Goal: Answer question/provide support: Share knowledge or assist other users

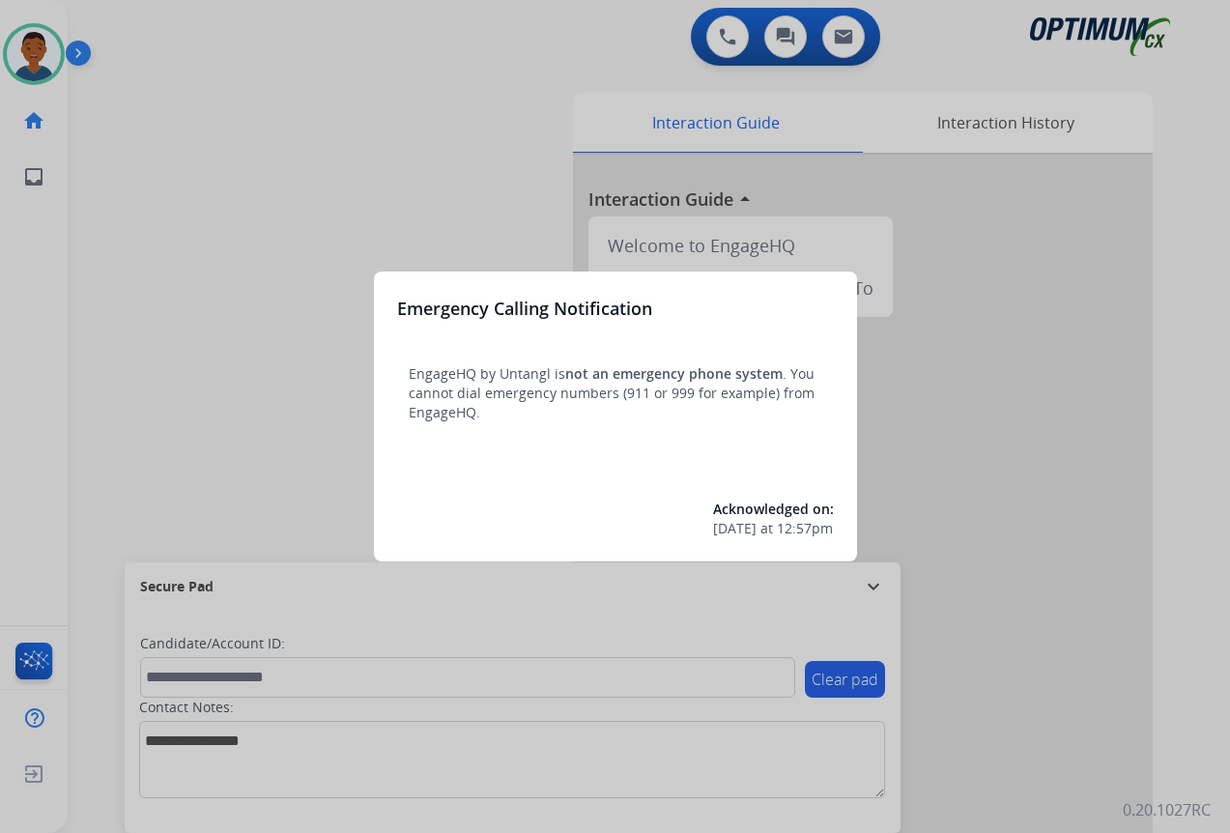
drag, startPoint x: 1066, startPoint y: 715, endPoint x: 1032, endPoint y: 705, distance: 35.5
click at [1066, 715] on div at bounding box center [615, 416] width 1230 height 833
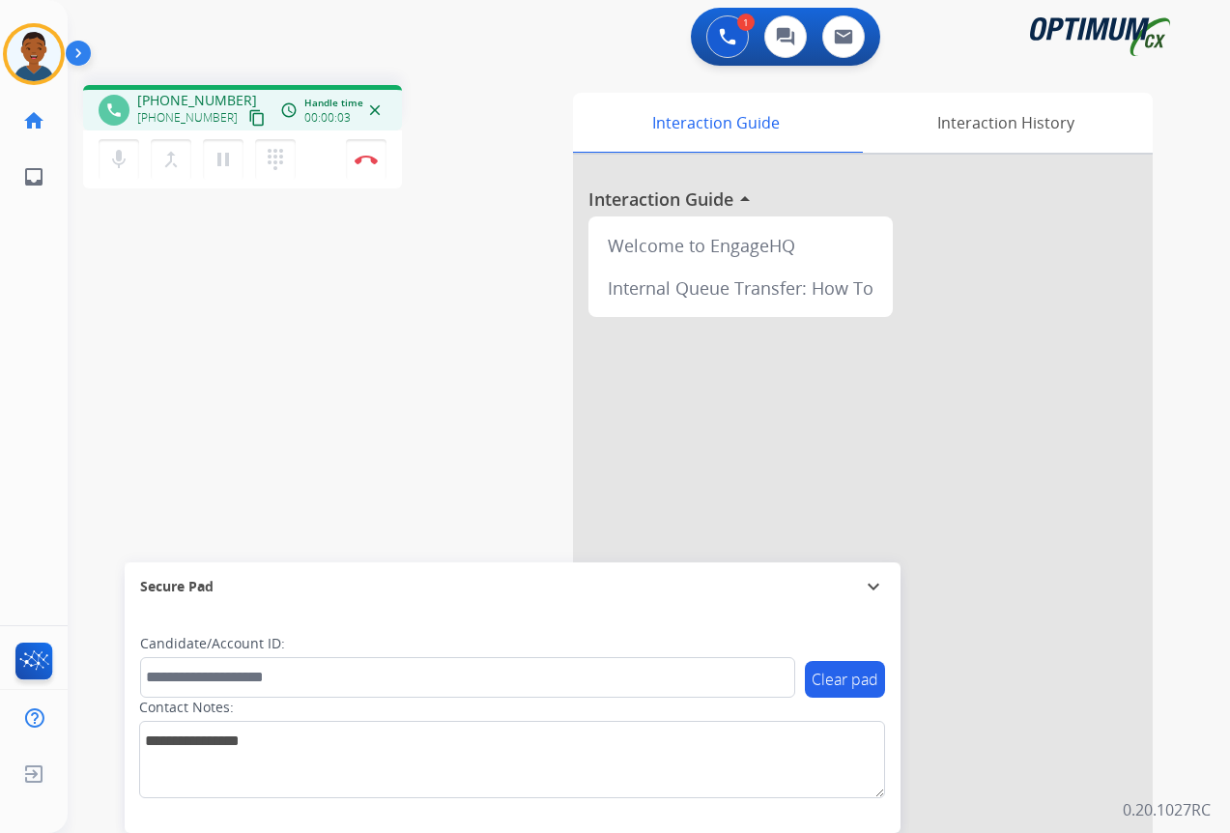
click at [248, 115] on mat-icon "content_copy" at bounding box center [256, 117] width 17 height 17
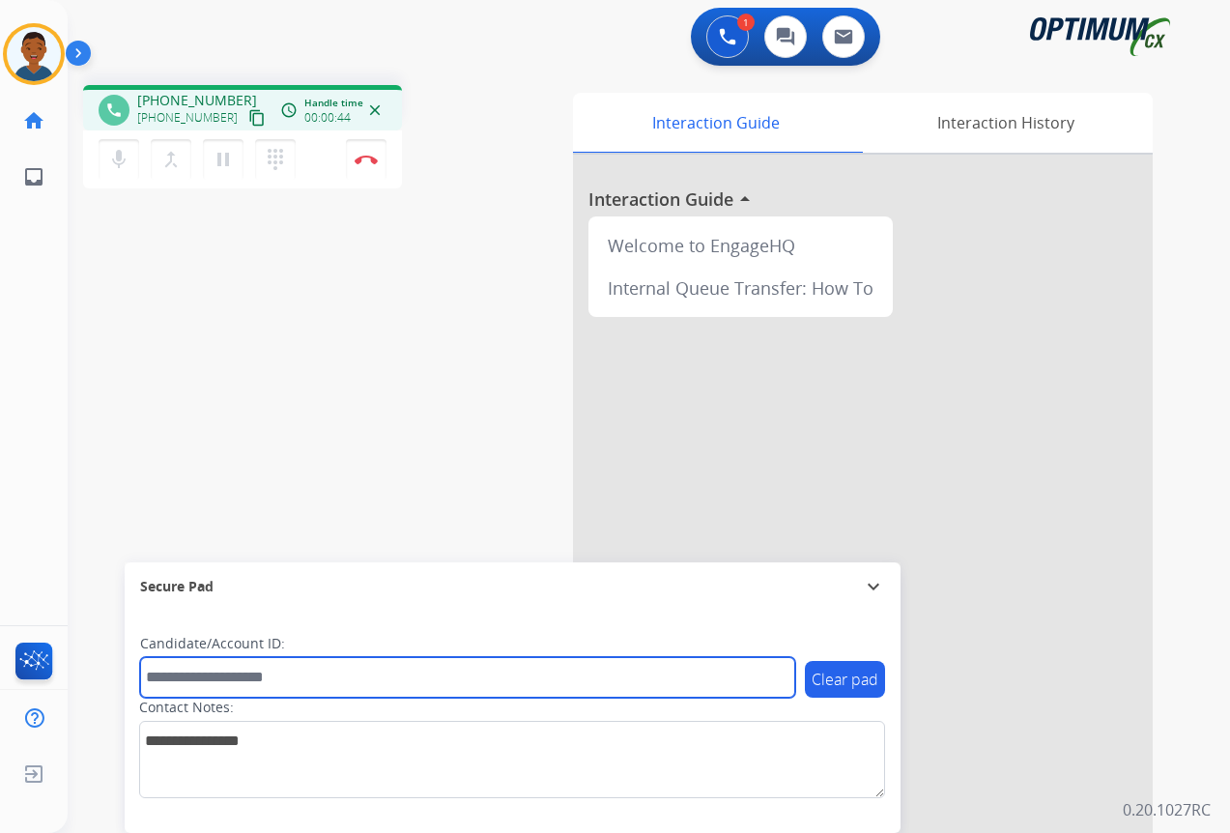
click at [196, 679] on input "text" at bounding box center [467, 677] width 655 height 41
paste input "*******"
type input "*******"
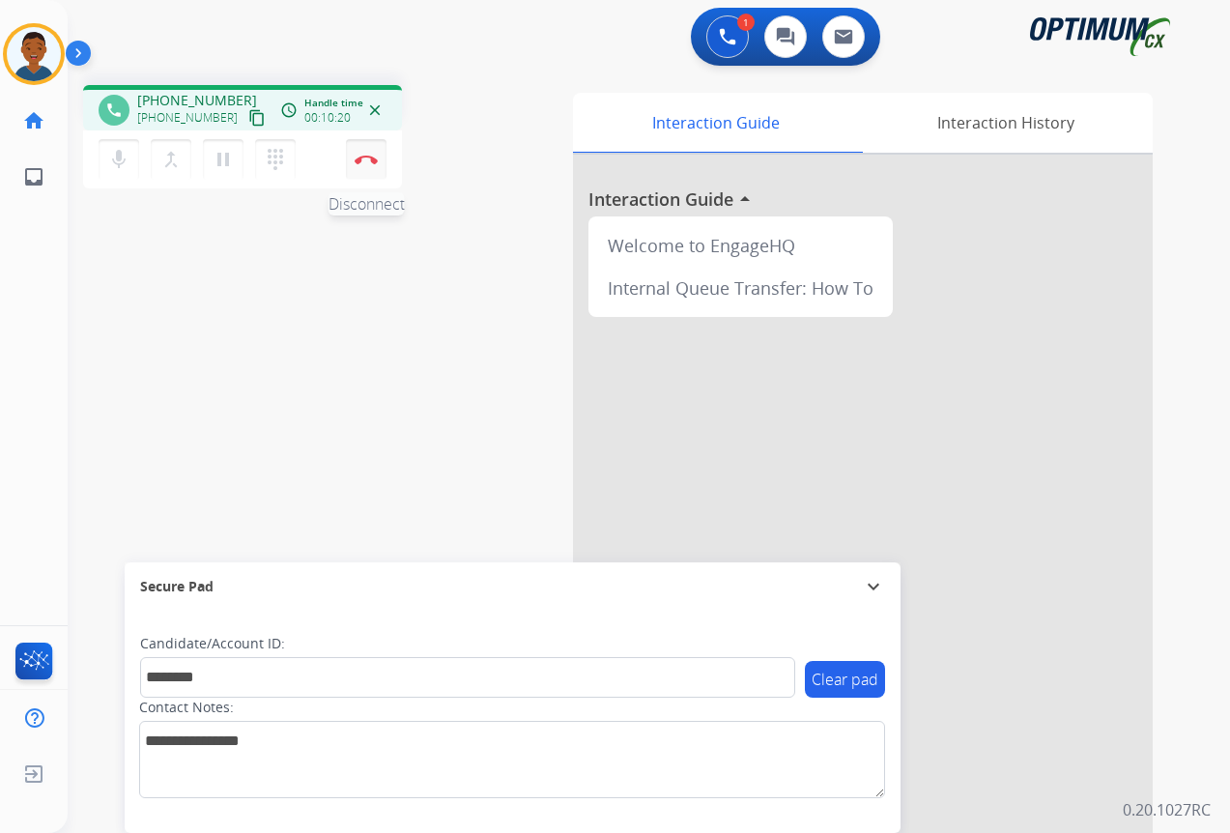
click at [364, 162] on img at bounding box center [366, 160] width 23 height 10
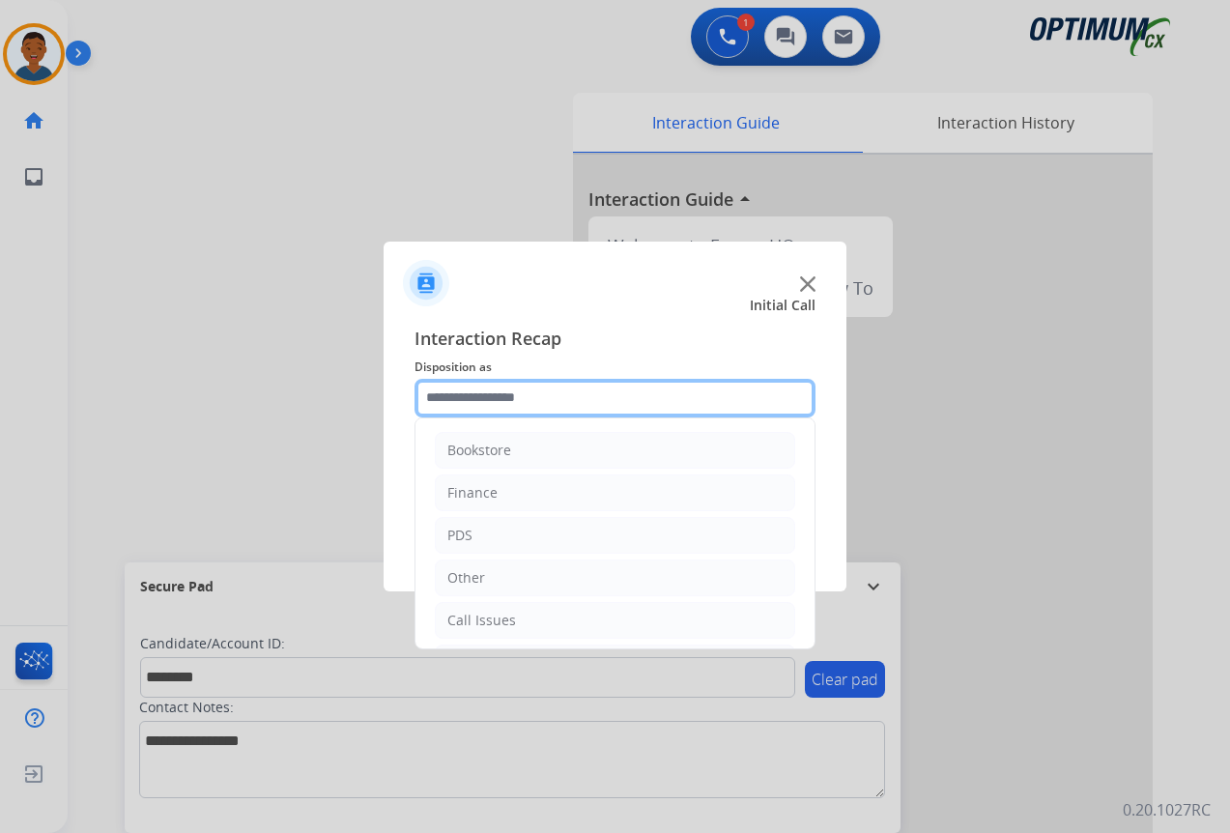
click at [445, 401] on input "text" at bounding box center [615, 398] width 401 height 39
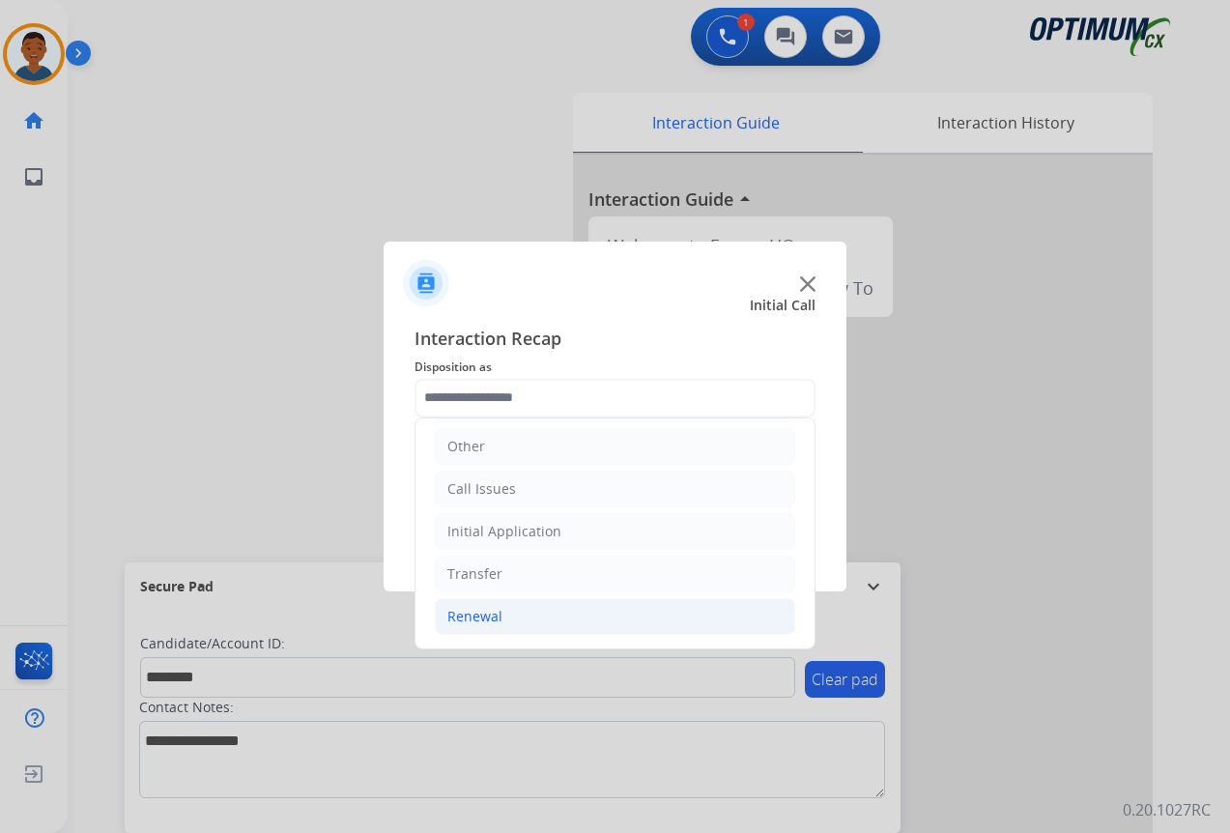
click at [474, 619] on div "Renewal" at bounding box center [474, 616] width 55 height 19
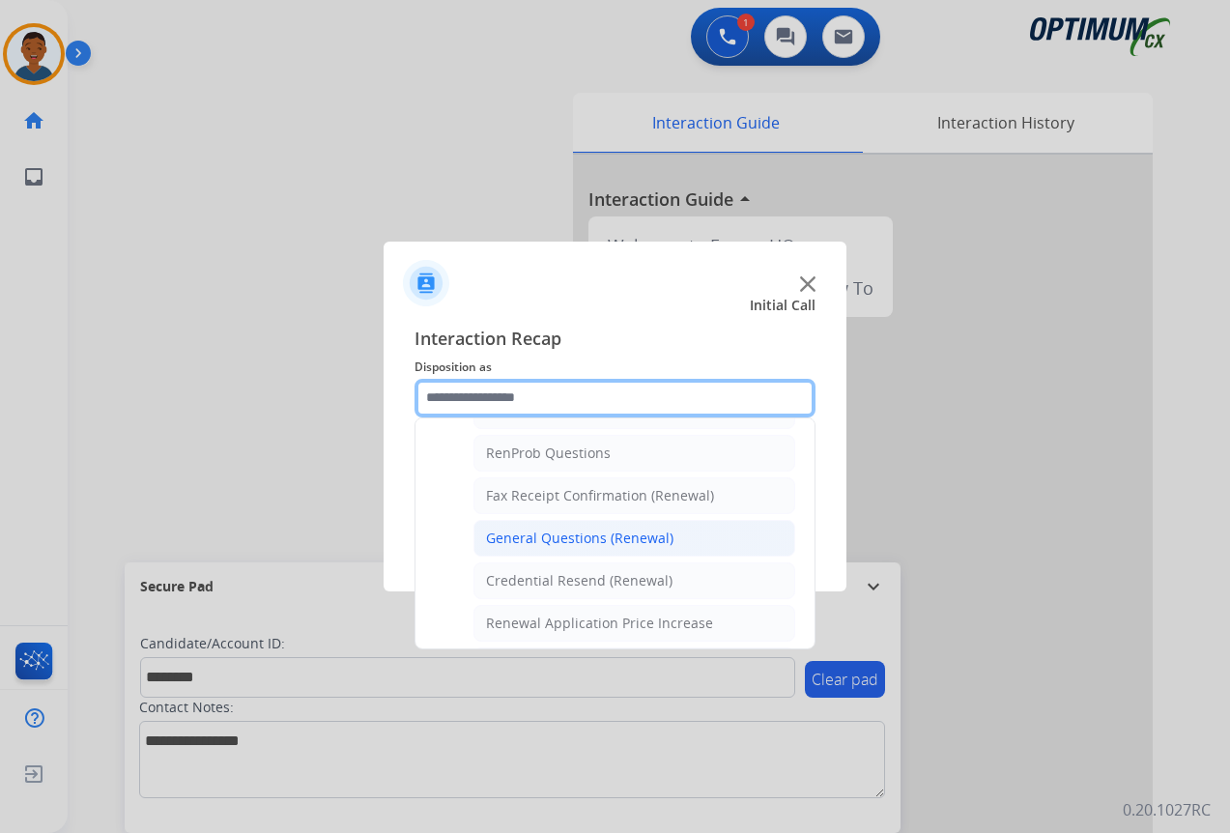
scroll to position [518, 0]
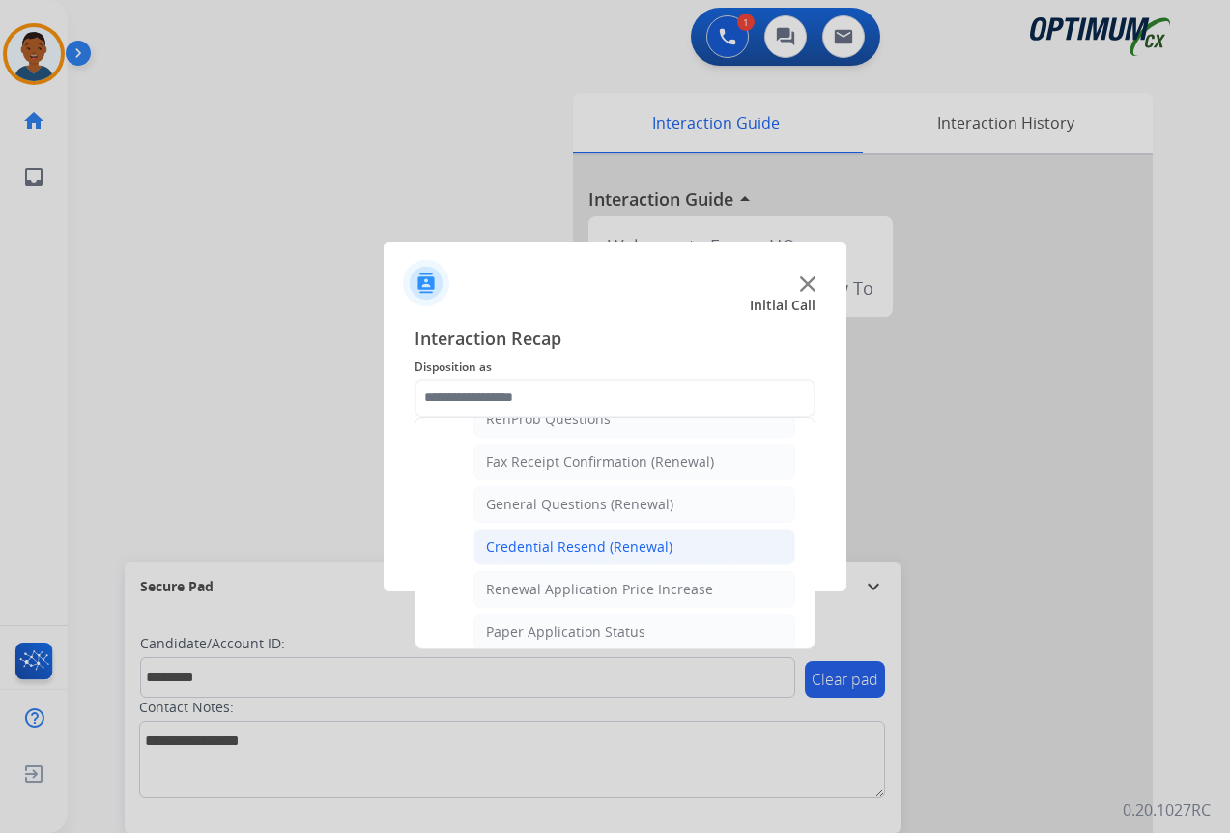
click at [533, 551] on div "Credential Resend (Renewal)" at bounding box center [579, 546] width 187 height 19
type input "**********"
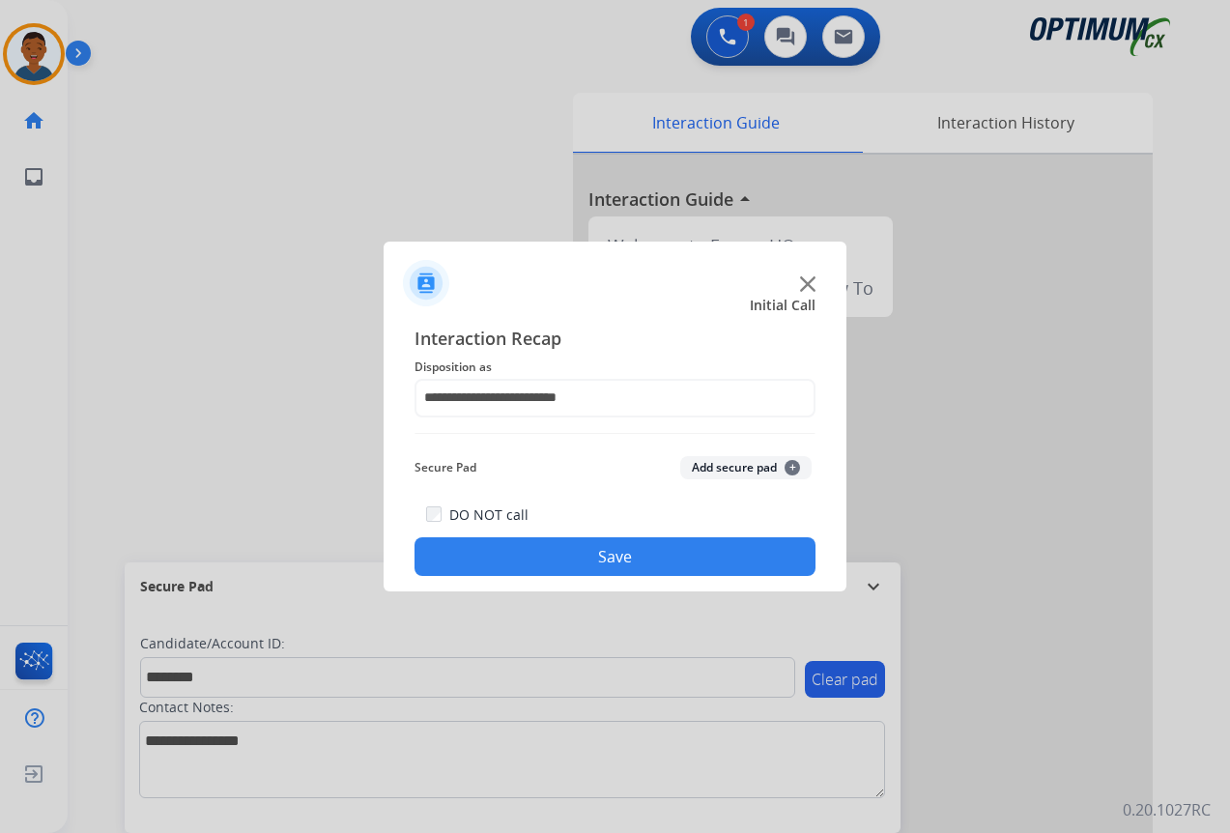
click at [731, 471] on button "Add secure pad +" at bounding box center [745, 467] width 131 height 23
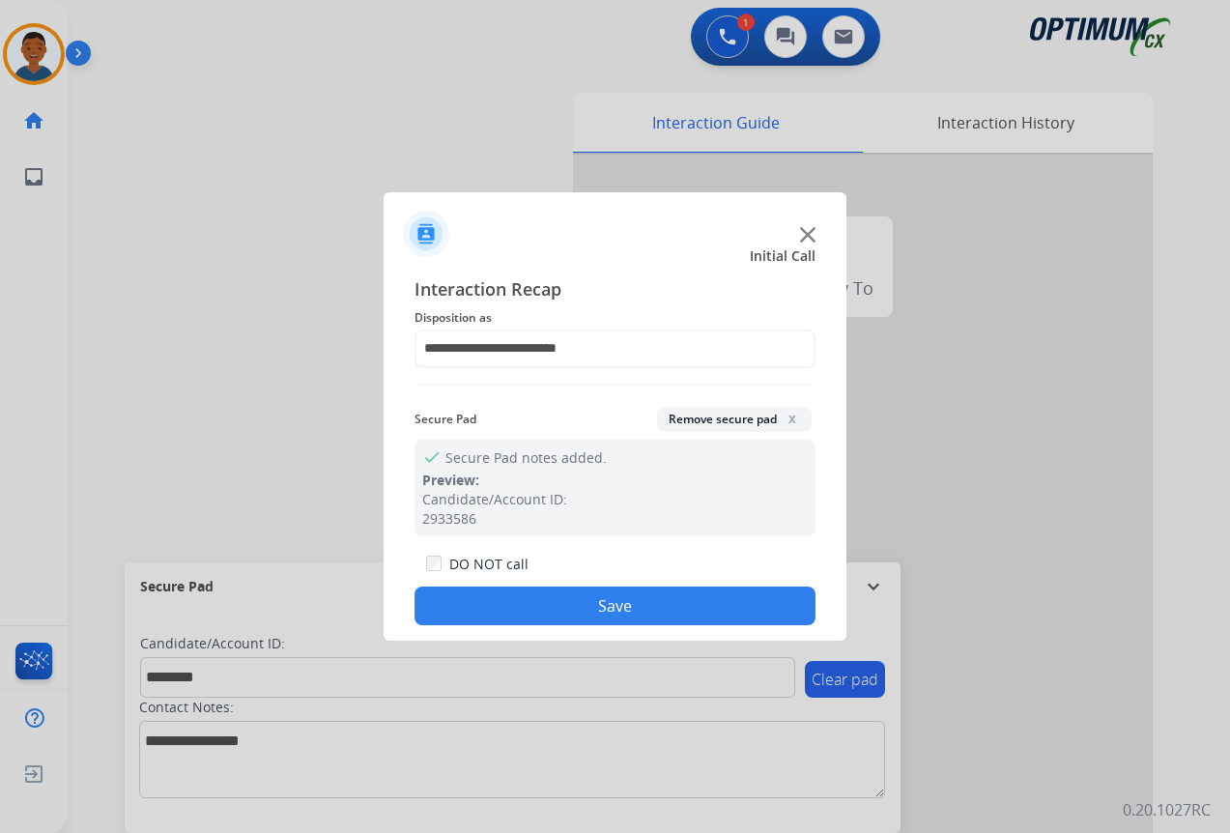
click at [652, 594] on button "Save" at bounding box center [615, 606] width 401 height 39
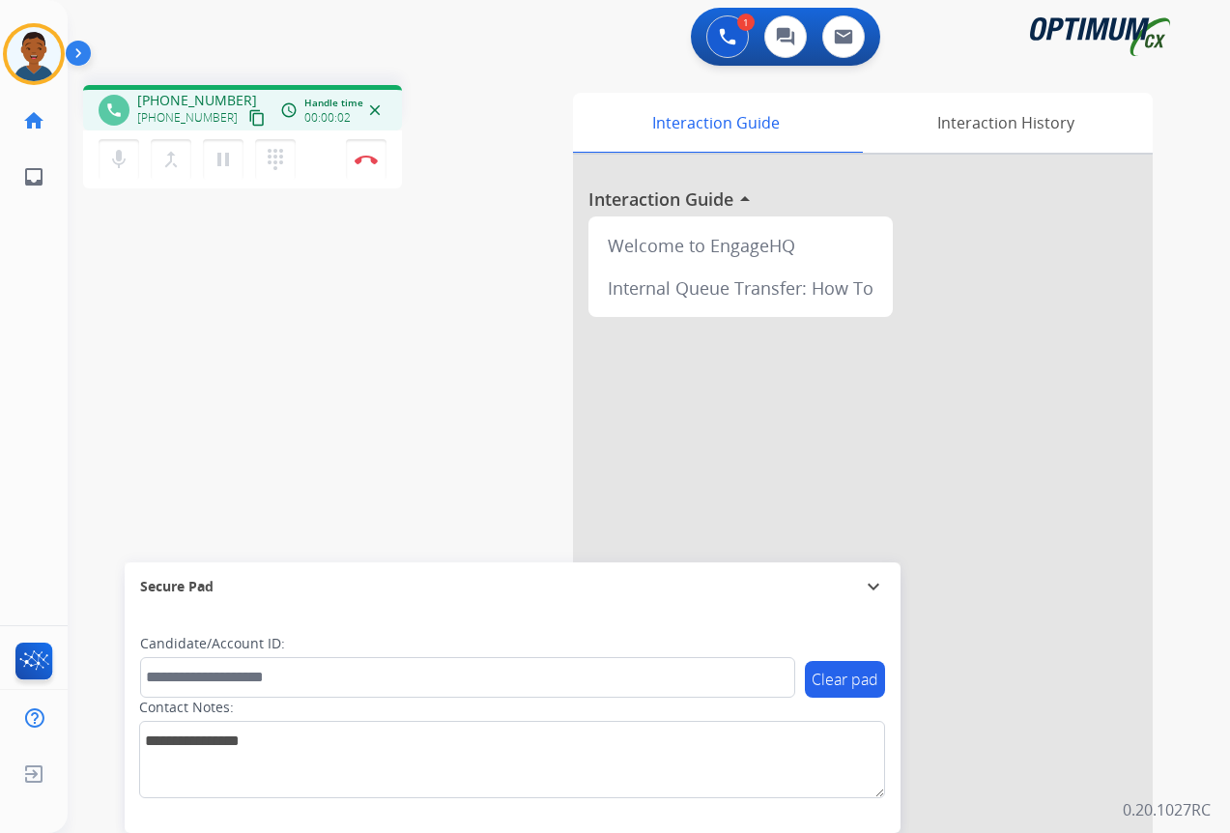
click at [248, 119] on mat-icon "content_copy" at bounding box center [256, 117] width 17 height 17
click at [369, 164] on button "Disconnect" at bounding box center [366, 159] width 41 height 41
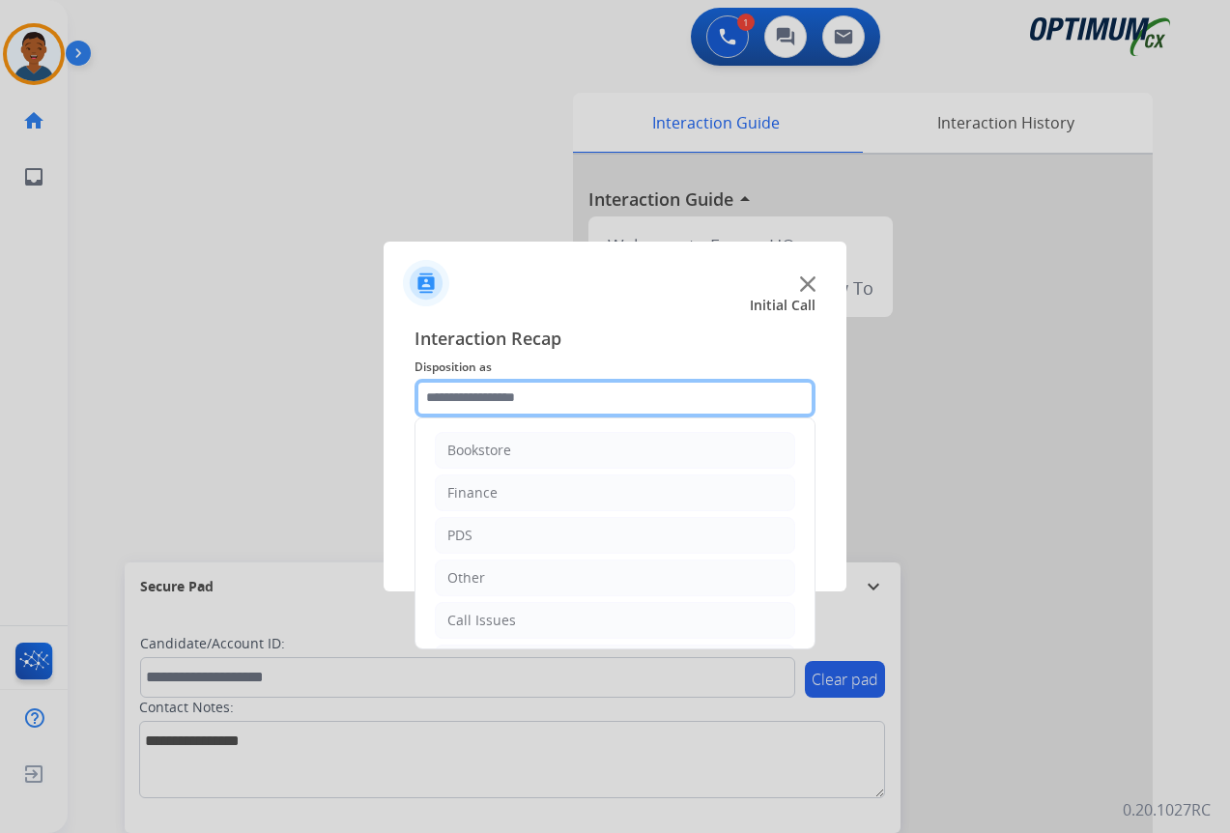
click at [494, 395] on input "text" at bounding box center [615, 398] width 401 height 39
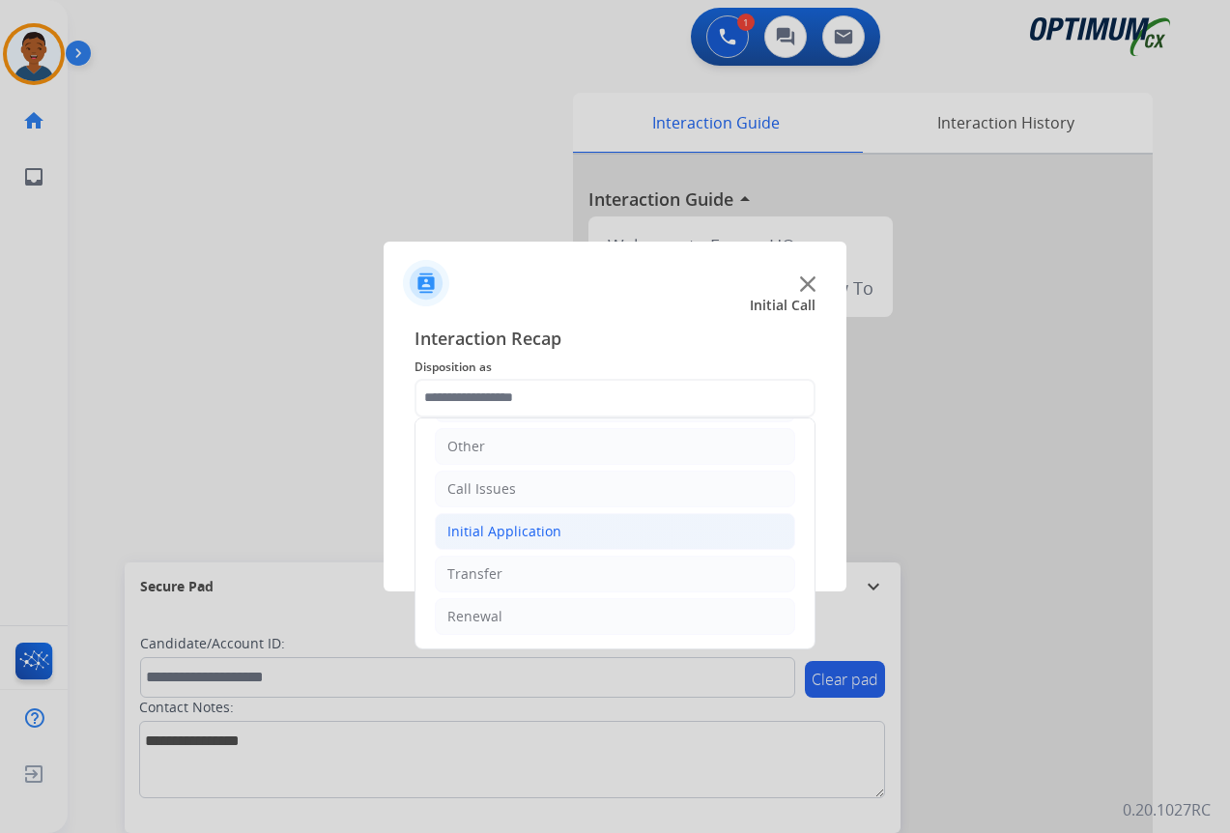
click at [482, 533] on div "Initial Application" at bounding box center [504, 531] width 114 height 19
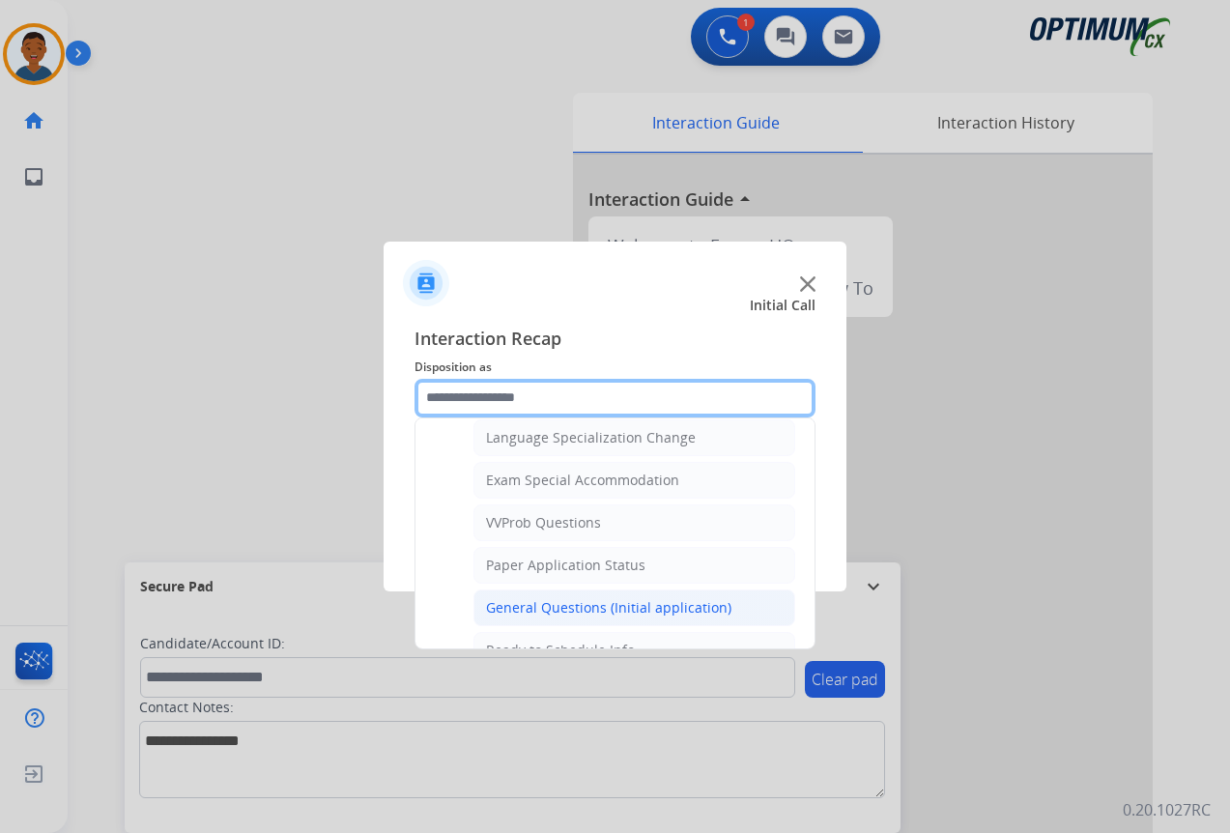
scroll to position [1001, 0]
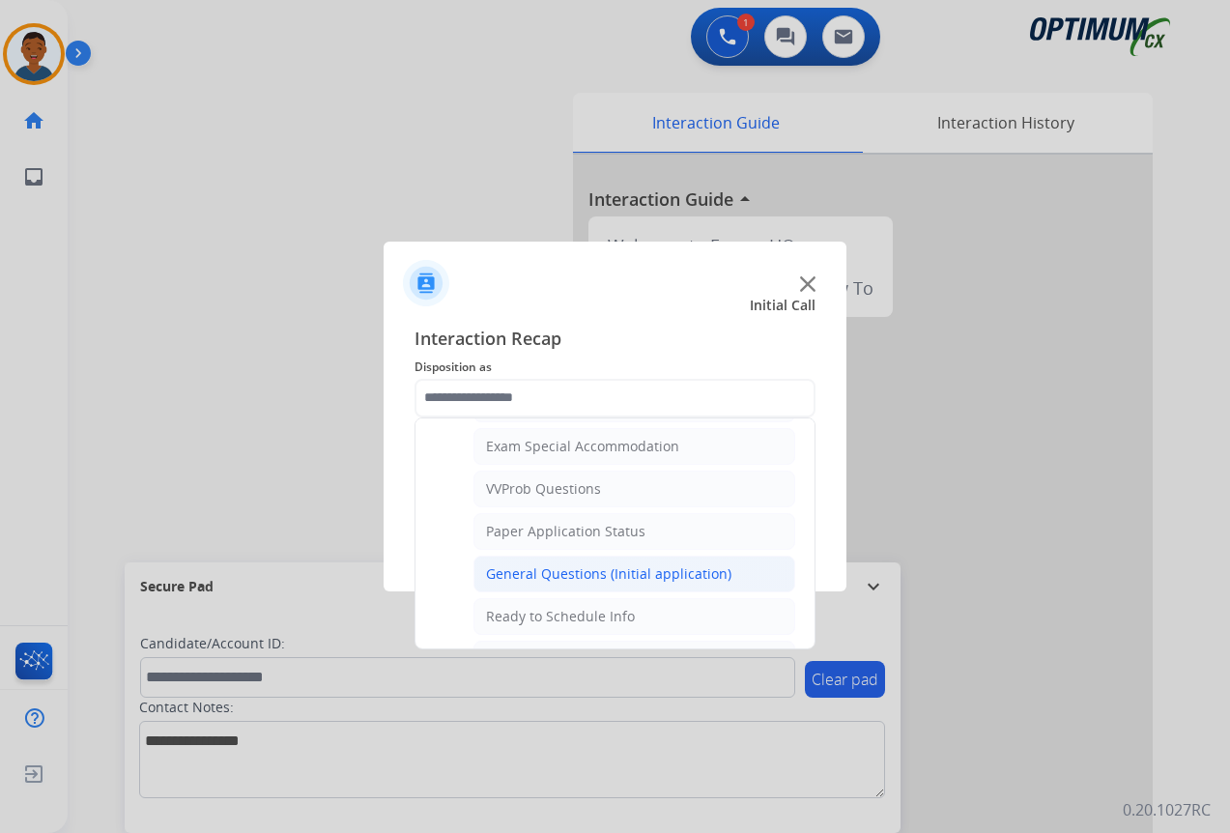
click at [516, 575] on div "General Questions (Initial application)" at bounding box center [608, 573] width 245 height 19
type input "**********"
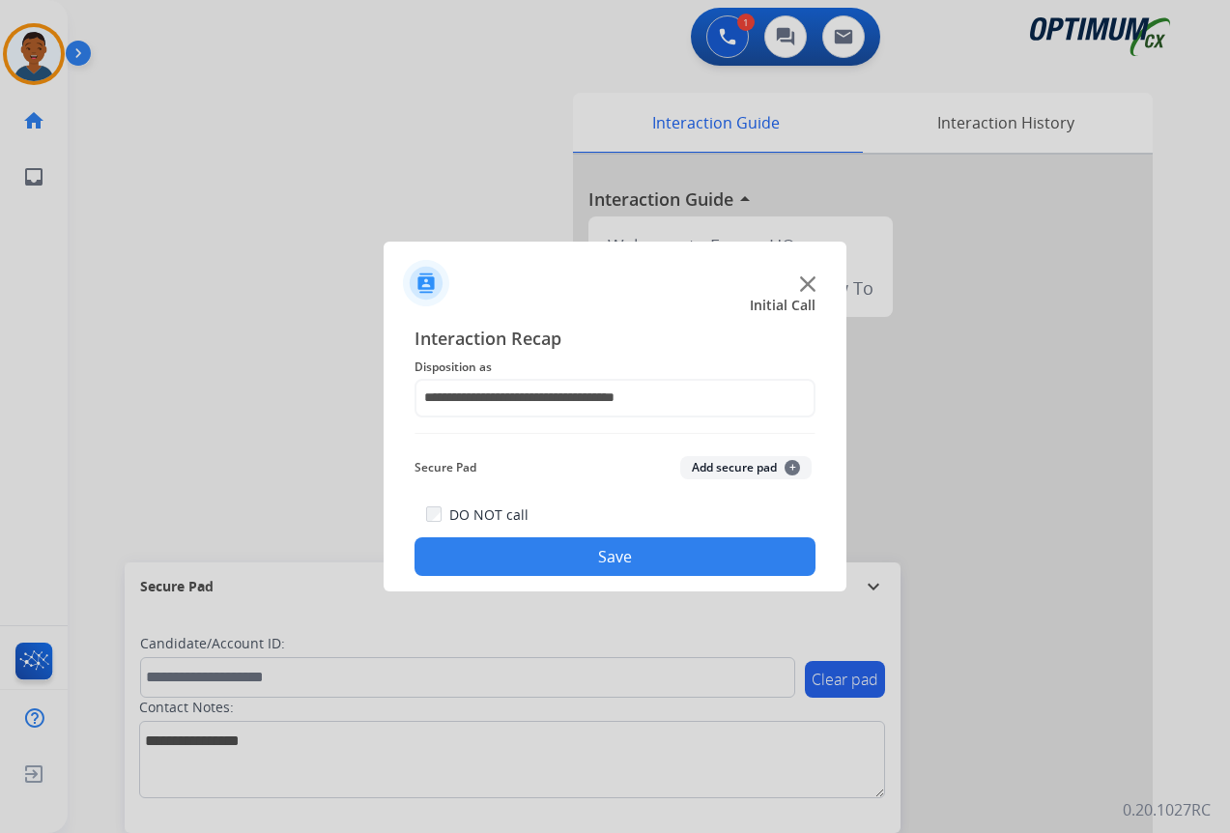
click at [614, 551] on button "Save" at bounding box center [615, 556] width 401 height 39
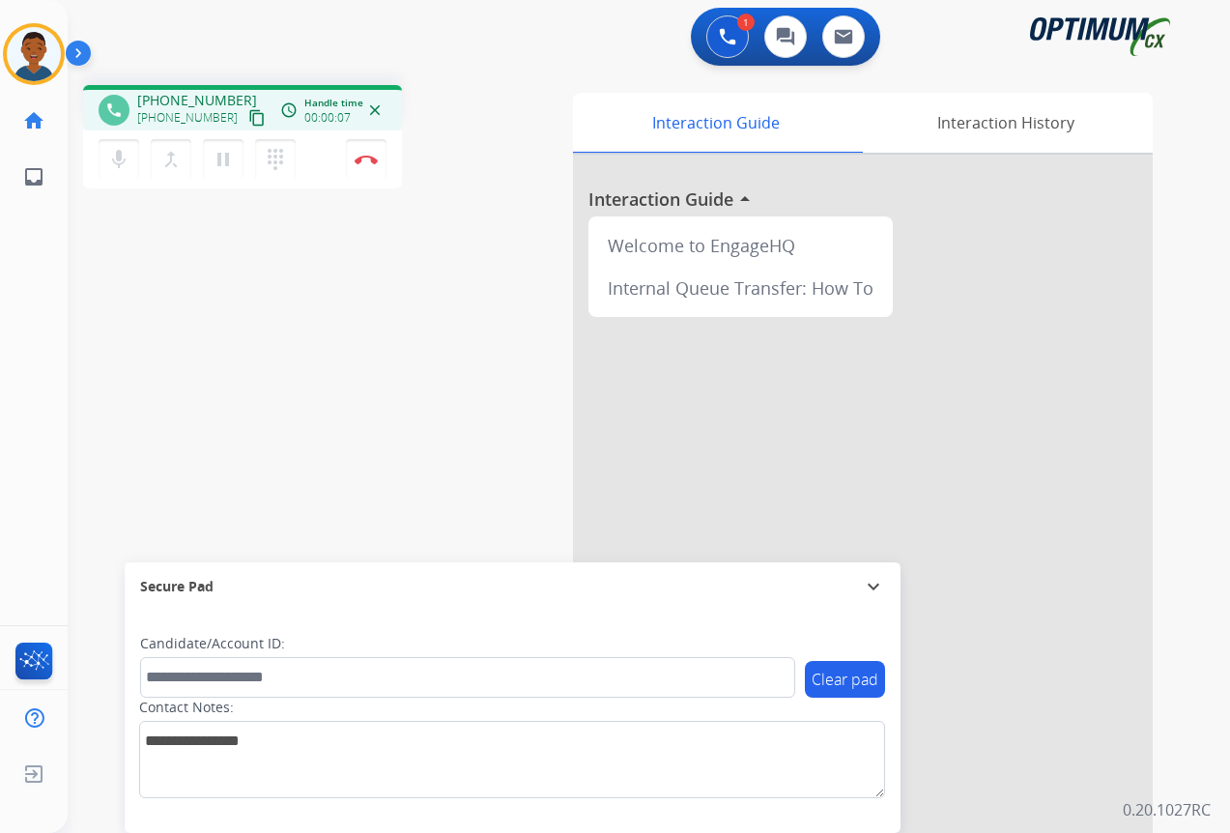
click at [248, 115] on mat-icon "content_copy" at bounding box center [256, 117] width 17 height 17
click at [367, 166] on button "Disconnect" at bounding box center [366, 159] width 41 height 41
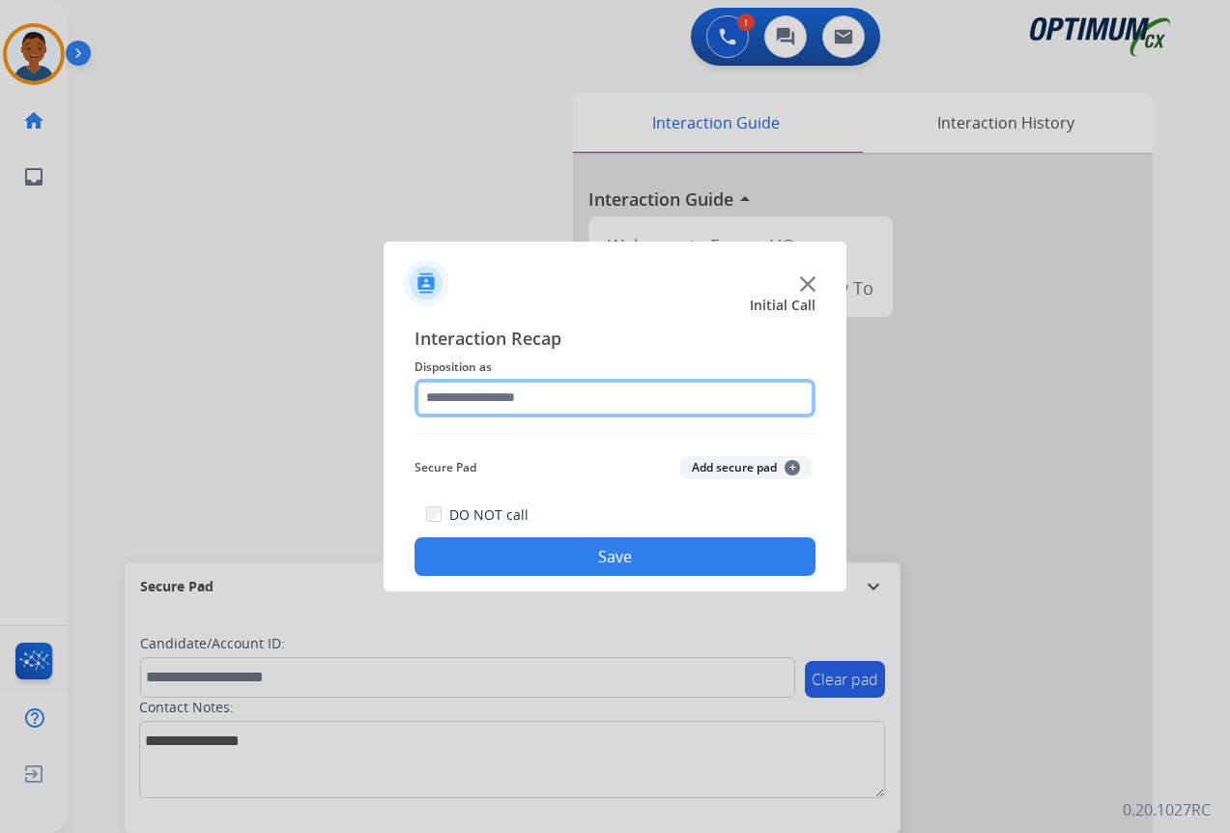
click at [462, 393] on input "text" at bounding box center [615, 398] width 401 height 39
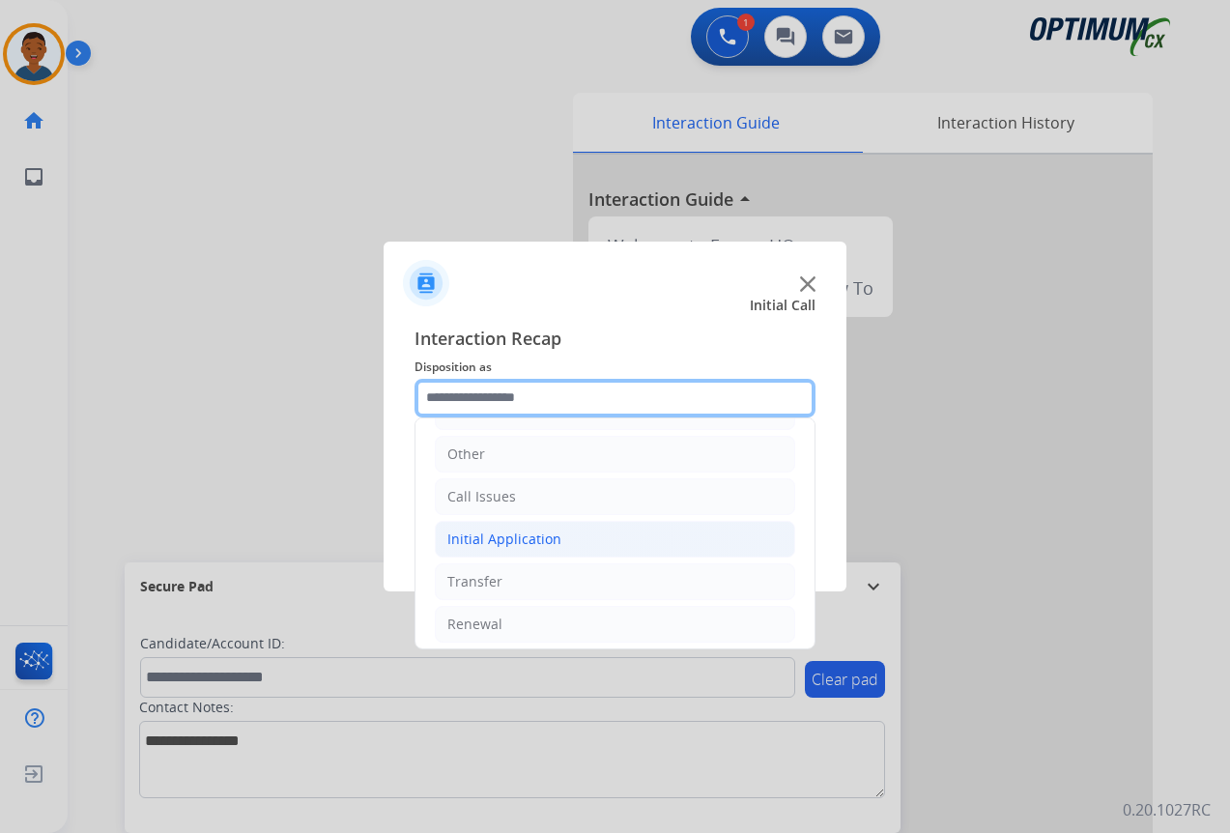
scroll to position [131, 0]
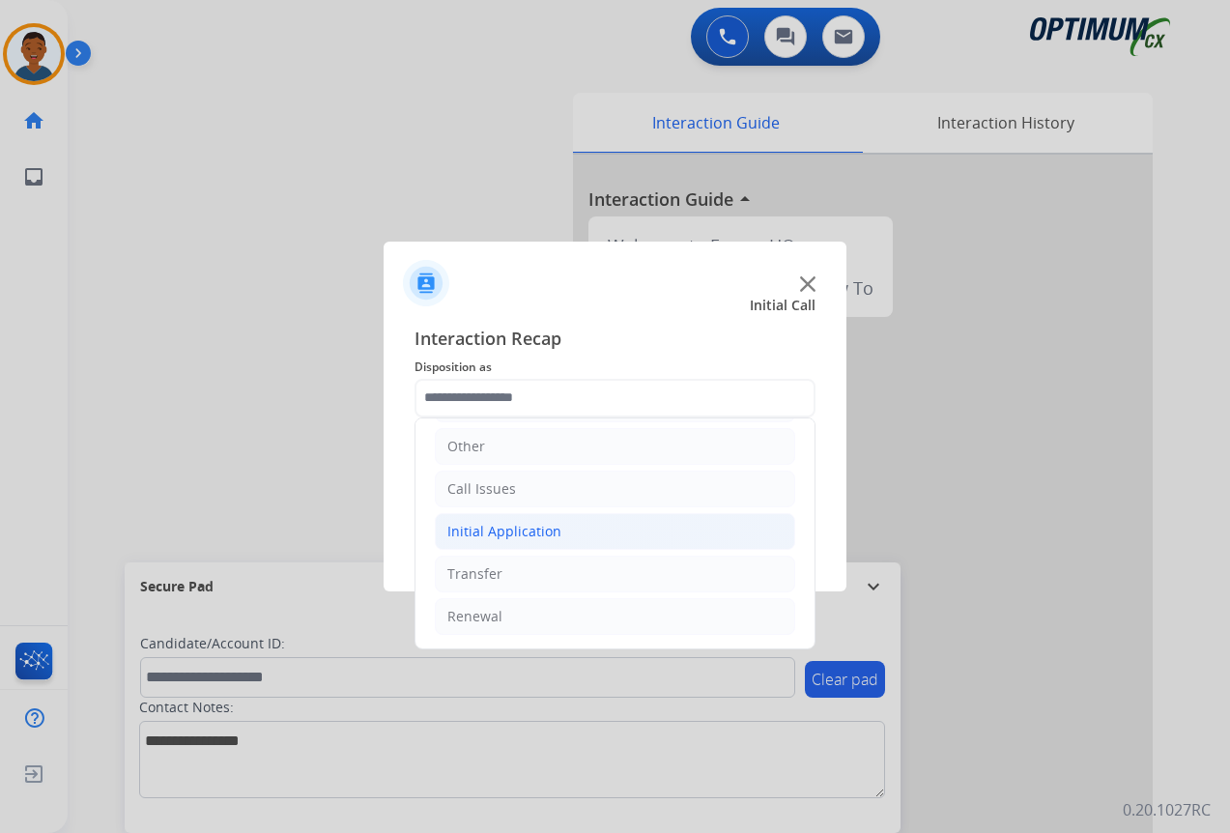
click at [463, 533] on div "Initial Application" at bounding box center [504, 531] width 114 height 19
click at [513, 578] on div "Credential Resend (Initial application)" at bounding box center [608, 573] width 245 height 19
type input "**********"
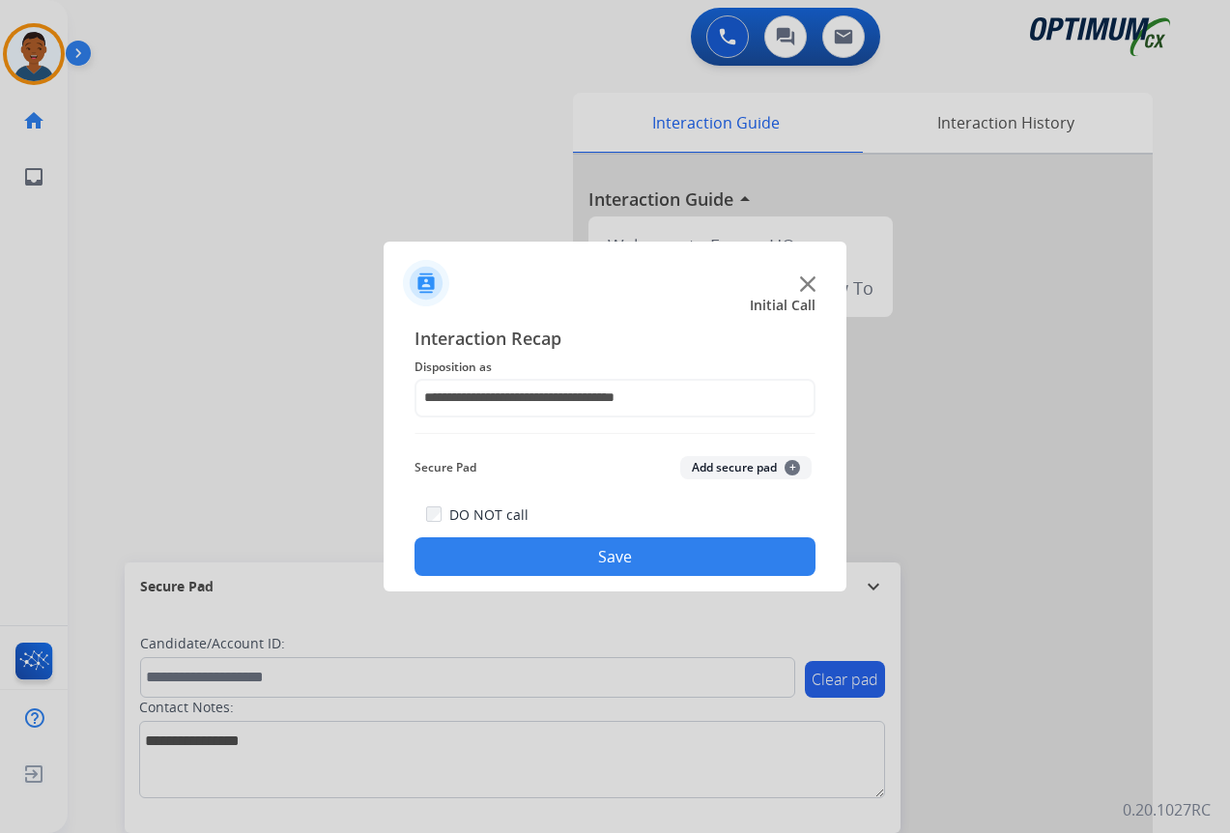
click at [605, 556] on button "Save" at bounding box center [615, 556] width 401 height 39
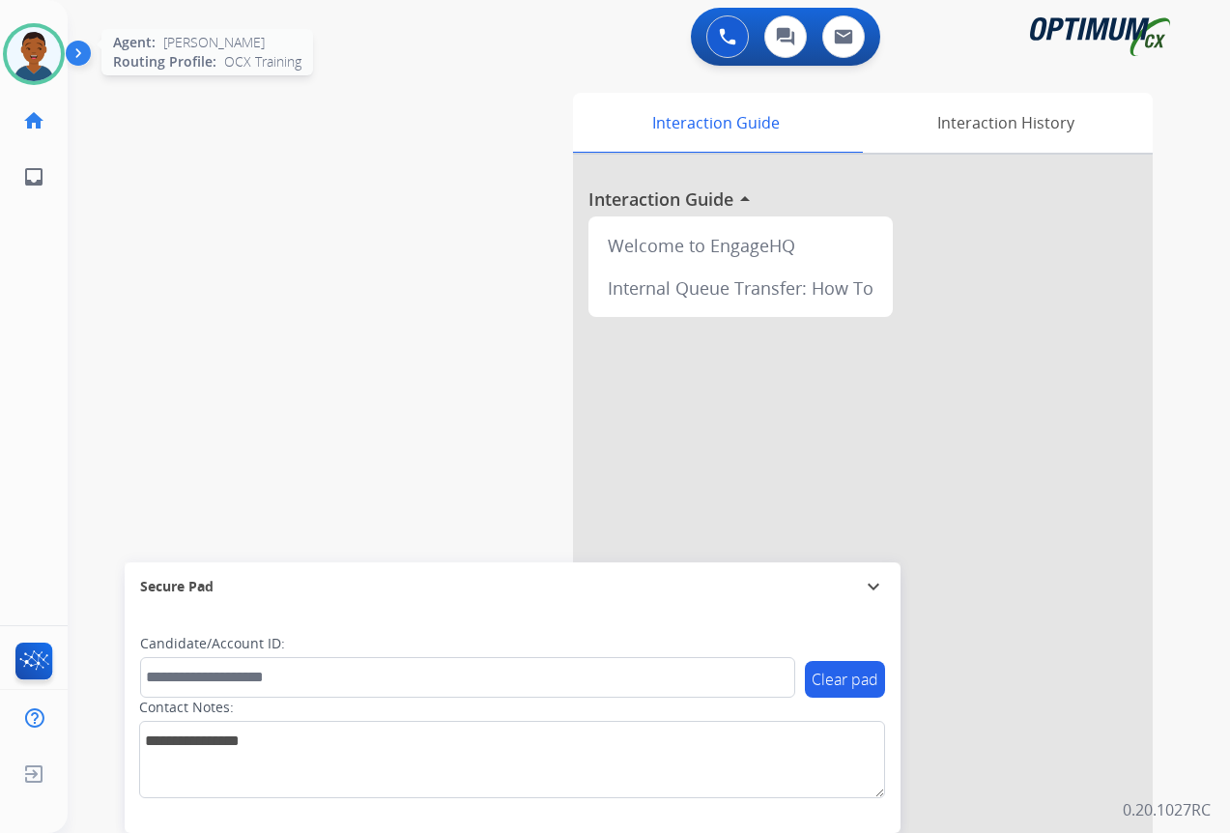
click at [40, 47] on img at bounding box center [34, 54] width 54 height 54
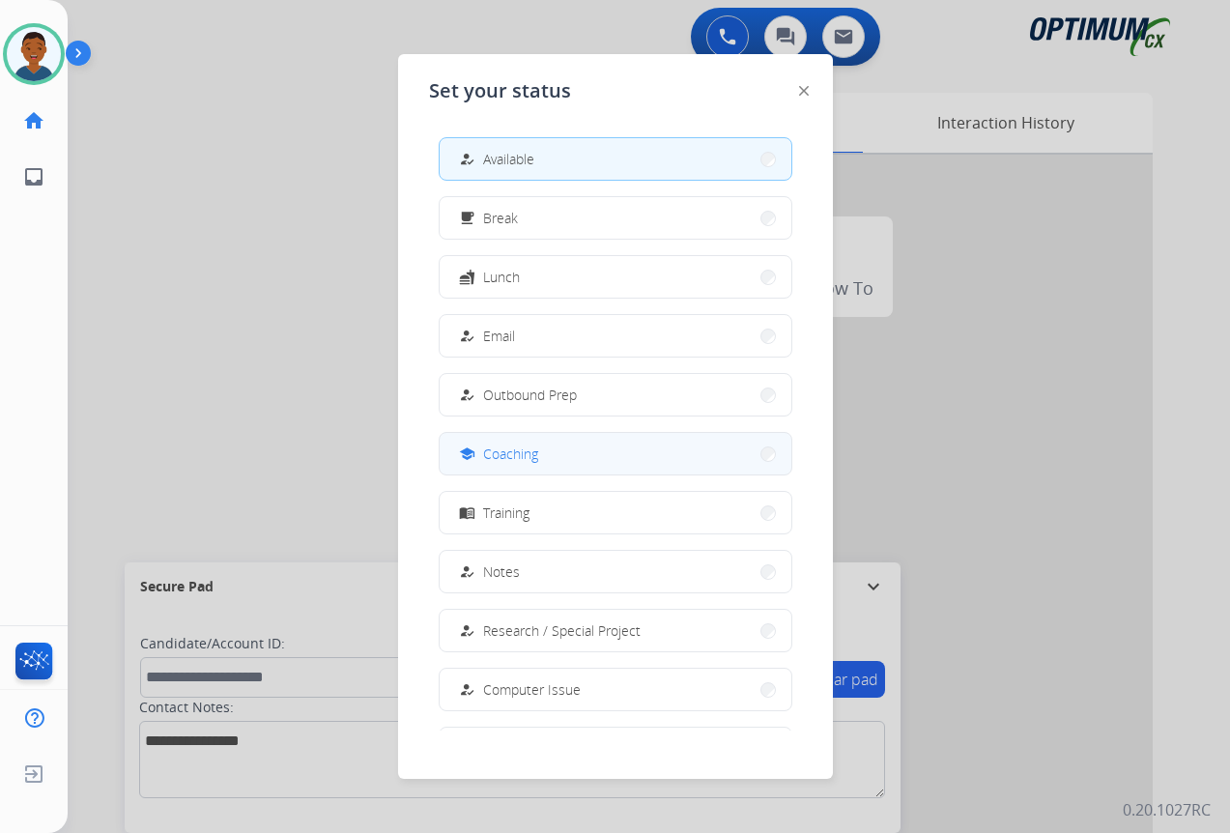
click at [533, 453] on span "Coaching" at bounding box center [510, 454] width 55 height 20
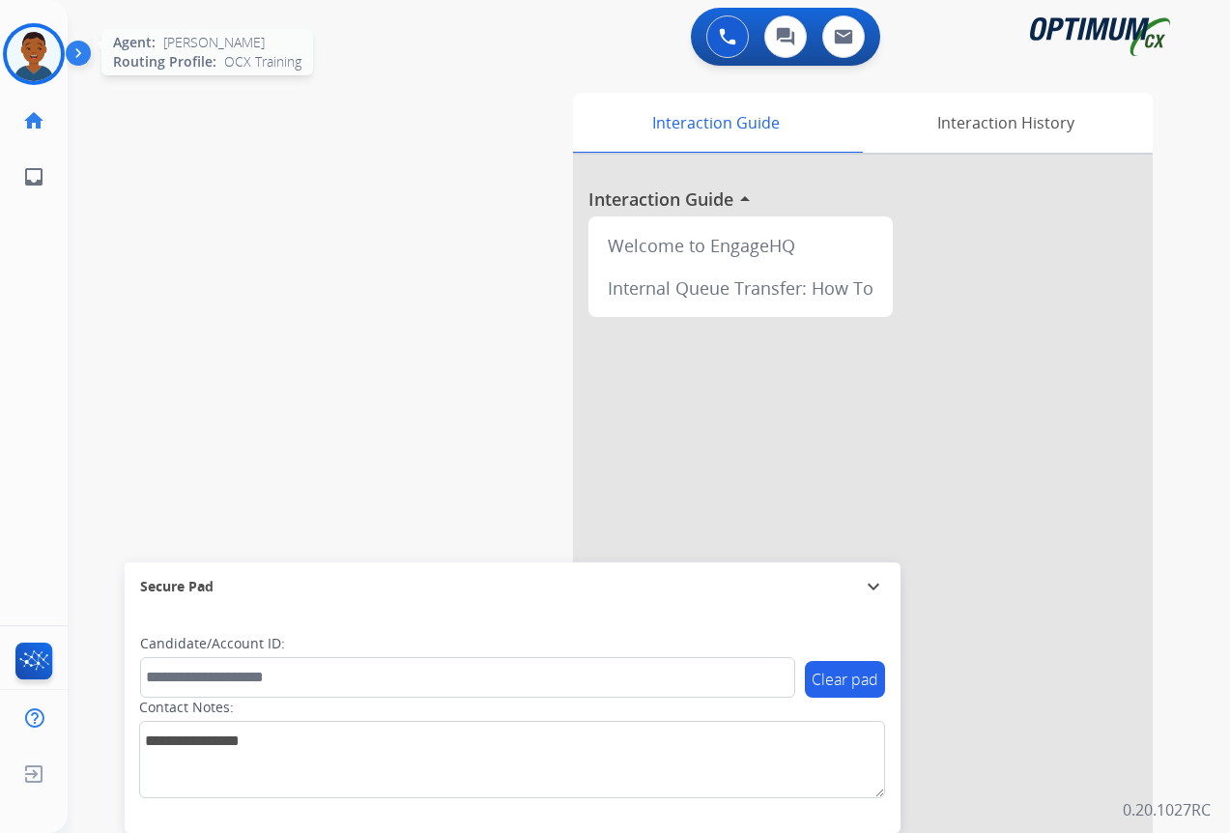
click at [41, 63] on img at bounding box center [34, 54] width 54 height 54
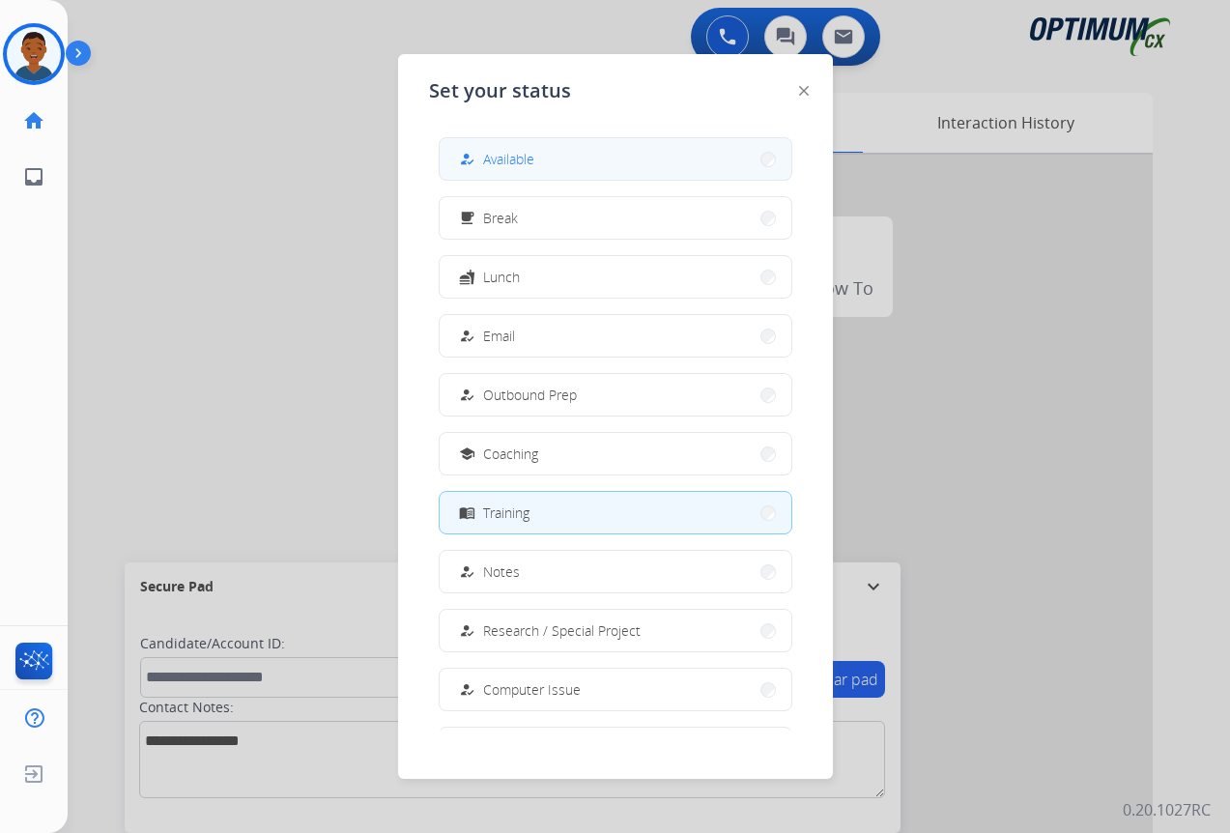
click at [541, 161] on button "how_to_reg Available" at bounding box center [616, 159] width 352 height 42
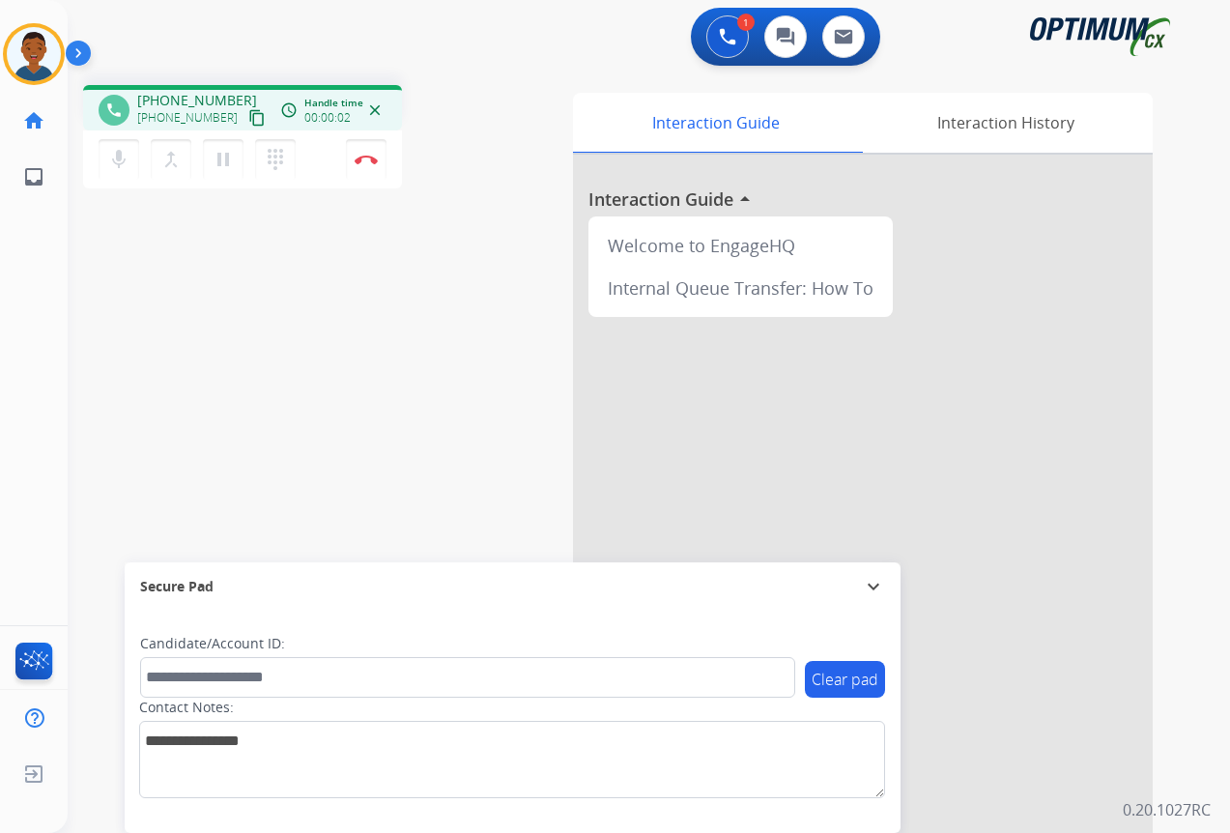
click at [248, 122] on mat-icon "content_copy" at bounding box center [256, 117] width 17 height 17
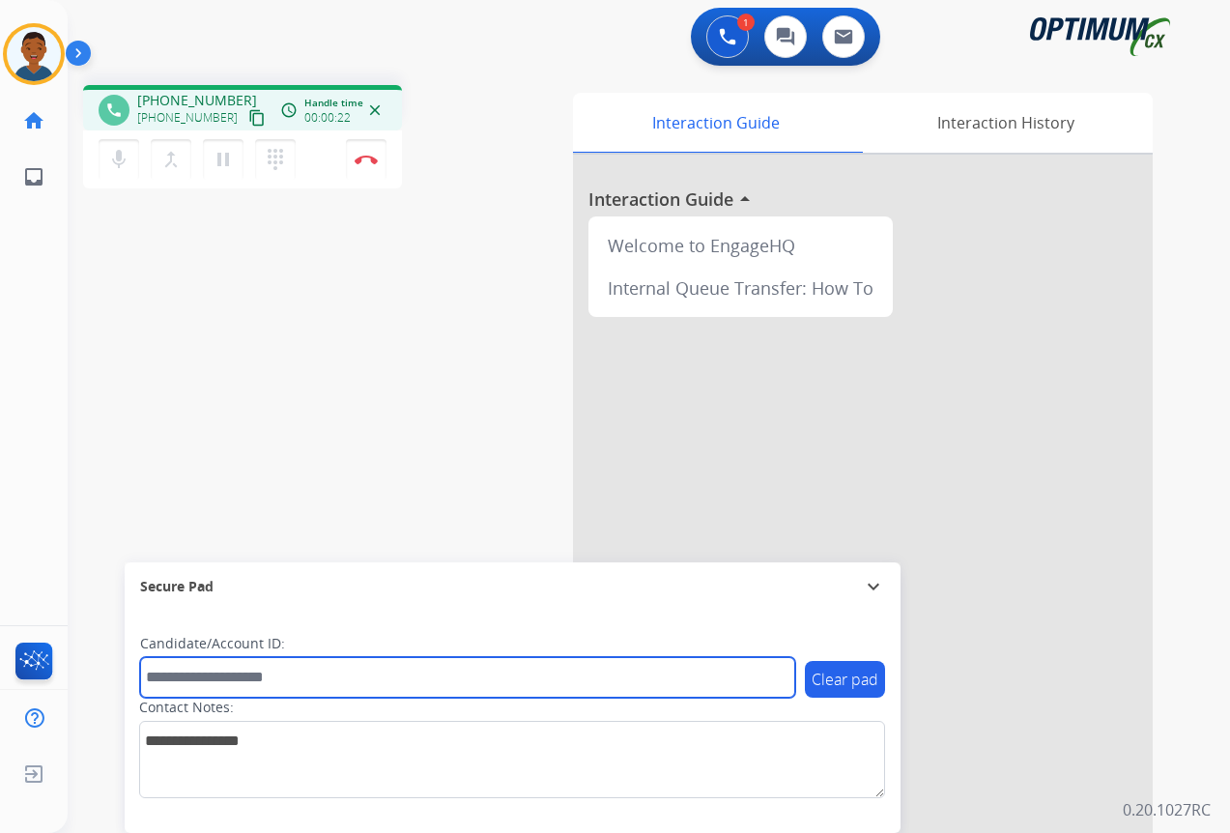
click at [180, 683] on input "text" at bounding box center [467, 677] width 655 height 41
paste input "*******"
type input "*******"
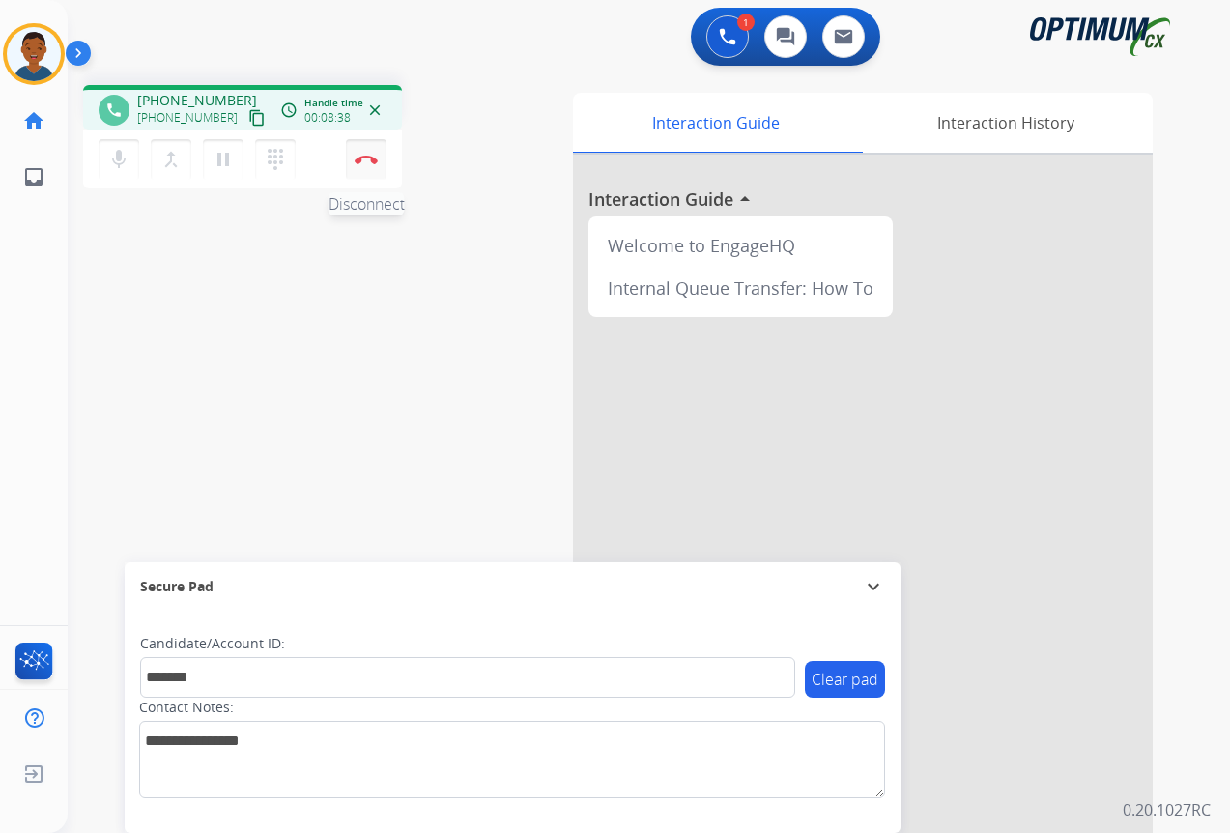
click at [365, 162] on img at bounding box center [366, 160] width 23 height 10
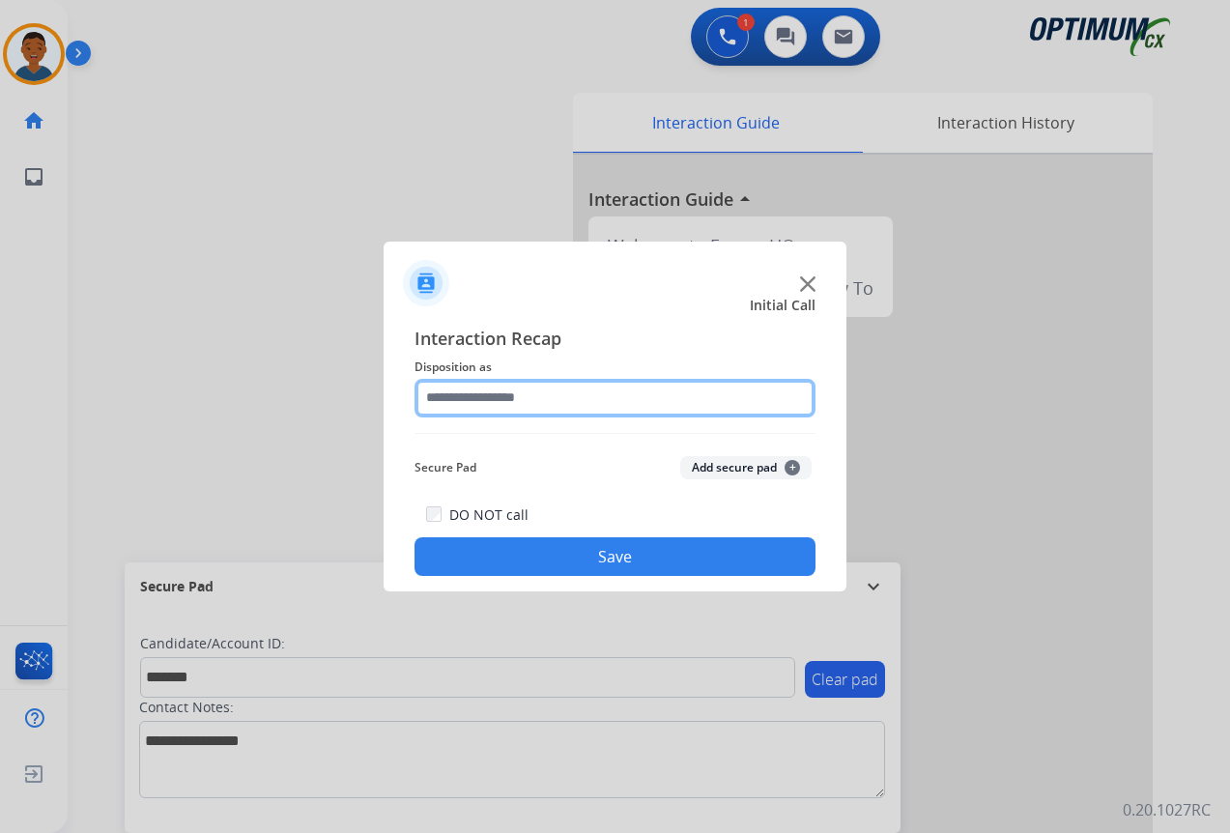
click at [452, 399] on input "text" at bounding box center [615, 398] width 401 height 39
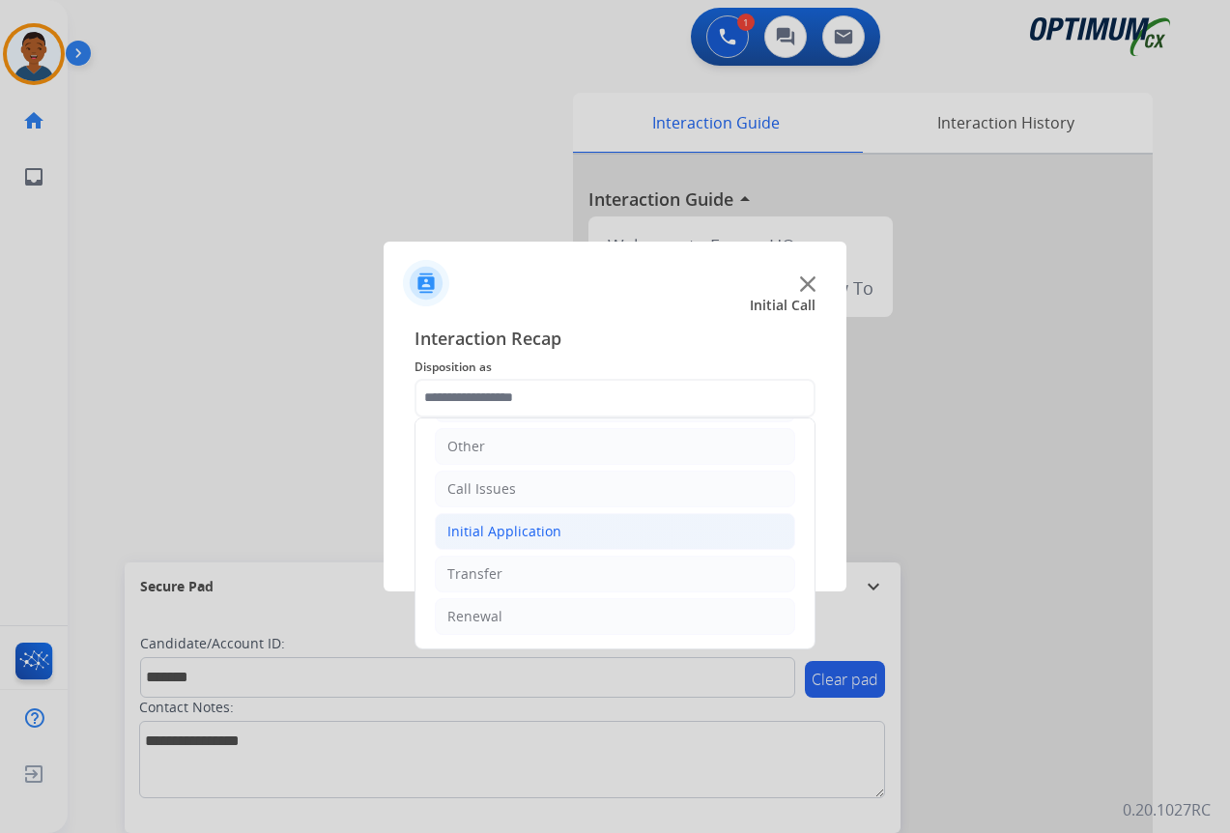
click at [494, 528] on div "Initial Application" at bounding box center [504, 531] width 114 height 19
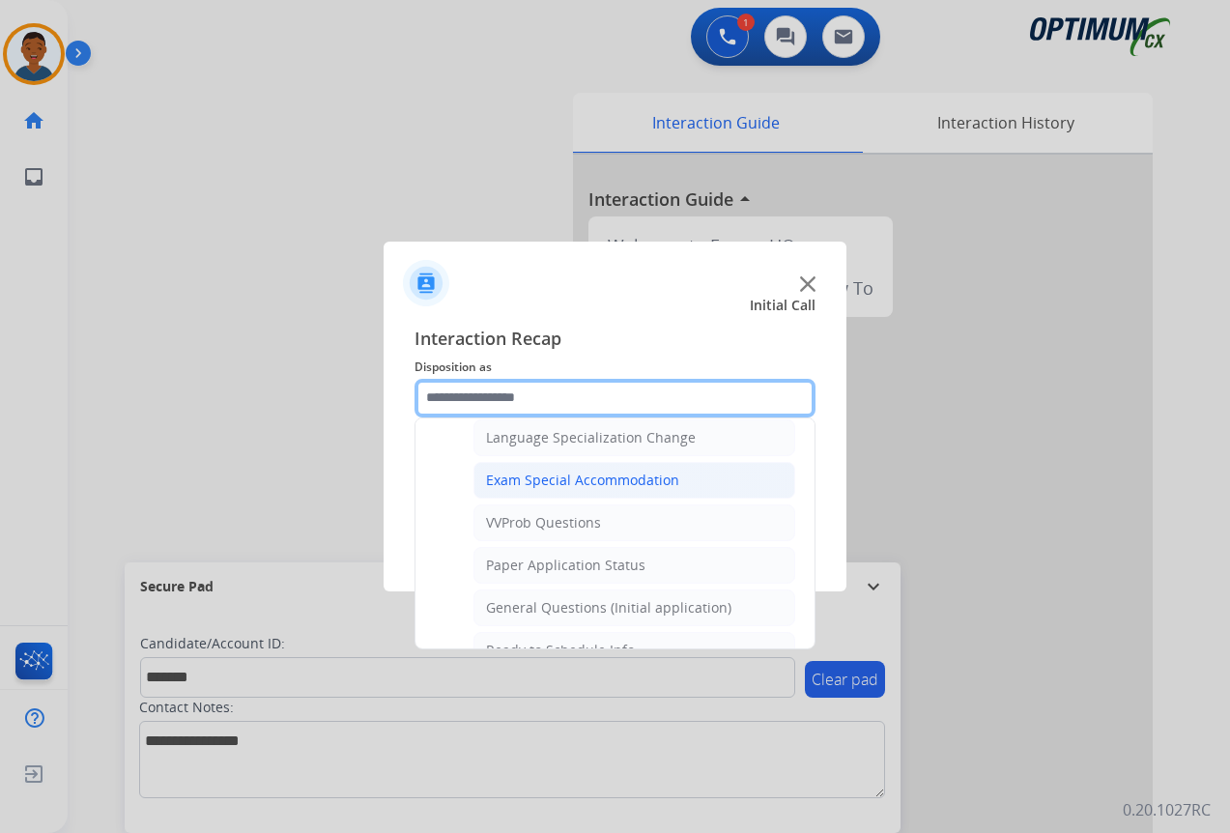
scroll to position [1001, 0]
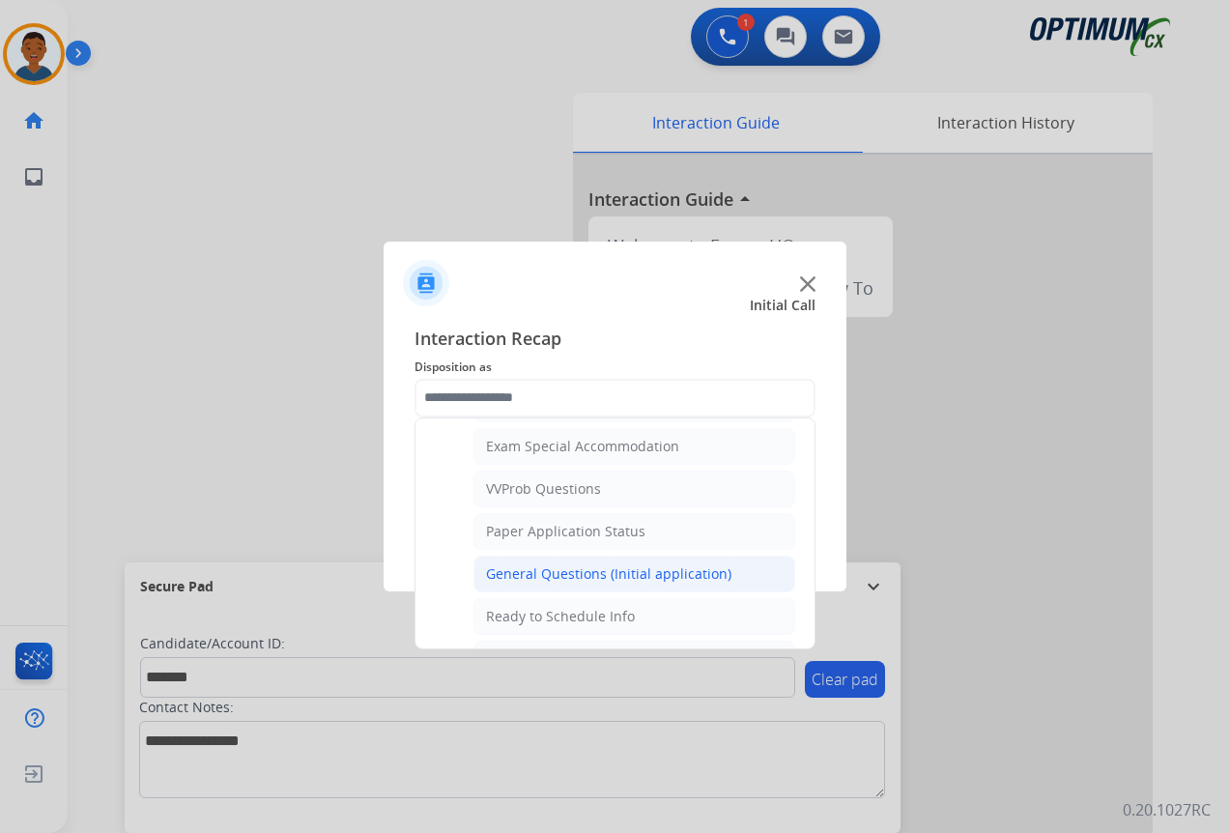
click at [539, 573] on div "General Questions (Initial application)" at bounding box center [608, 573] width 245 height 19
type input "**********"
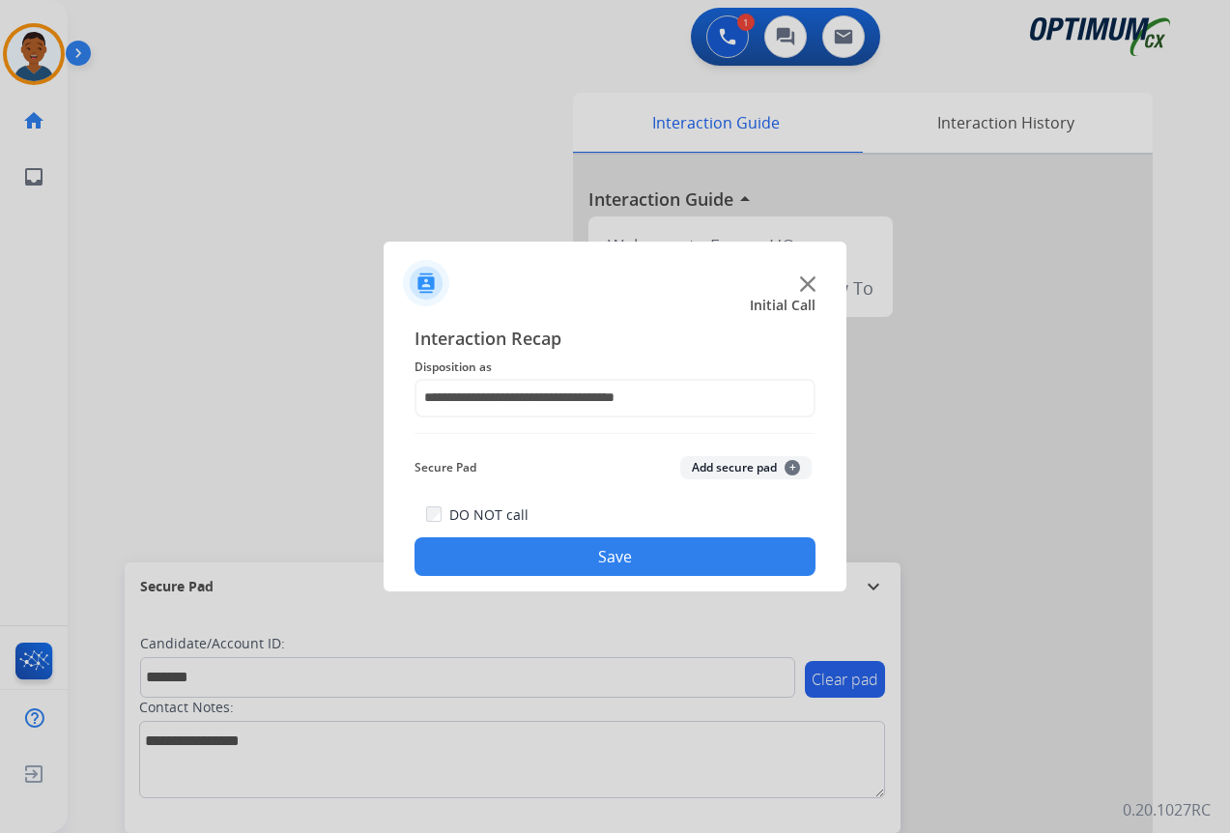
click at [705, 464] on button "Add secure pad +" at bounding box center [745, 467] width 131 height 23
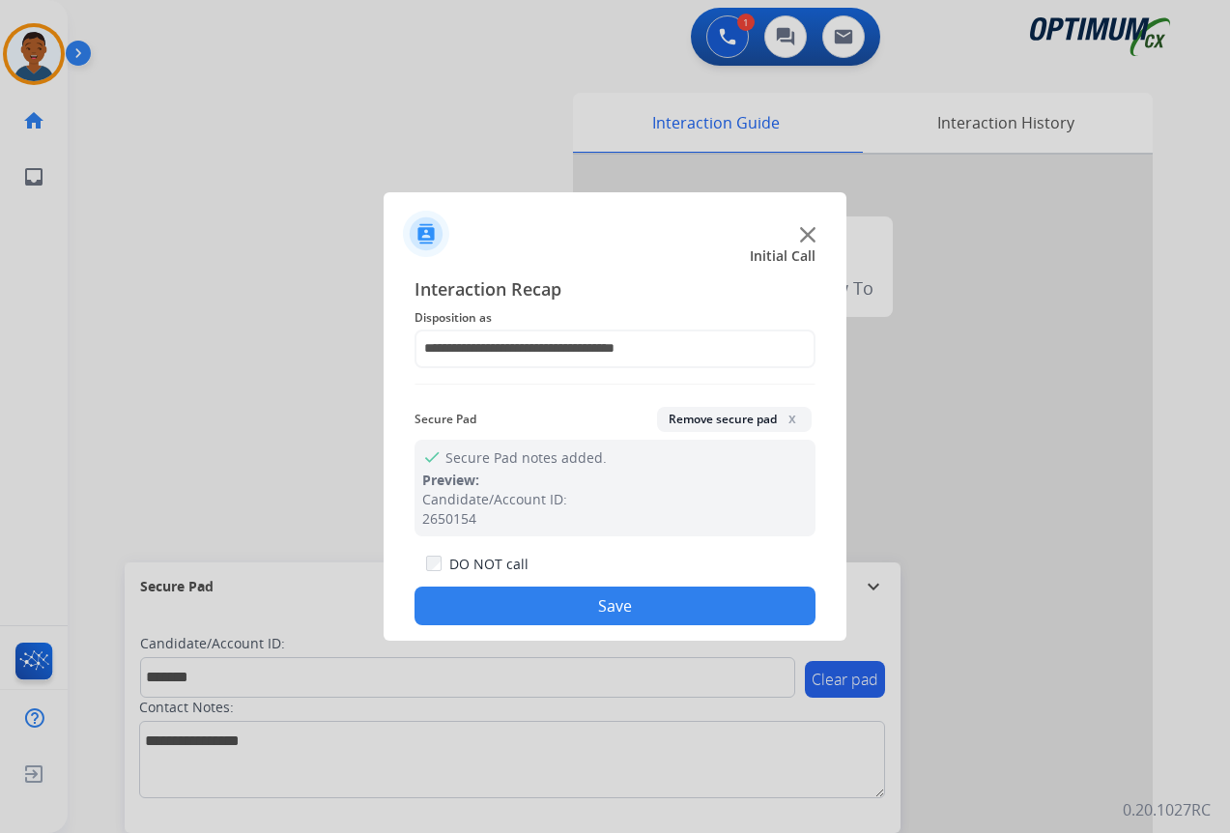
click at [632, 595] on button "Save" at bounding box center [615, 606] width 401 height 39
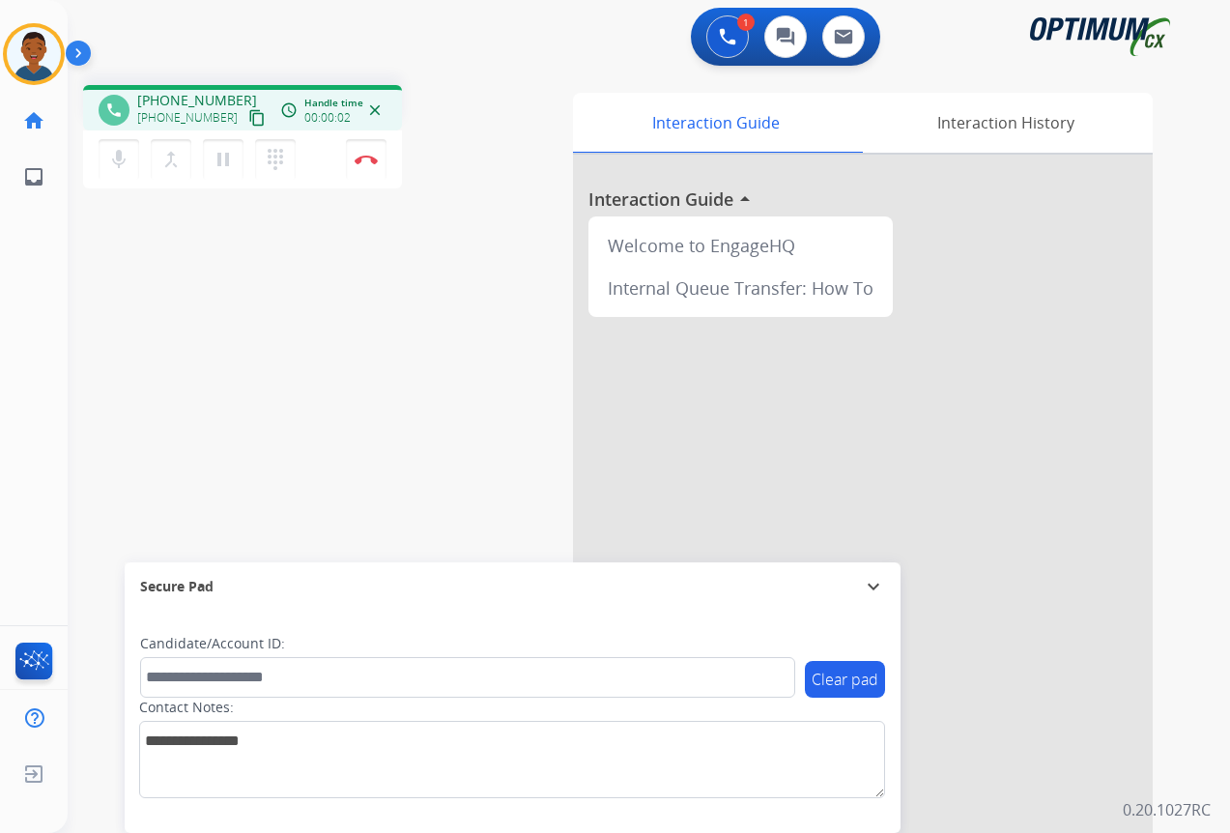
click at [248, 118] on mat-icon "content_copy" at bounding box center [256, 117] width 17 height 17
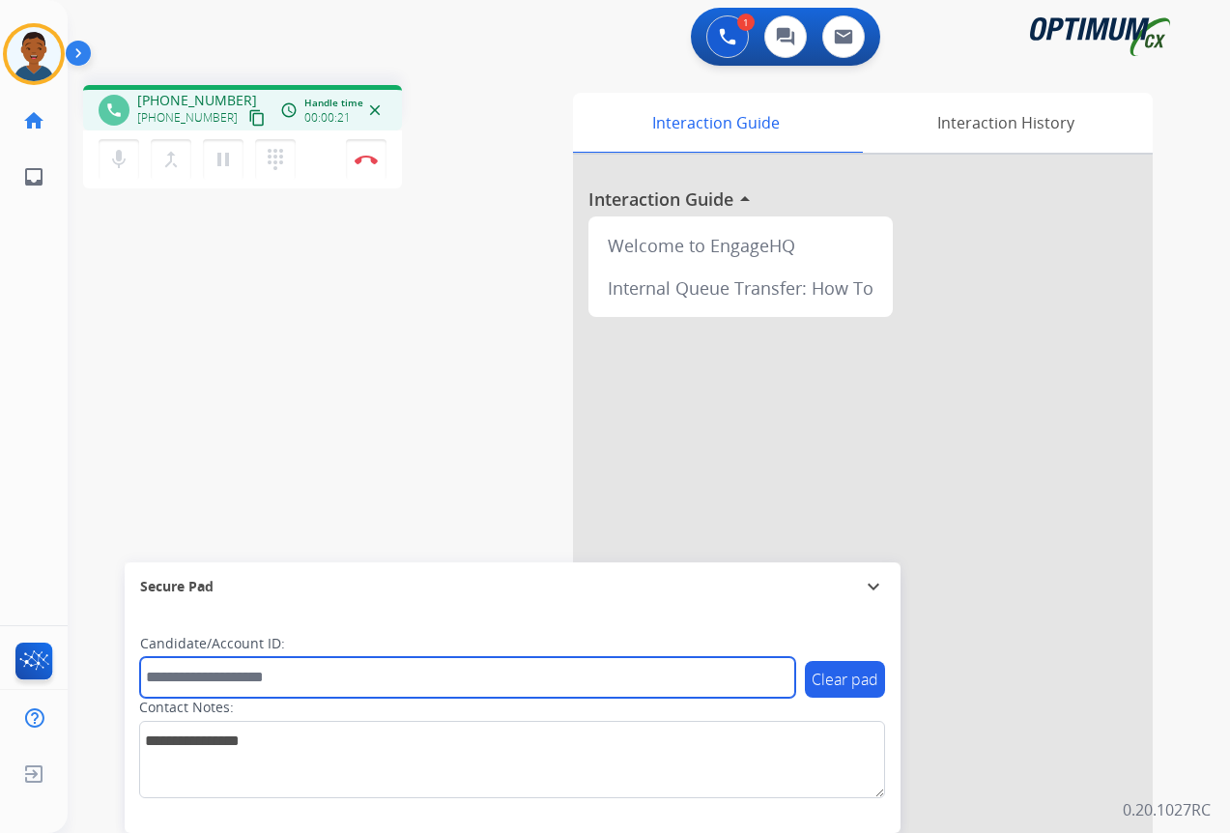
click at [194, 676] on input "text" at bounding box center [467, 677] width 655 height 41
paste input "*******"
type input "*******"
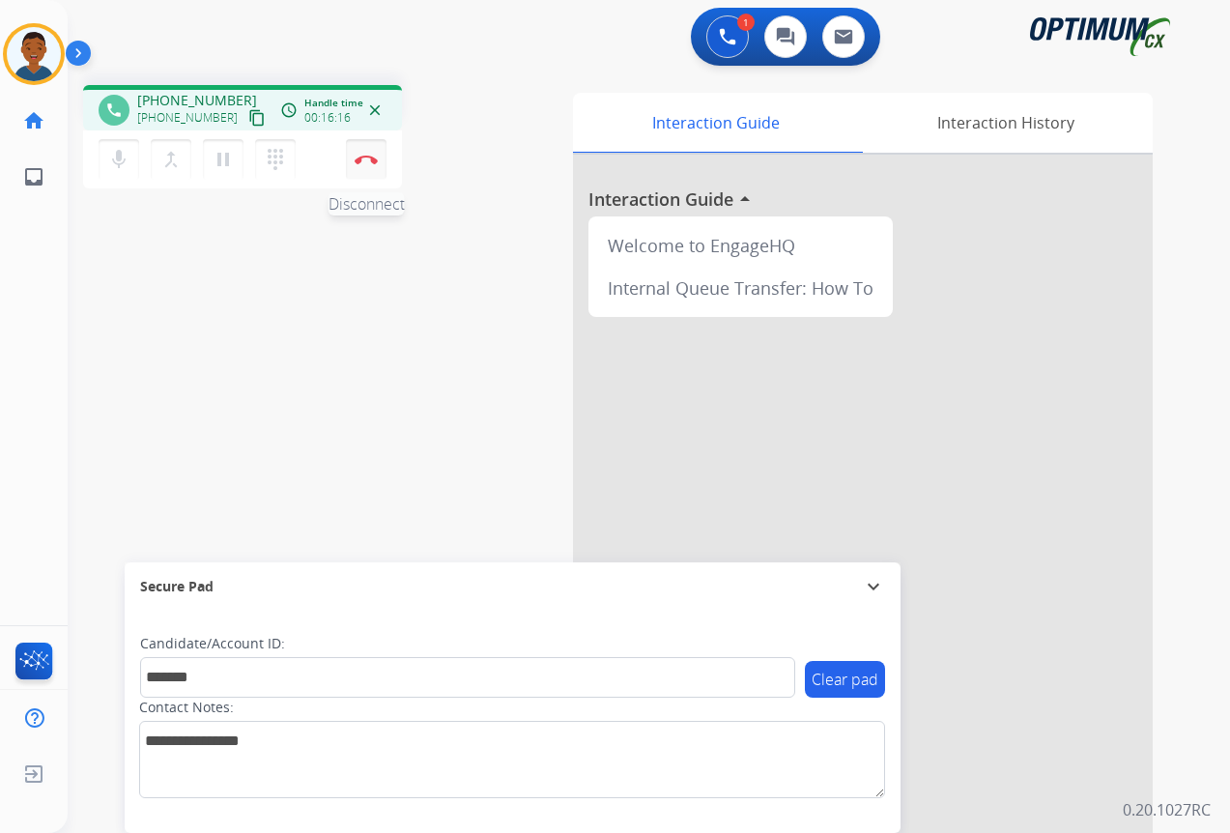
click at [370, 163] on img at bounding box center [366, 160] width 23 height 10
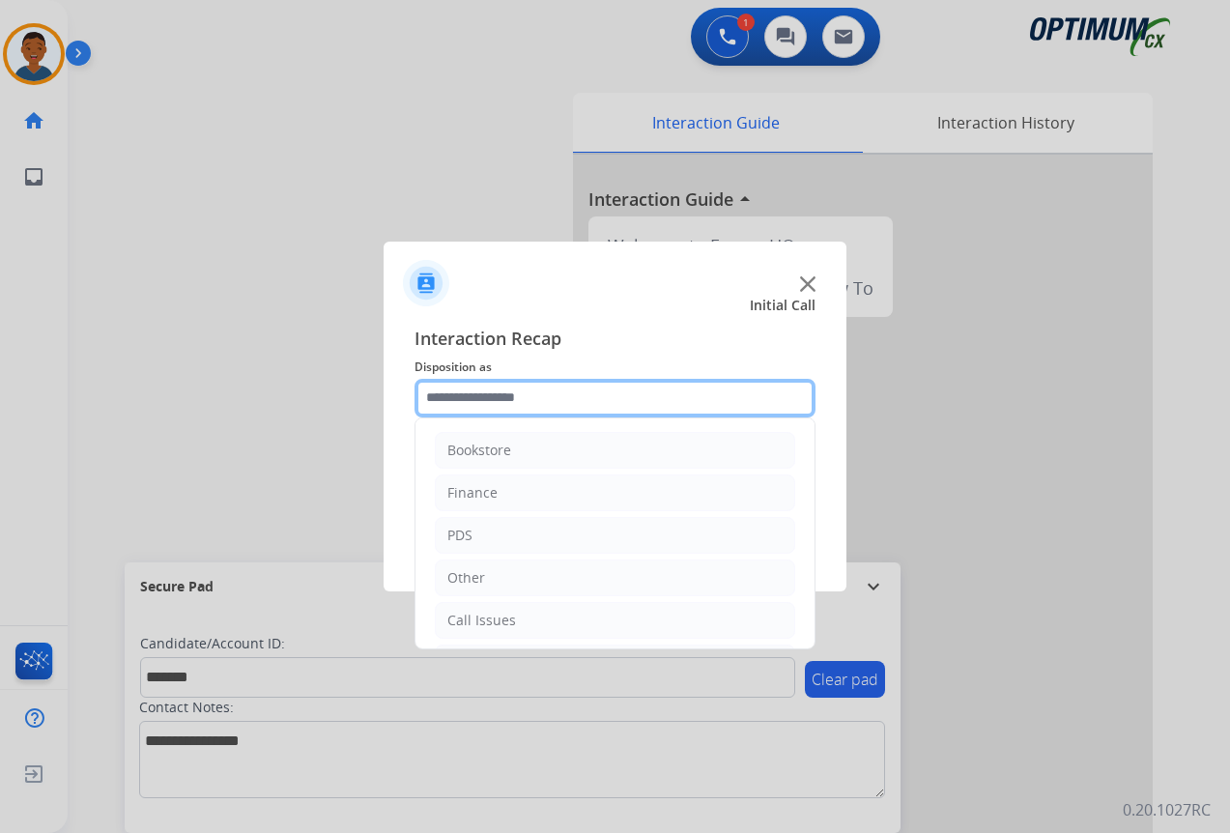
click at [454, 397] on input "text" at bounding box center [615, 398] width 401 height 39
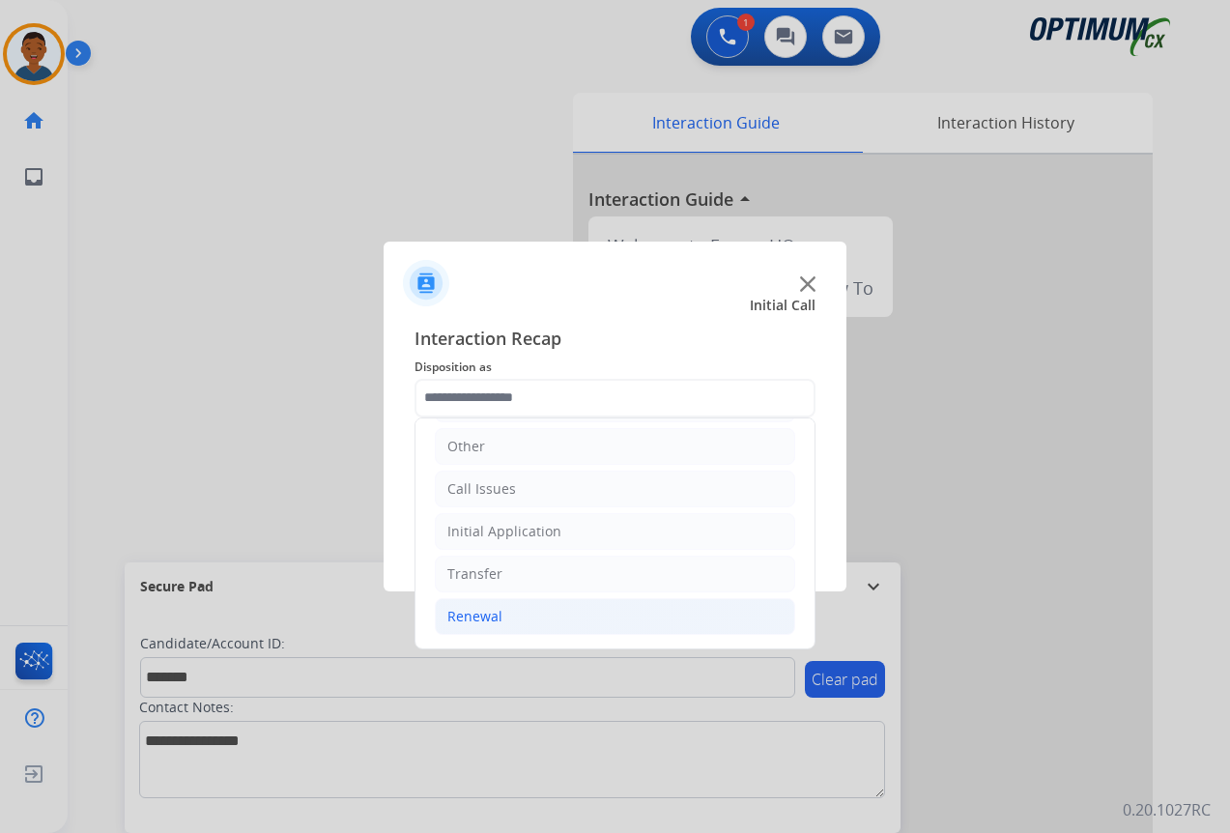
click at [461, 612] on div "Renewal" at bounding box center [474, 616] width 55 height 19
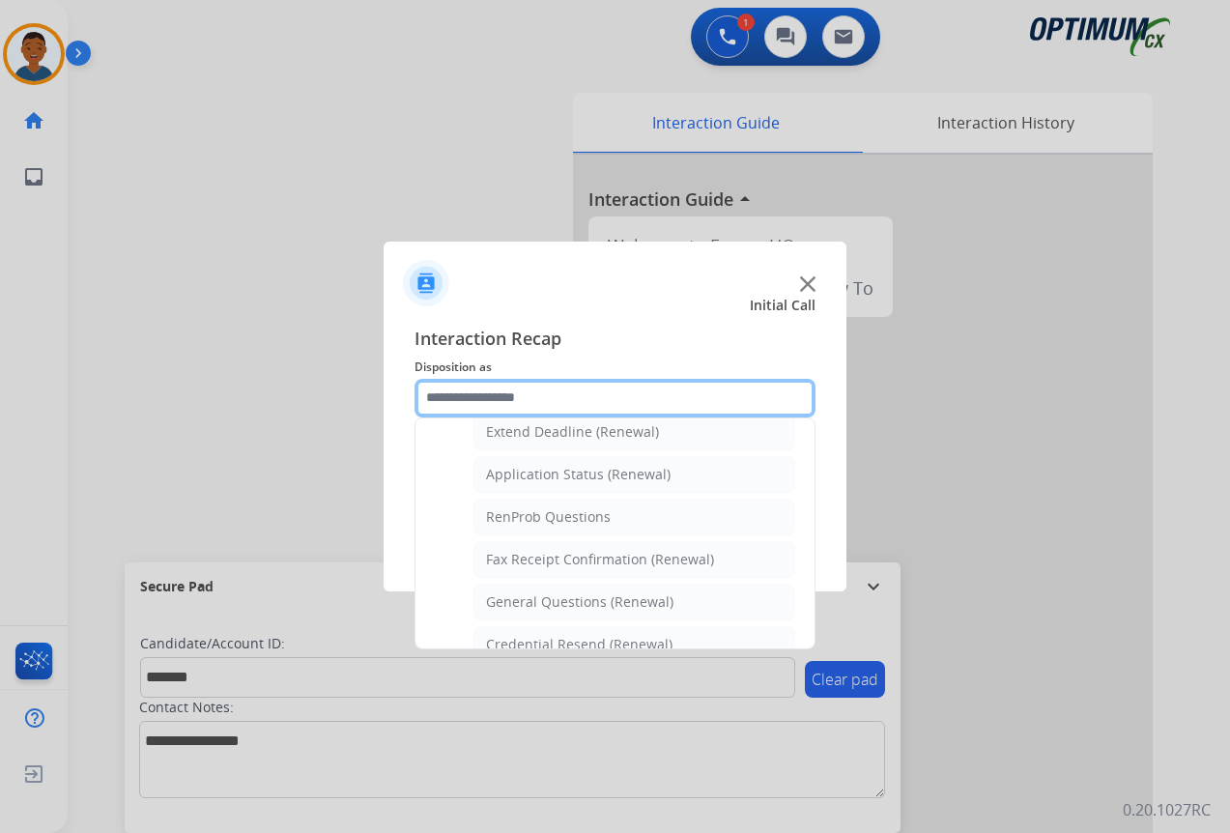
scroll to position [421, 0]
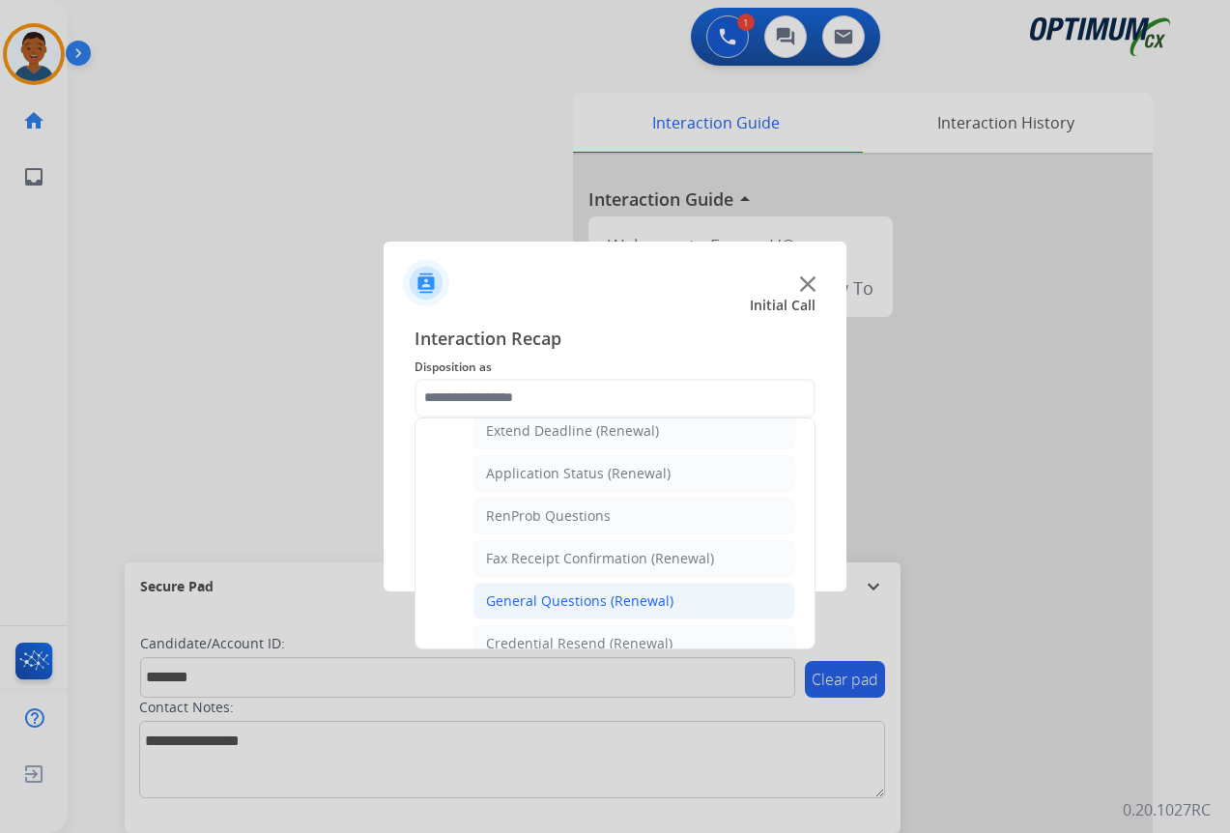
click at [532, 595] on div "General Questions (Renewal)" at bounding box center [579, 600] width 187 height 19
type input "**********"
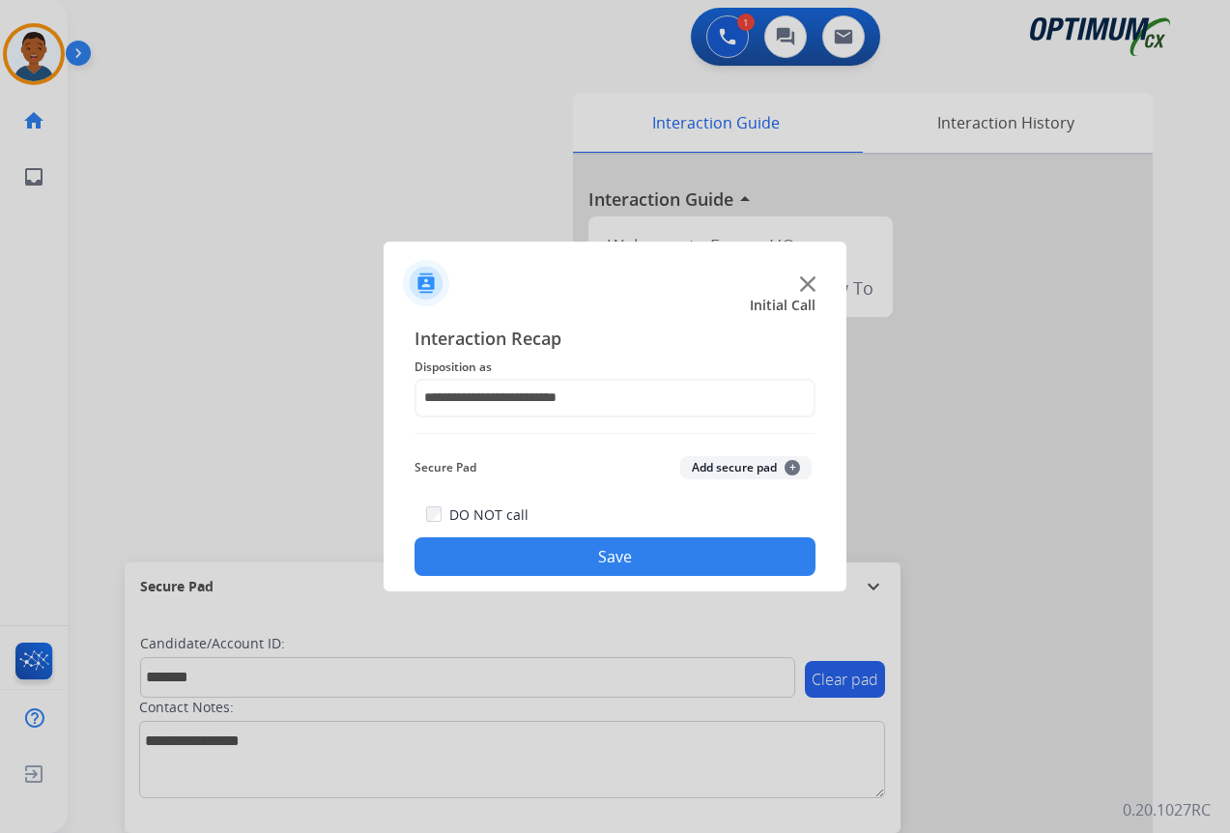
click at [716, 461] on button "Add secure pad +" at bounding box center [745, 467] width 131 height 23
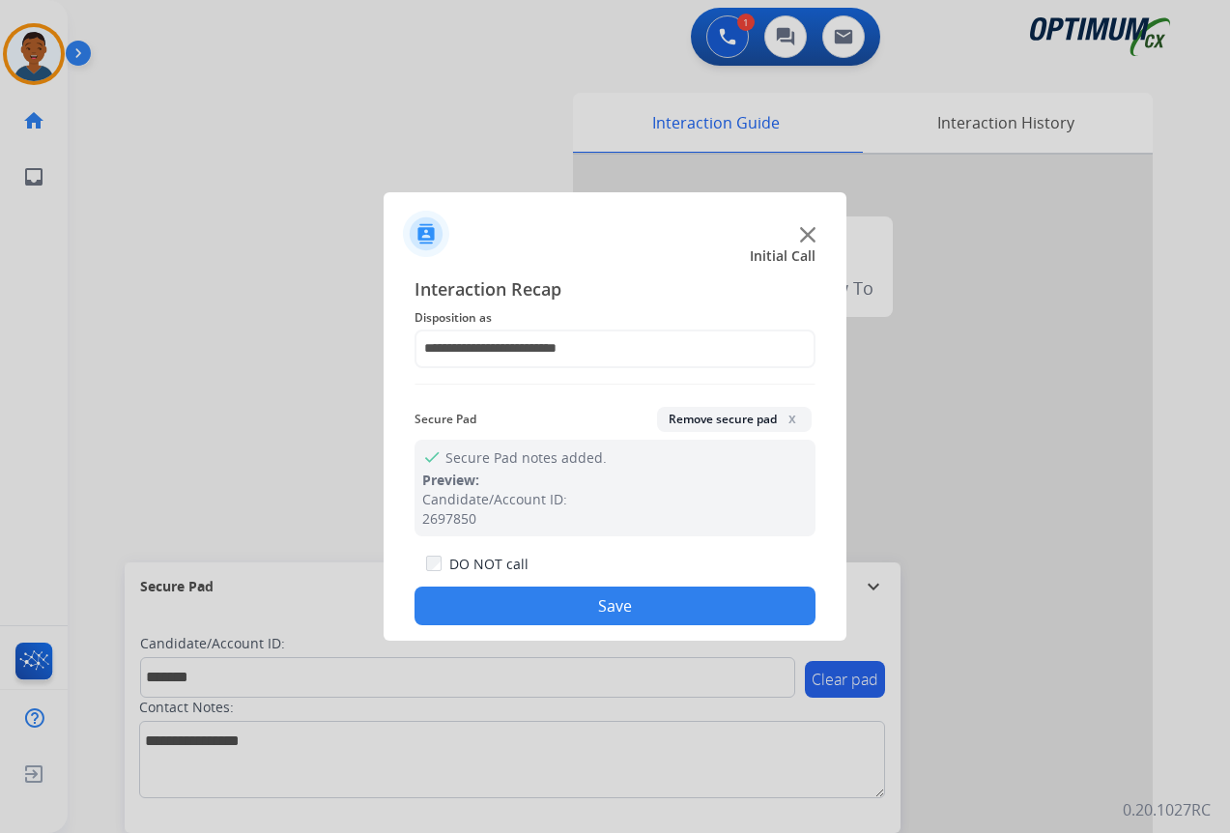
click at [667, 595] on button "Save" at bounding box center [615, 606] width 401 height 39
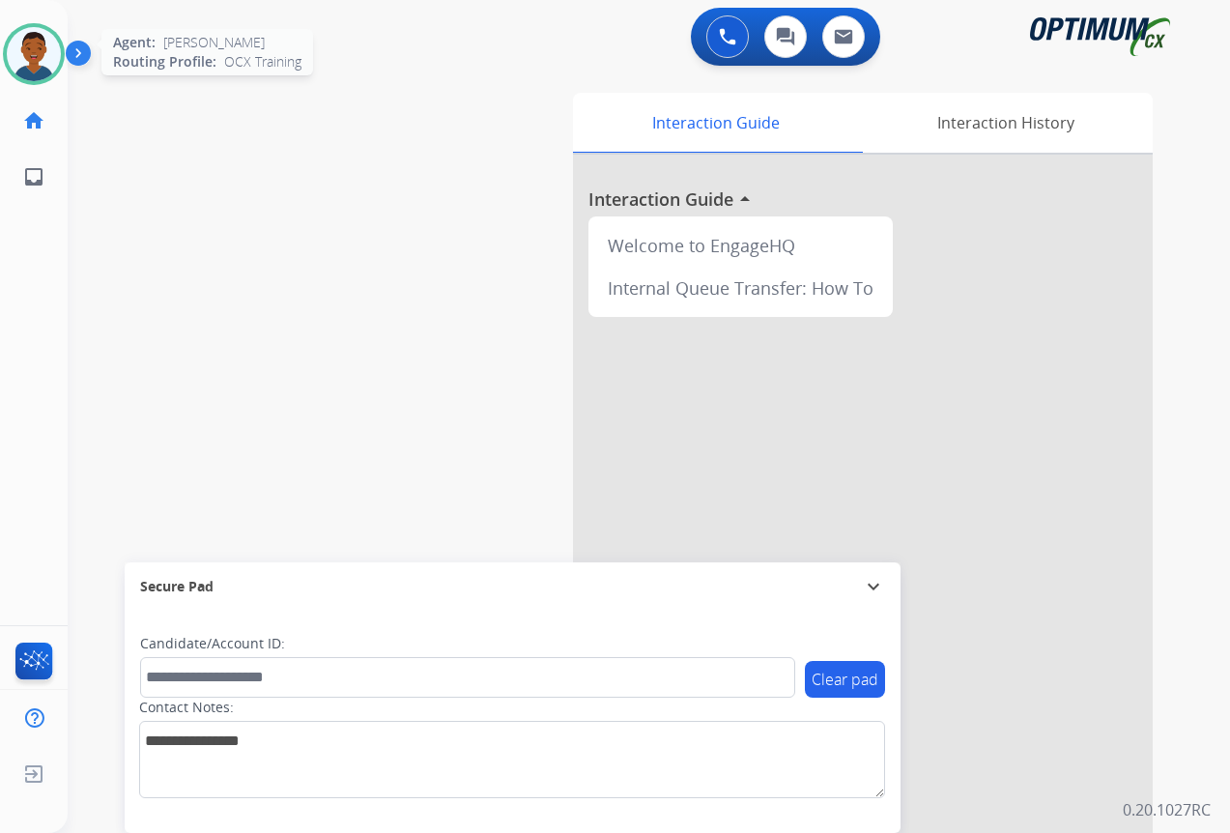
click at [52, 60] on img at bounding box center [34, 54] width 54 height 54
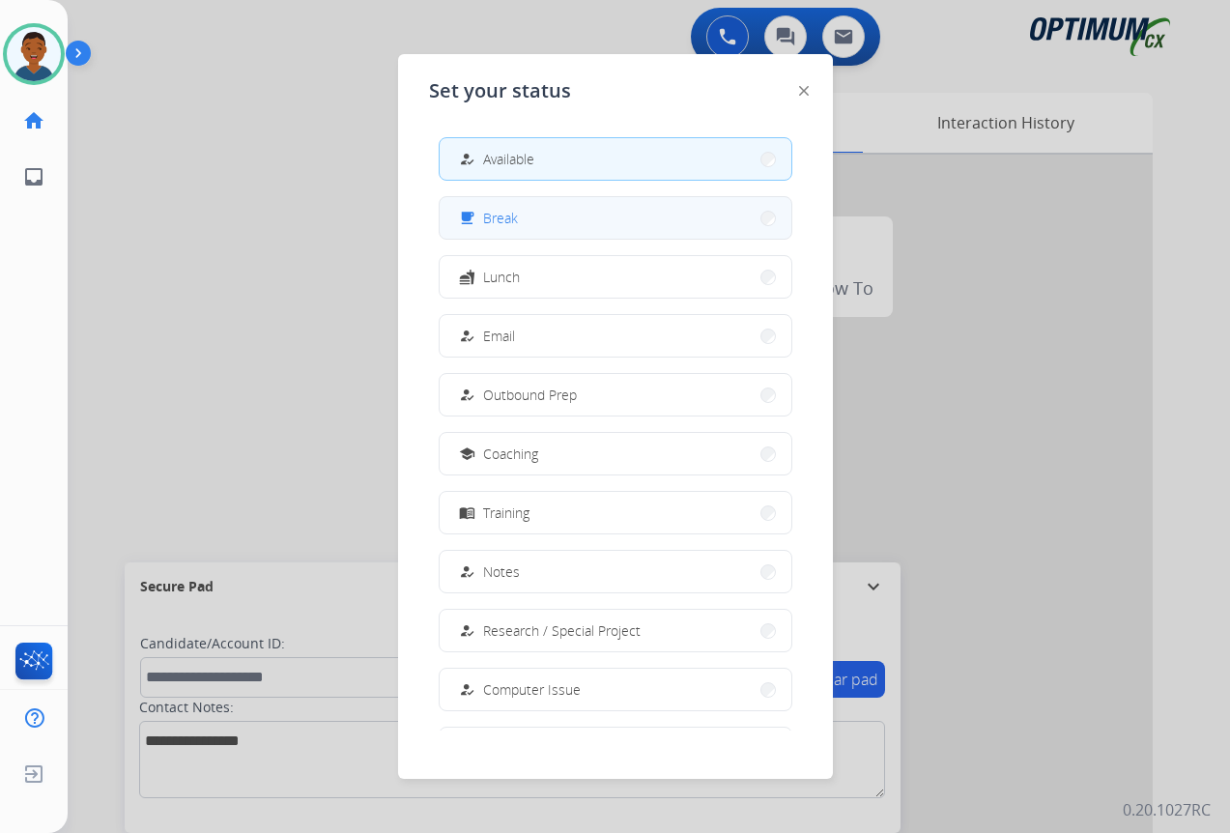
click at [522, 219] on button "free_breakfast Break" at bounding box center [616, 218] width 352 height 42
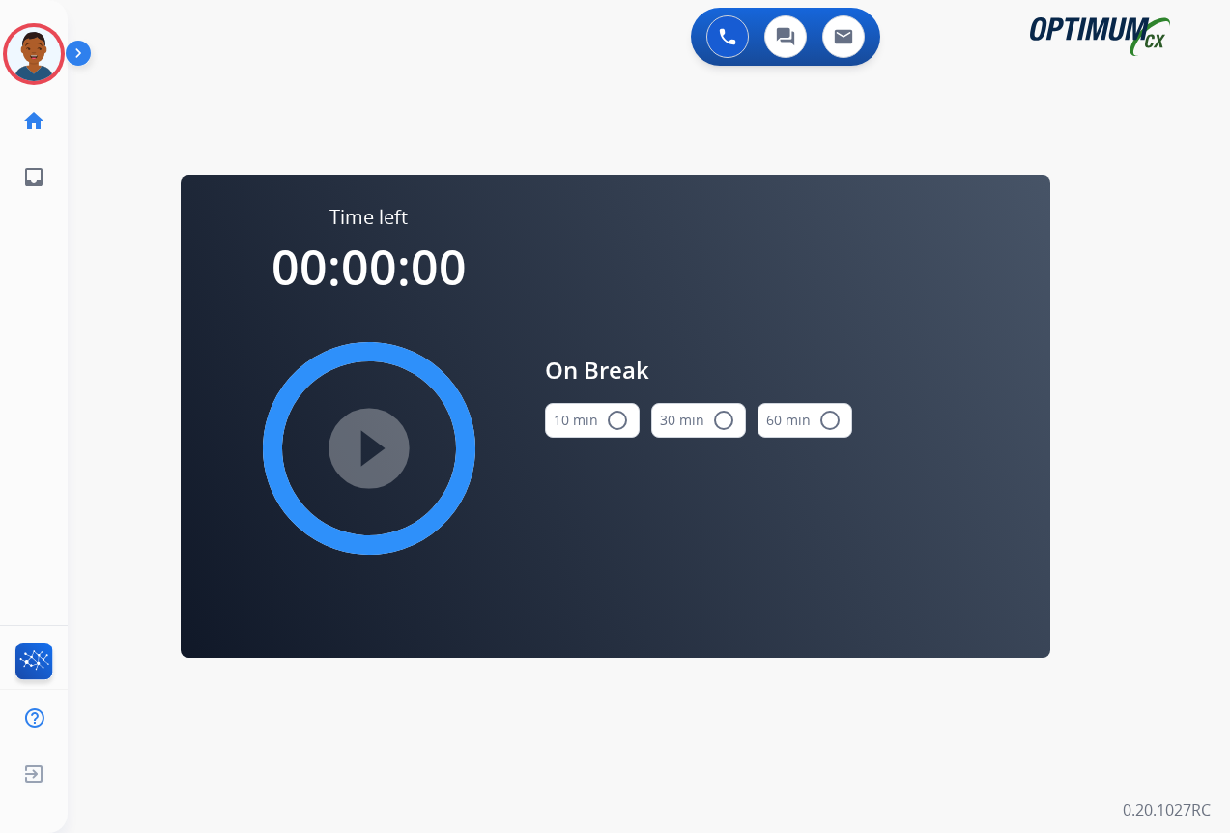
click at [613, 421] on mat-icon "radio_button_unchecked" at bounding box center [617, 420] width 23 height 23
click at [380, 447] on mat-icon "play_circle_filled" at bounding box center [369, 448] width 23 height 23
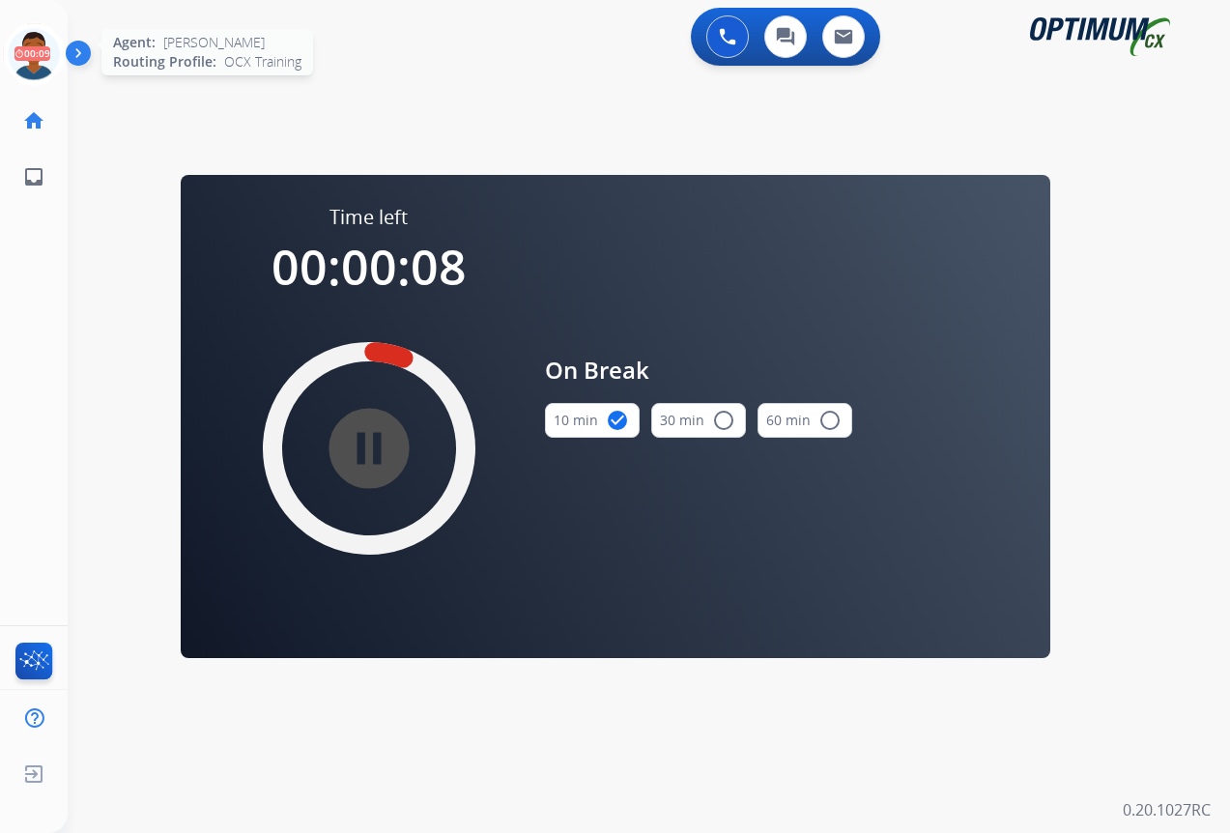
click at [22, 52] on icon at bounding box center [34, 54] width 63 height 63
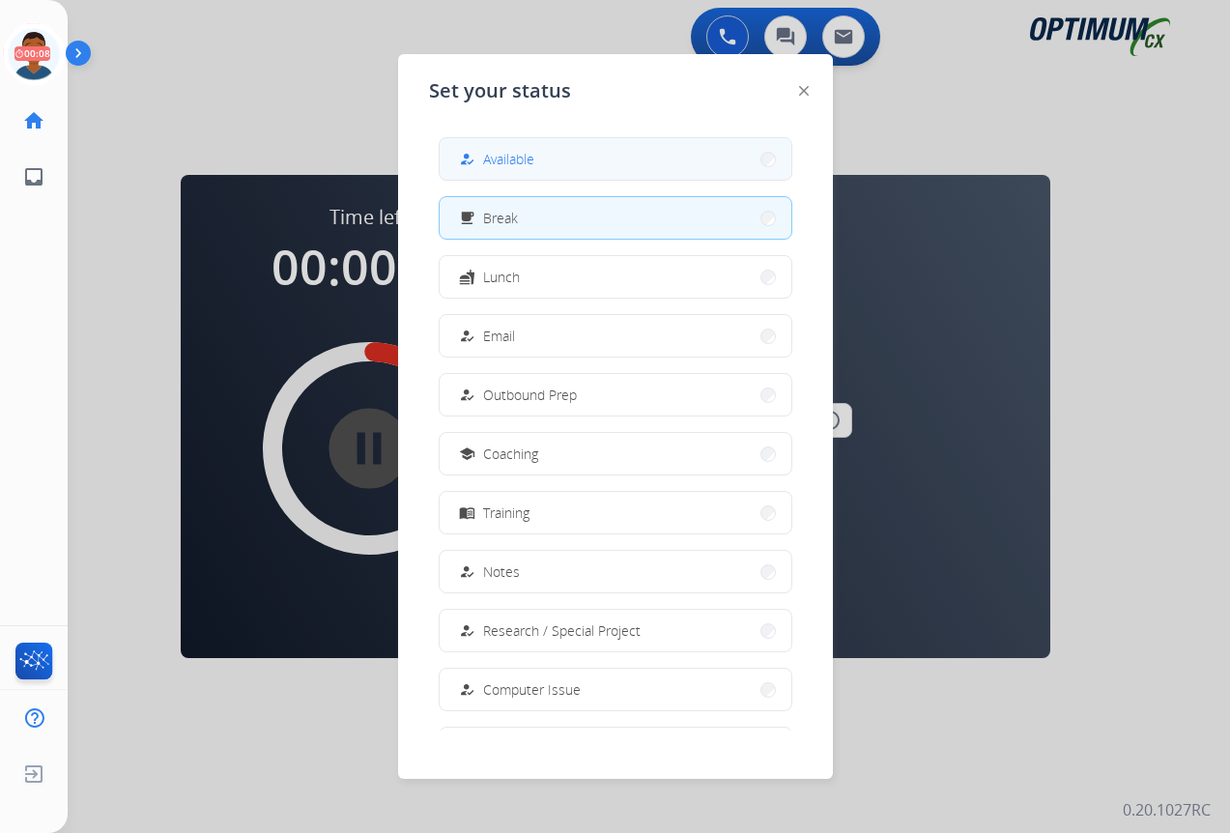
click at [540, 163] on button "how_to_reg Available" at bounding box center [616, 159] width 352 height 42
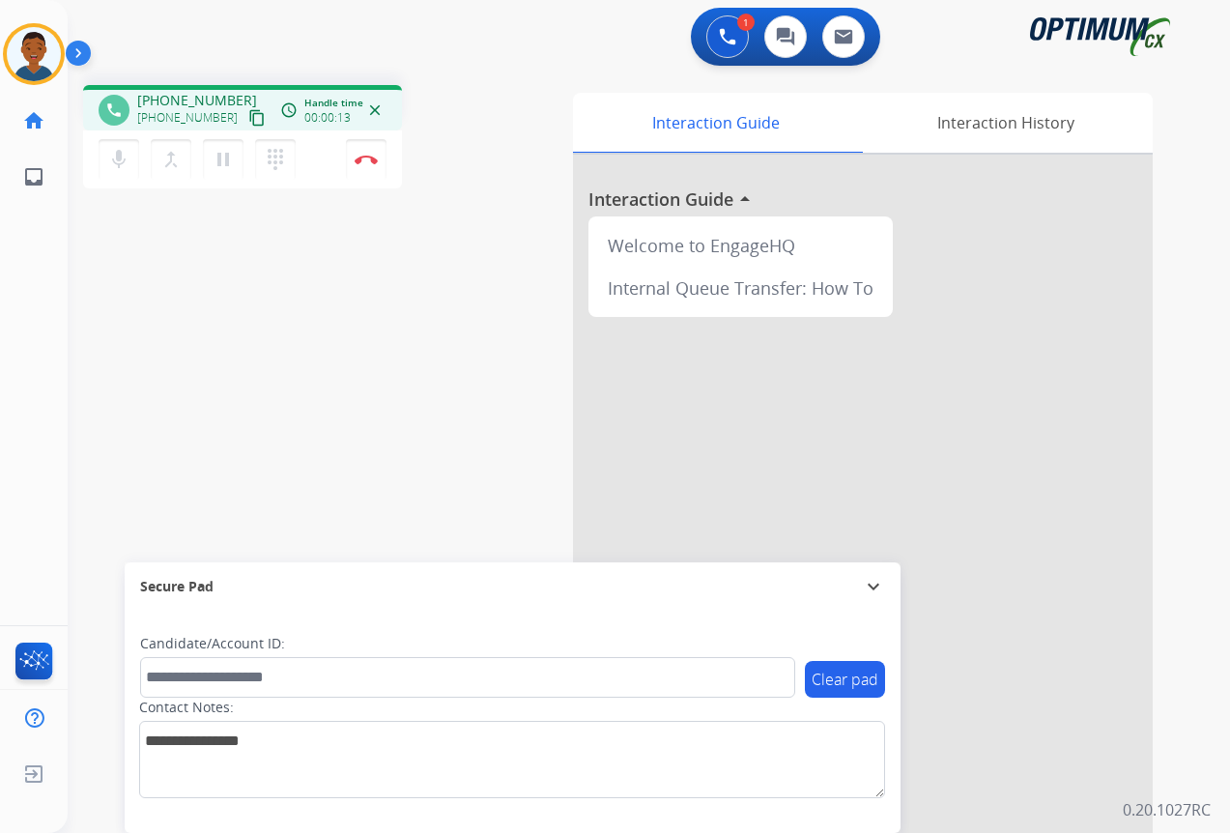
click at [248, 117] on mat-icon "content_copy" at bounding box center [256, 117] width 17 height 17
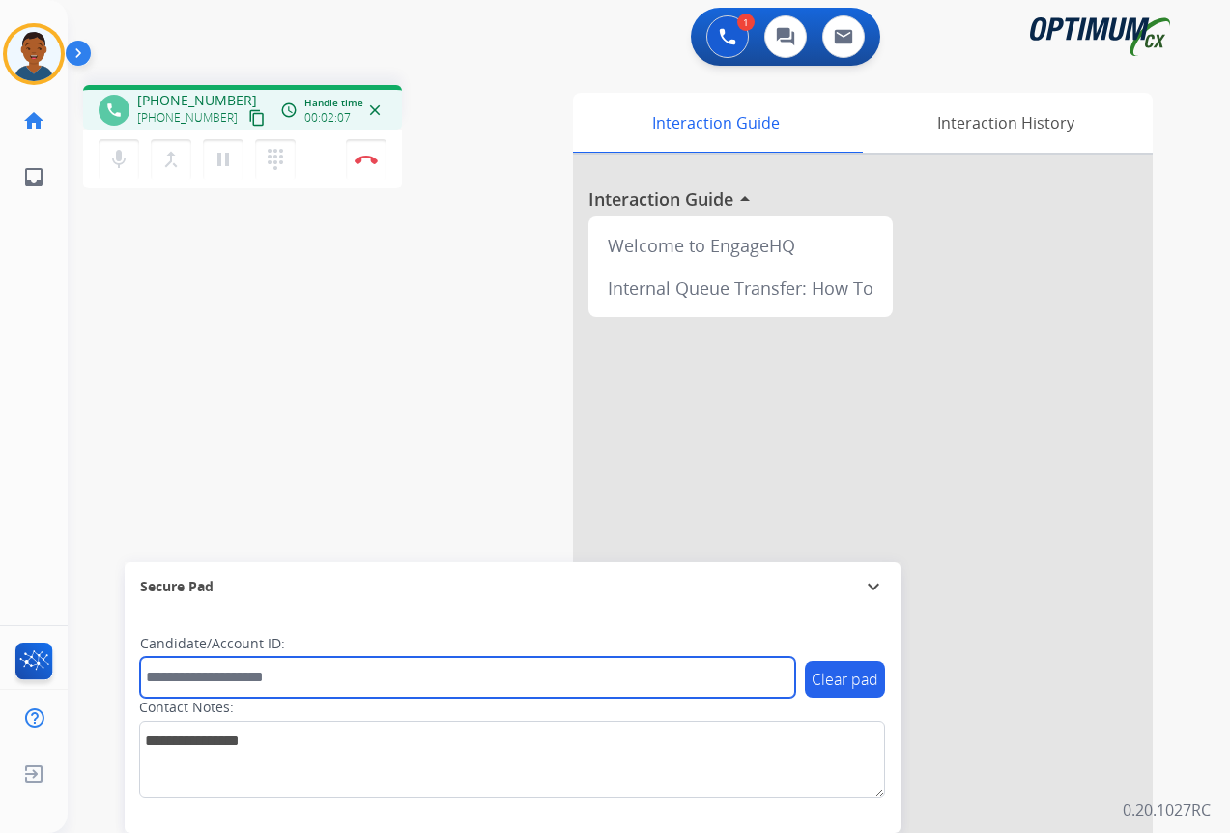
click at [185, 678] on input "text" at bounding box center [467, 677] width 655 height 41
paste input "*******"
type input "*******"
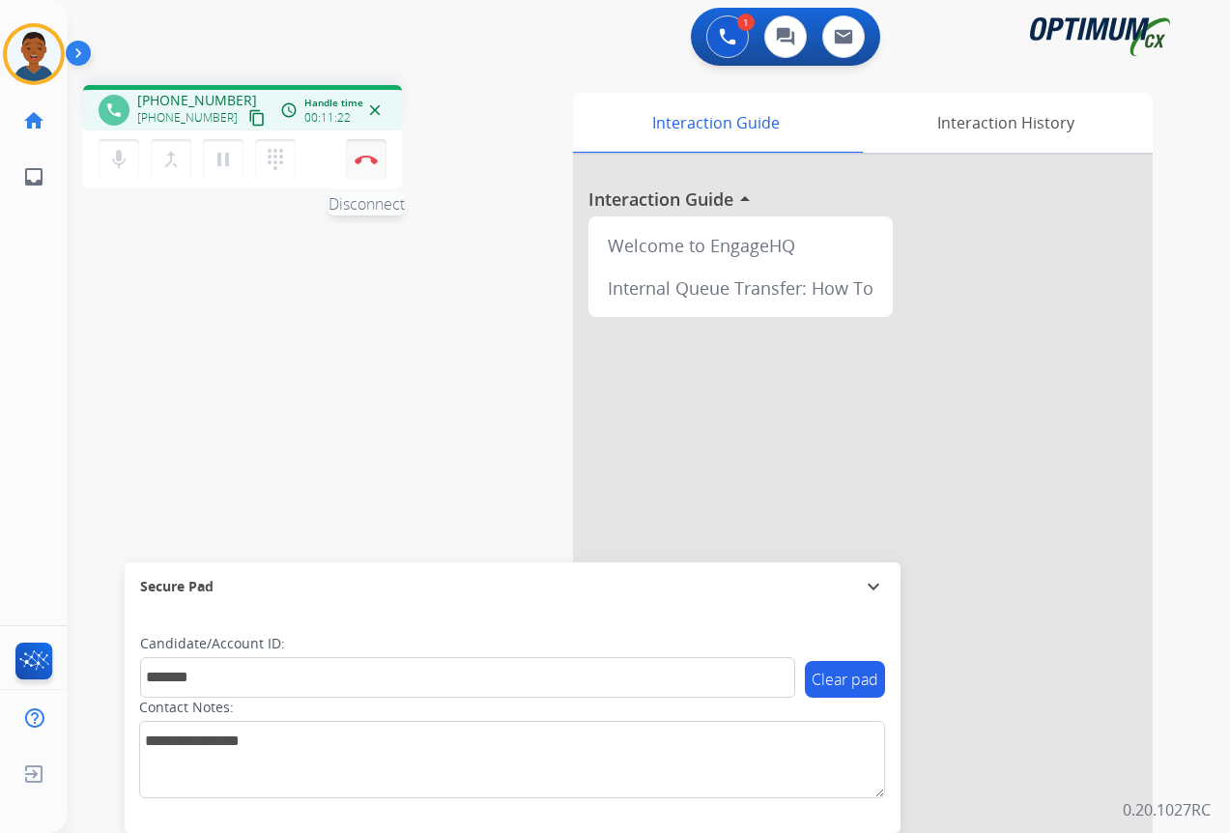
click at [360, 157] on img at bounding box center [366, 160] width 23 height 10
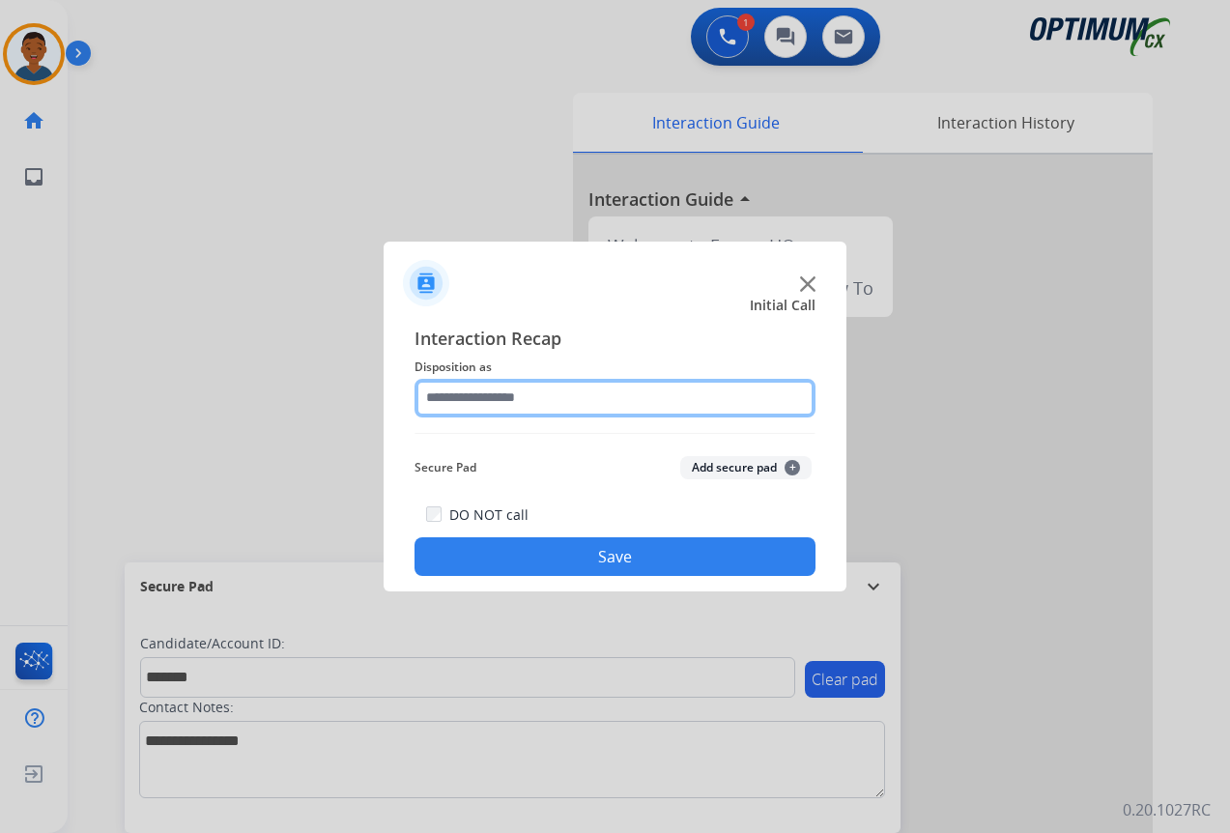
click at [467, 406] on input "text" at bounding box center [615, 398] width 401 height 39
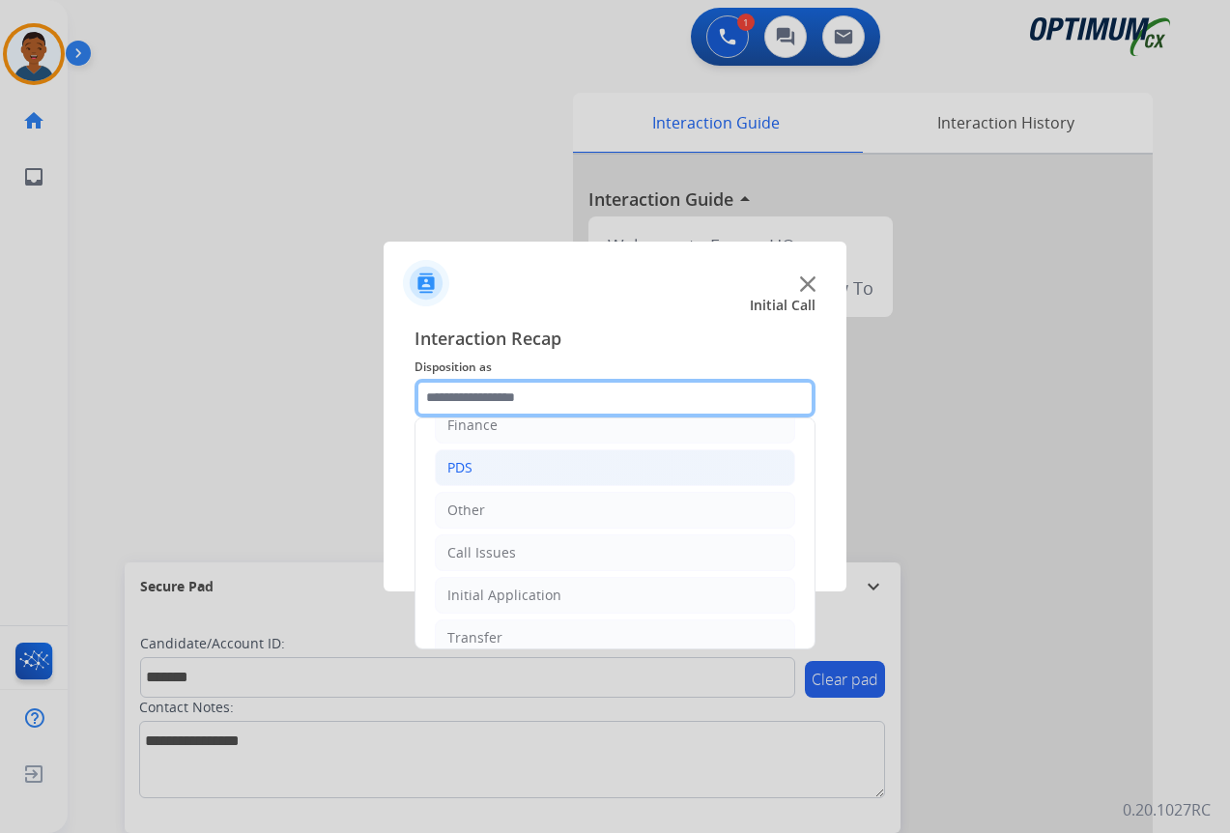
scroll to position [97, 0]
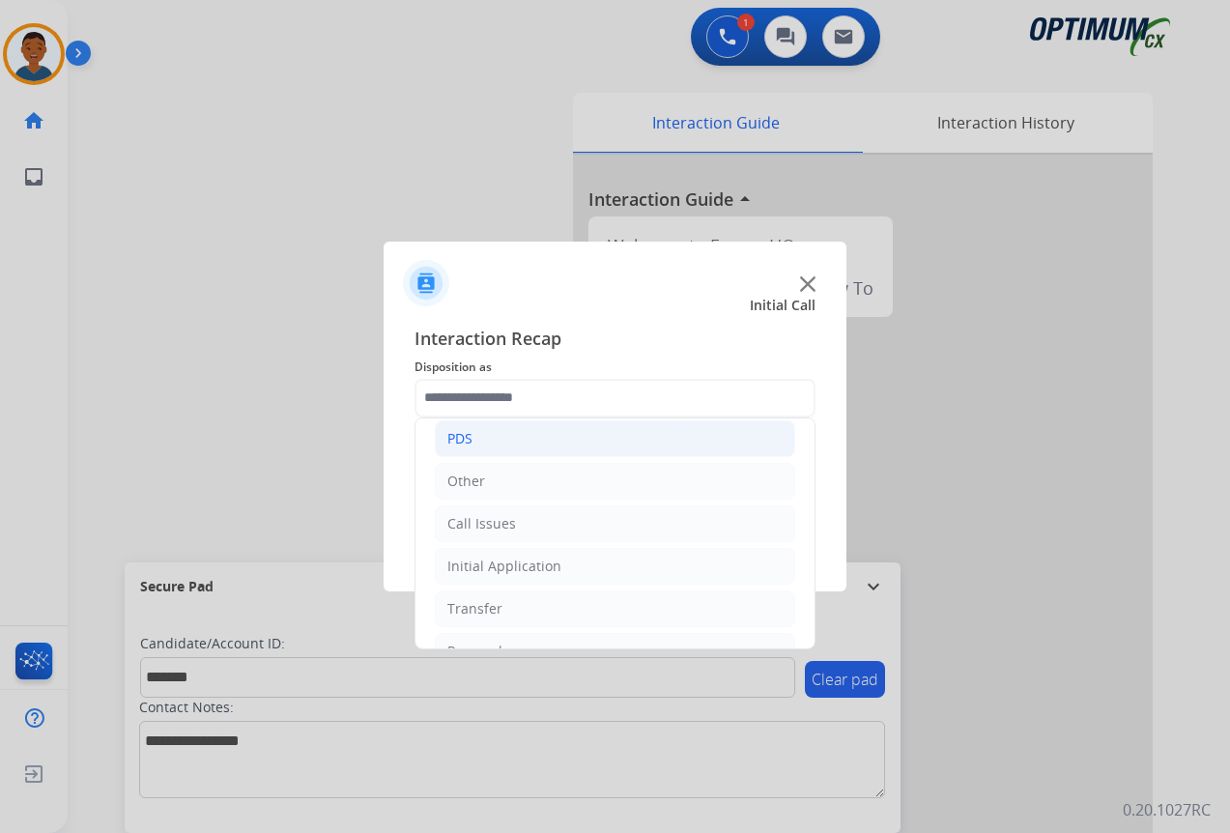
click at [476, 440] on li "PDS" at bounding box center [615, 438] width 360 height 37
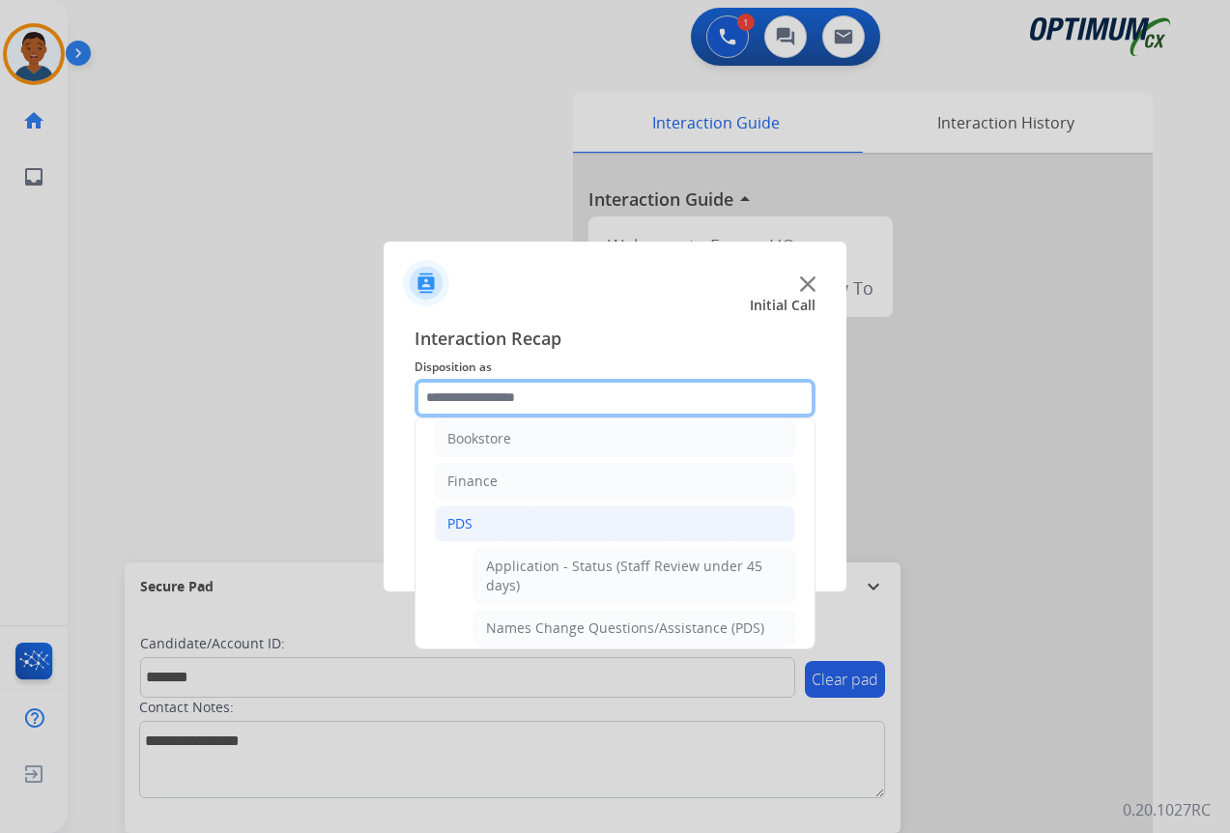
scroll to position [0, 0]
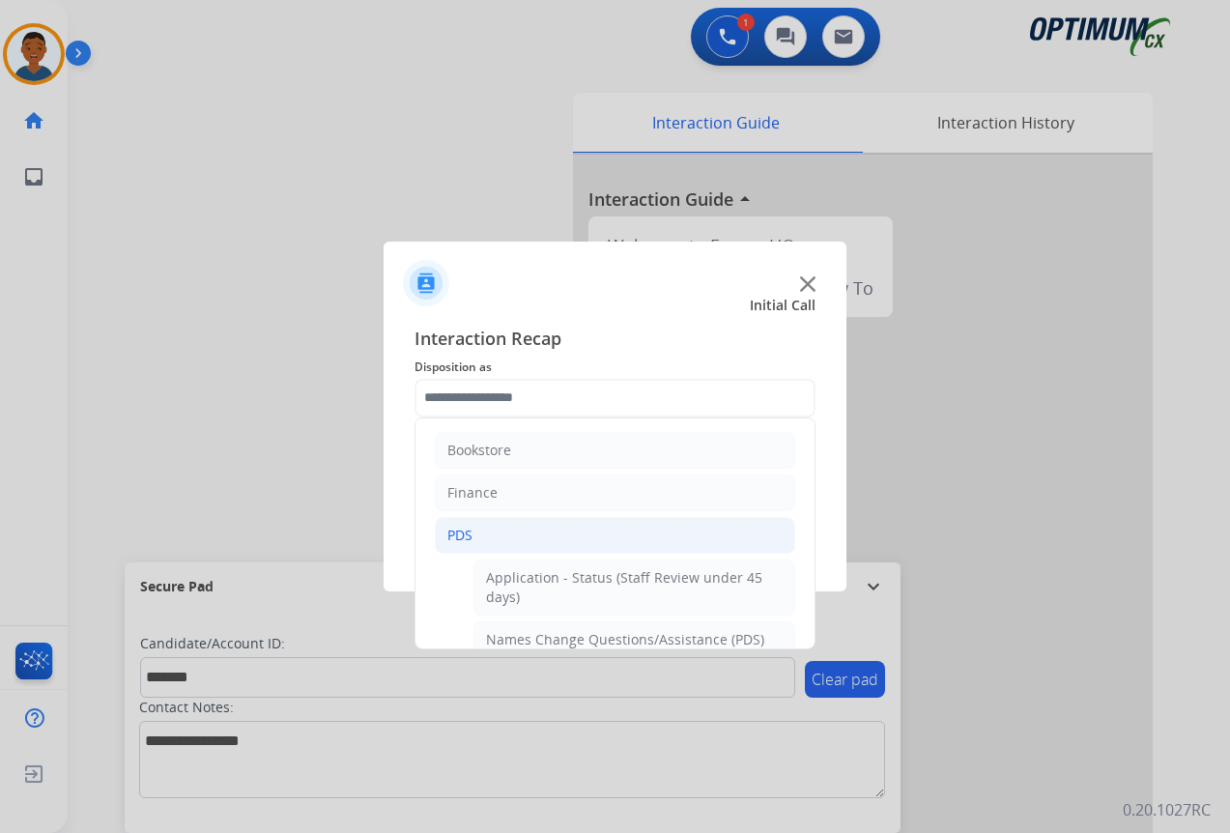
click at [455, 538] on div "PDS" at bounding box center [459, 535] width 25 height 19
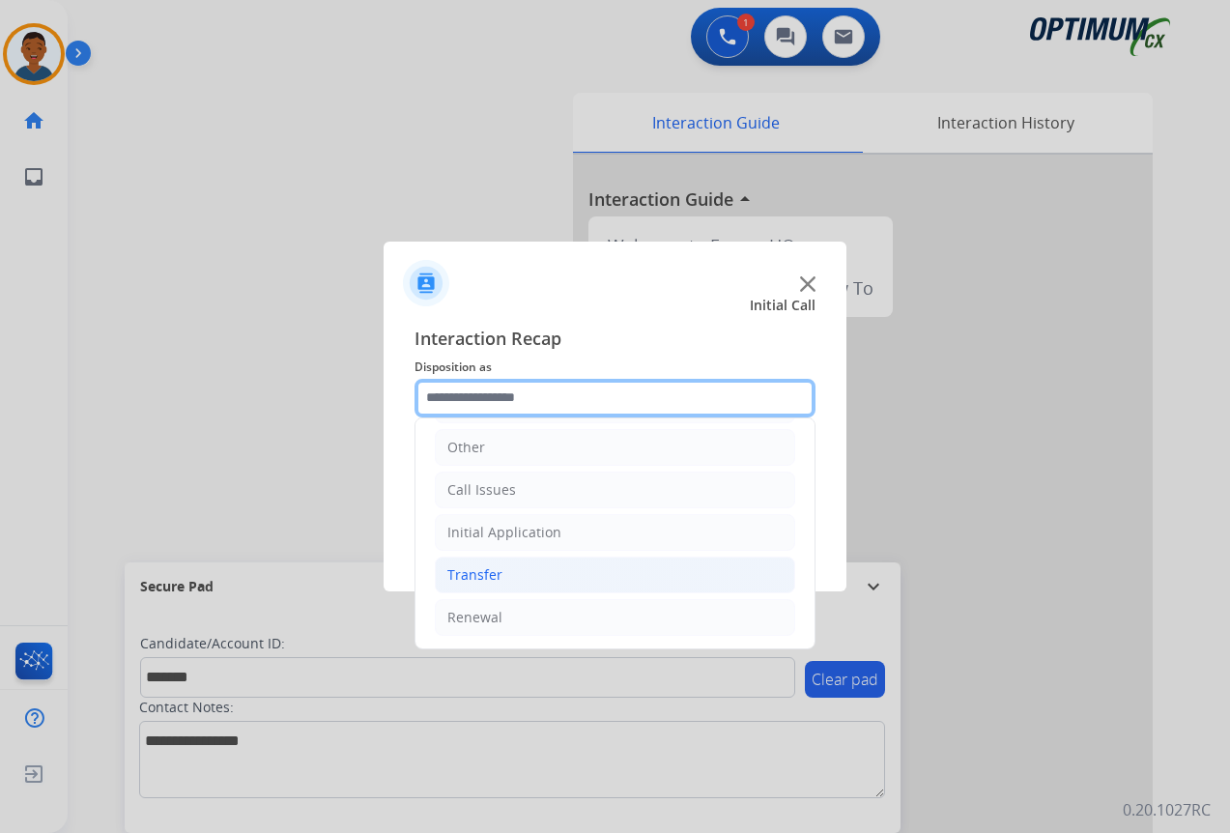
scroll to position [131, 0]
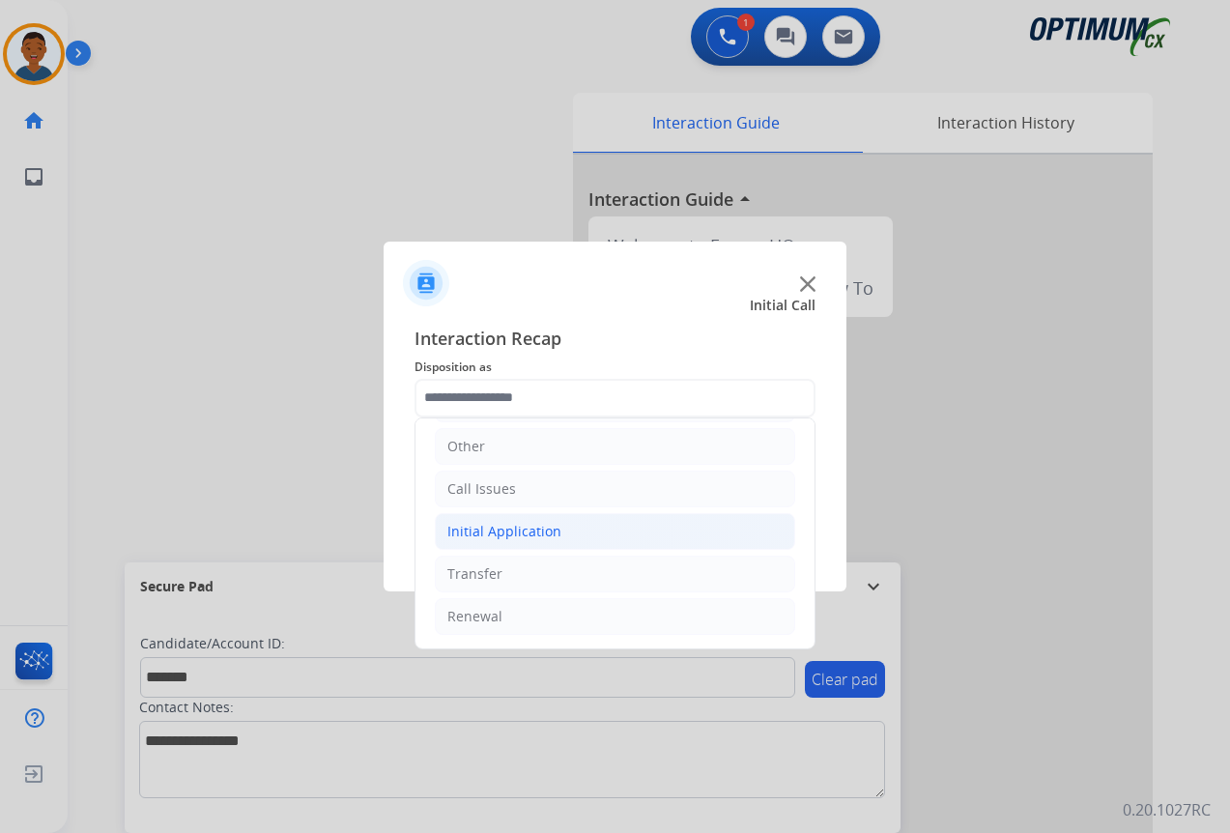
click at [483, 531] on div "Initial Application" at bounding box center [504, 531] width 114 height 19
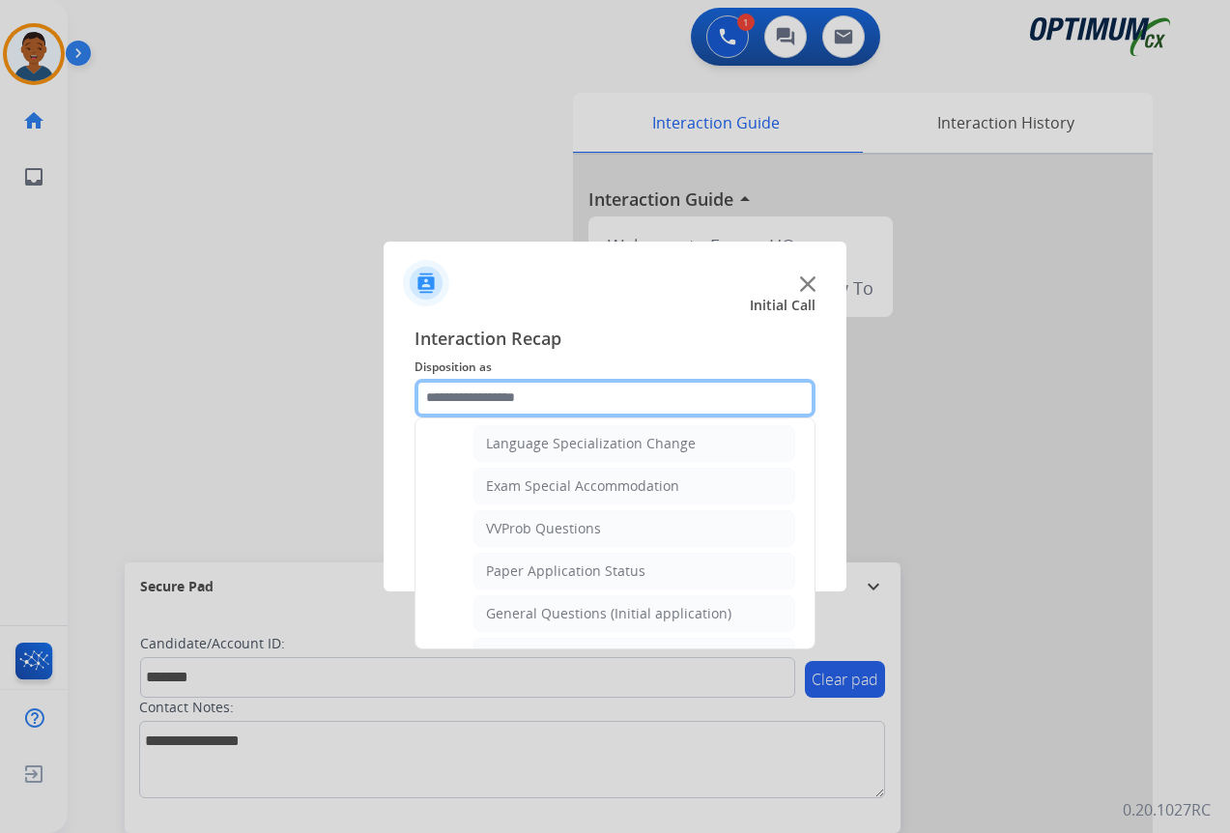
scroll to position [1001, 0]
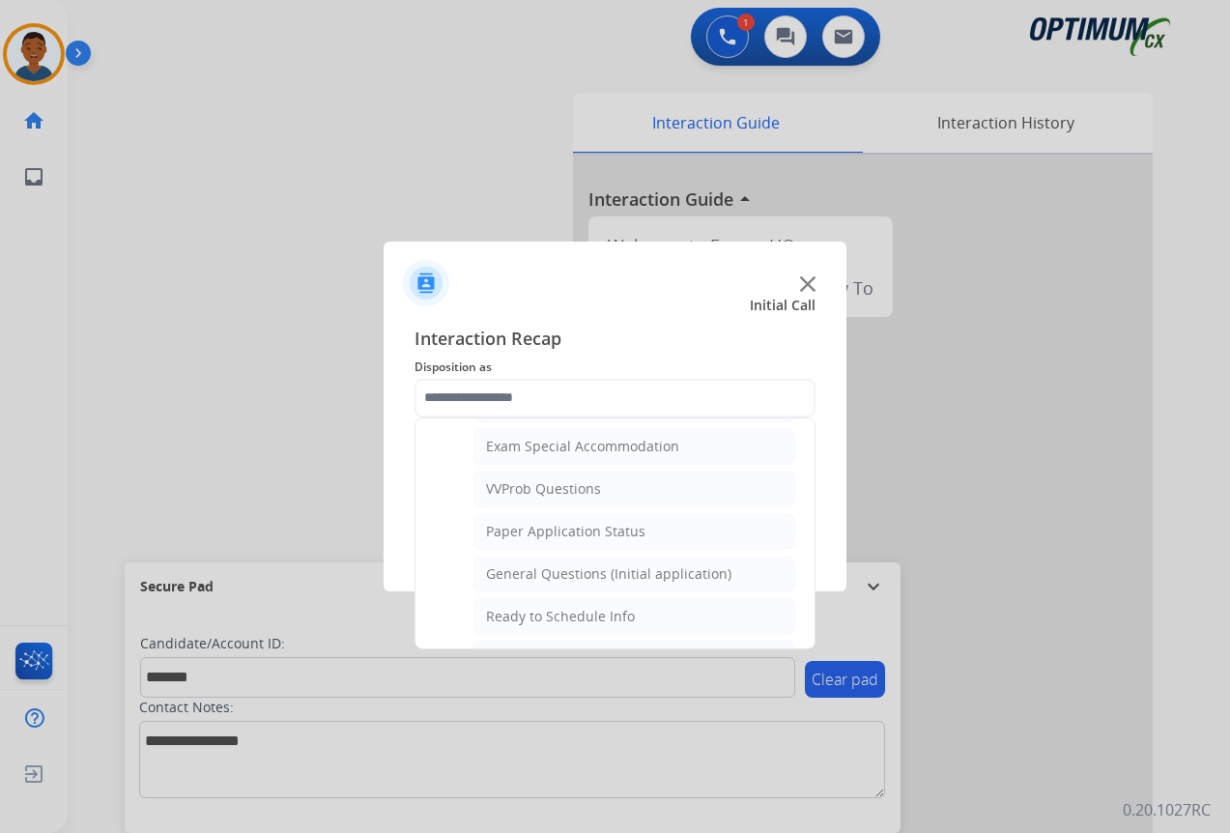
click at [533, 569] on div "General Questions (Initial application)" at bounding box center [608, 573] width 245 height 19
type input "**********"
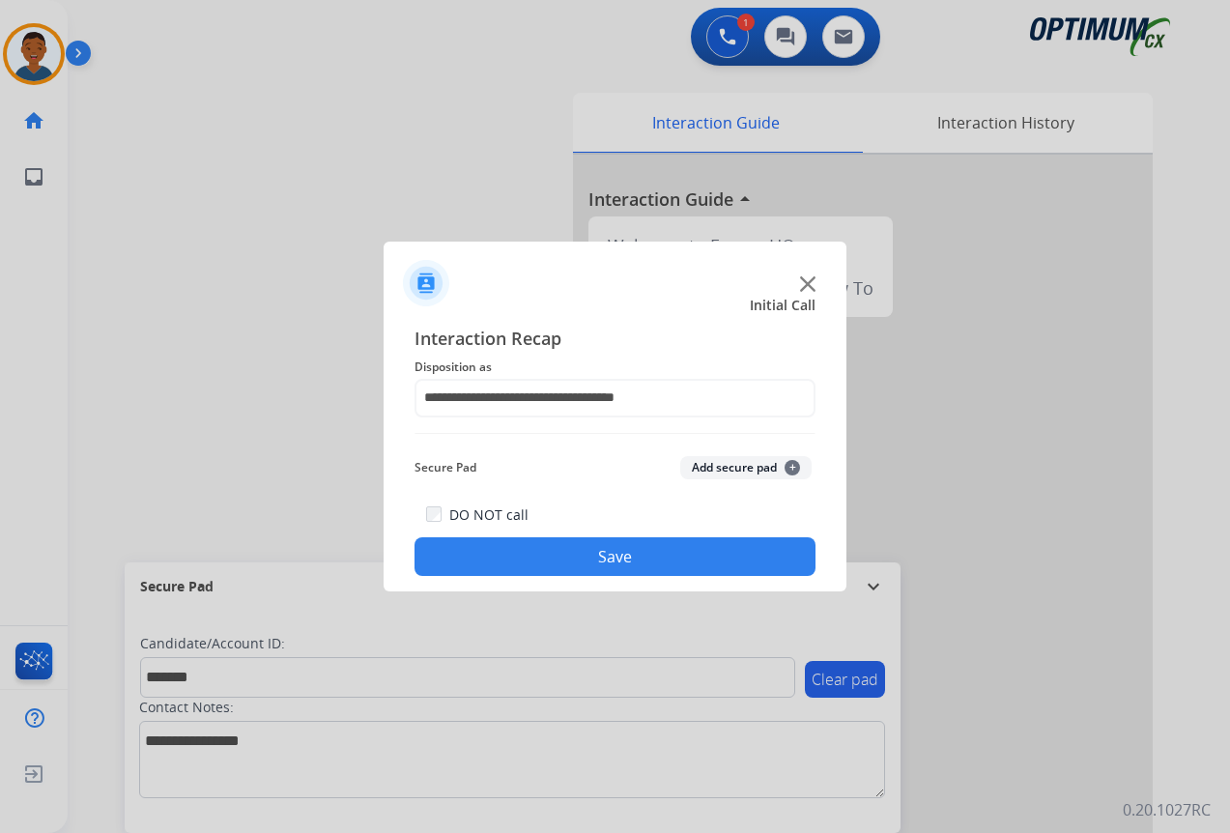
click at [716, 467] on button "Add secure pad +" at bounding box center [745, 467] width 131 height 23
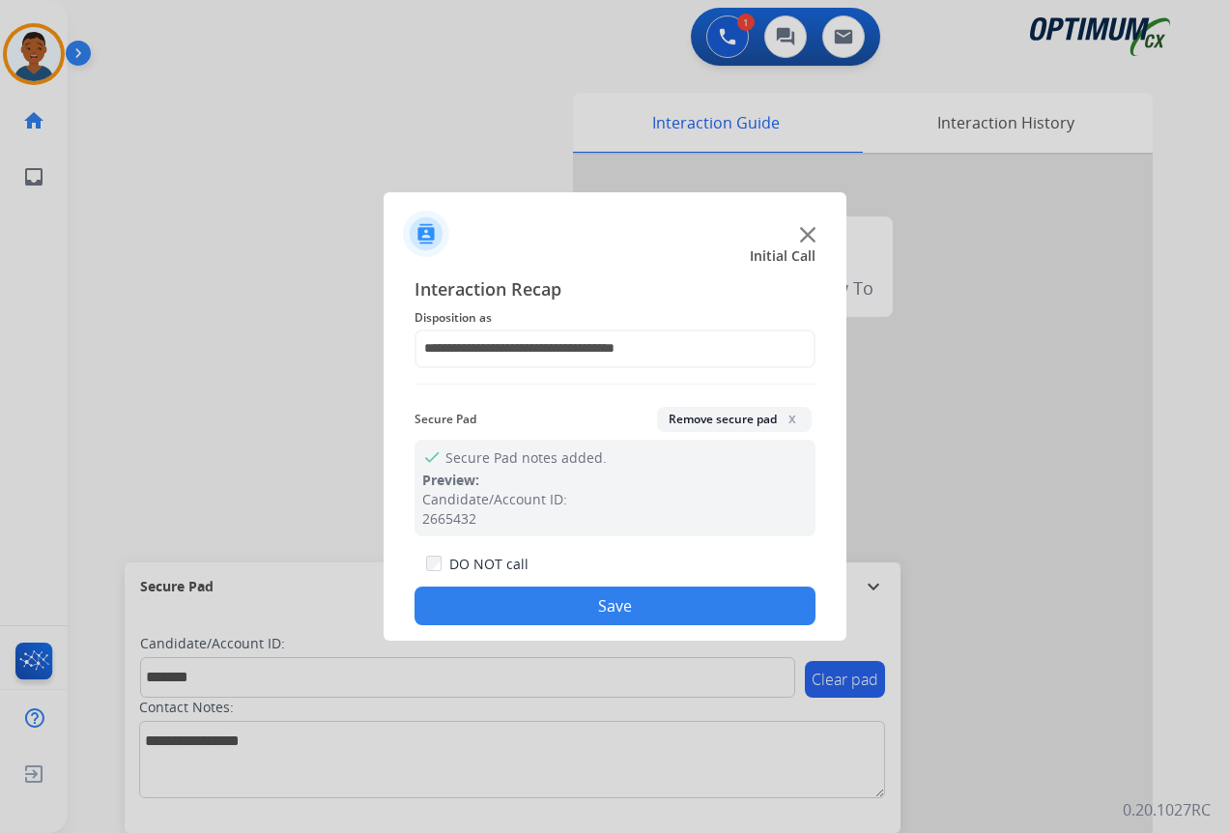
click at [690, 597] on button "Save" at bounding box center [615, 606] width 401 height 39
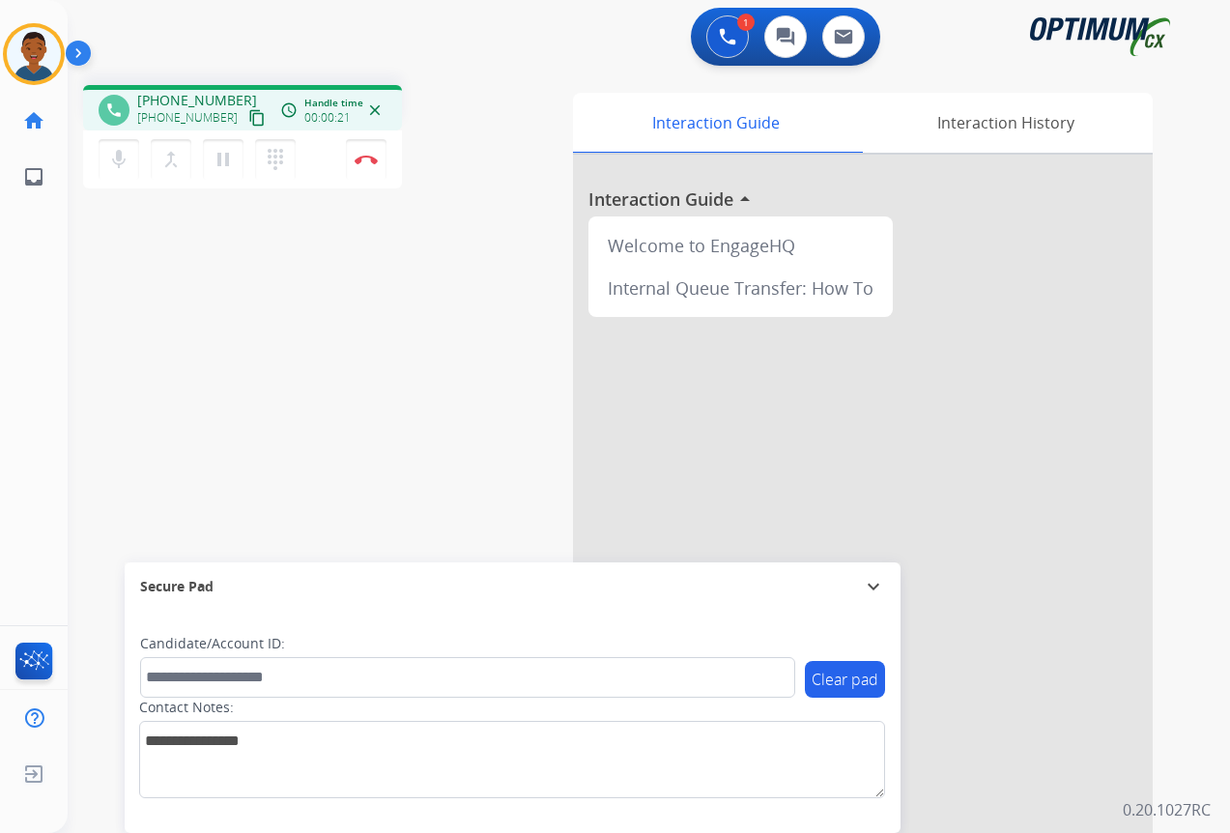
click at [248, 116] on mat-icon "content_copy" at bounding box center [256, 117] width 17 height 17
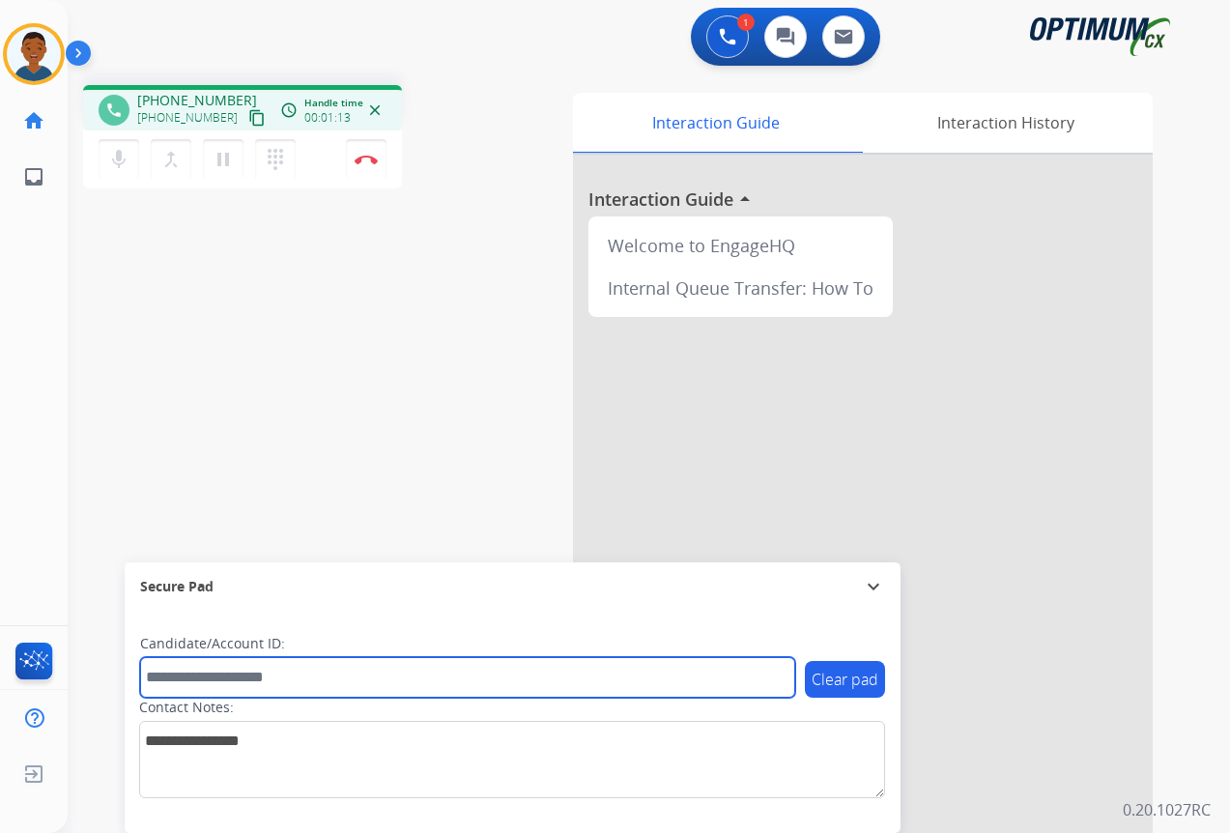
click at [171, 675] on input "text" at bounding box center [467, 677] width 655 height 41
paste input "*******"
type input "*******"
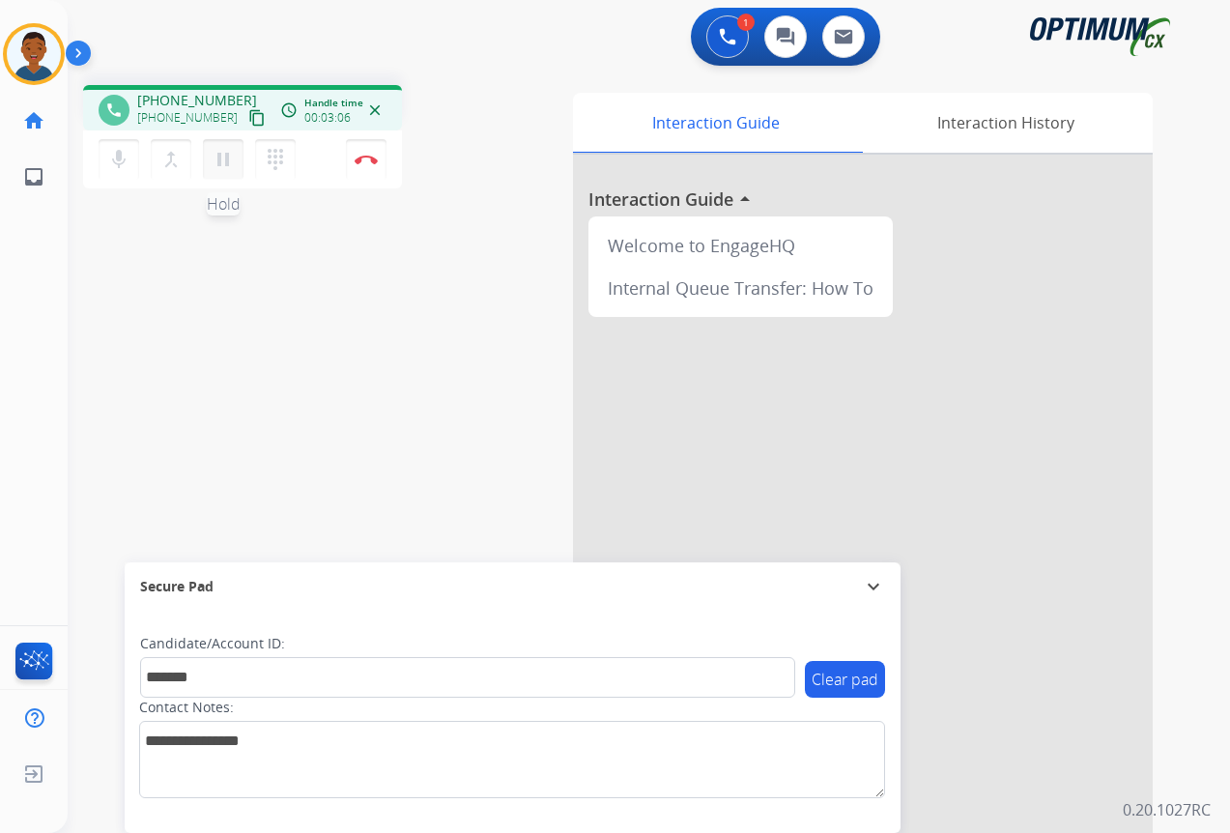
click at [226, 164] on mat-icon "pause" at bounding box center [223, 159] width 23 height 23
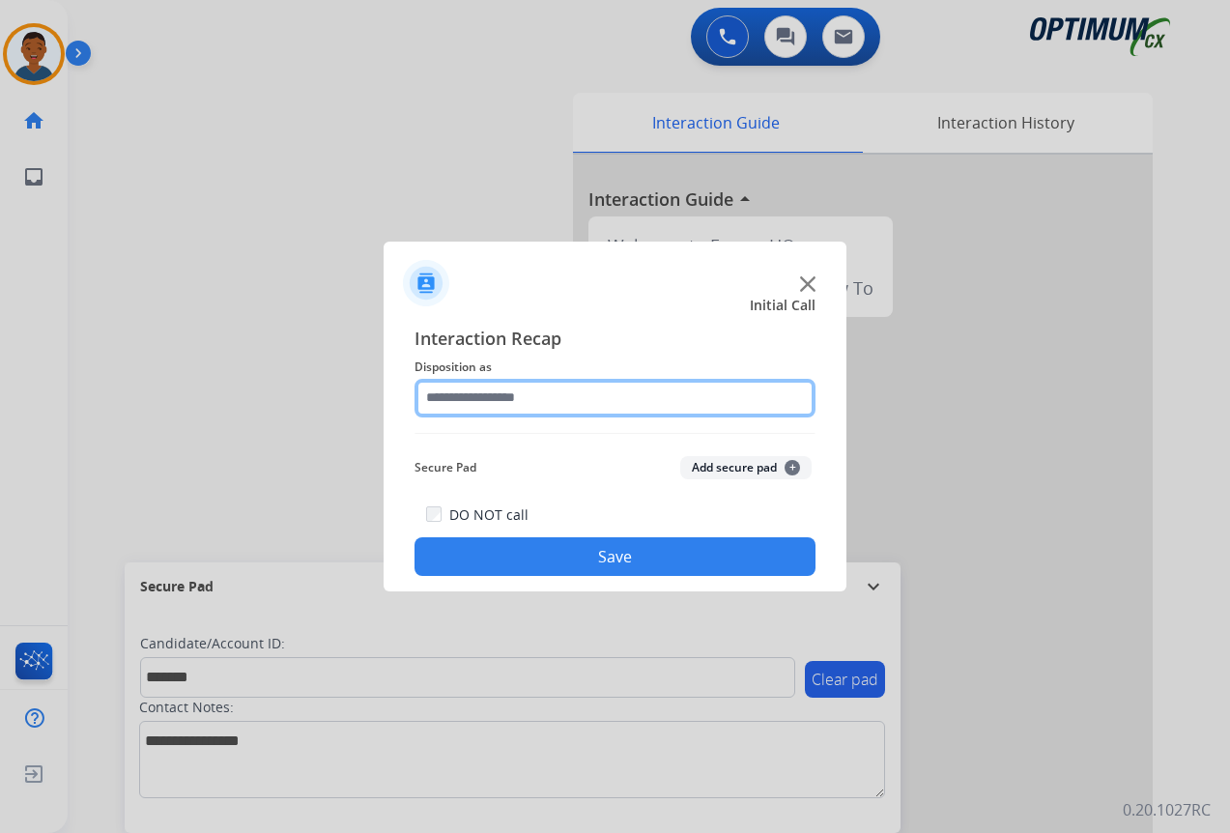
click at [456, 391] on input "text" at bounding box center [615, 398] width 401 height 39
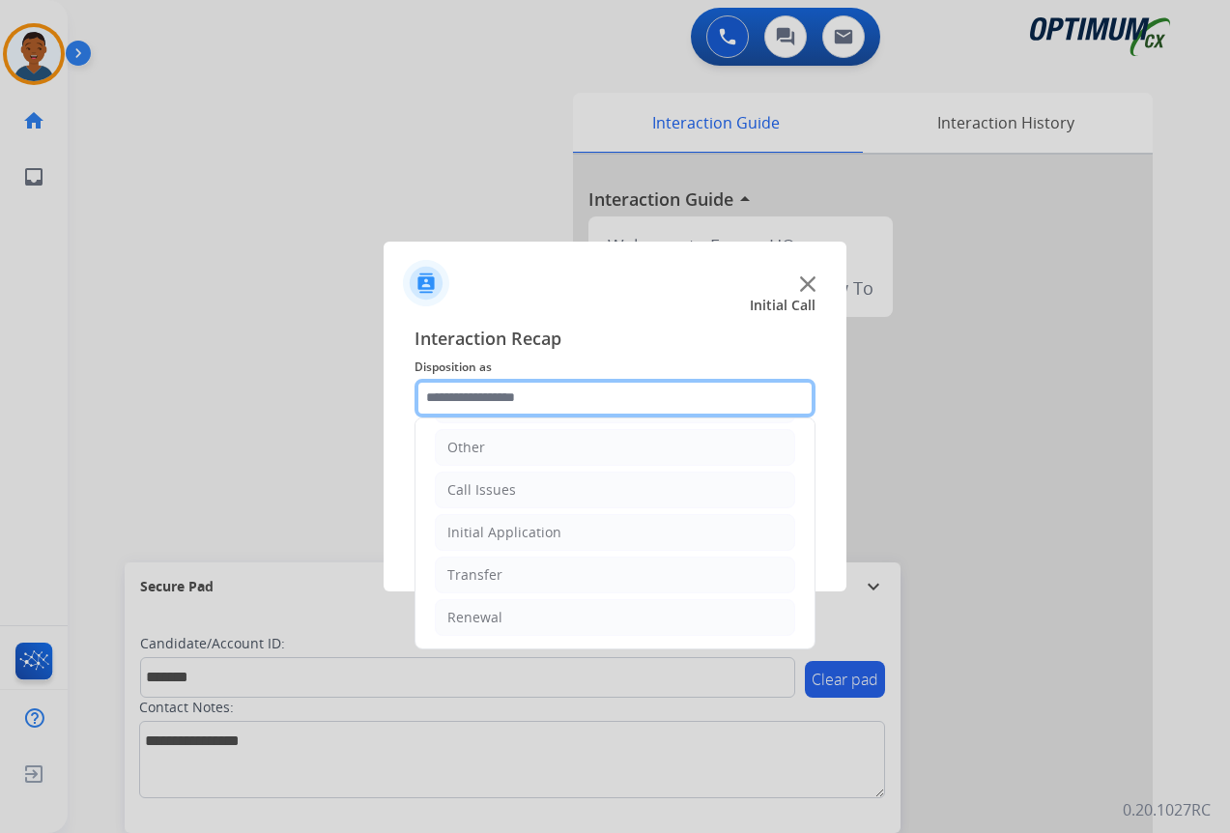
scroll to position [131, 0]
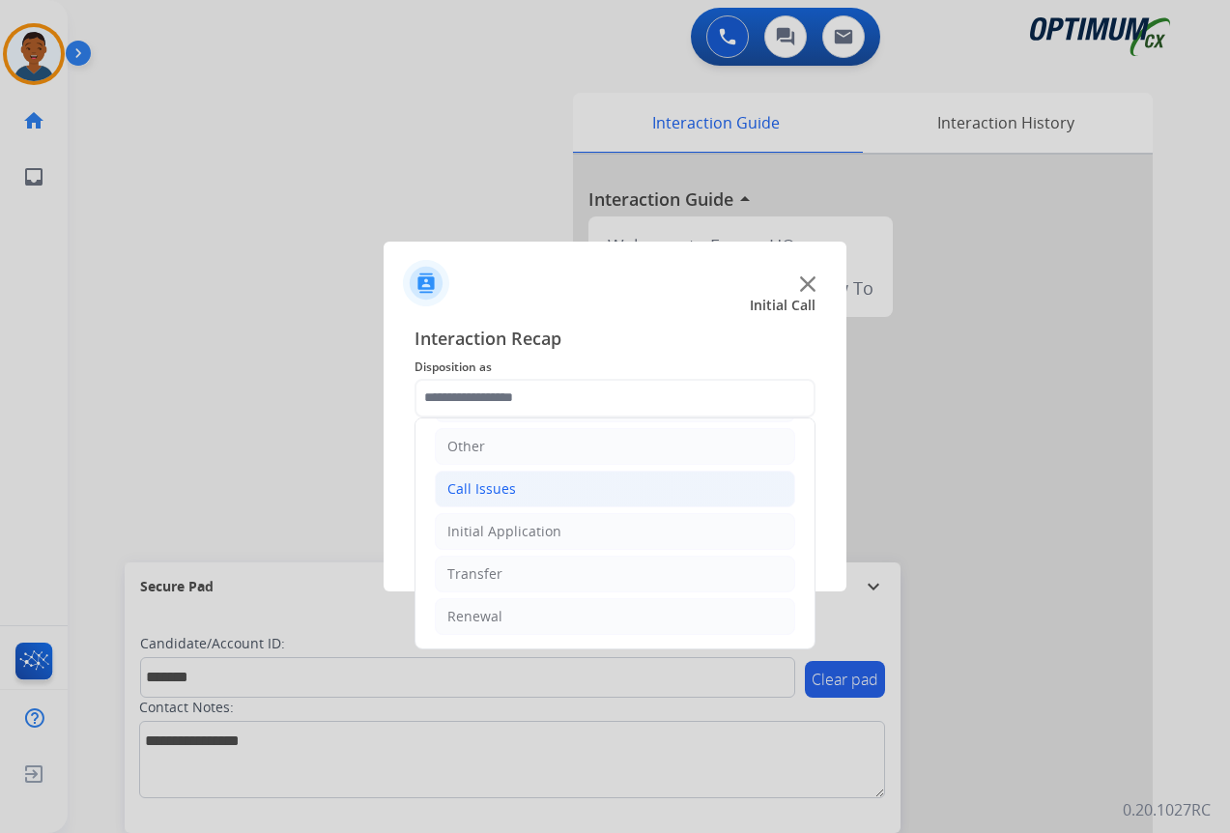
click at [458, 488] on div "Call Issues" at bounding box center [481, 488] width 69 height 19
click at [516, 611] on div "Dropped Call" at bounding box center [528, 616] width 85 height 19
type input "**********"
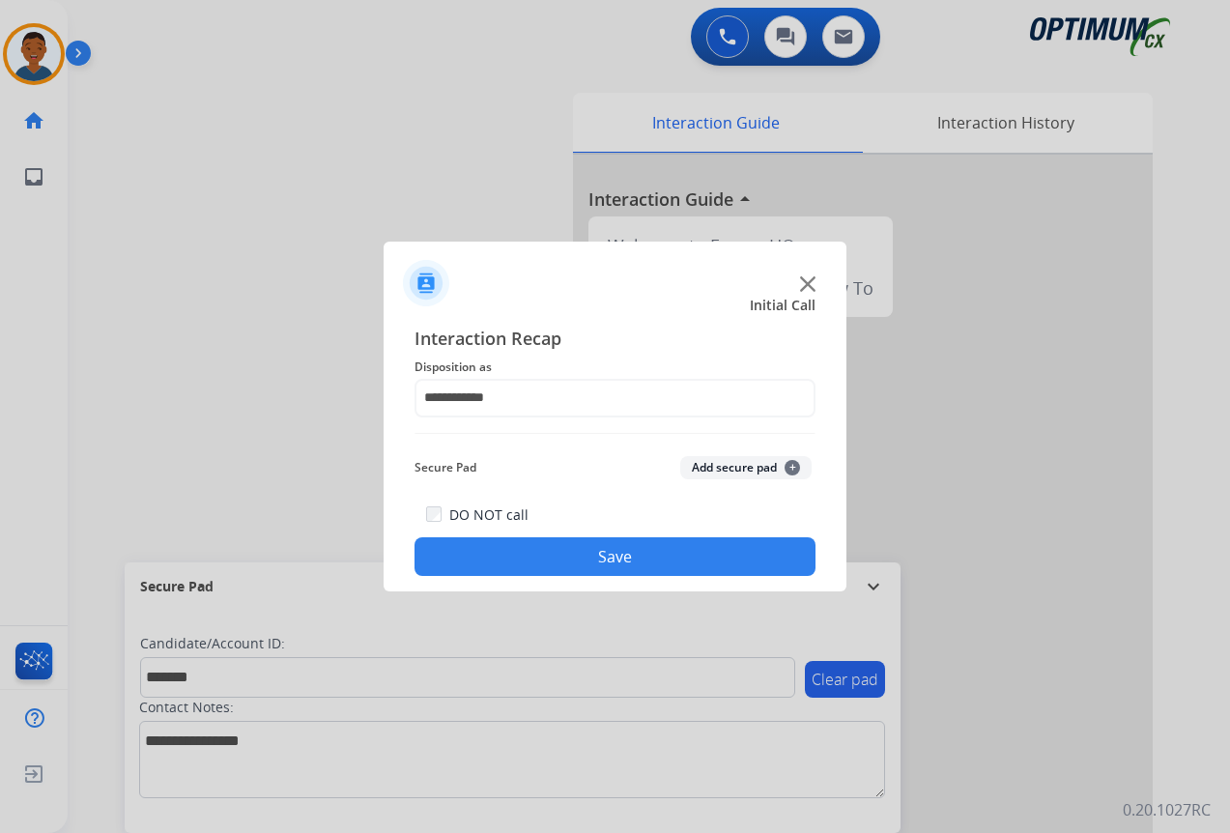
click at [714, 463] on button "Add secure pad +" at bounding box center [745, 467] width 131 height 23
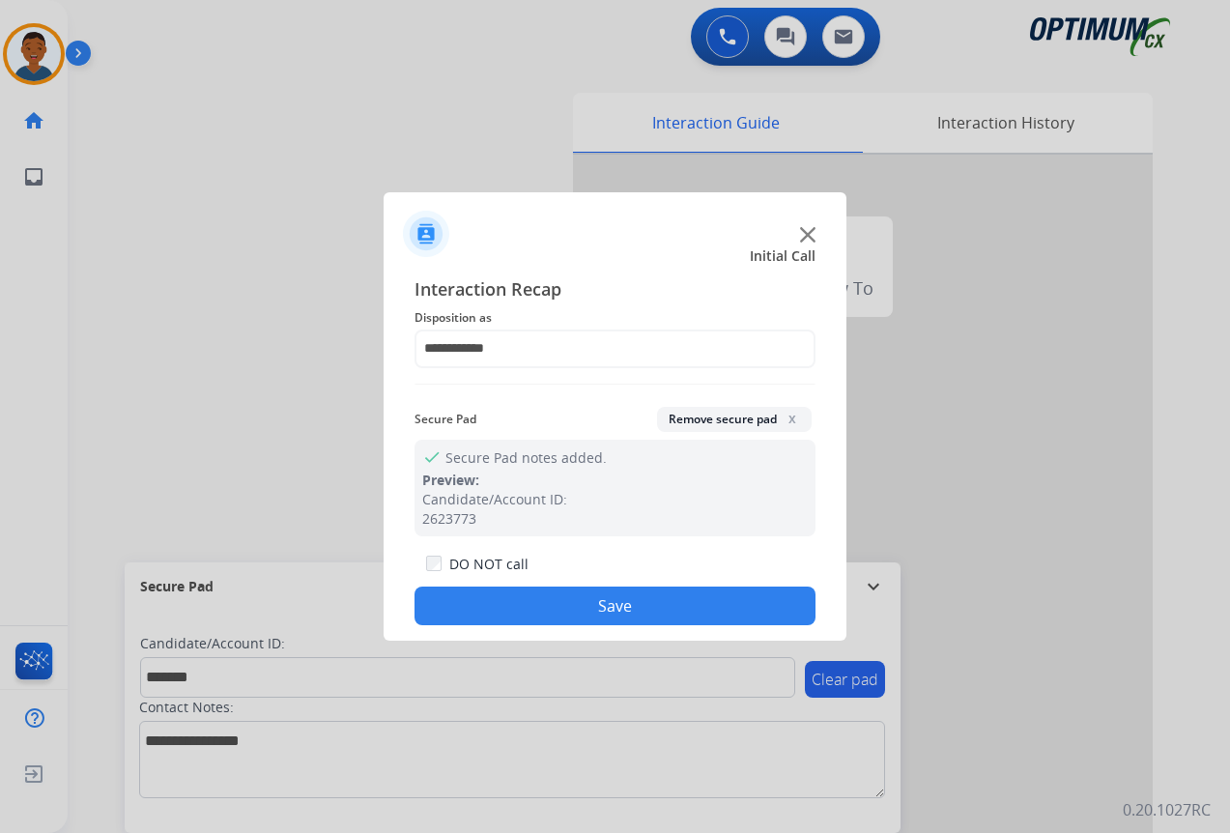
click at [607, 600] on button "Save" at bounding box center [615, 606] width 401 height 39
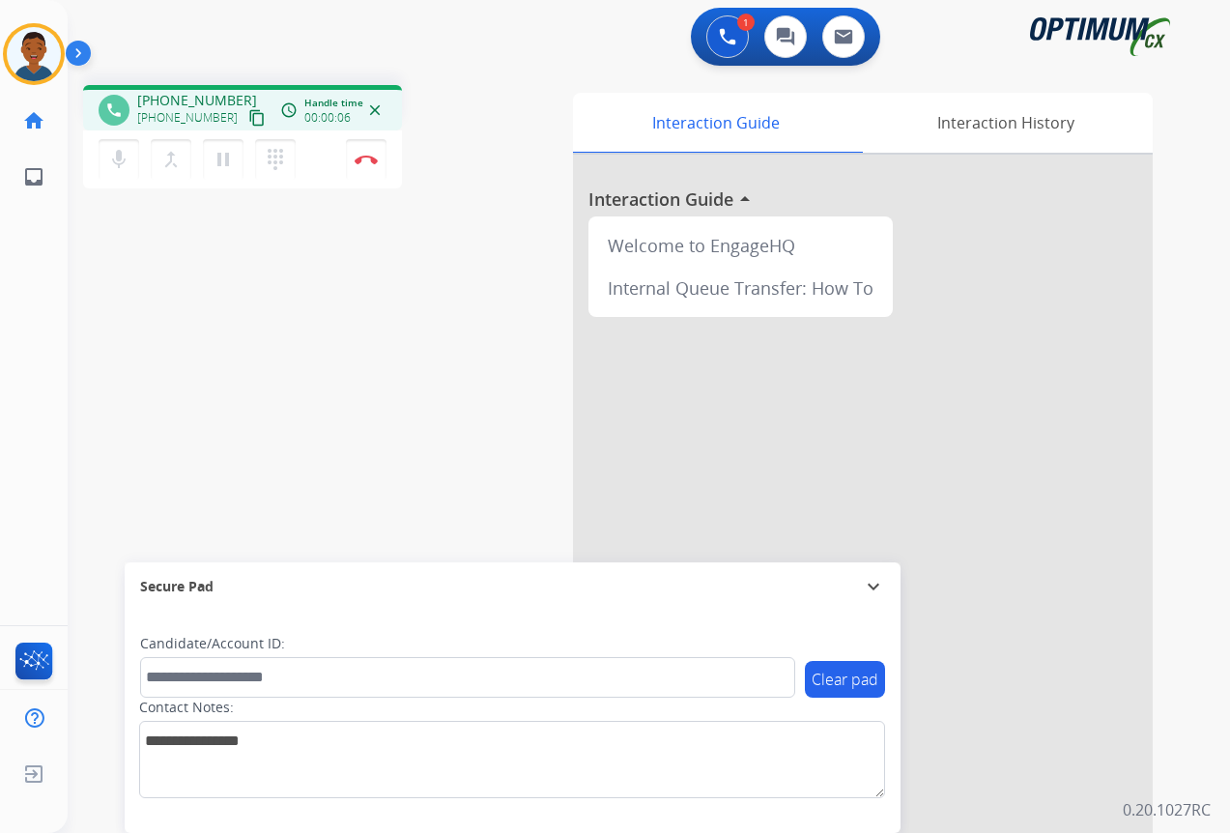
click at [248, 120] on mat-icon "content_copy" at bounding box center [256, 117] width 17 height 17
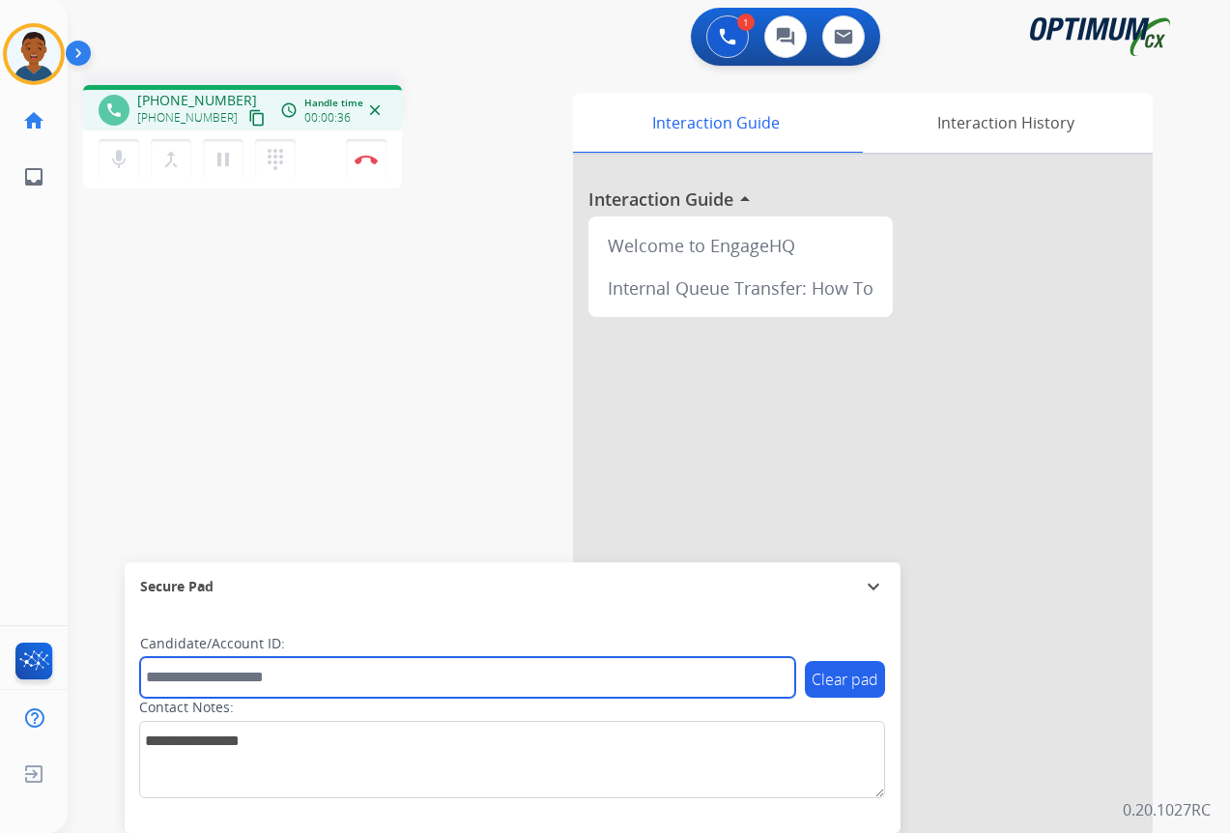
click at [239, 672] on input "text" at bounding box center [467, 677] width 655 height 41
paste input "*******"
type input "*******"
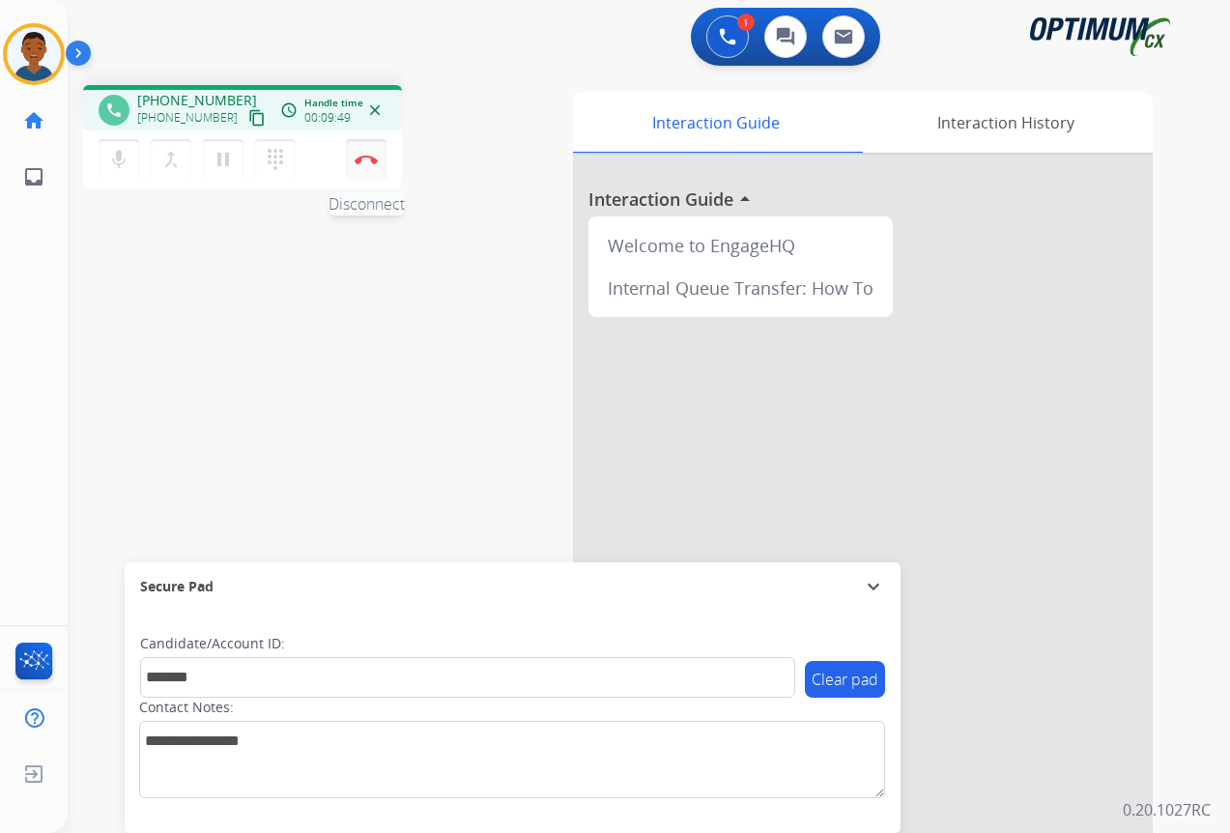
click at [360, 161] on img at bounding box center [366, 160] width 23 height 10
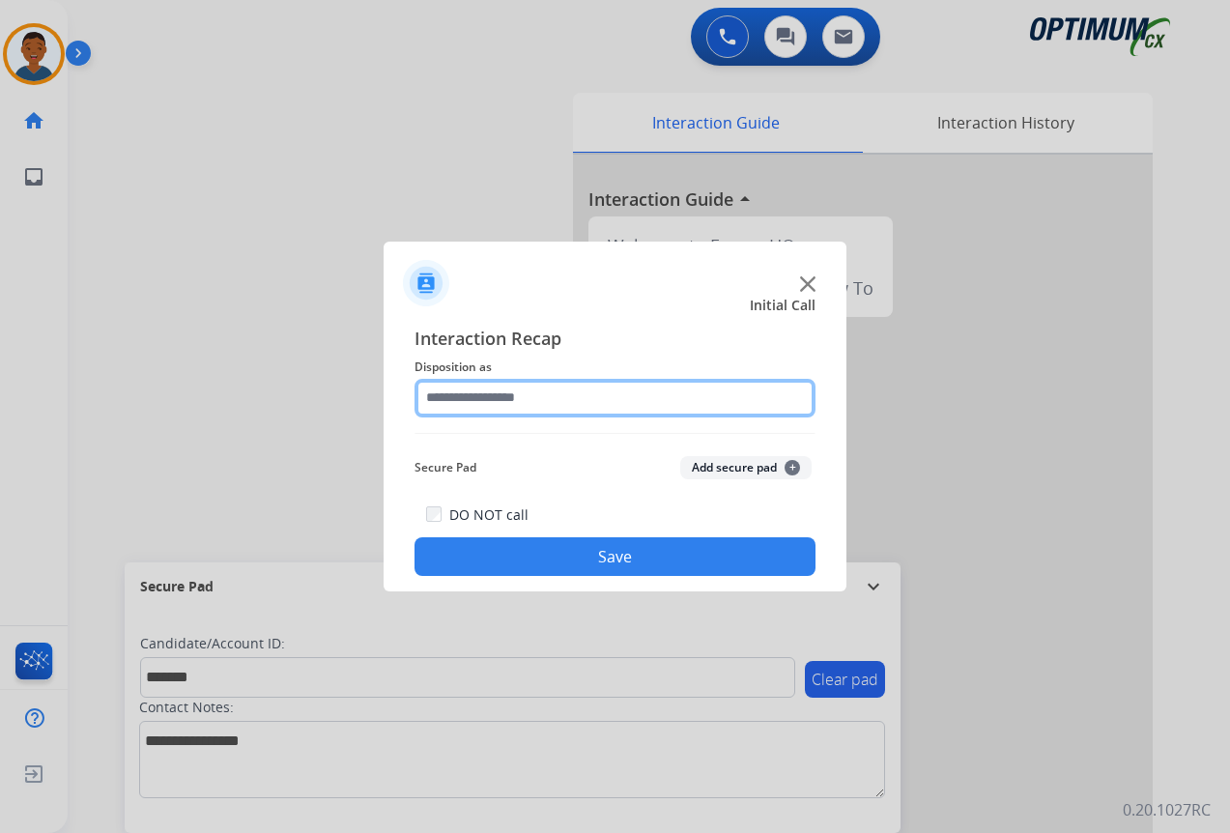
click at [449, 396] on input "text" at bounding box center [615, 398] width 401 height 39
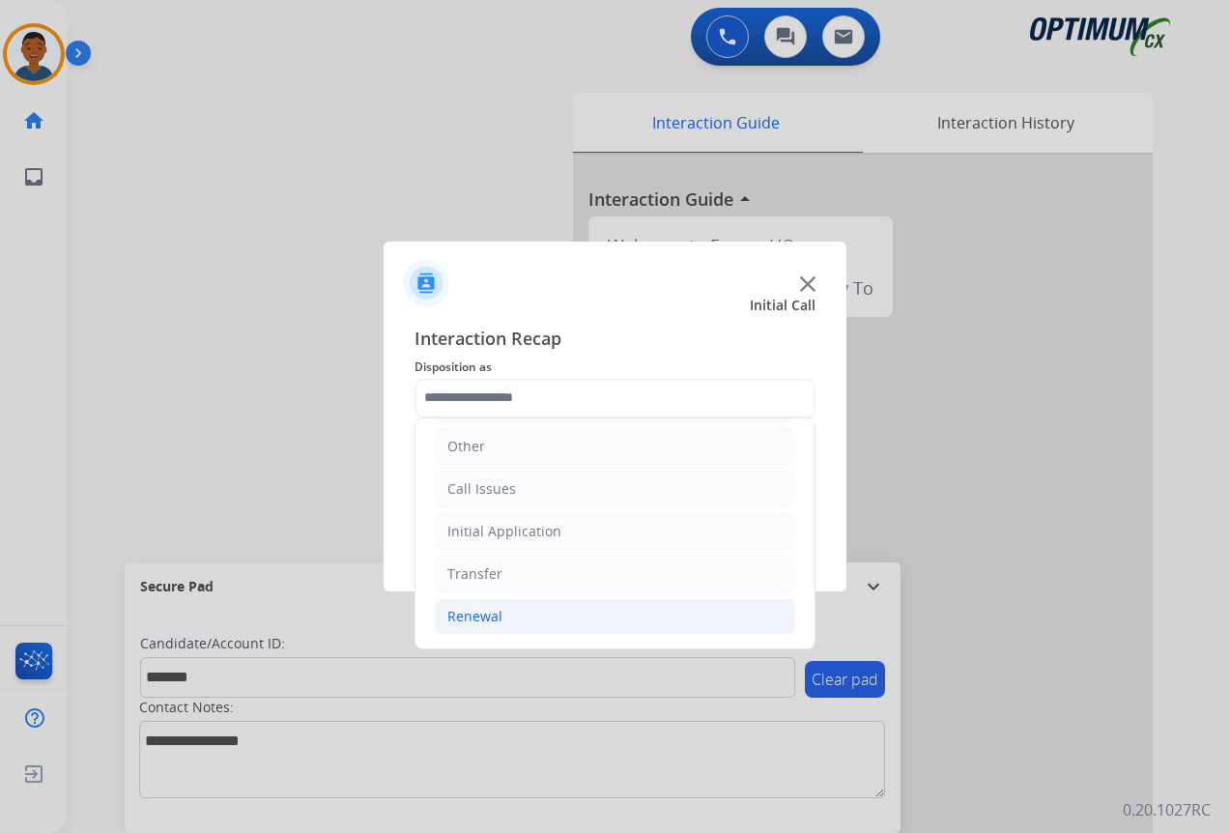
click at [480, 620] on div "Renewal" at bounding box center [474, 616] width 55 height 19
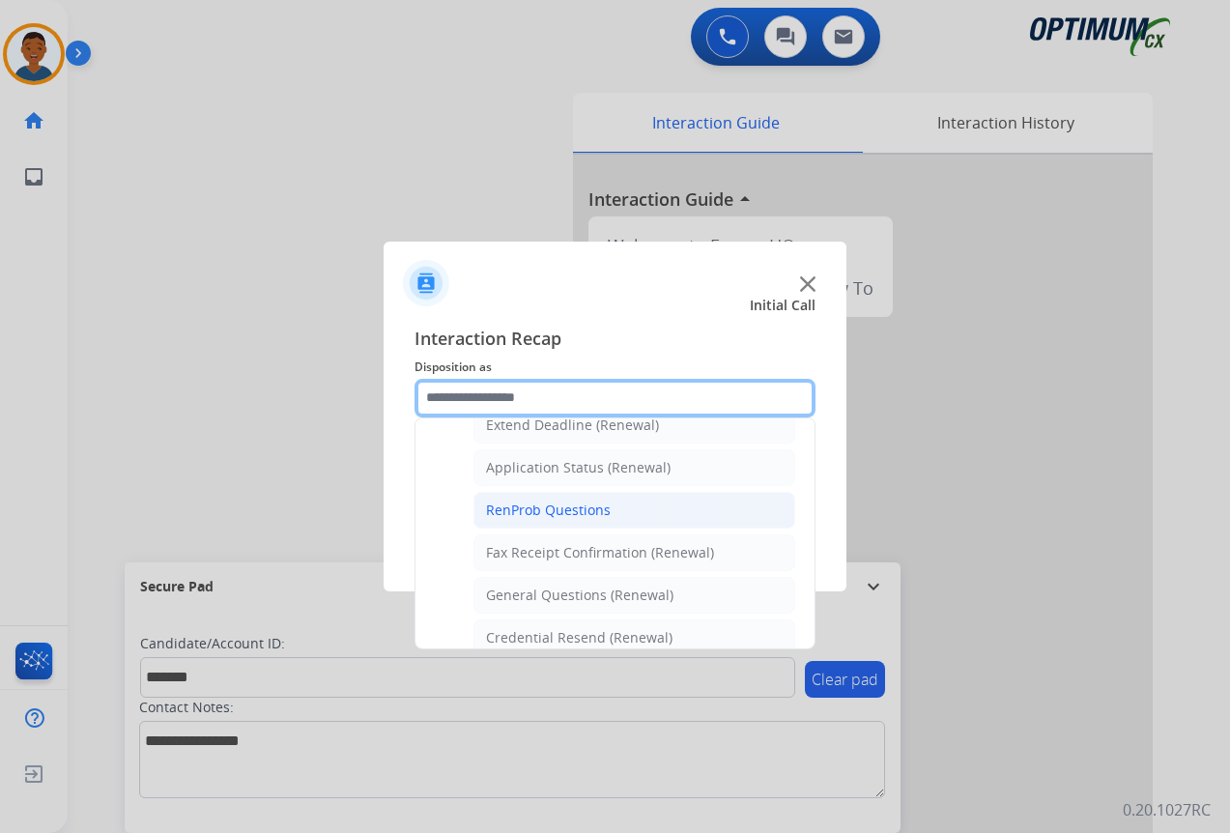
scroll to position [518, 0]
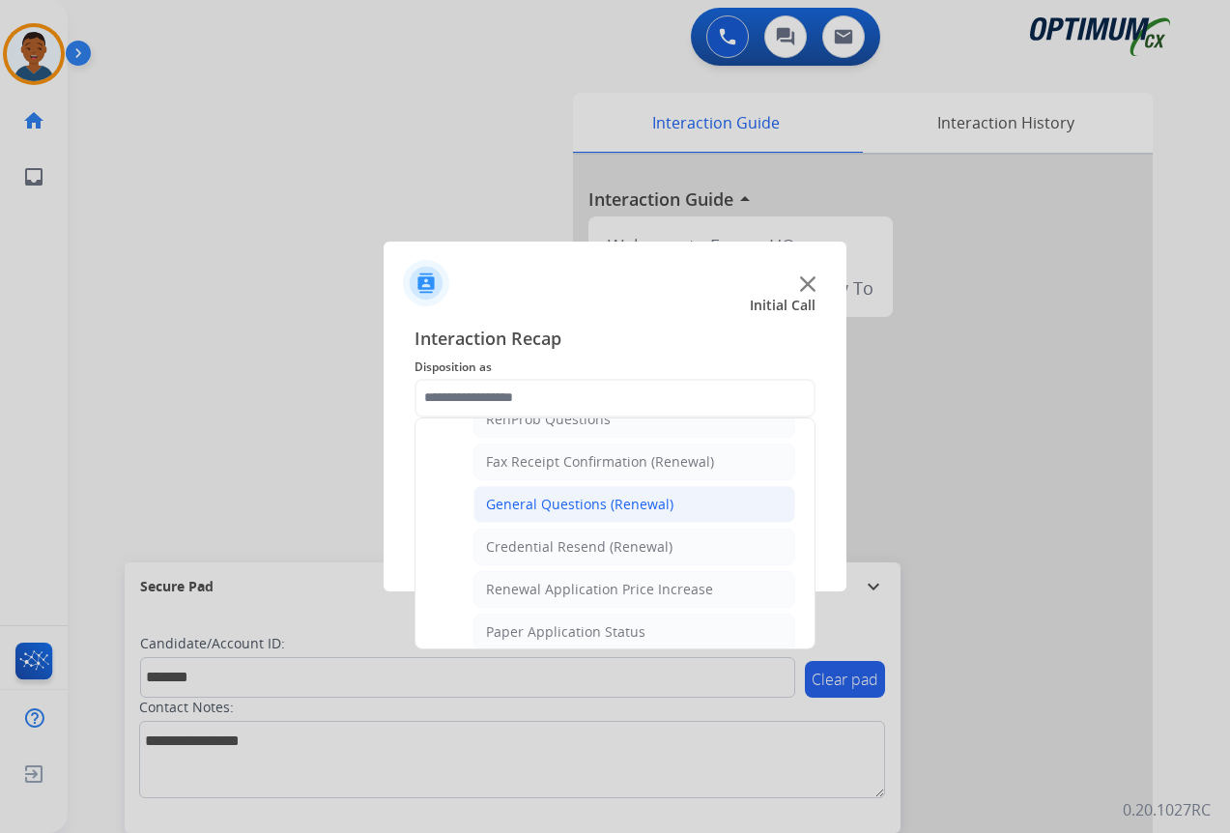
click at [533, 502] on div "General Questions (Renewal)" at bounding box center [579, 504] width 187 height 19
type input "**********"
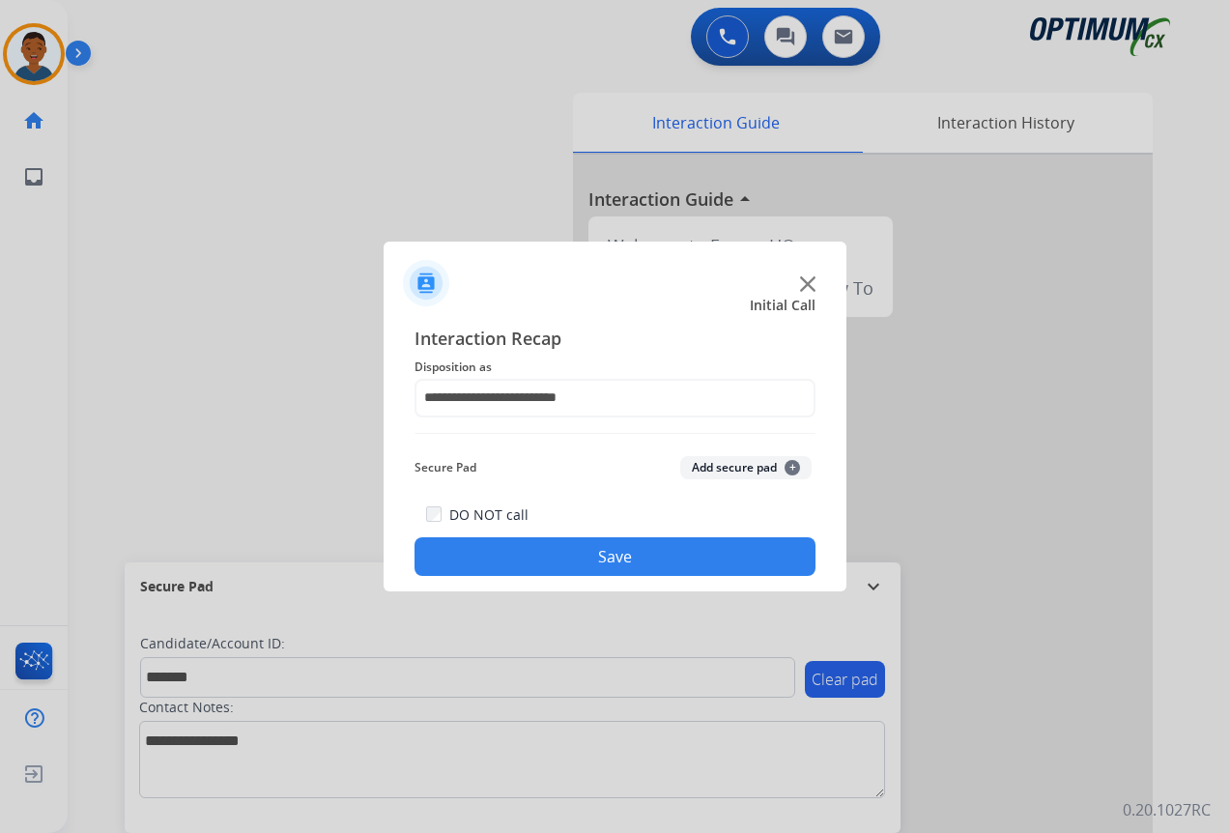
click at [717, 463] on button "Add secure pad +" at bounding box center [745, 467] width 131 height 23
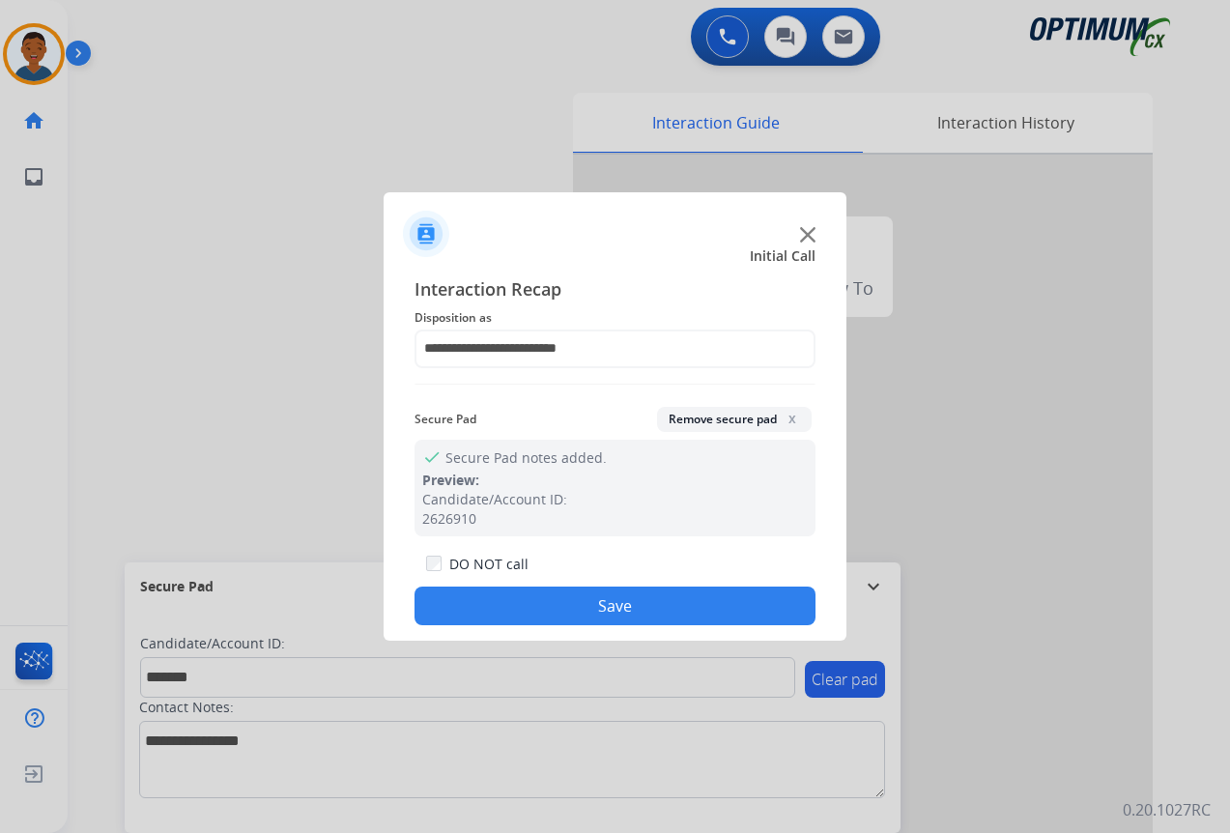
click at [677, 601] on button "Save" at bounding box center [615, 606] width 401 height 39
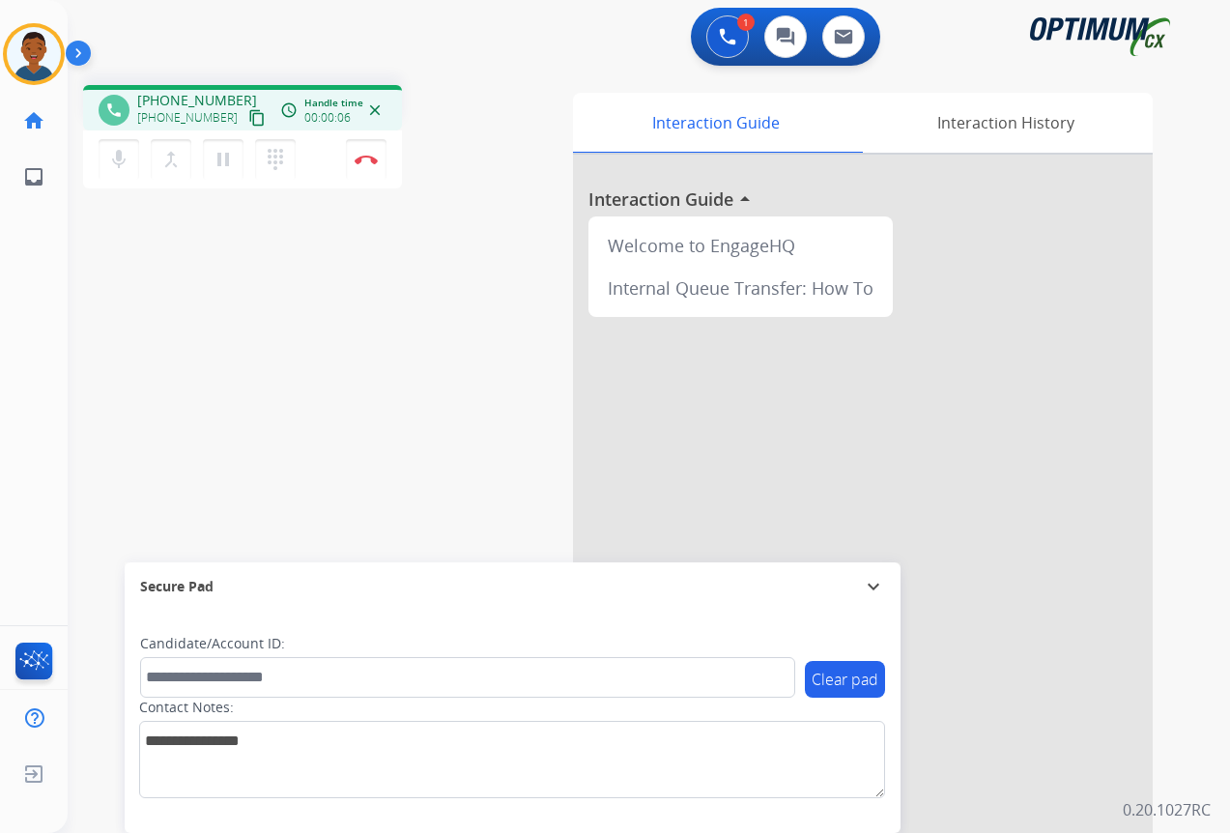
click at [248, 121] on mat-icon "content_copy" at bounding box center [256, 117] width 17 height 17
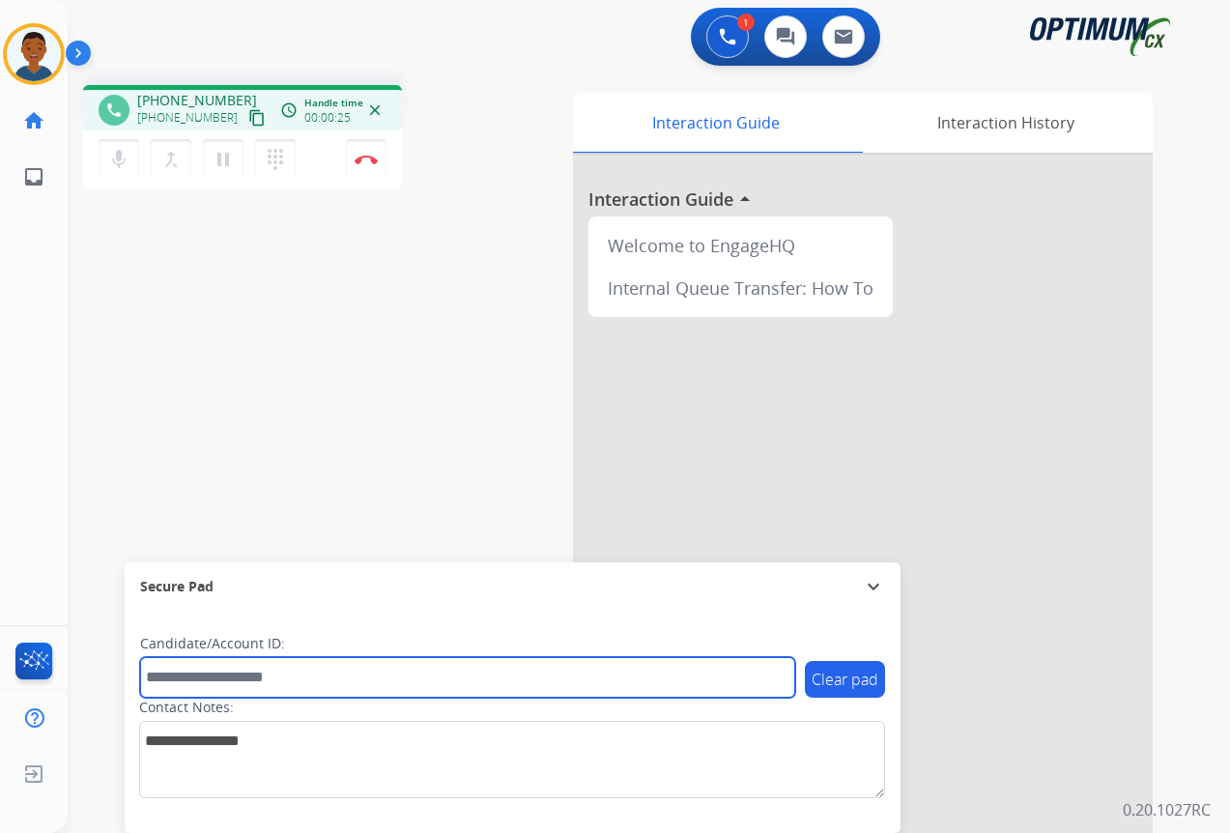
click at [180, 683] on input "text" at bounding box center [467, 677] width 655 height 41
paste input "*******"
type input "*******"
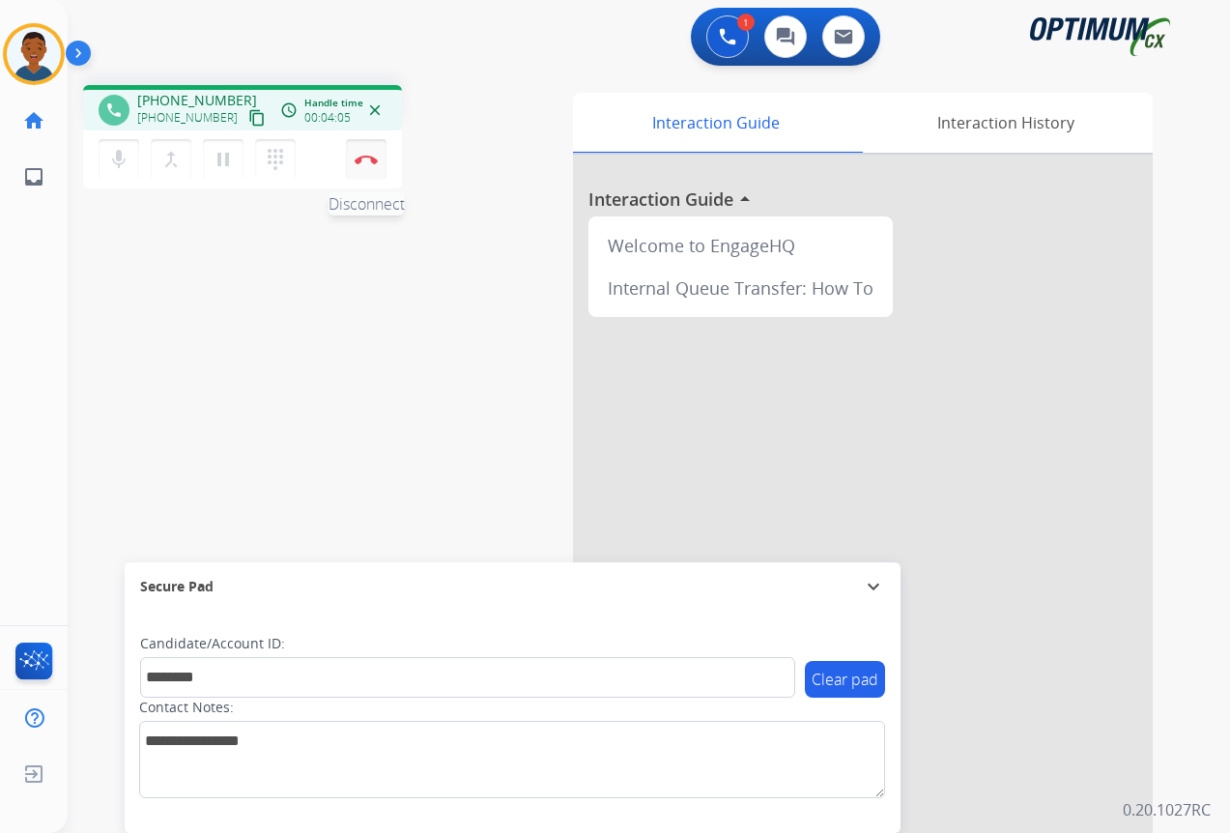
click at [367, 163] on img at bounding box center [366, 160] width 23 height 10
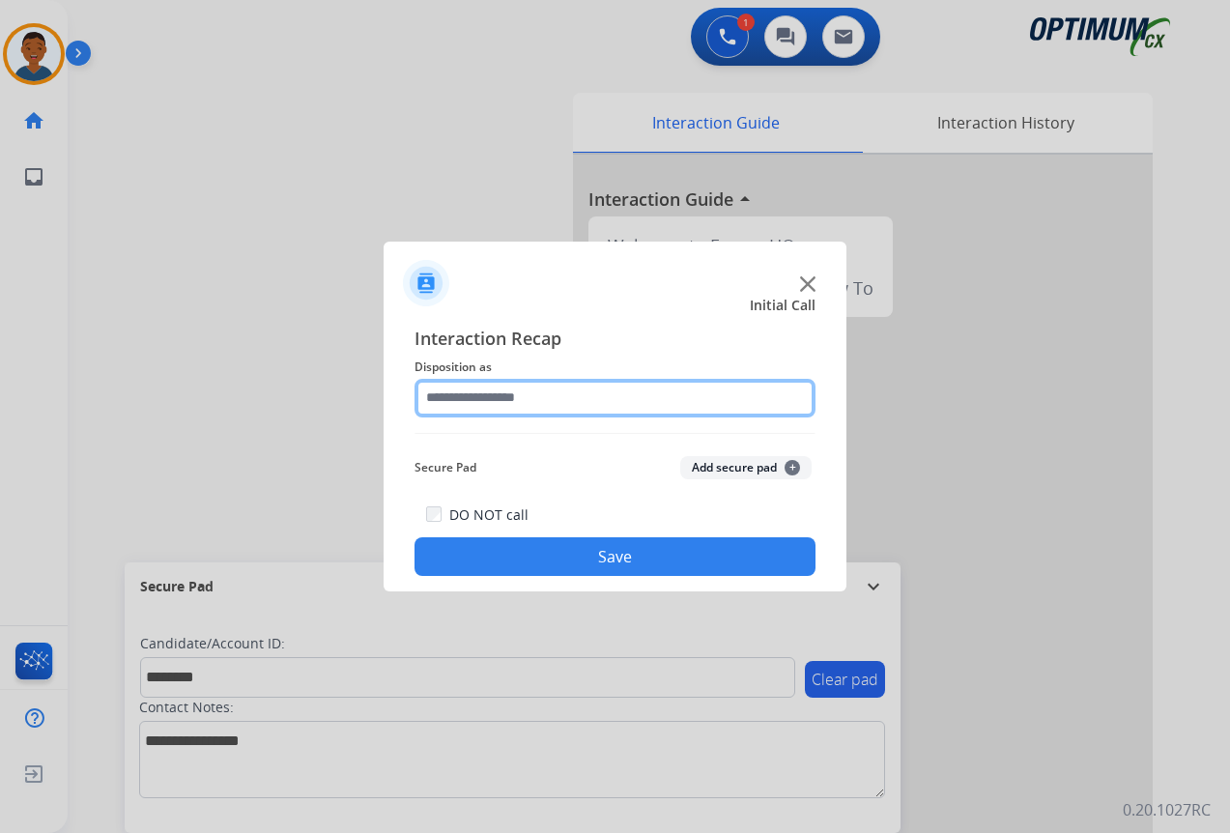
click at [456, 396] on input "text" at bounding box center [615, 398] width 401 height 39
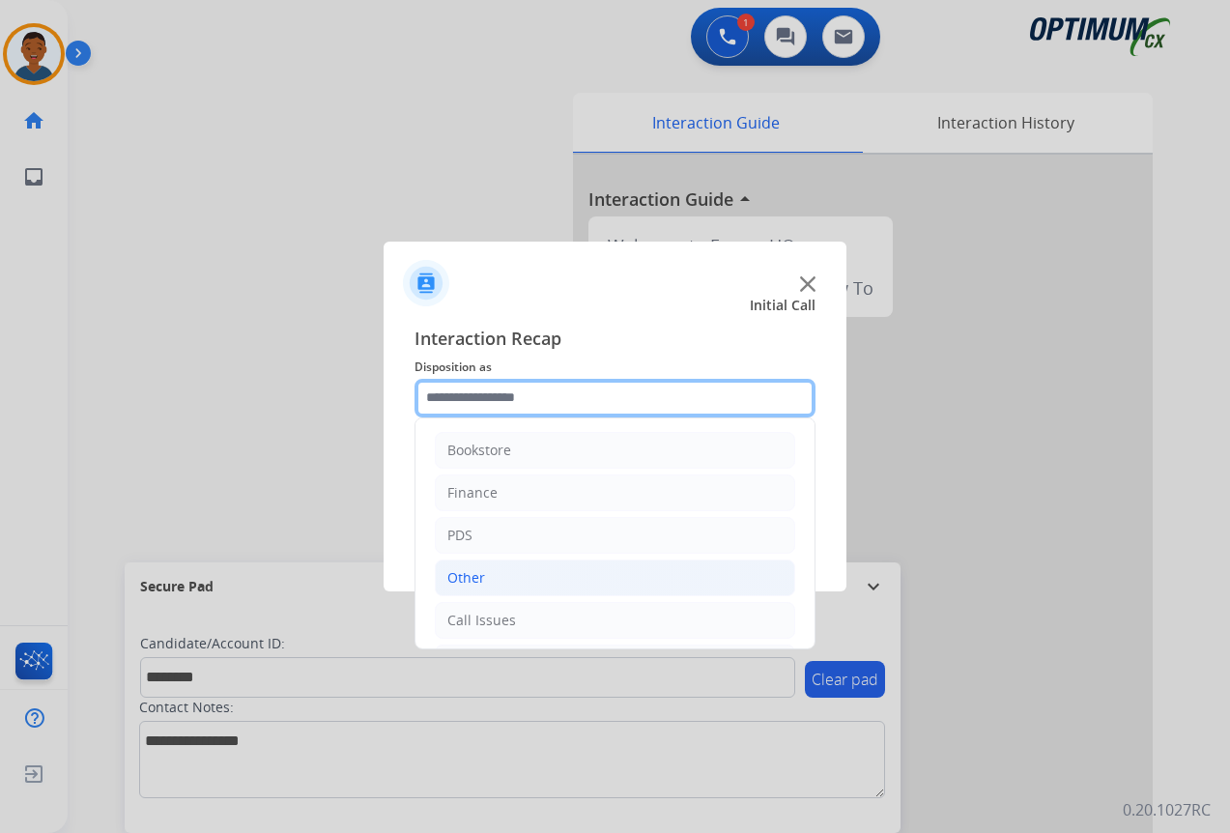
scroll to position [131, 0]
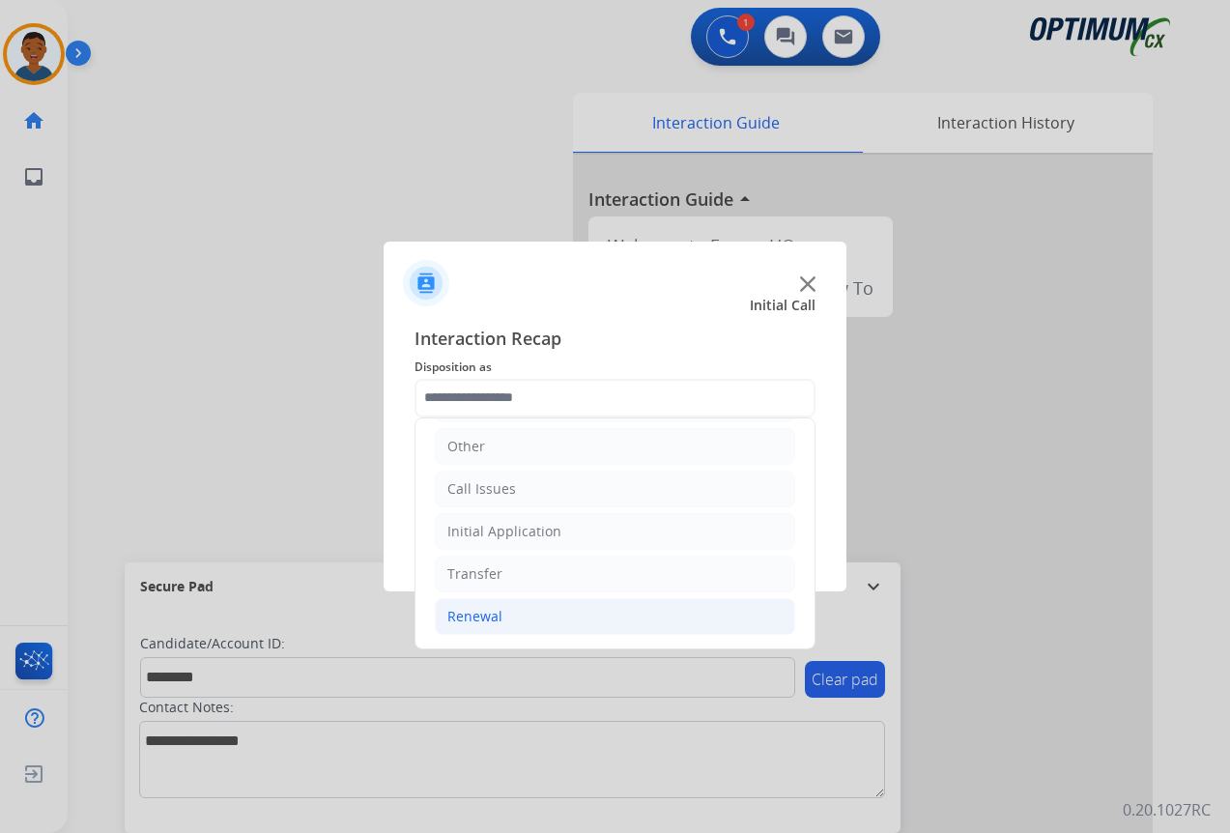
click at [475, 616] on div "Renewal" at bounding box center [474, 616] width 55 height 19
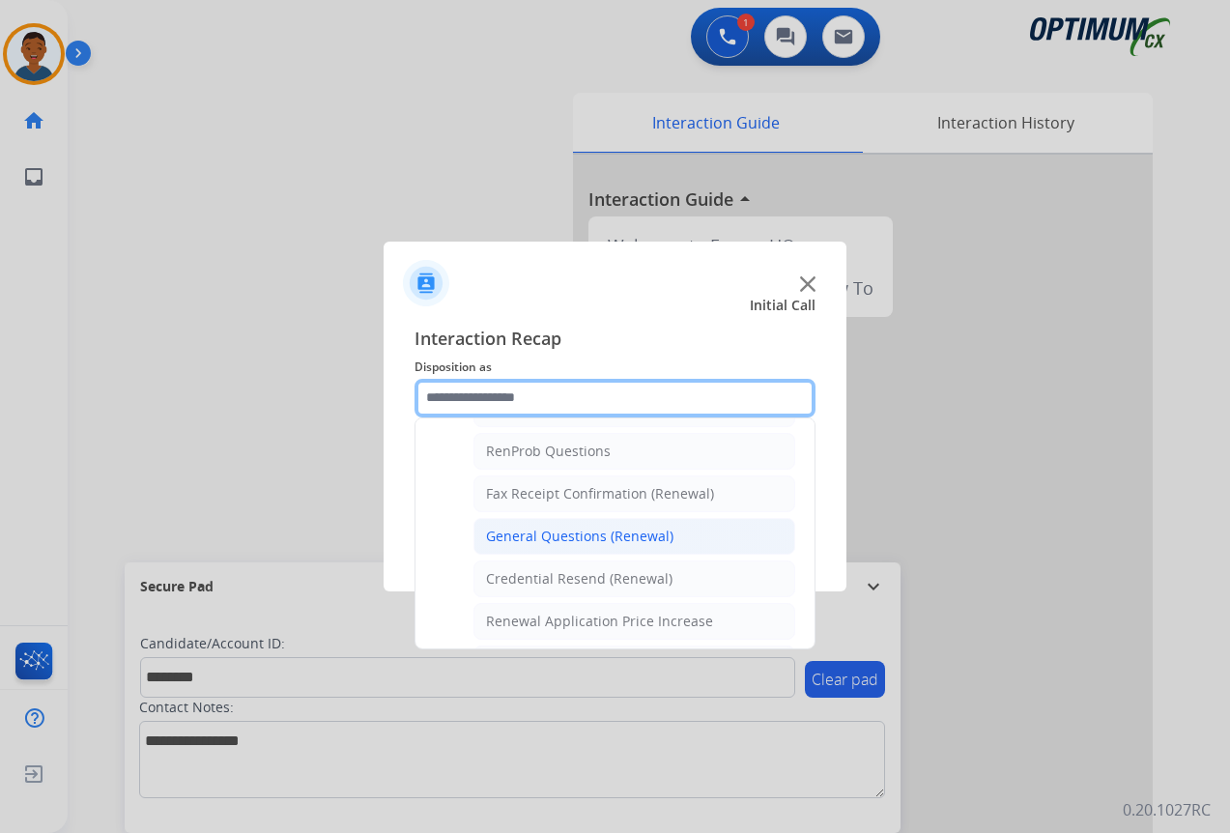
scroll to position [518, 0]
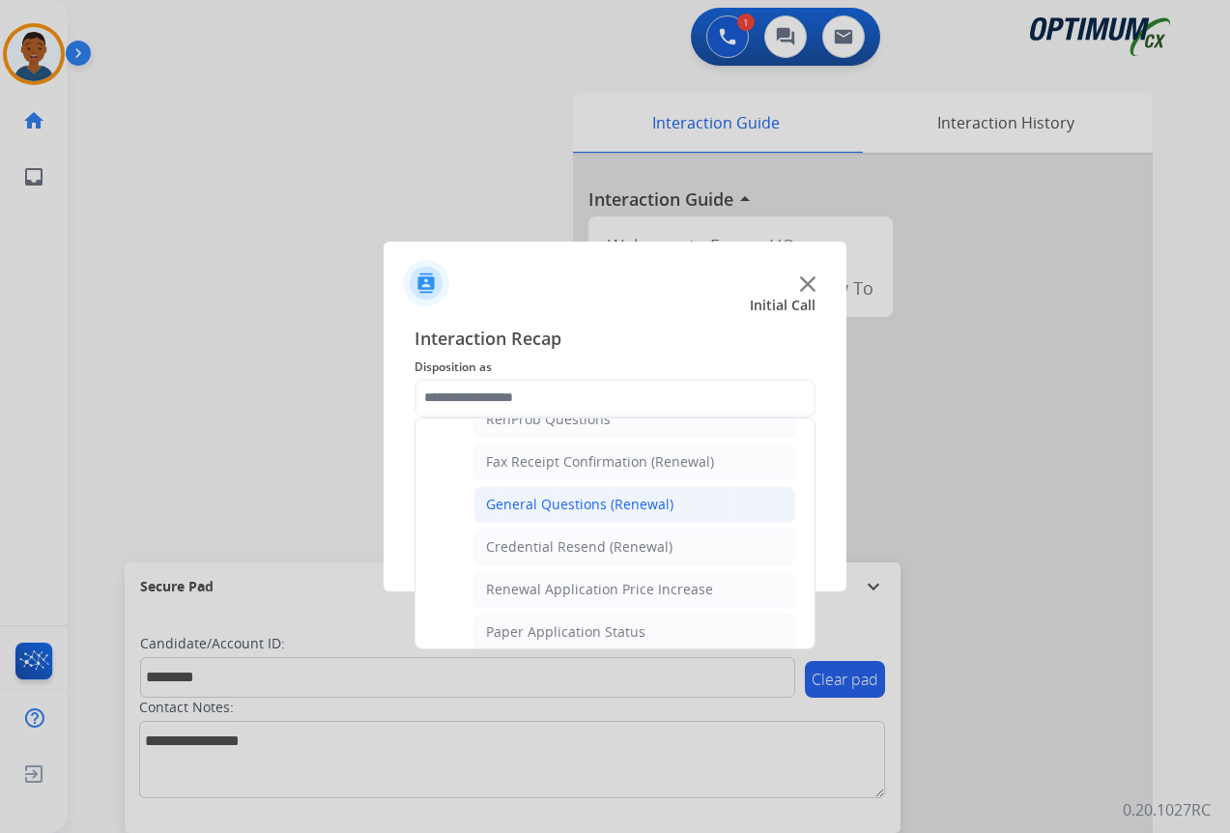
click at [528, 505] on div "General Questions (Renewal)" at bounding box center [579, 504] width 187 height 19
type input "**********"
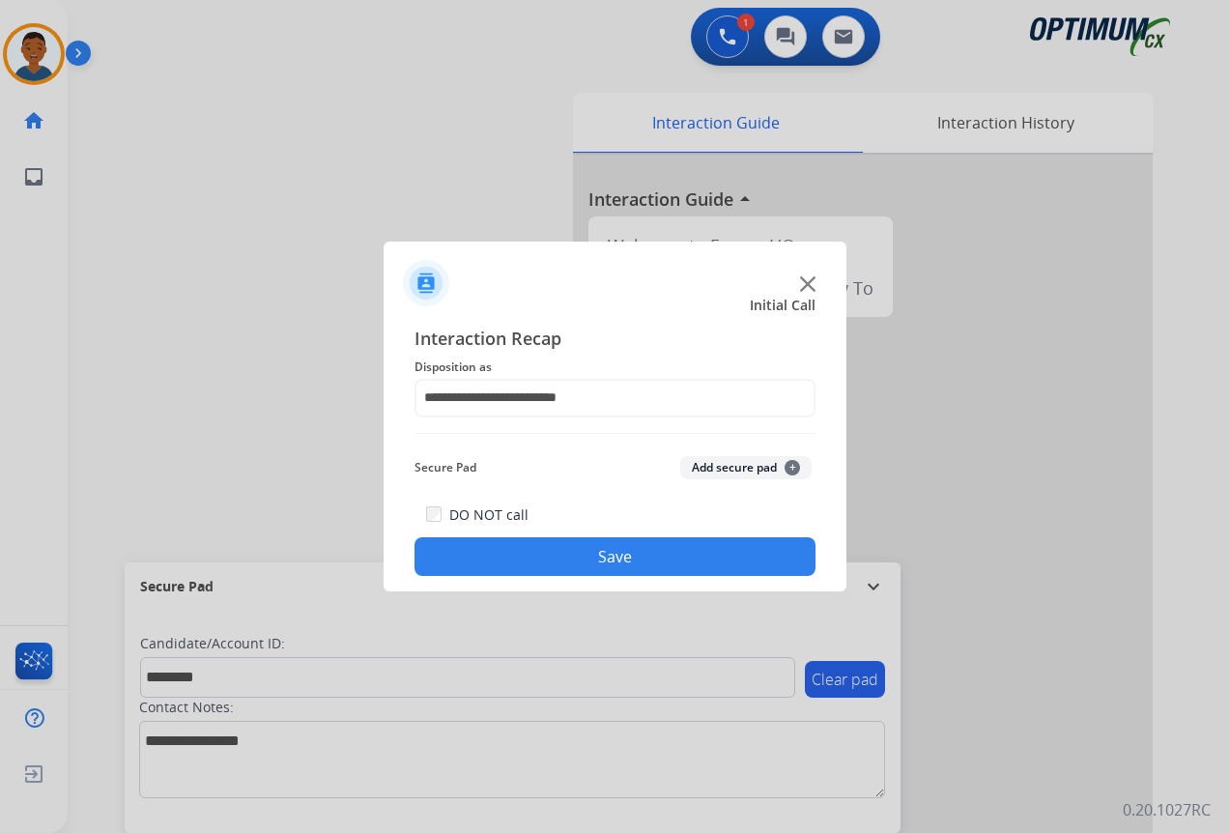
click at [718, 467] on button "Add secure pad +" at bounding box center [745, 467] width 131 height 23
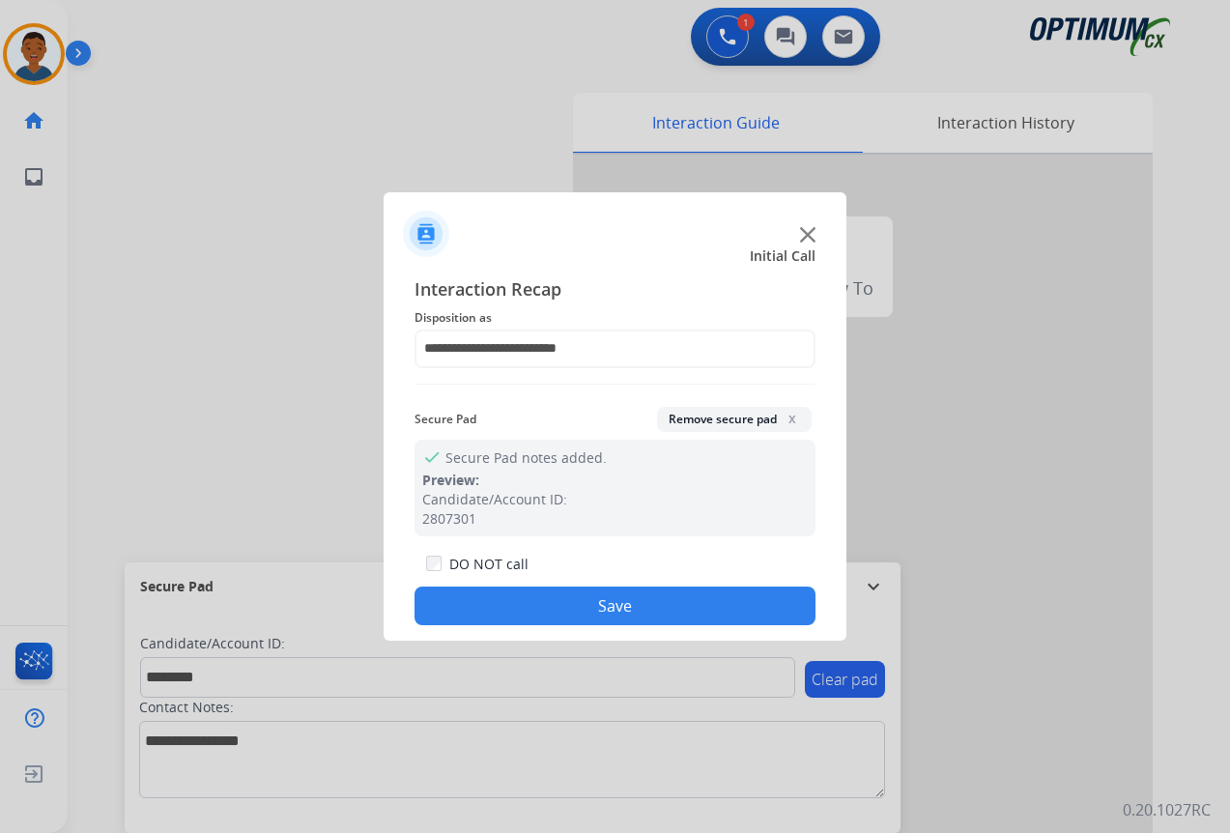
click at [513, 606] on button "Save" at bounding box center [615, 606] width 401 height 39
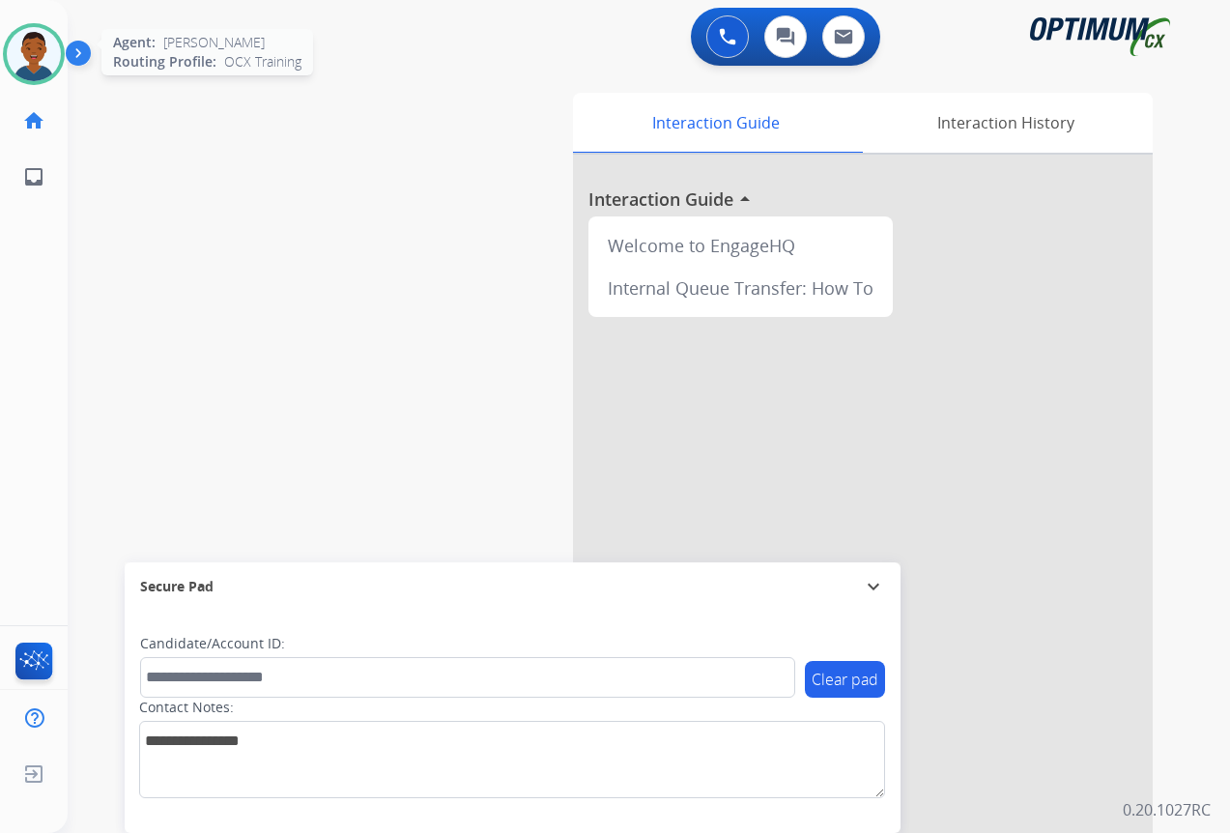
click at [42, 54] on img at bounding box center [34, 54] width 54 height 54
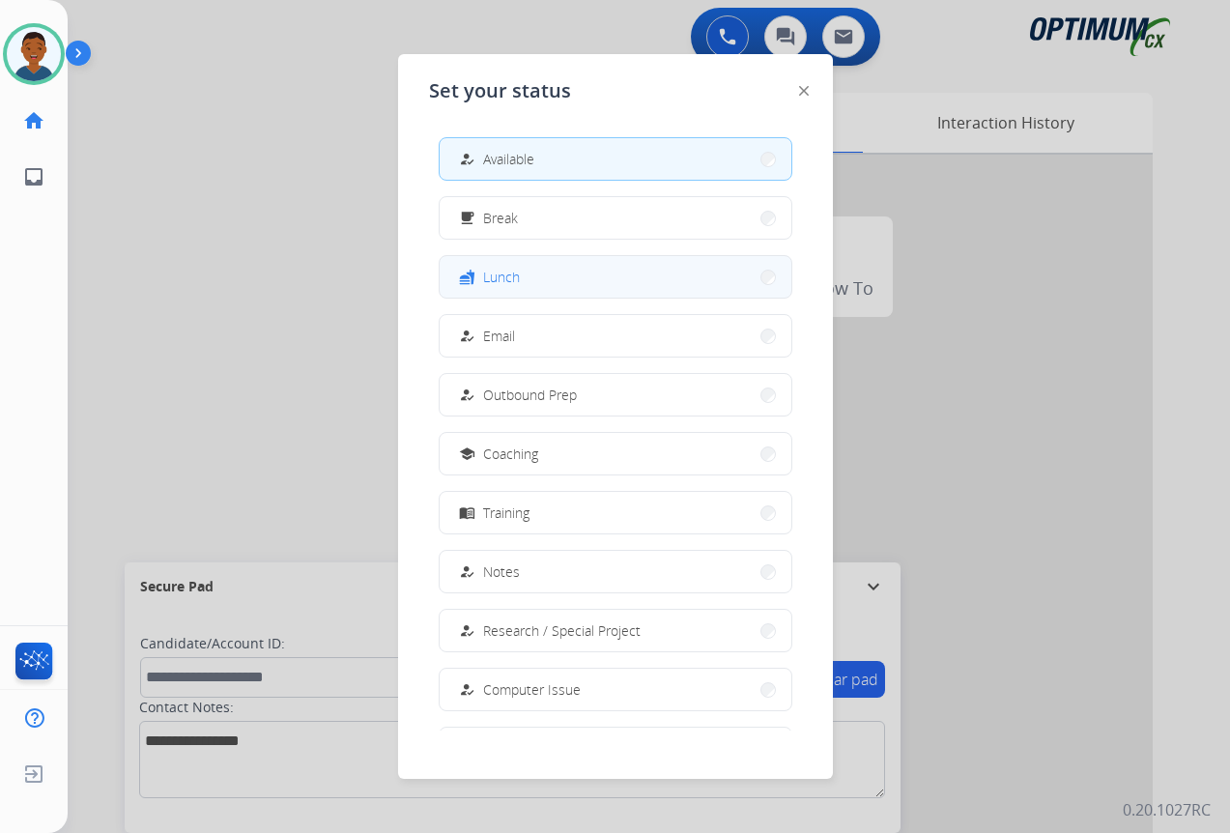
click at [513, 273] on span "Lunch" at bounding box center [501, 277] width 37 height 20
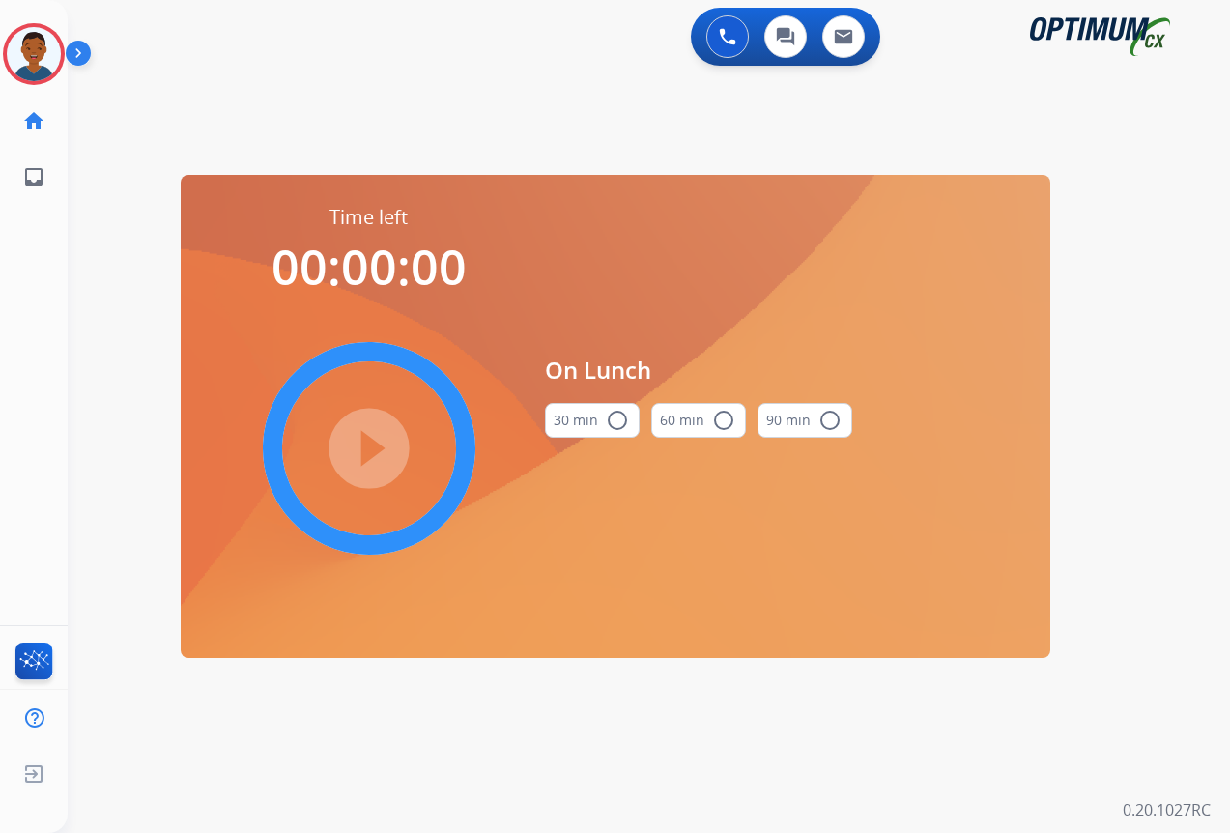
click at [616, 420] on mat-icon "radio_button_unchecked" at bounding box center [617, 420] width 23 height 23
click at [358, 447] on mat-icon "play_circle_filled" at bounding box center [369, 448] width 23 height 23
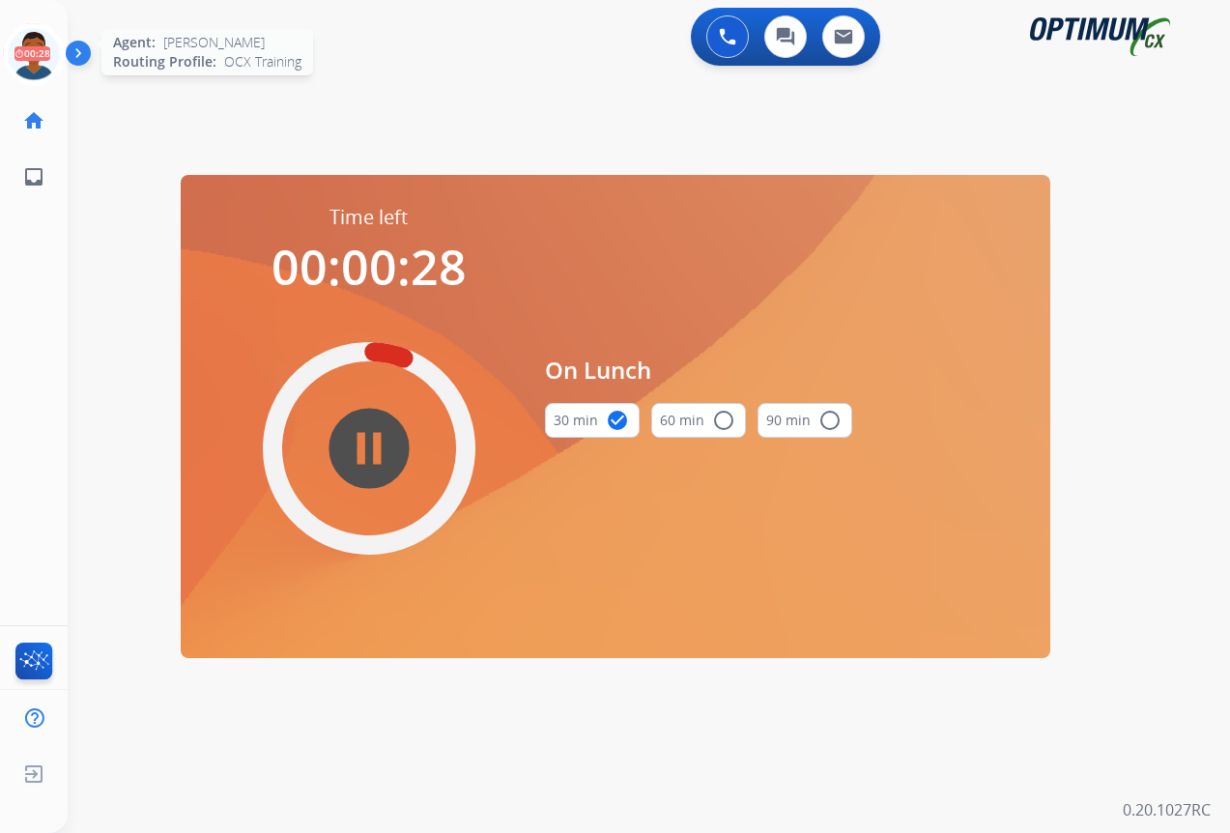
click at [40, 62] on icon at bounding box center [34, 54] width 63 height 63
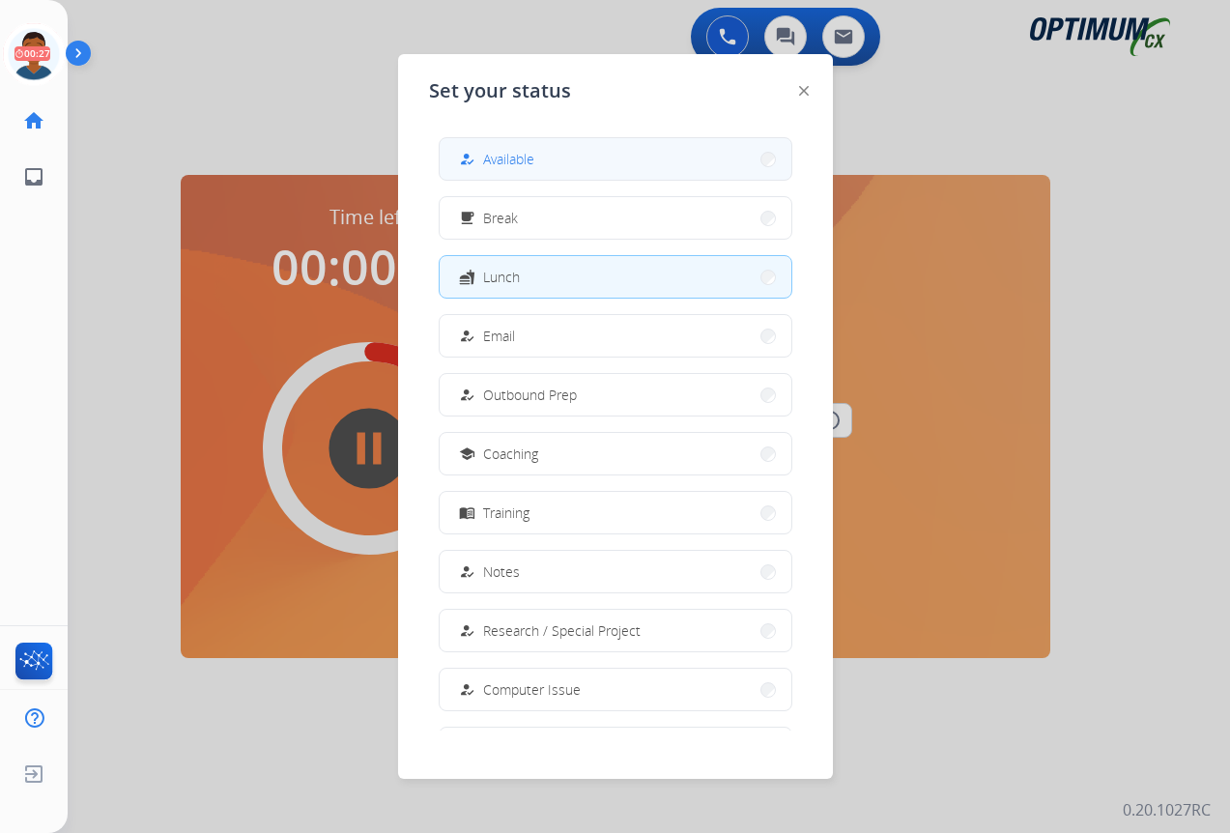
click at [502, 153] on span "Available" at bounding box center [508, 159] width 51 height 20
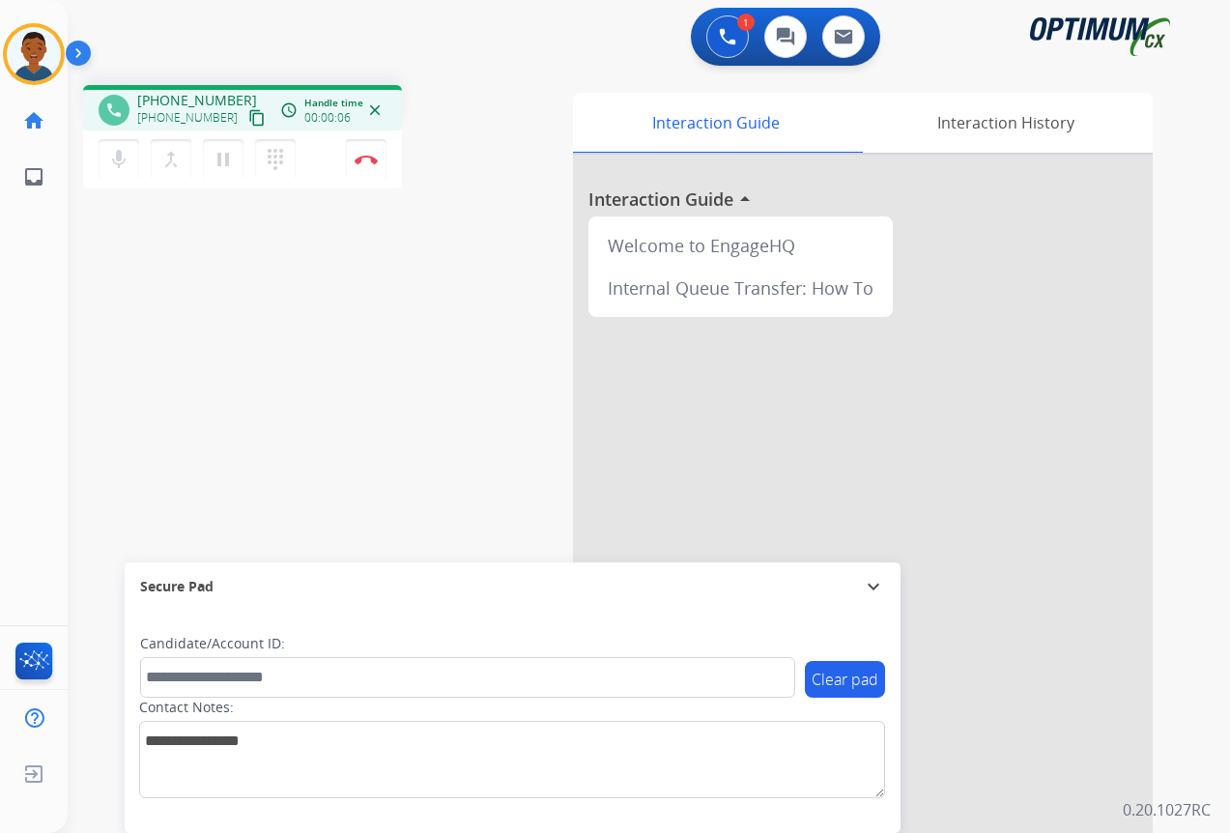
click at [248, 118] on mat-icon "content_copy" at bounding box center [256, 117] width 17 height 17
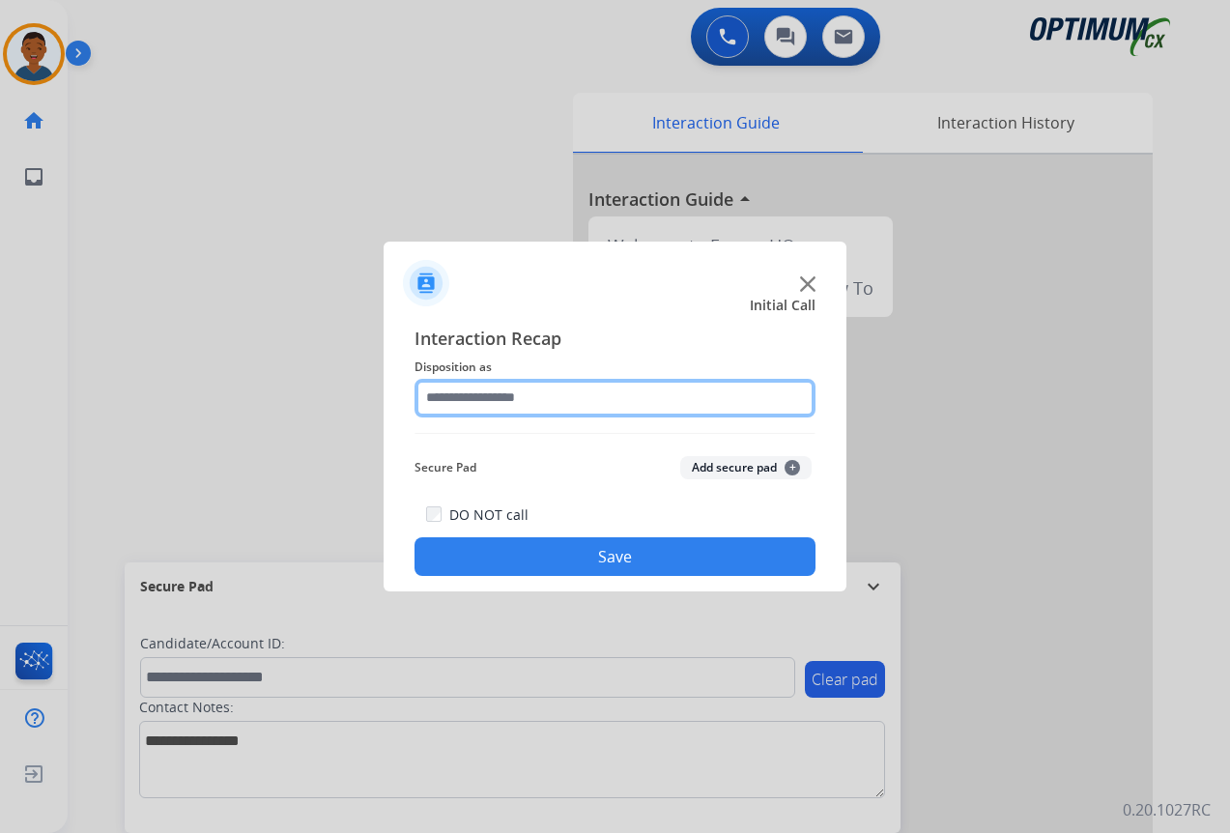
click at [476, 397] on input "text" at bounding box center [615, 398] width 401 height 39
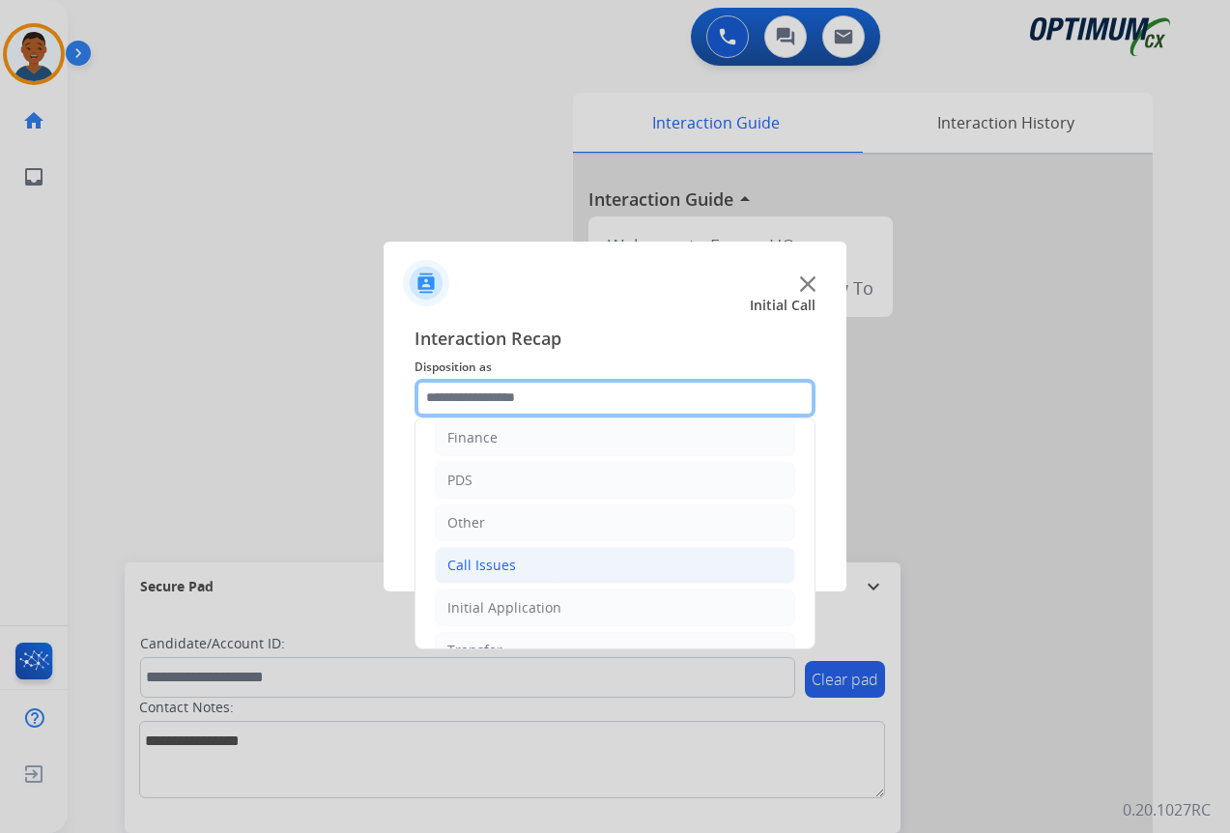
scroll to position [97, 0]
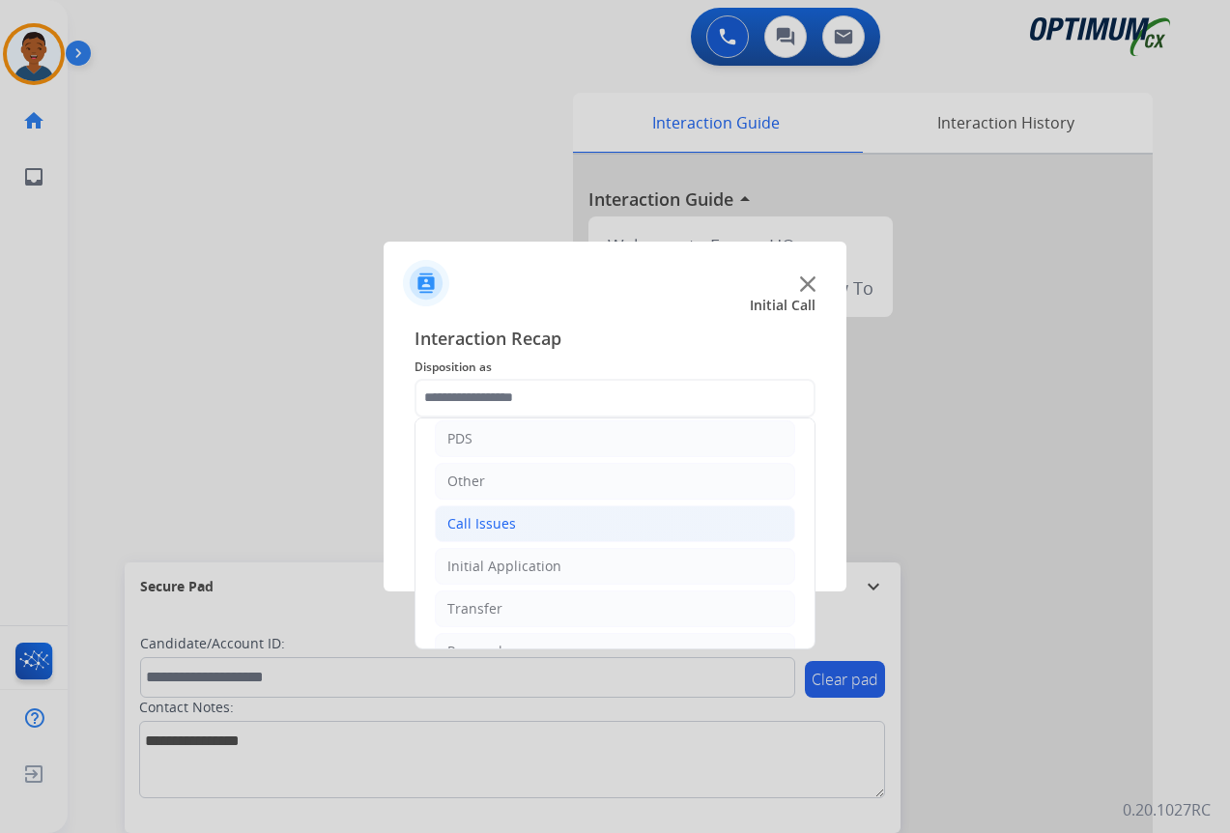
click at [478, 516] on div "Call Issues" at bounding box center [481, 523] width 69 height 19
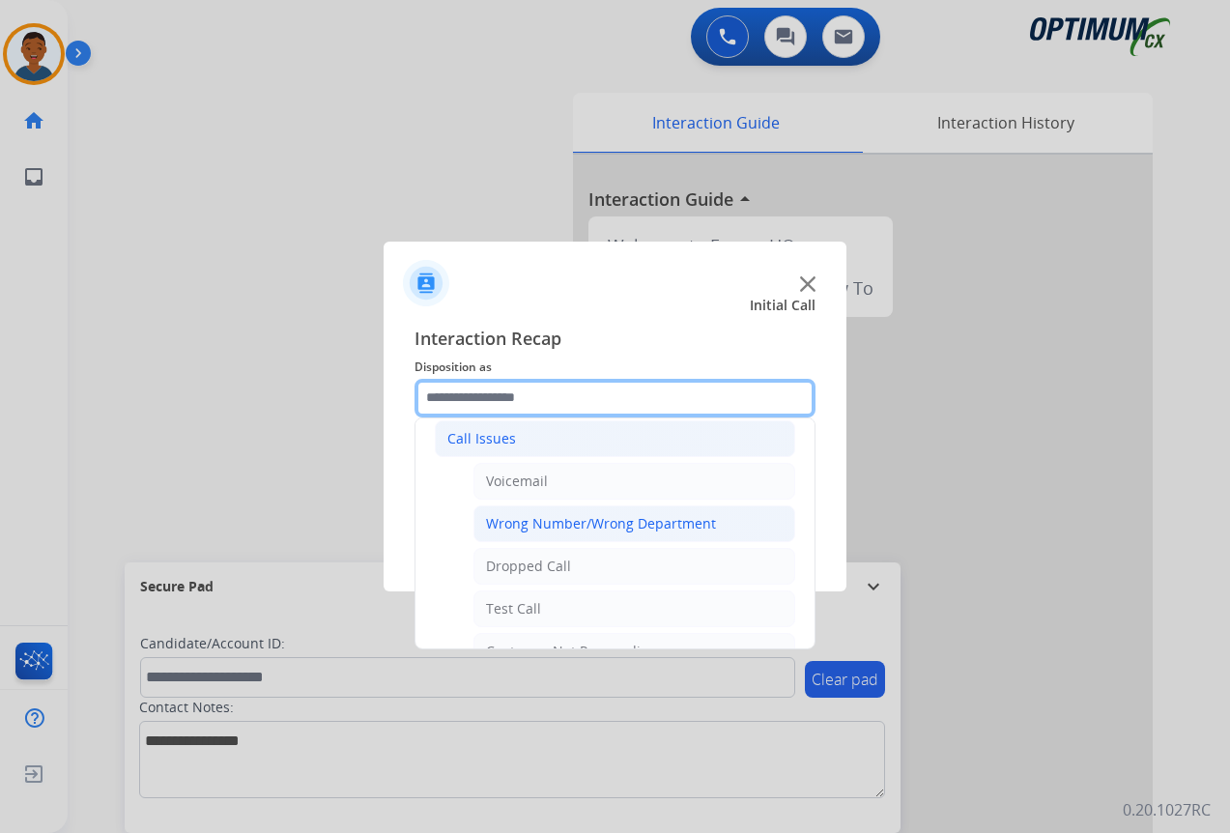
scroll to position [290, 0]
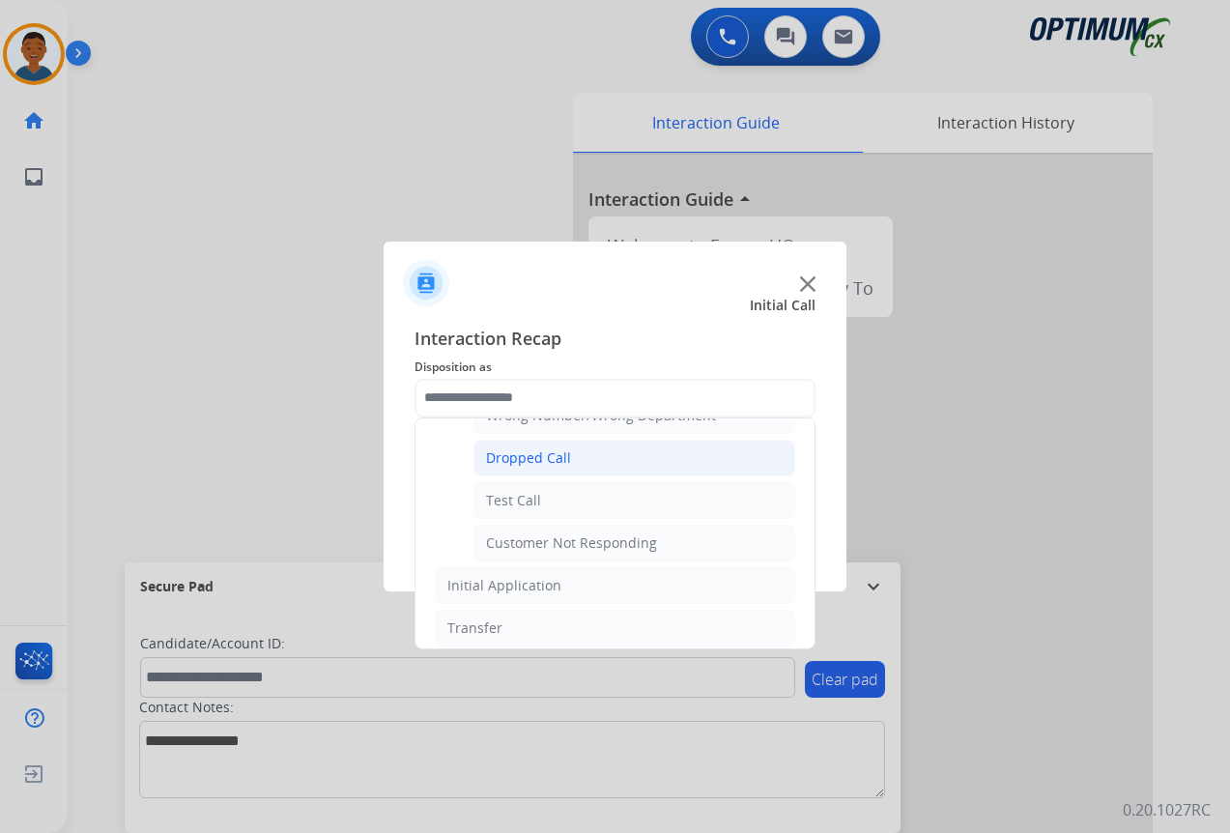
click at [519, 454] on div "Dropped Call" at bounding box center [528, 457] width 85 height 19
type input "**********"
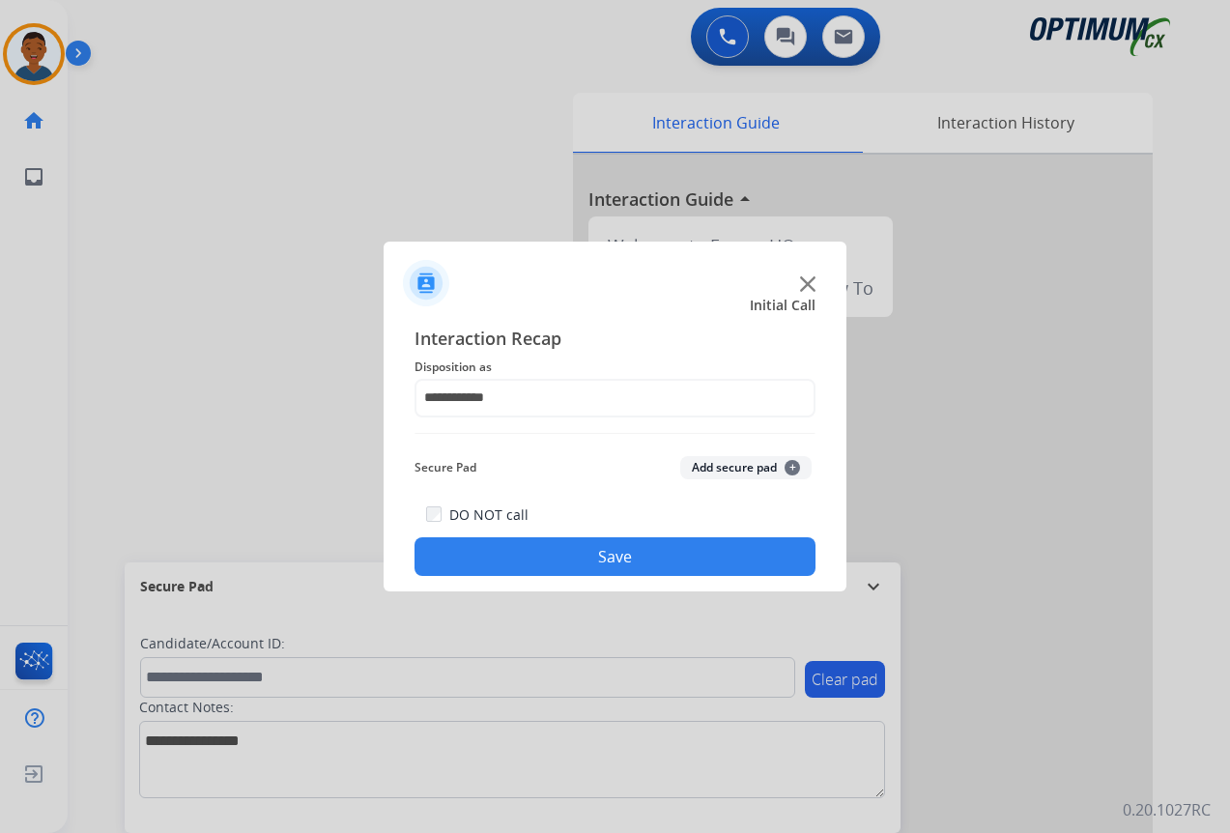
click at [576, 559] on button "Save" at bounding box center [615, 556] width 401 height 39
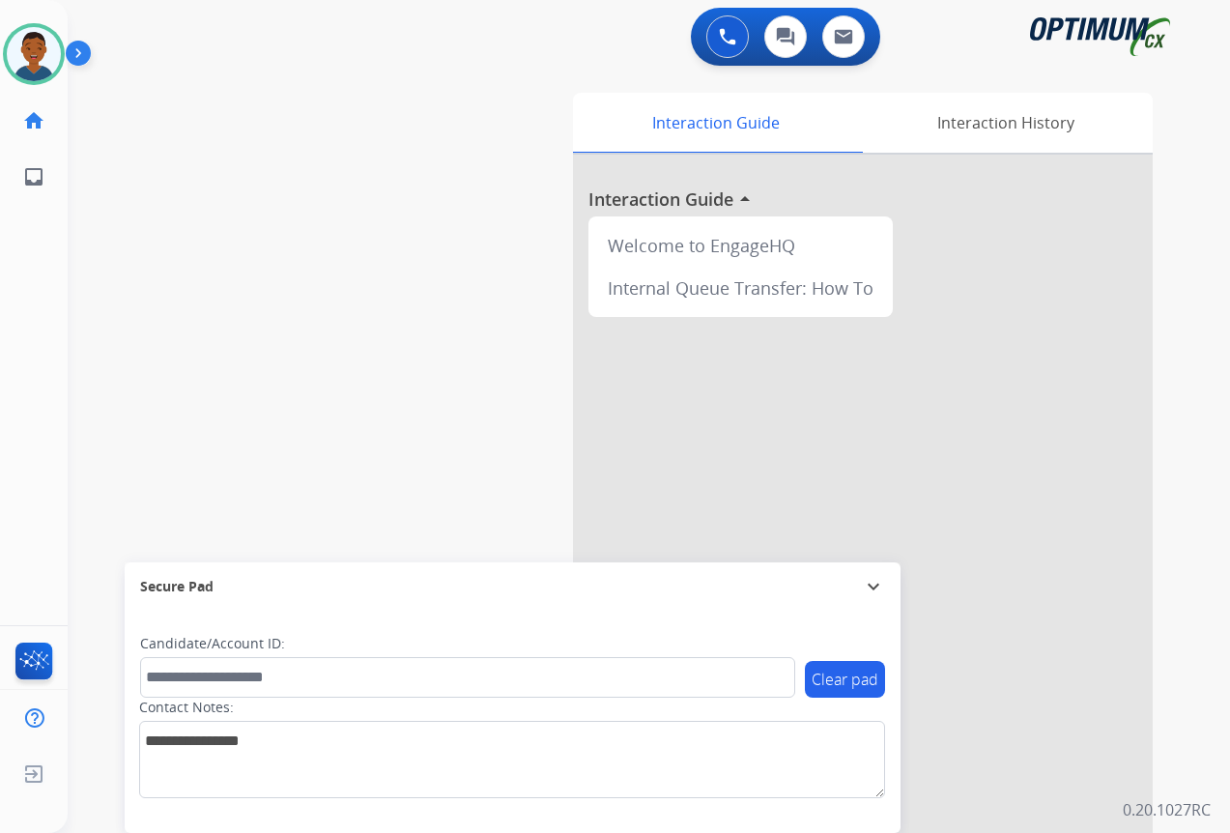
click at [209, 120] on div "swap_horiz Break voice bridge close_fullscreen Connect 3-Way Call merge_type Se…" at bounding box center [626, 473] width 1116 height 806
click at [847, 43] on img at bounding box center [843, 36] width 19 height 15
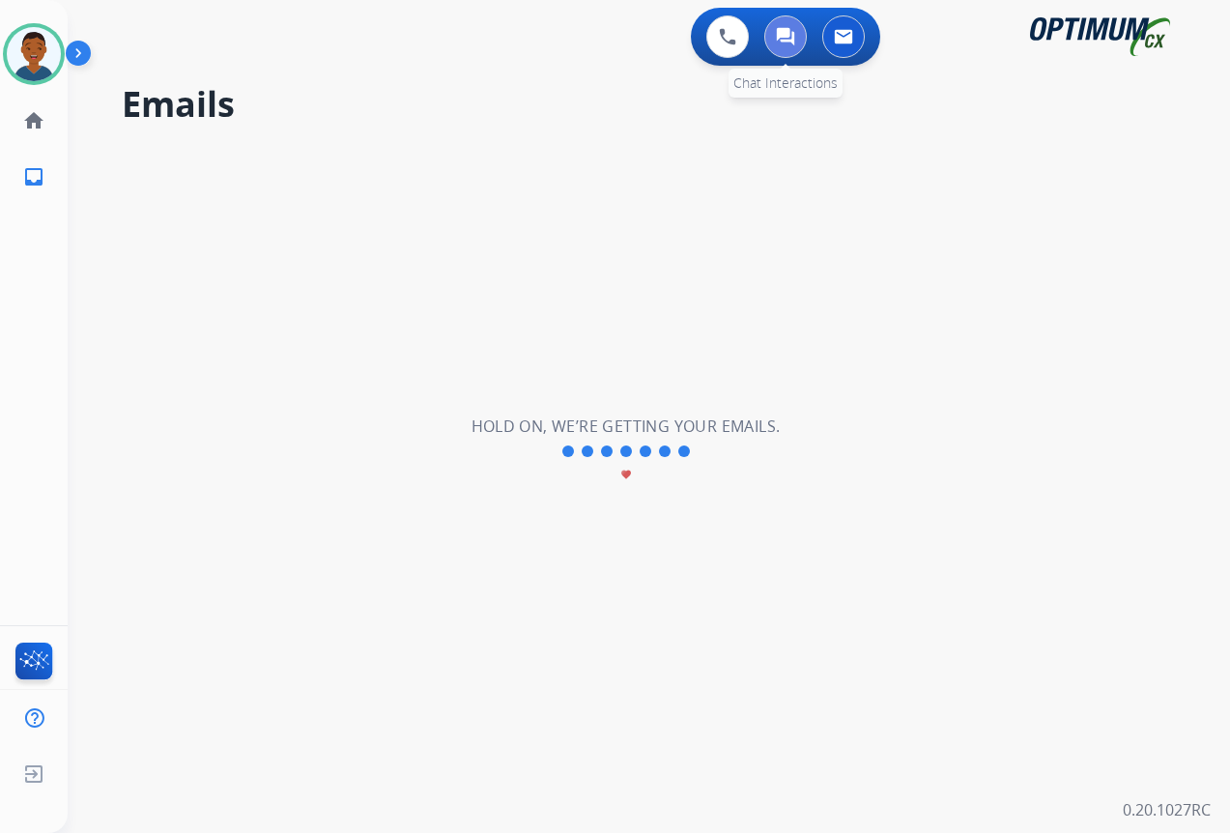
click at [780, 38] on img at bounding box center [785, 36] width 19 height 19
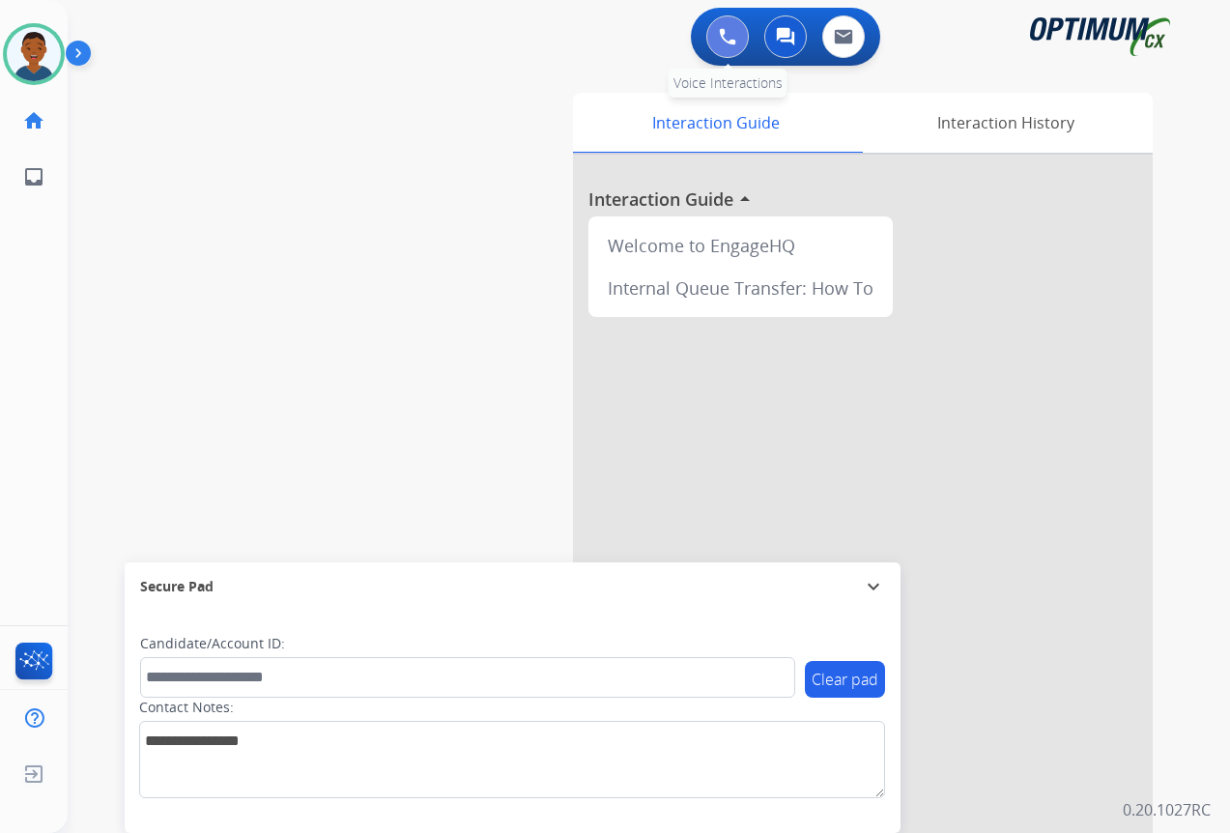
click at [710, 42] on button at bounding box center [727, 36] width 43 height 43
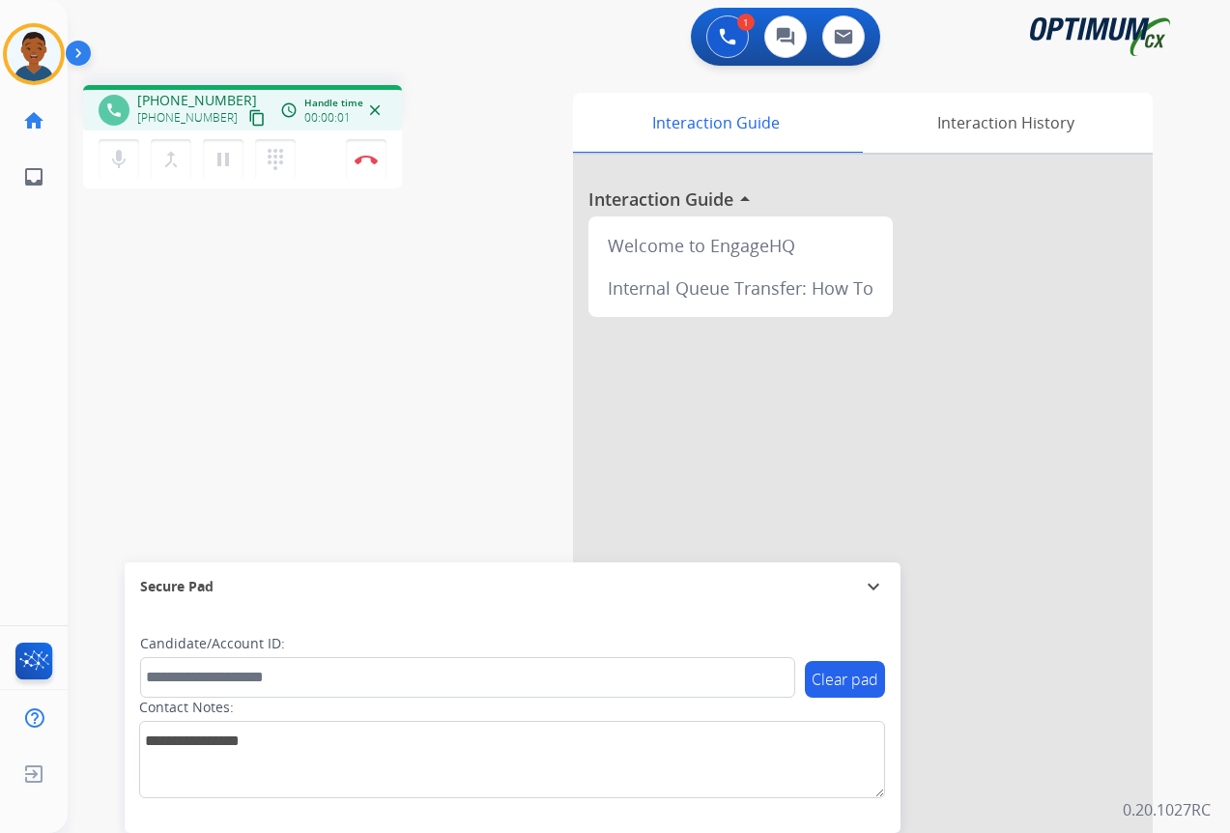
click at [248, 118] on mat-icon "content_copy" at bounding box center [256, 117] width 17 height 17
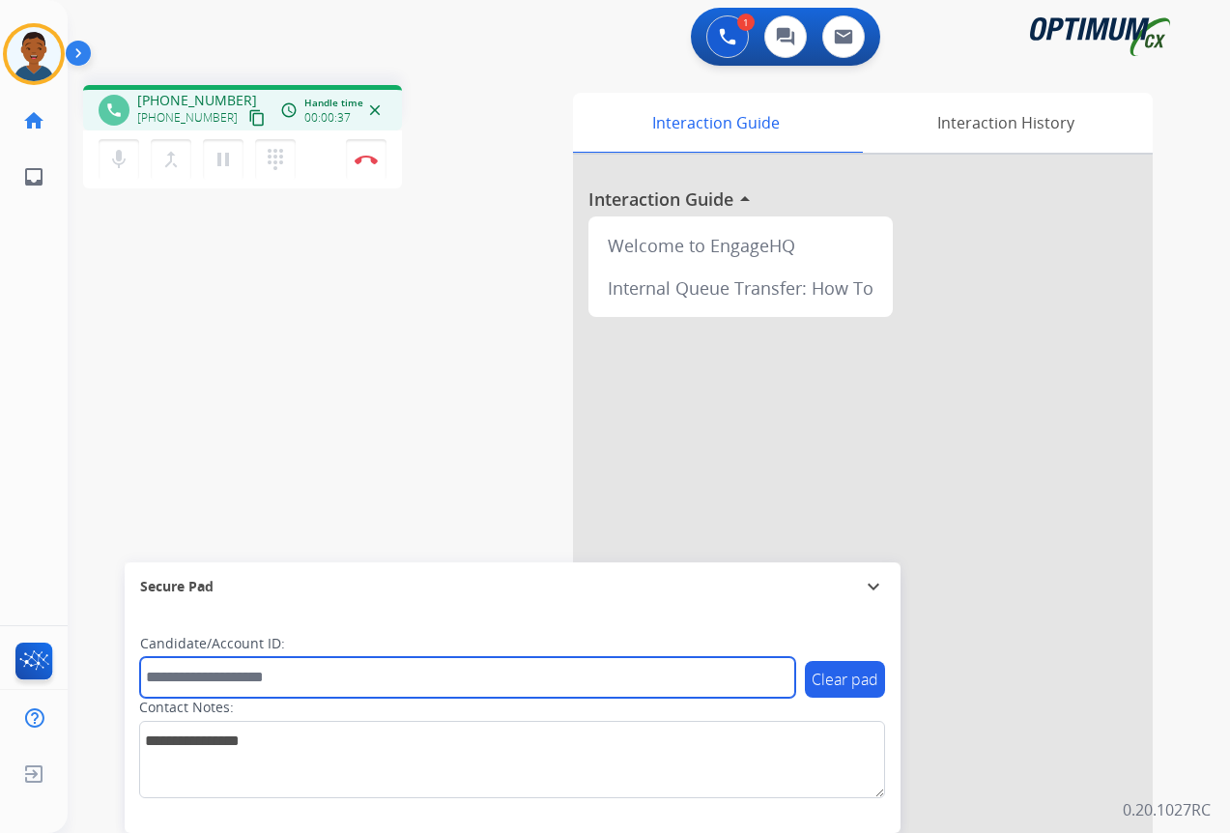
click at [203, 681] on input "text" at bounding box center [467, 677] width 655 height 41
paste input "*******"
type input "*******"
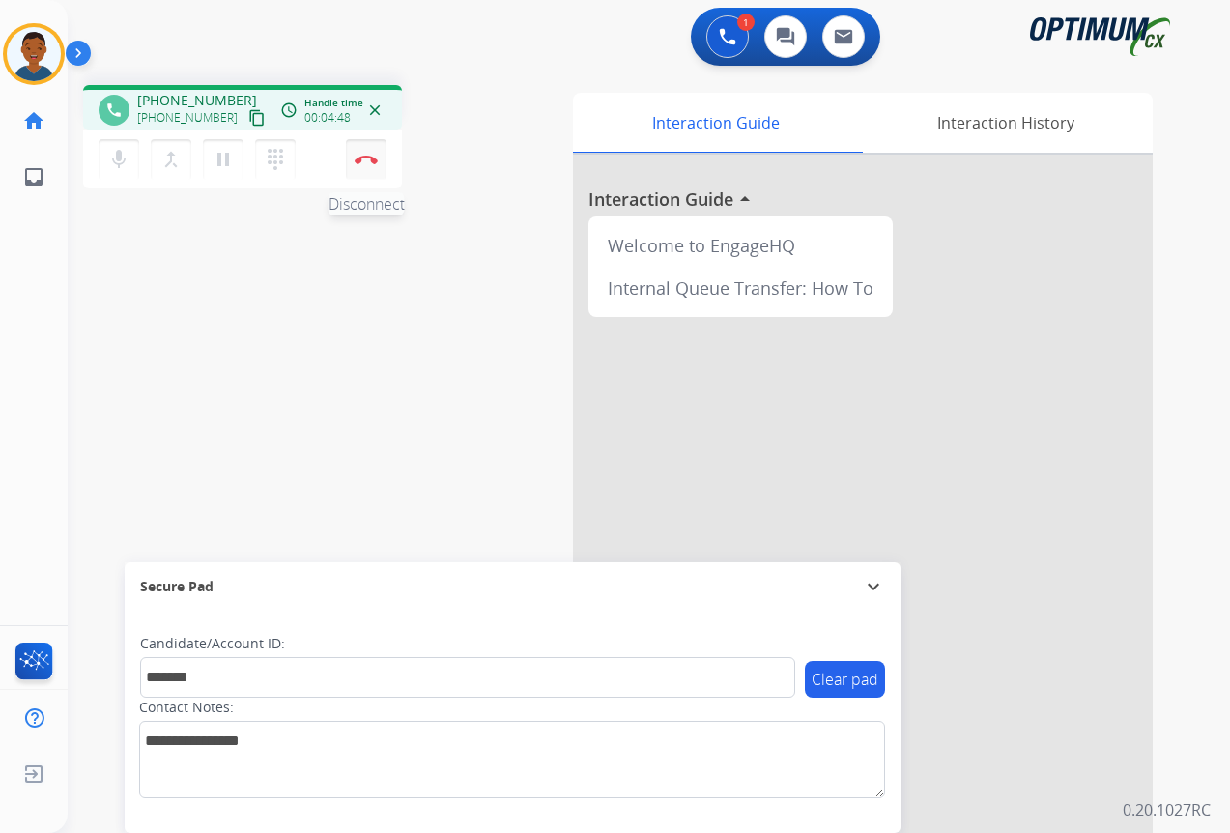
click at [366, 164] on button "Disconnect" at bounding box center [366, 159] width 41 height 41
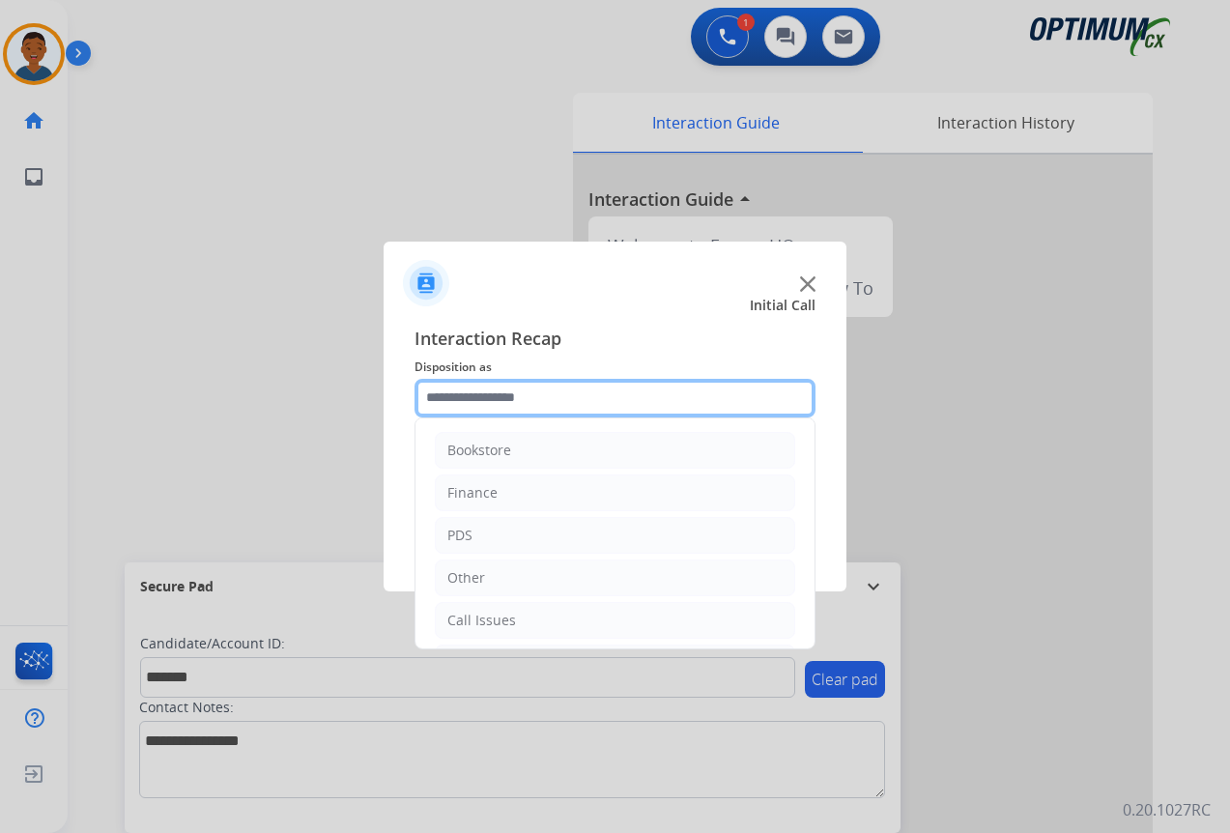
click at [473, 398] on input "text" at bounding box center [615, 398] width 401 height 39
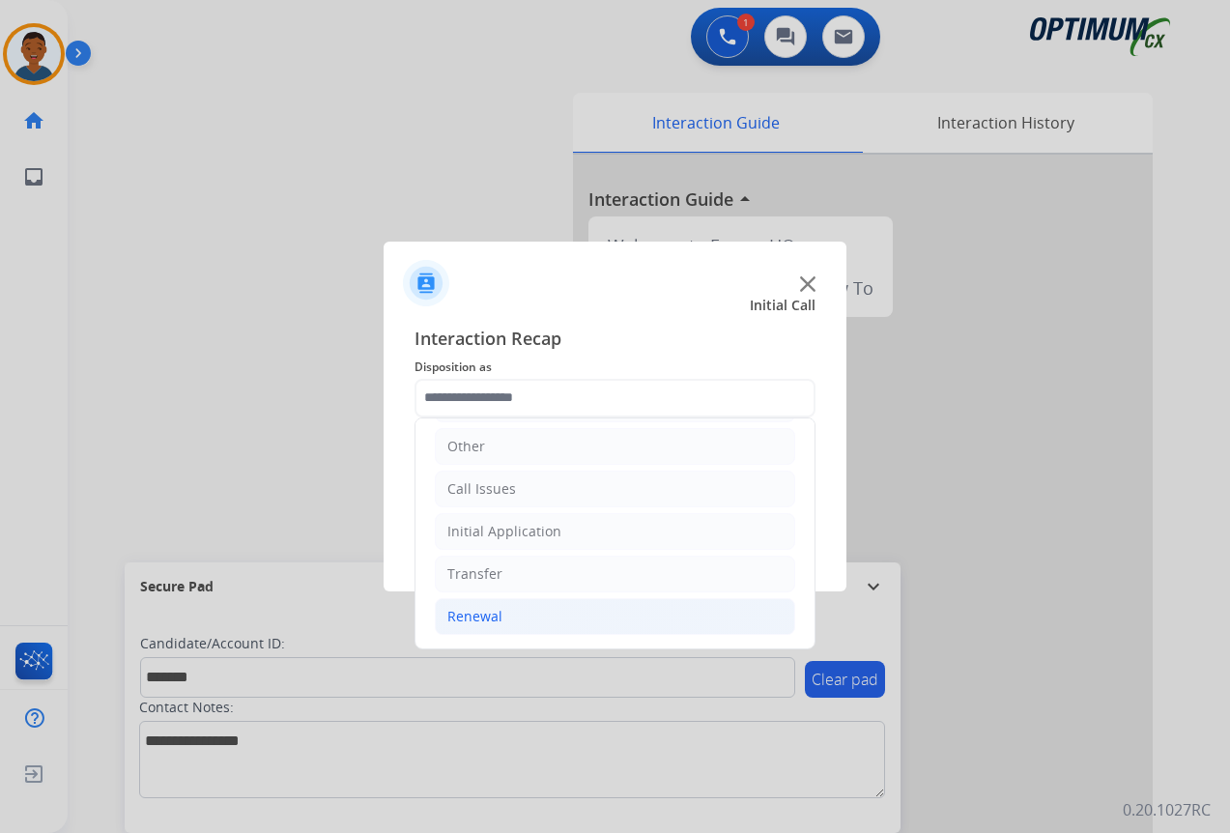
click at [468, 613] on div "Renewal" at bounding box center [474, 616] width 55 height 19
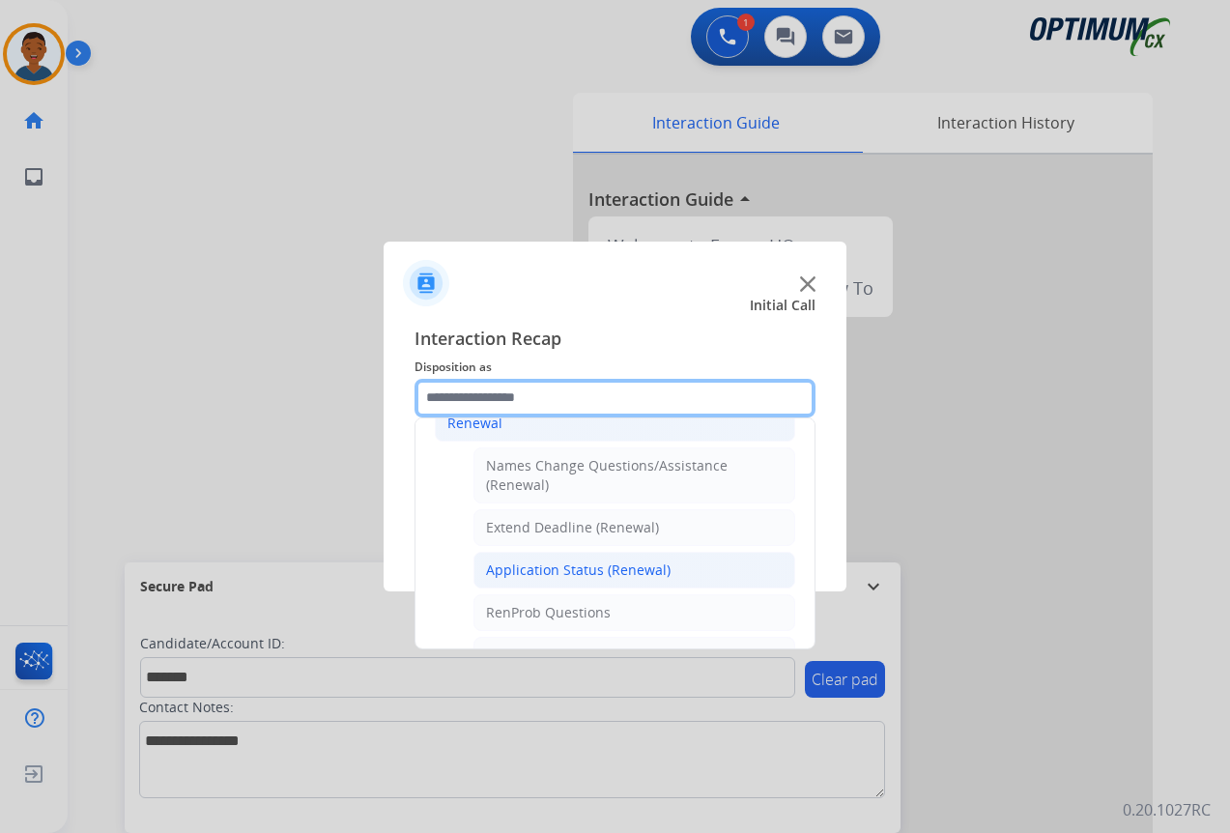
scroll to position [518, 0]
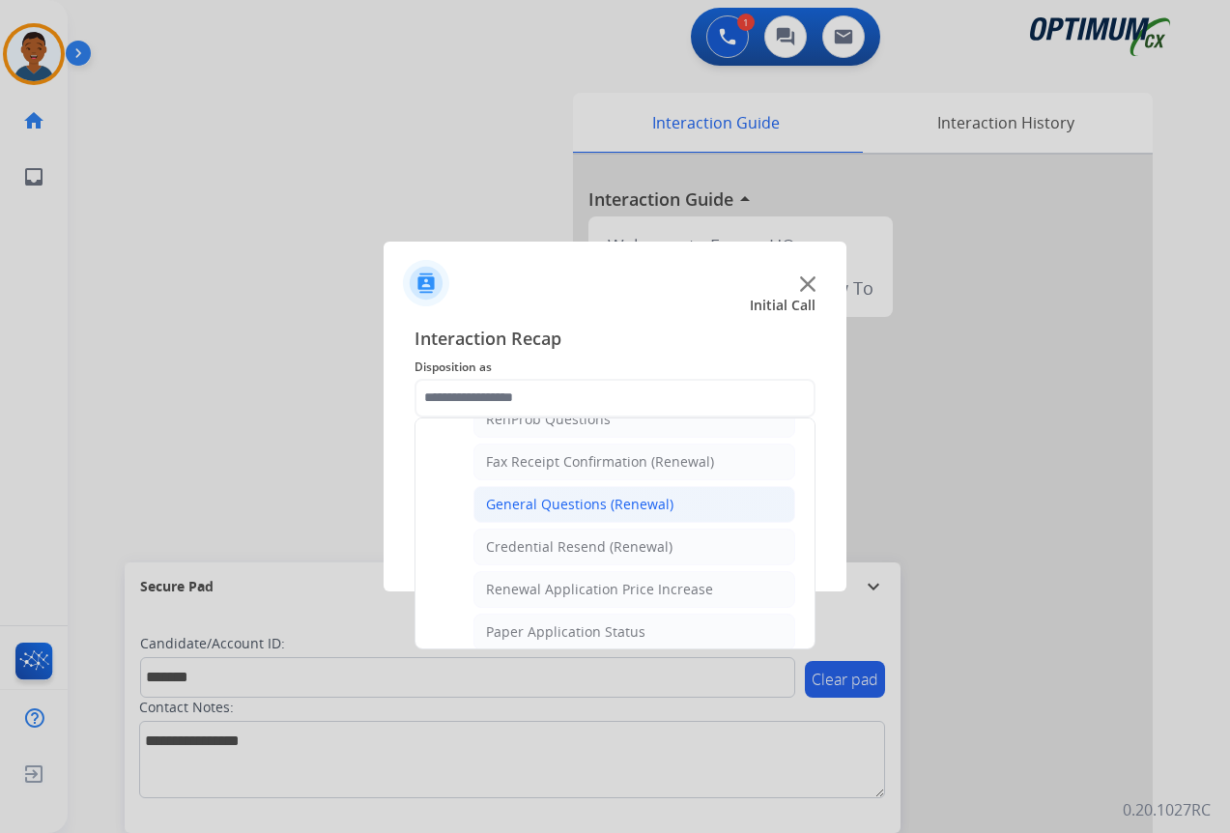
click at [525, 499] on div "General Questions (Renewal)" at bounding box center [579, 504] width 187 height 19
type input "**********"
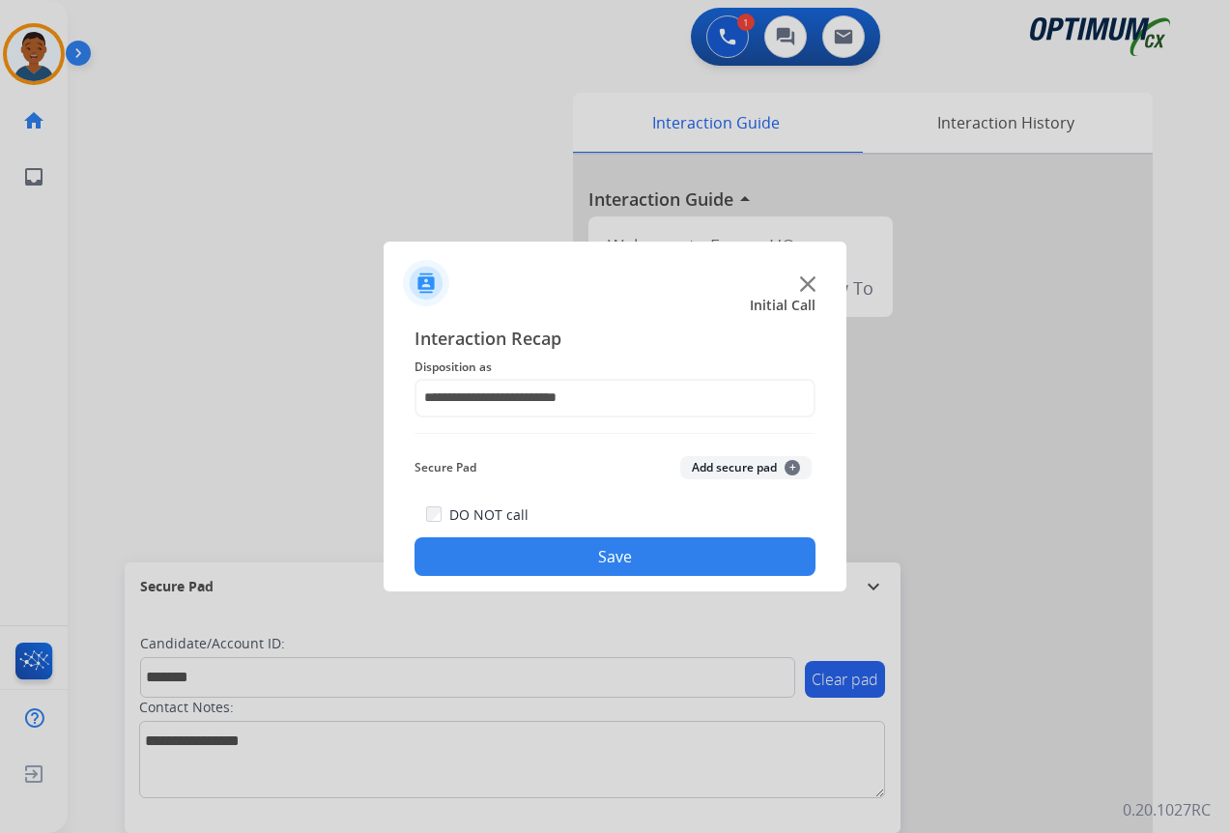
click at [710, 468] on button "Add secure pad +" at bounding box center [745, 467] width 131 height 23
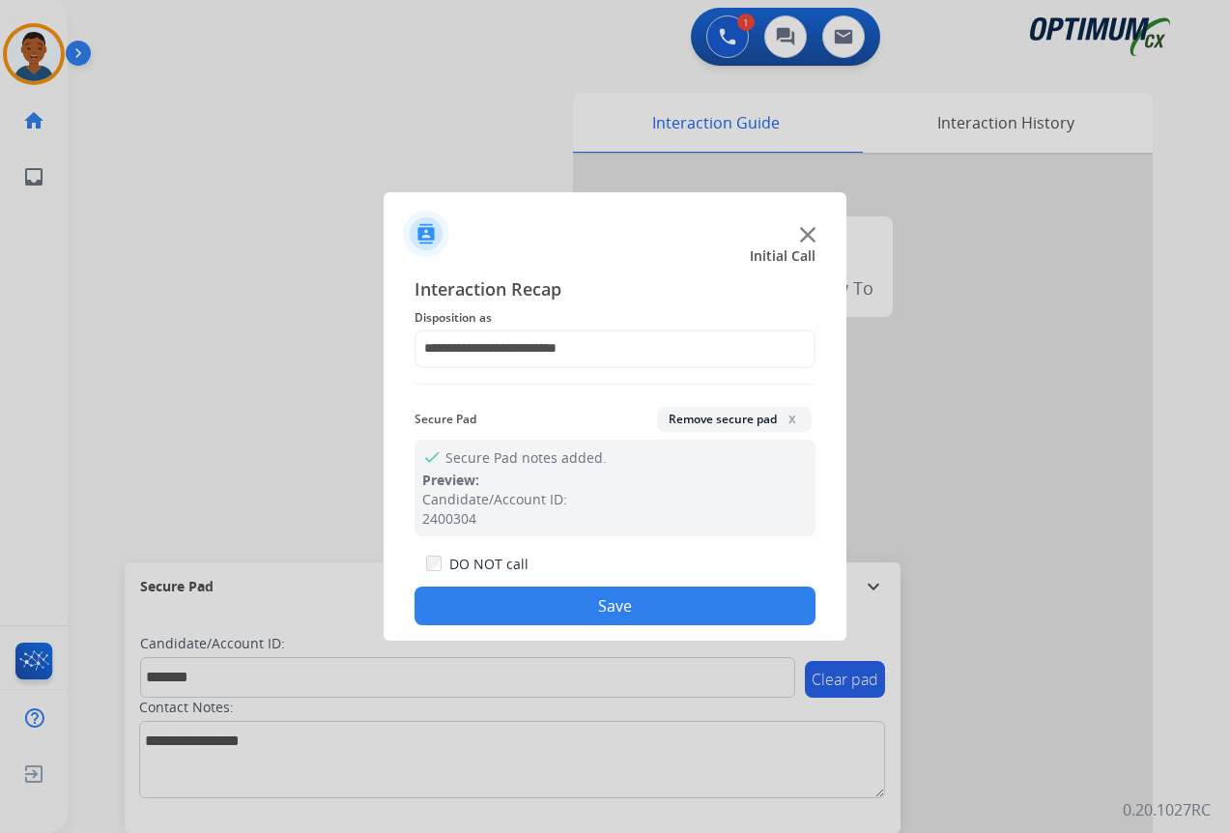
click at [672, 606] on button "Save" at bounding box center [615, 606] width 401 height 39
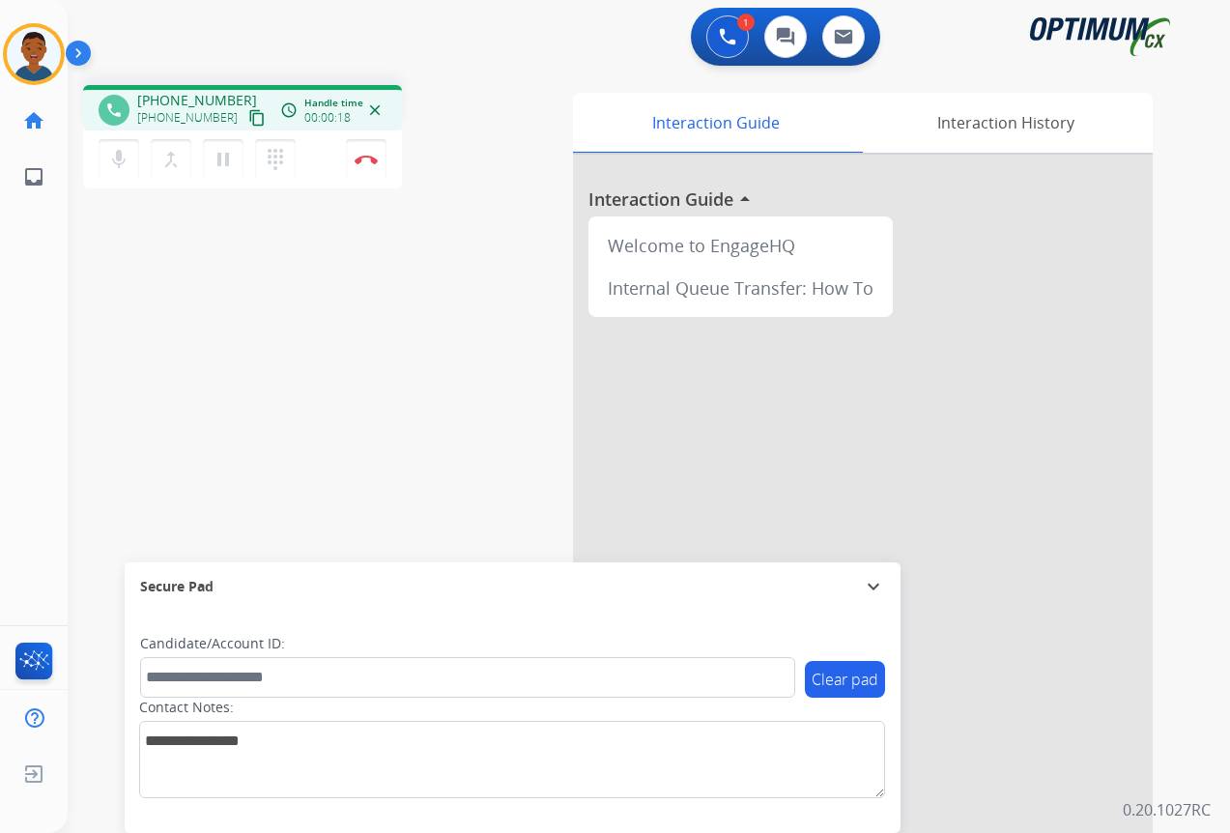
click at [248, 120] on mat-icon "content_copy" at bounding box center [256, 117] width 17 height 17
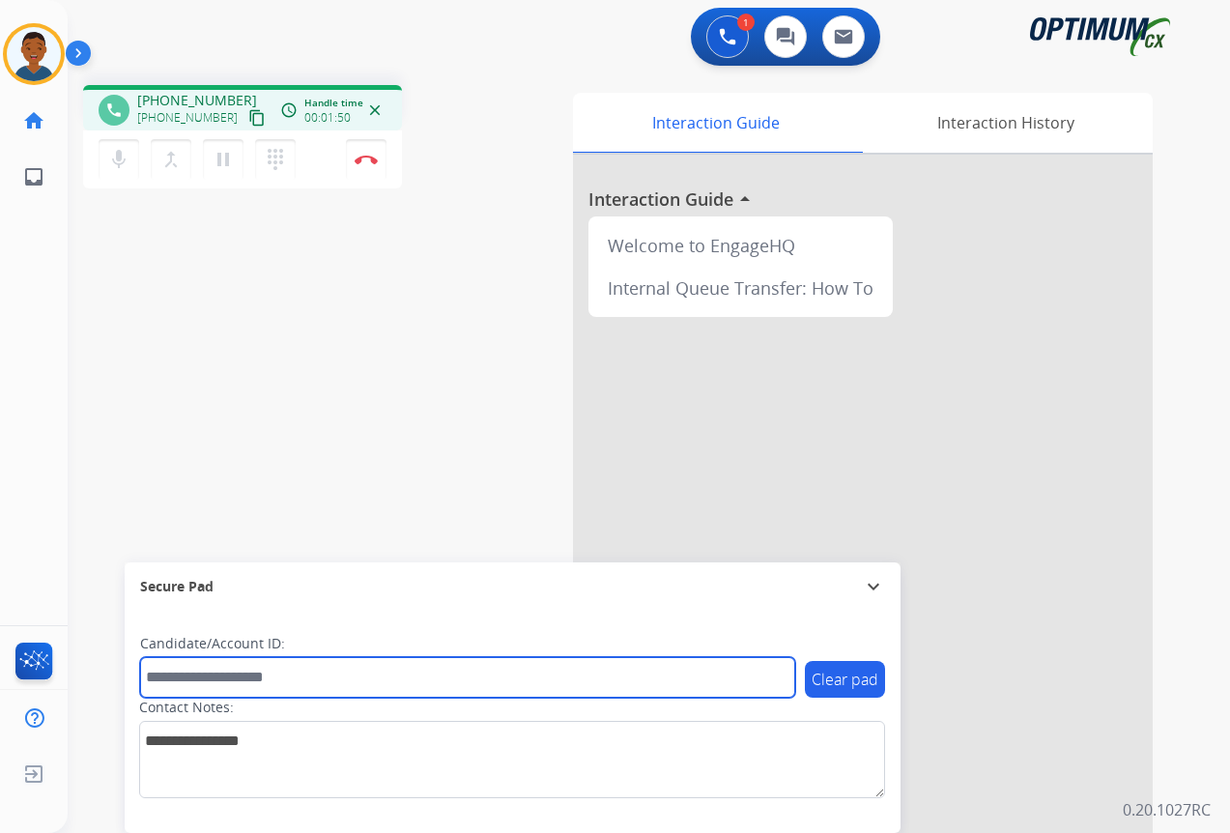
click at [268, 677] on input "text" at bounding box center [467, 677] width 655 height 41
paste input "*******"
type input "*******"
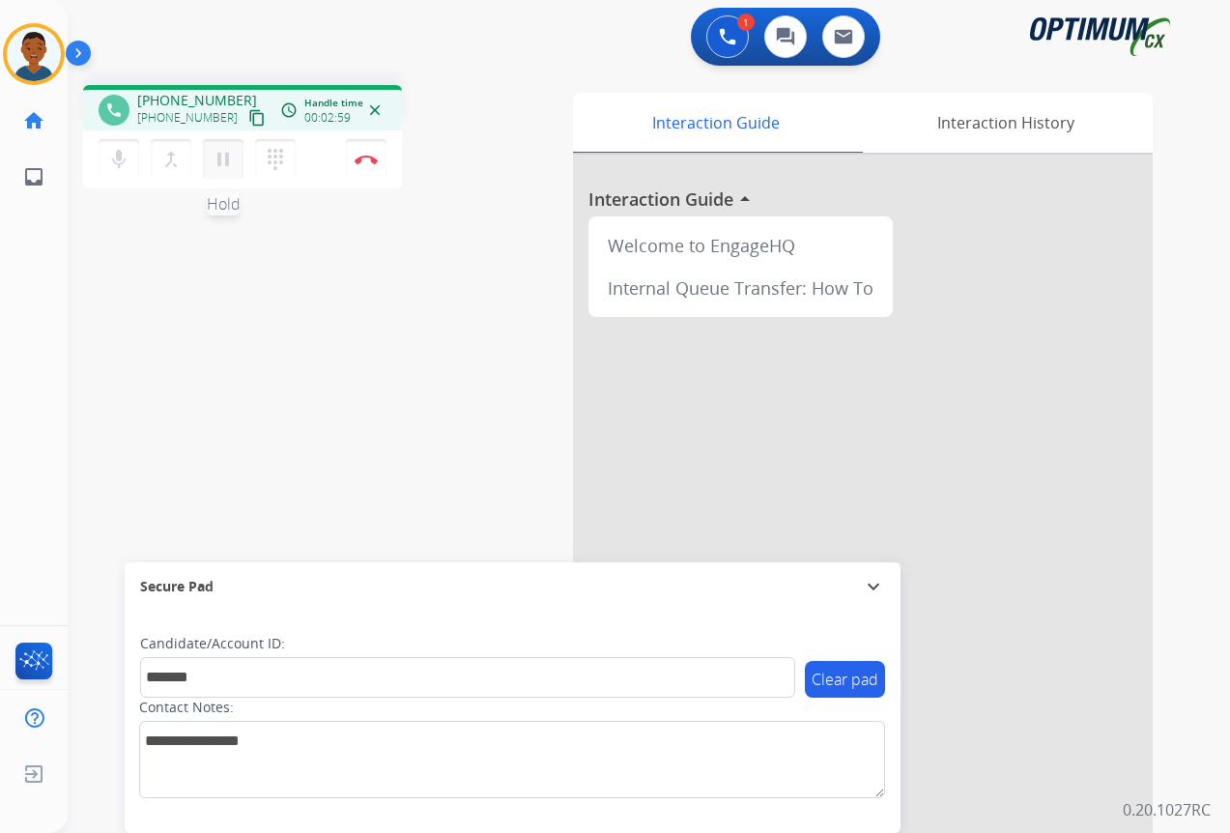
click at [225, 164] on mat-icon "pause" at bounding box center [223, 159] width 23 height 23
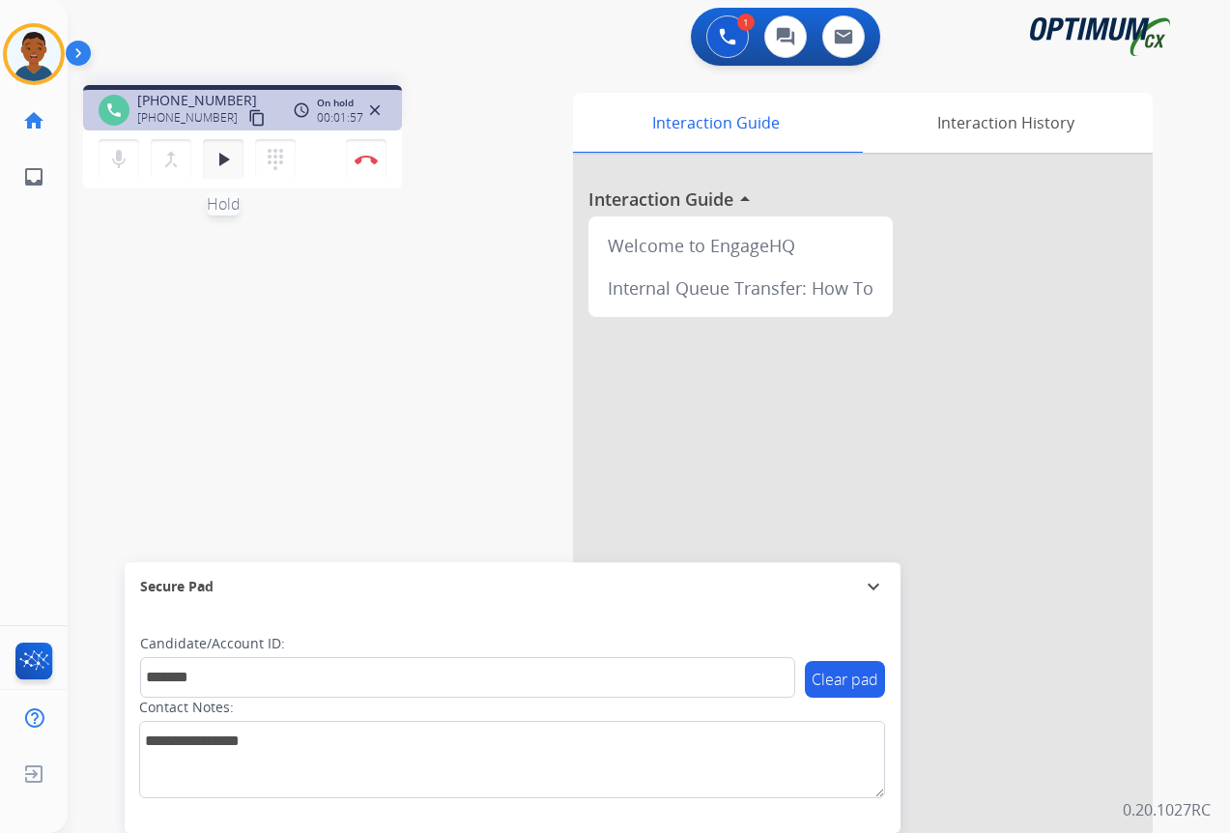
click at [223, 161] on mat-icon "play_arrow" at bounding box center [223, 159] width 23 height 23
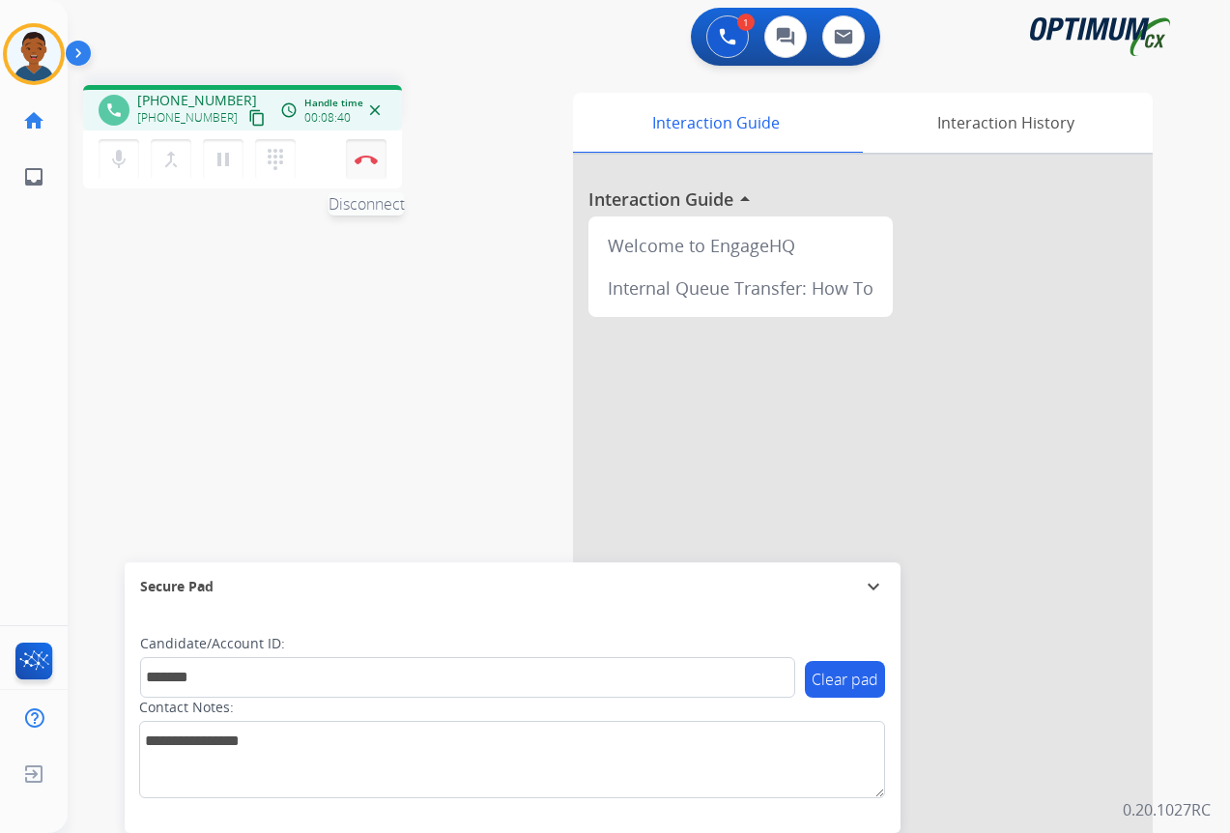
click at [367, 168] on button "Disconnect" at bounding box center [366, 159] width 41 height 41
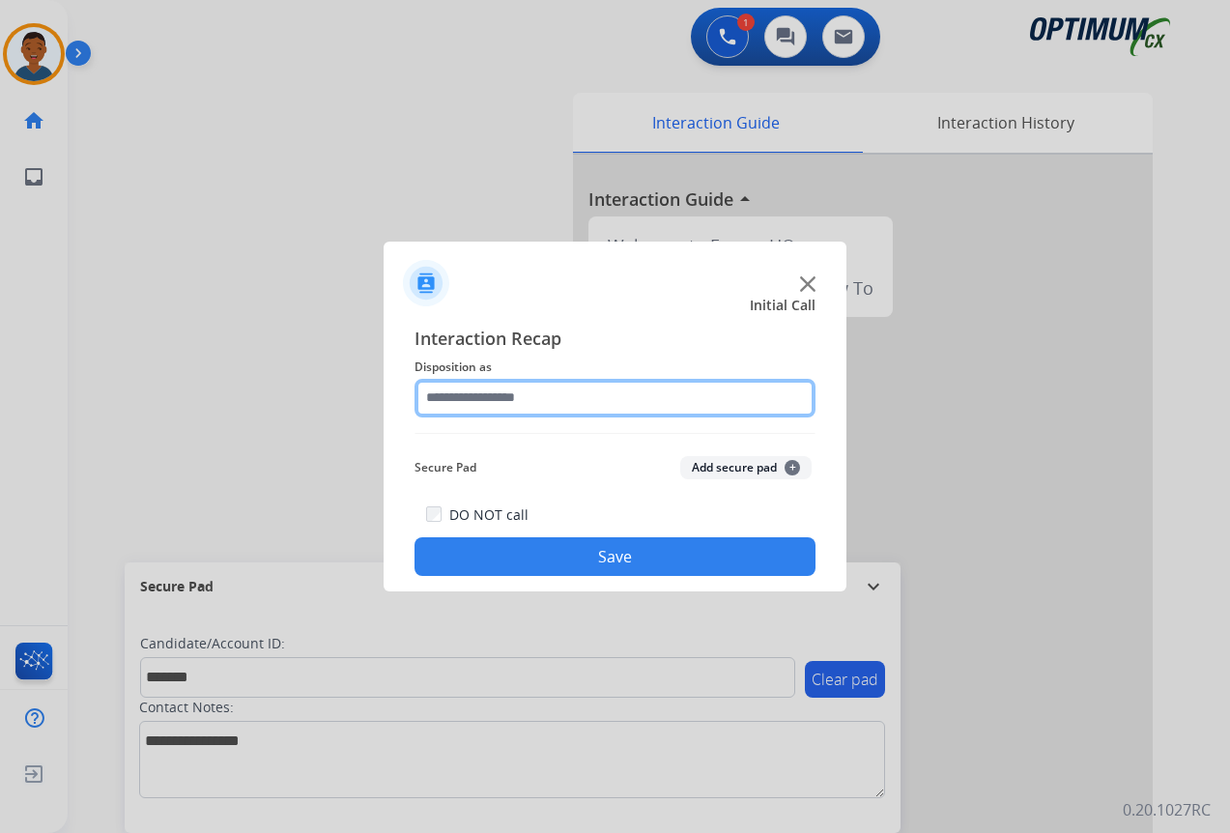
click at [484, 399] on input "text" at bounding box center [615, 398] width 401 height 39
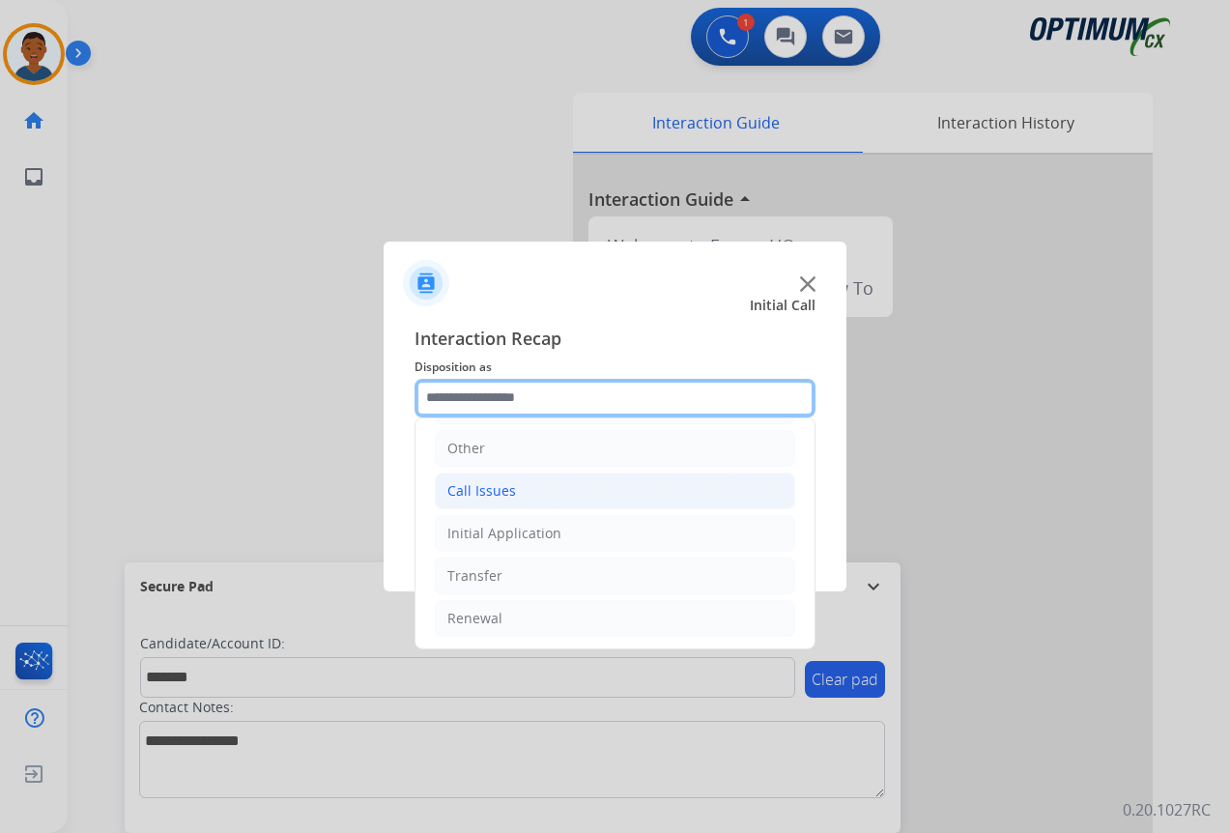
scroll to position [131, 0]
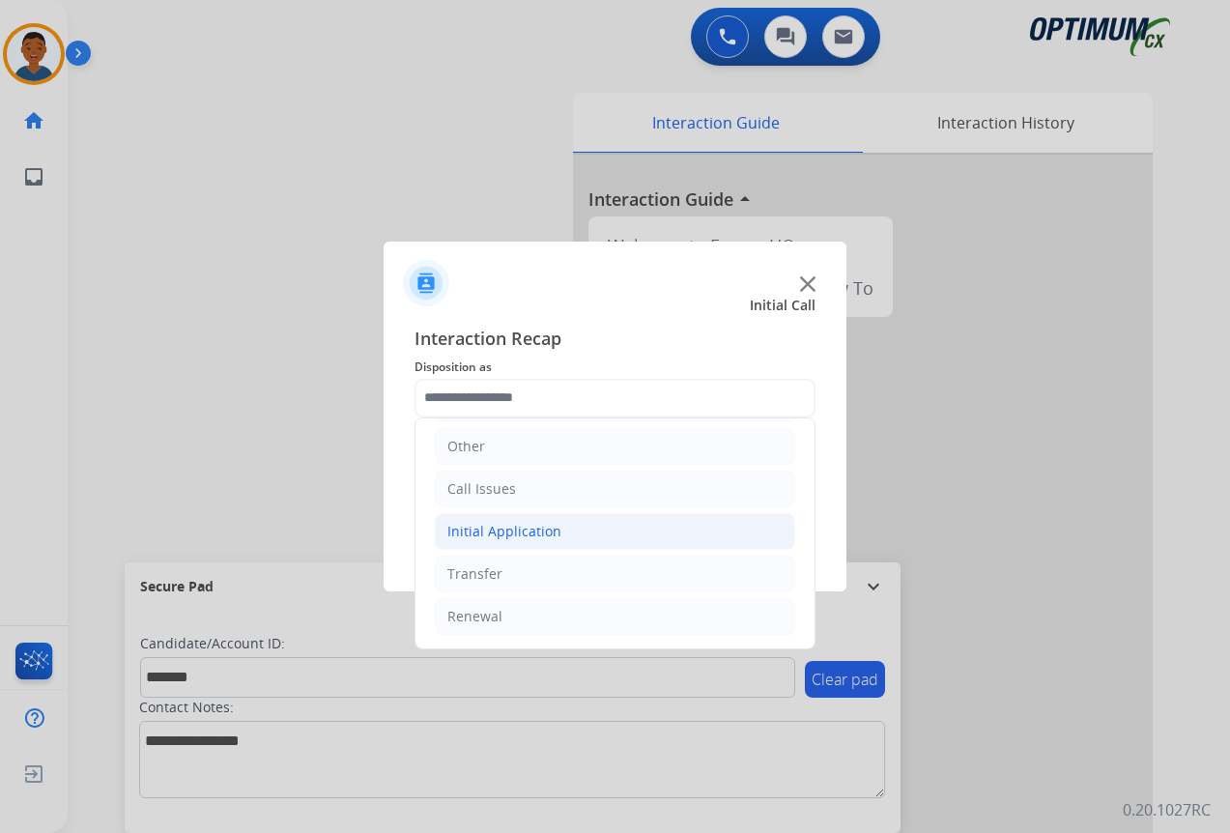
click at [454, 525] on div "Initial Application" at bounding box center [504, 531] width 114 height 19
click at [526, 568] on div "Credential Resend (Initial application)" at bounding box center [608, 573] width 245 height 19
type input "**********"
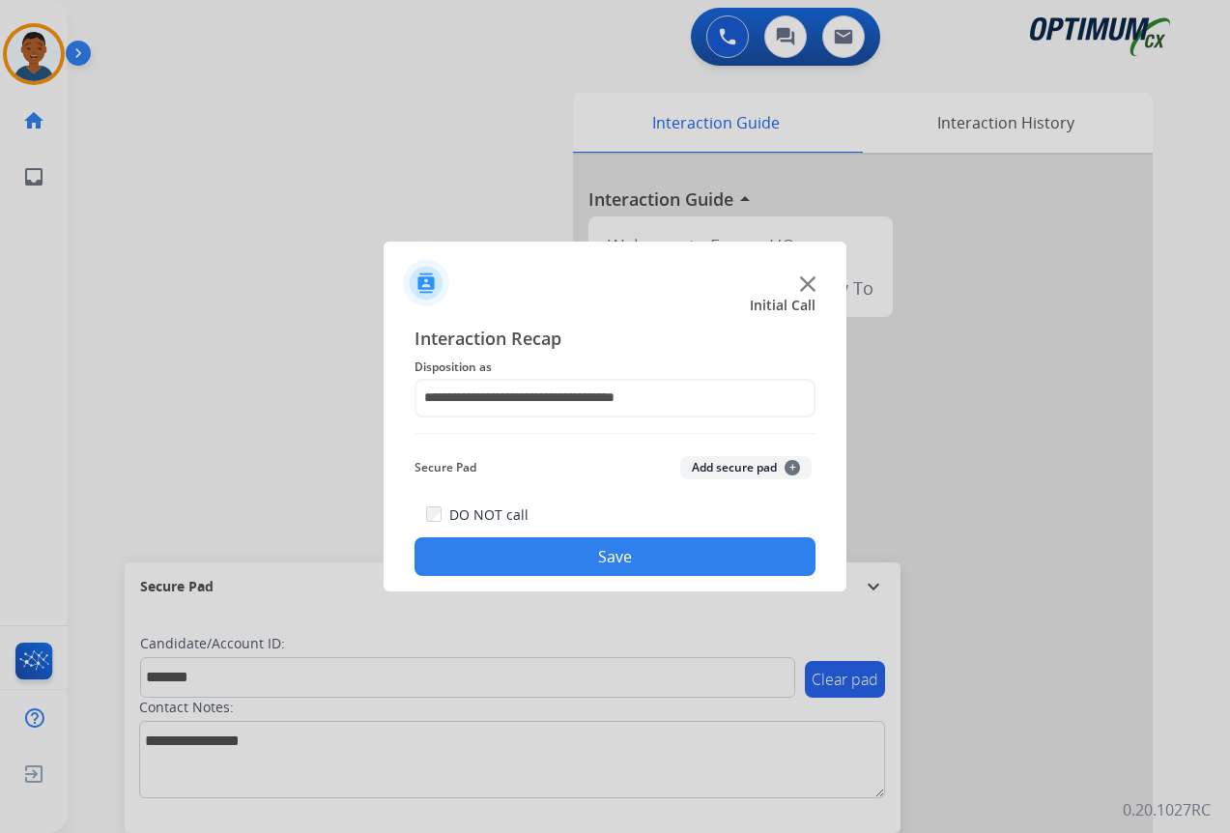
click at [735, 473] on button "Add secure pad +" at bounding box center [745, 467] width 131 height 23
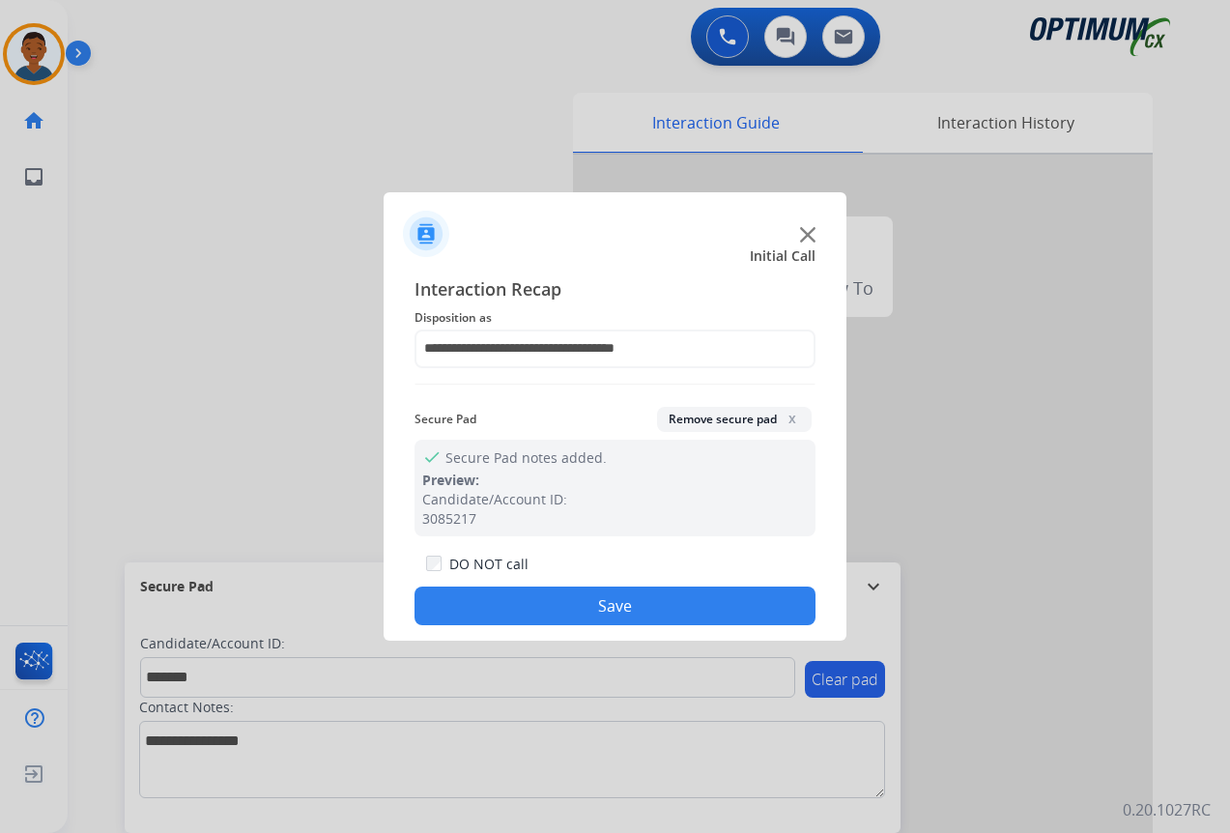
click at [674, 600] on button "Save" at bounding box center [615, 606] width 401 height 39
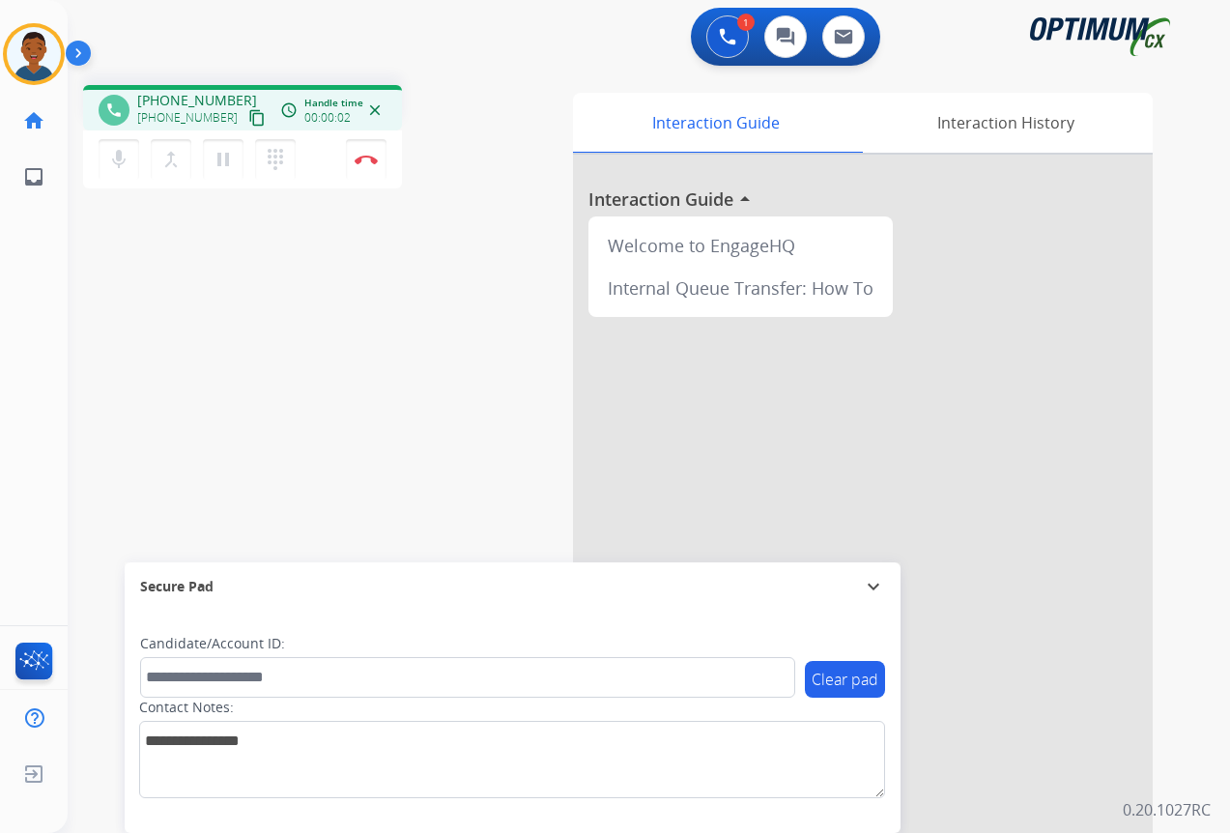
click at [248, 114] on mat-icon "content_copy" at bounding box center [256, 117] width 17 height 17
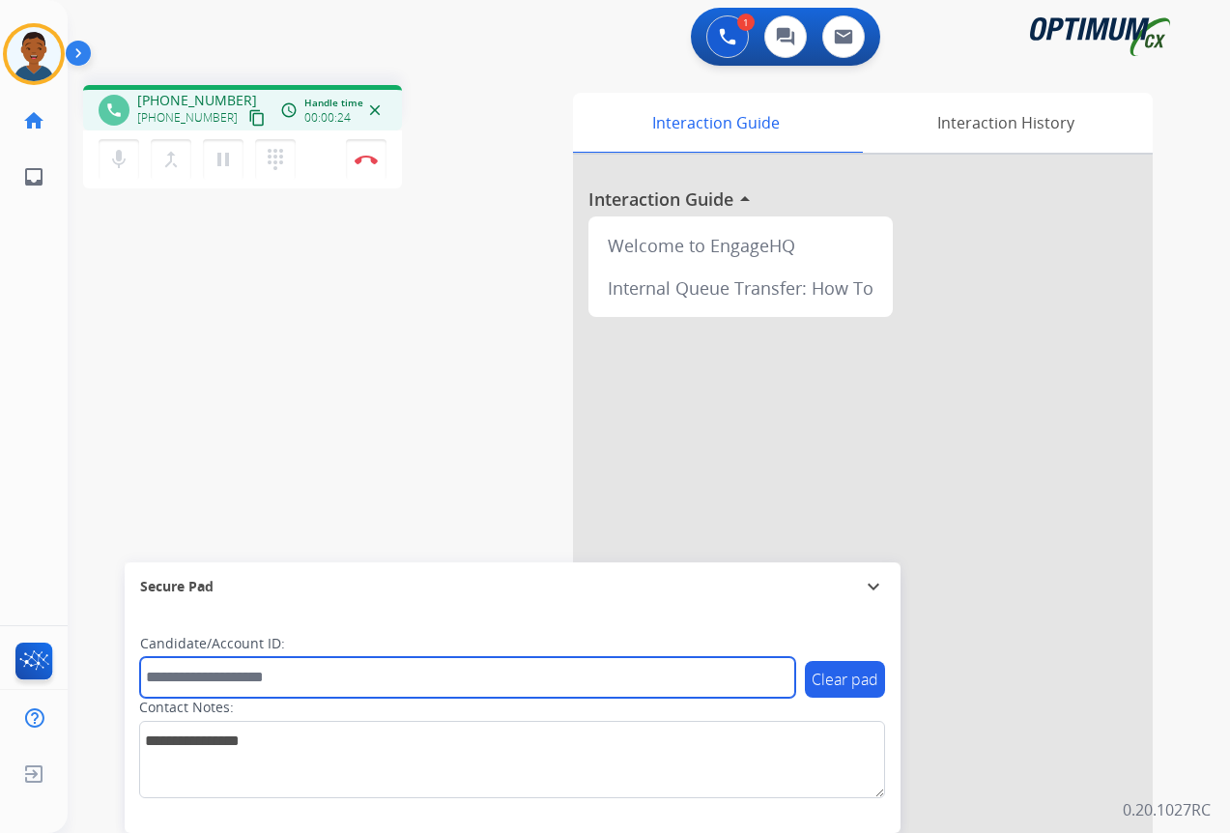
click at [223, 675] on input "text" at bounding box center [467, 677] width 655 height 41
paste input "*******"
type input "*******"
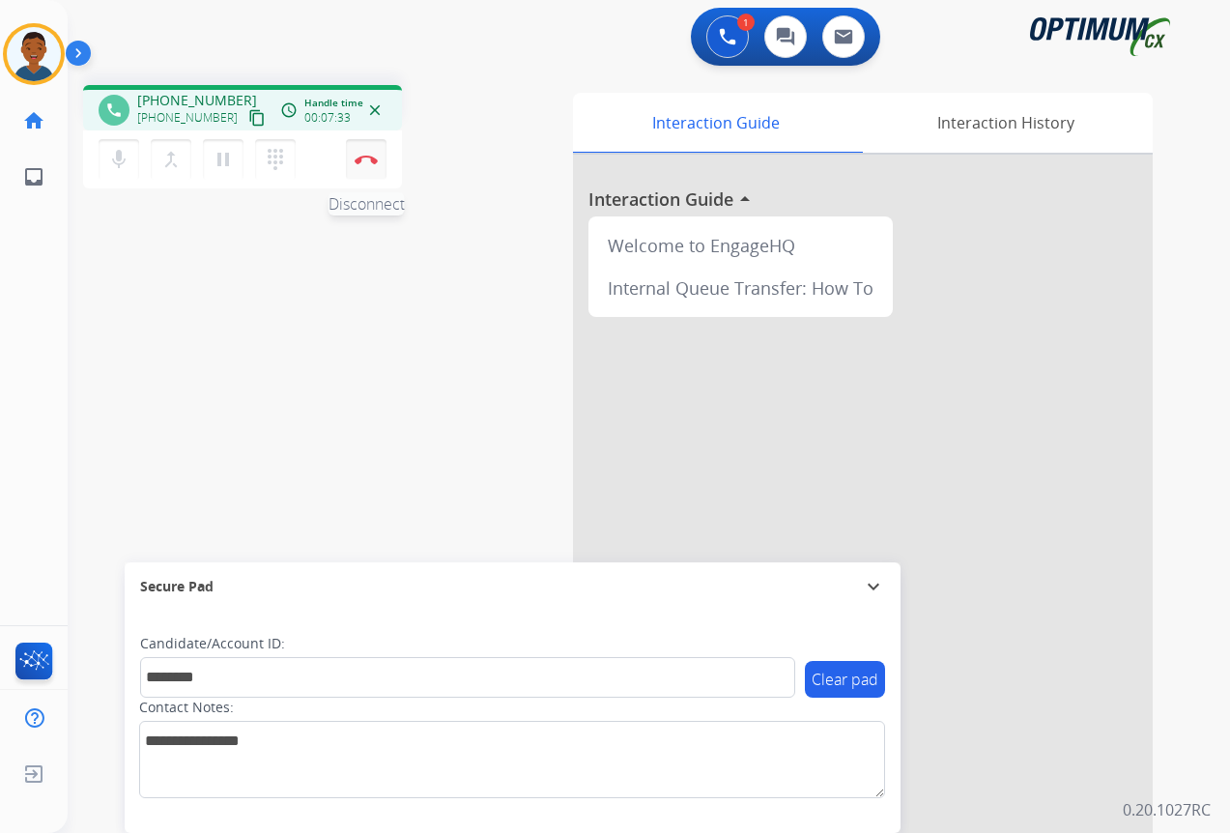
click at [365, 164] on button "Disconnect" at bounding box center [366, 159] width 41 height 41
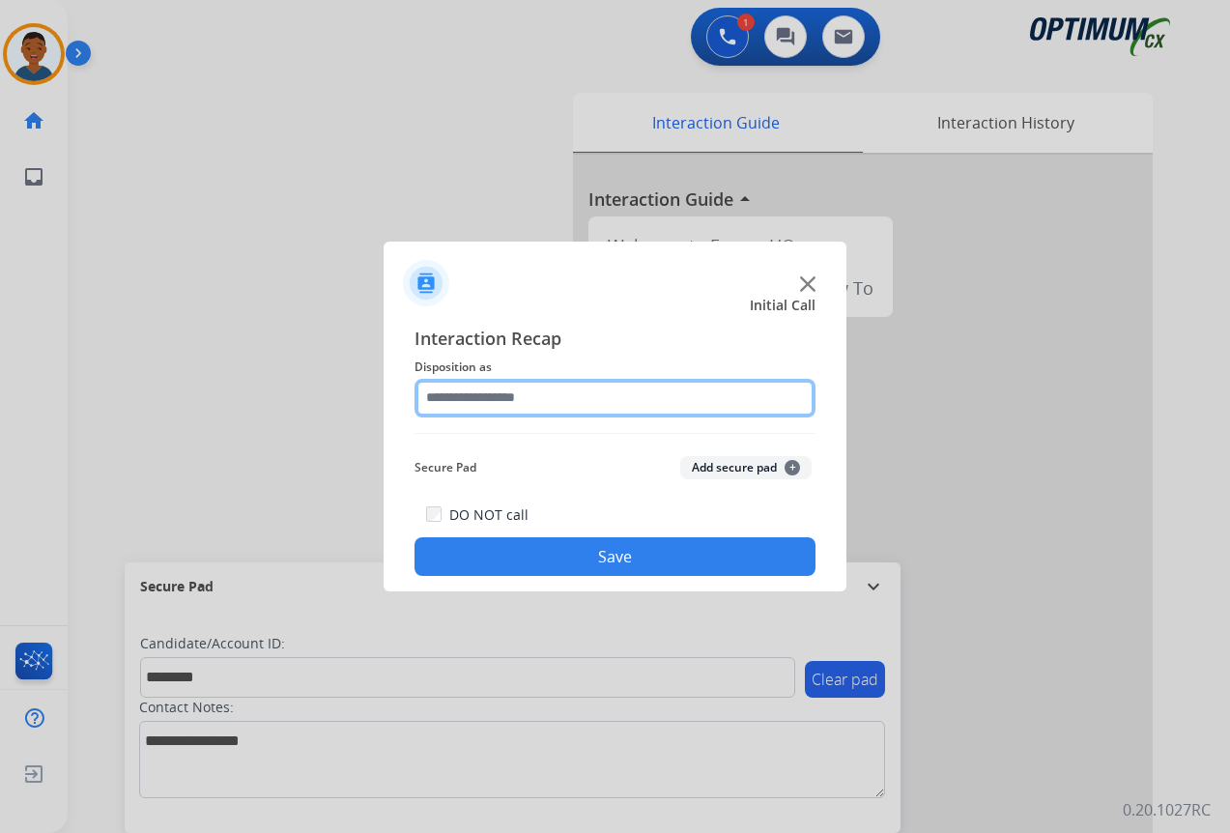
click at [453, 390] on input "text" at bounding box center [615, 398] width 401 height 39
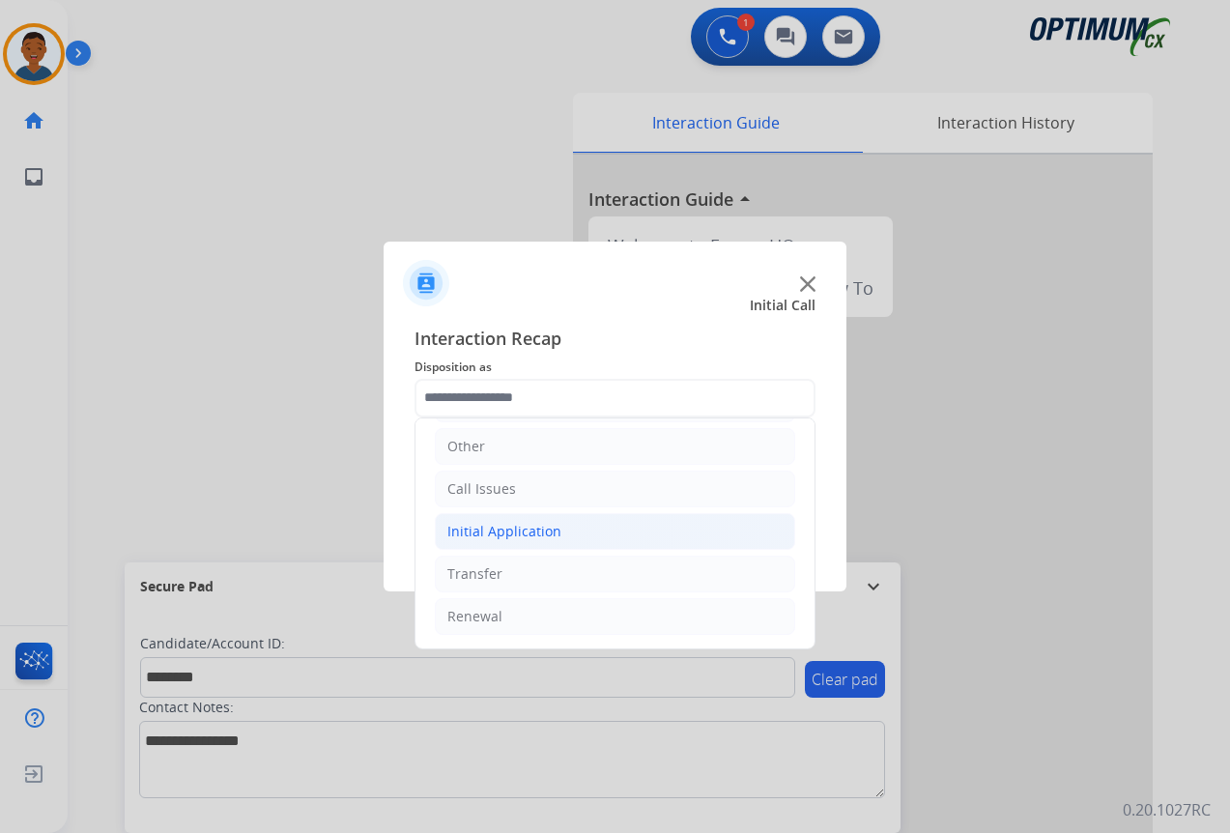
click at [482, 531] on div "Initial Application" at bounding box center [504, 531] width 114 height 19
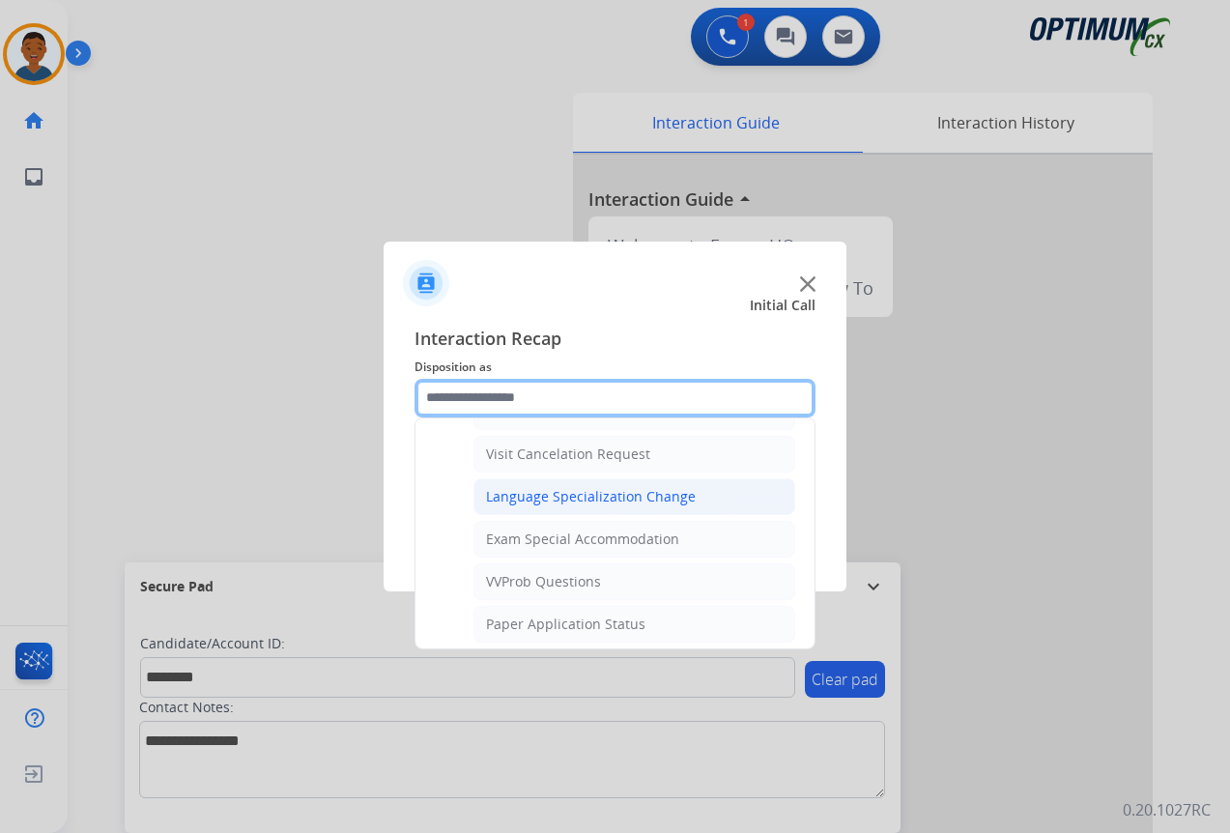
scroll to position [1001, 0]
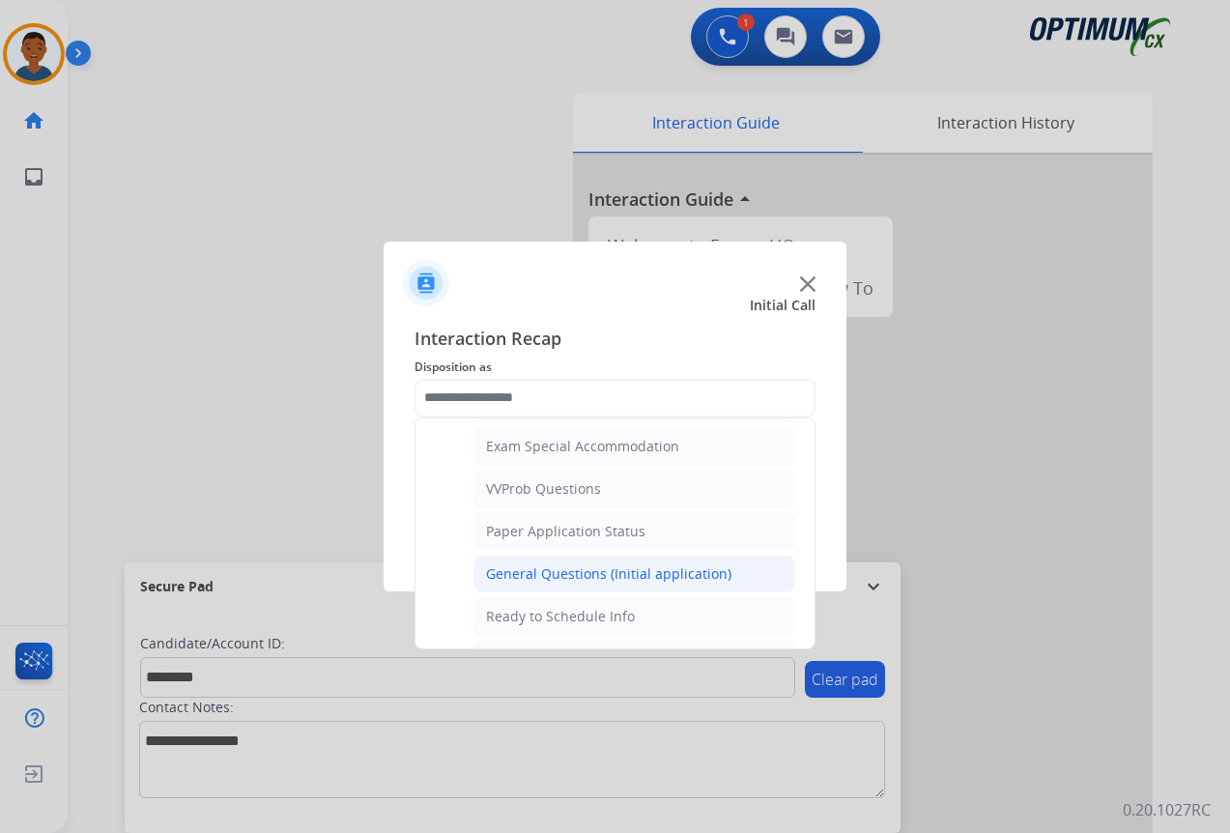
click at [545, 574] on div "General Questions (Initial application)" at bounding box center [608, 573] width 245 height 19
type input "**********"
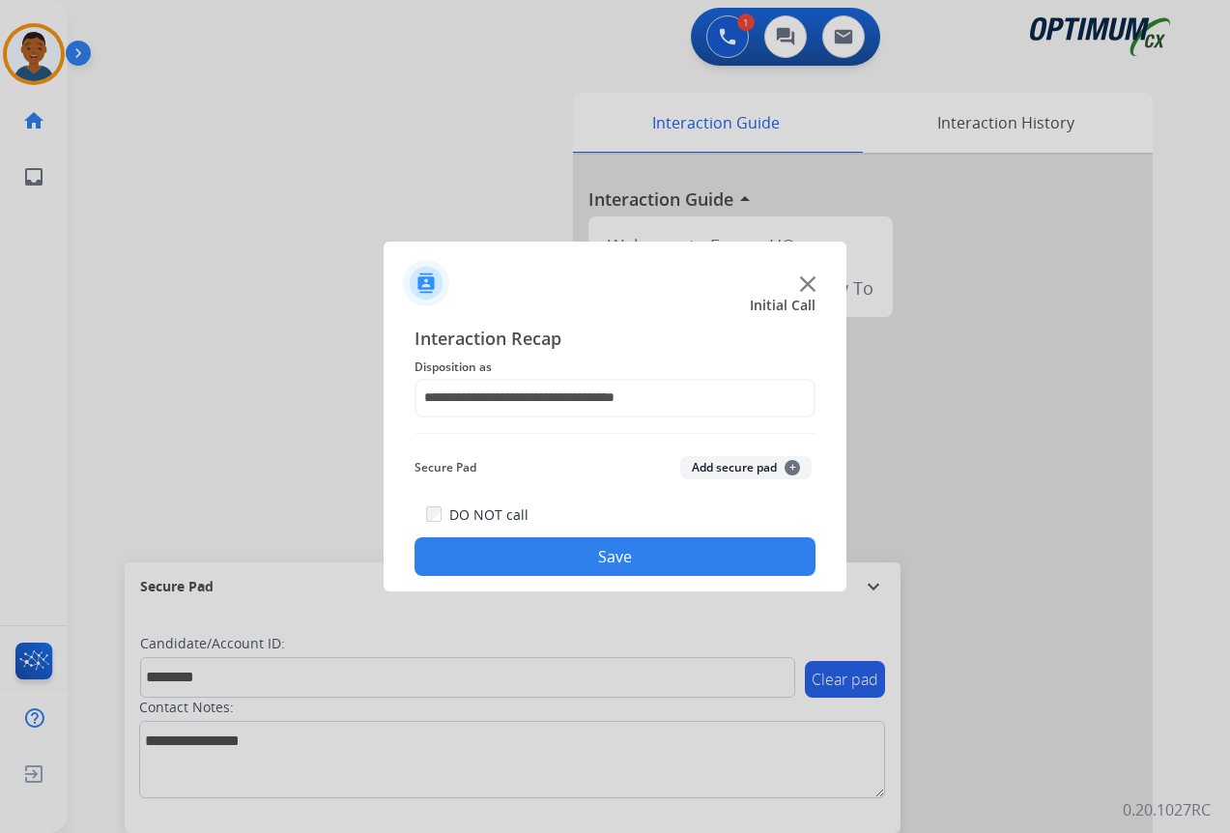
click at [719, 466] on button "Add secure pad +" at bounding box center [745, 467] width 131 height 23
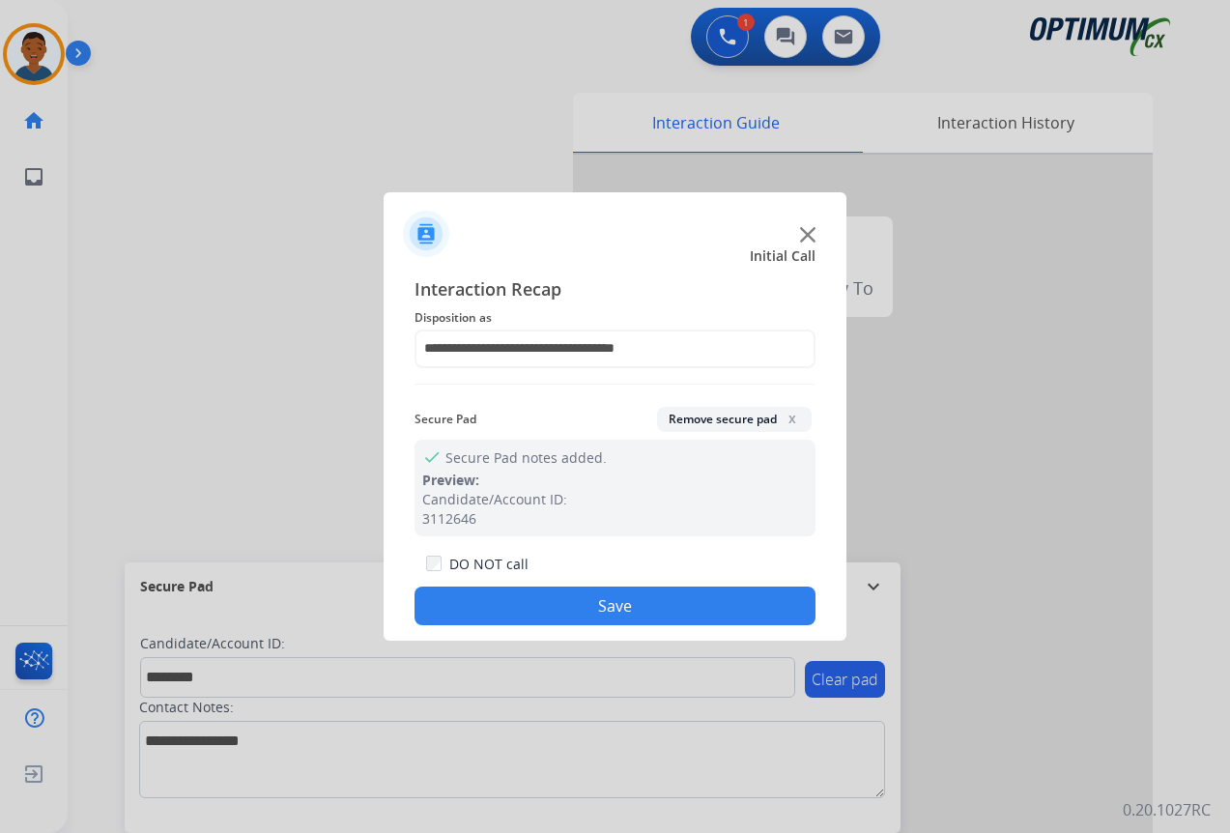
click at [644, 601] on button "Save" at bounding box center [615, 606] width 401 height 39
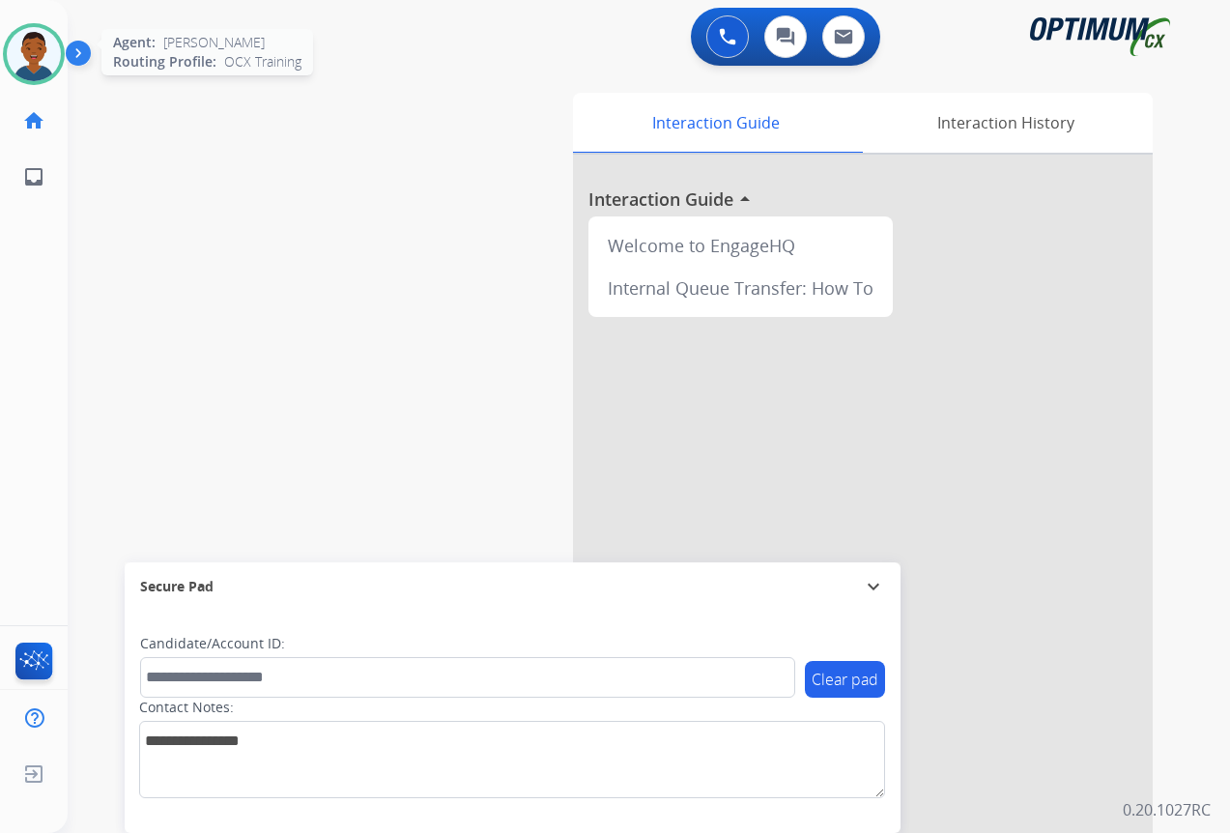
drag, startPoint x: 36, startPoint y: 57, endPoint x: 44, endPoint y: 71, distance: 16.1
click at [36, 57] on img at bounding box center [34, 54] width 54 height 54
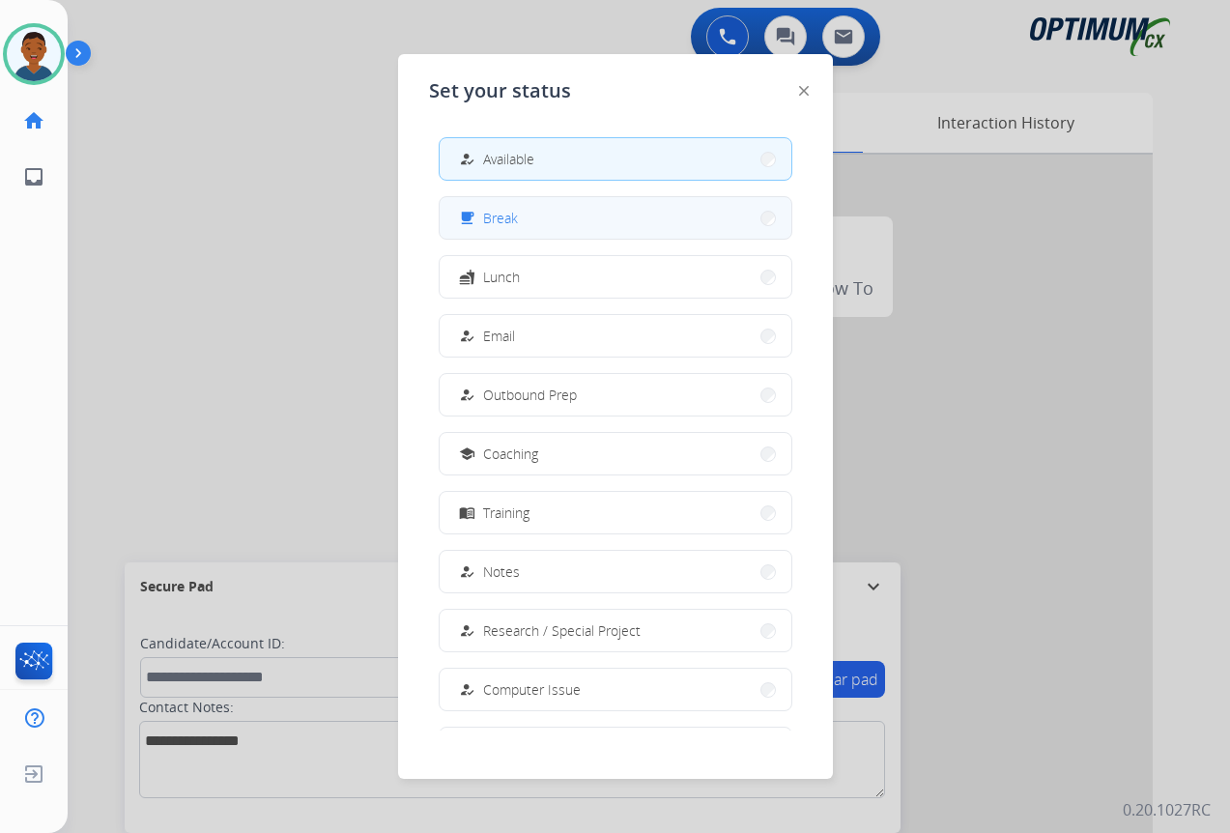
click at [522, 209] on button "free_breakfast Break" at bounding box center [616, 218] width 352 height 42
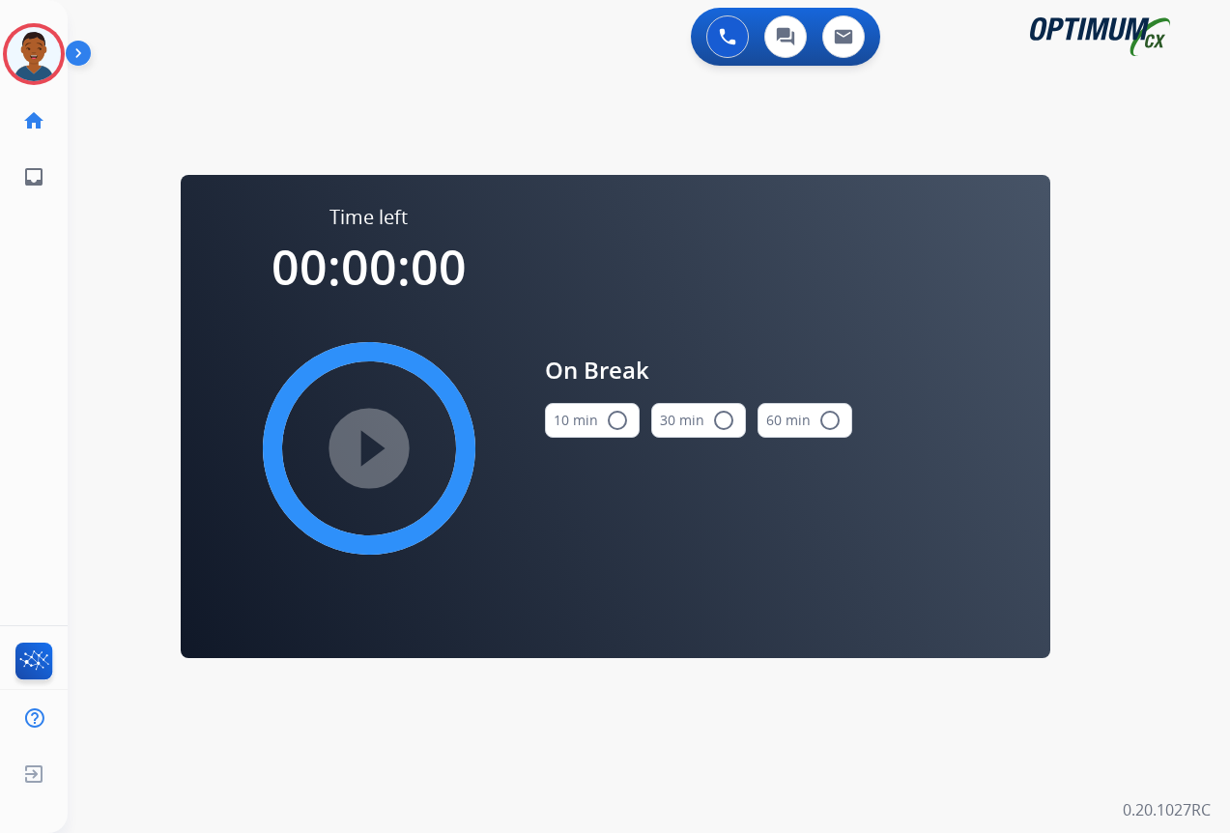
click at [585, 419] on button "10 min radio_button_unchecked" at bounding box center [592, 420] width 95 height 35
click at [381, 444] on mat-icon "play_circle_filled" at bounding box center [369, 448] width 23 height 23
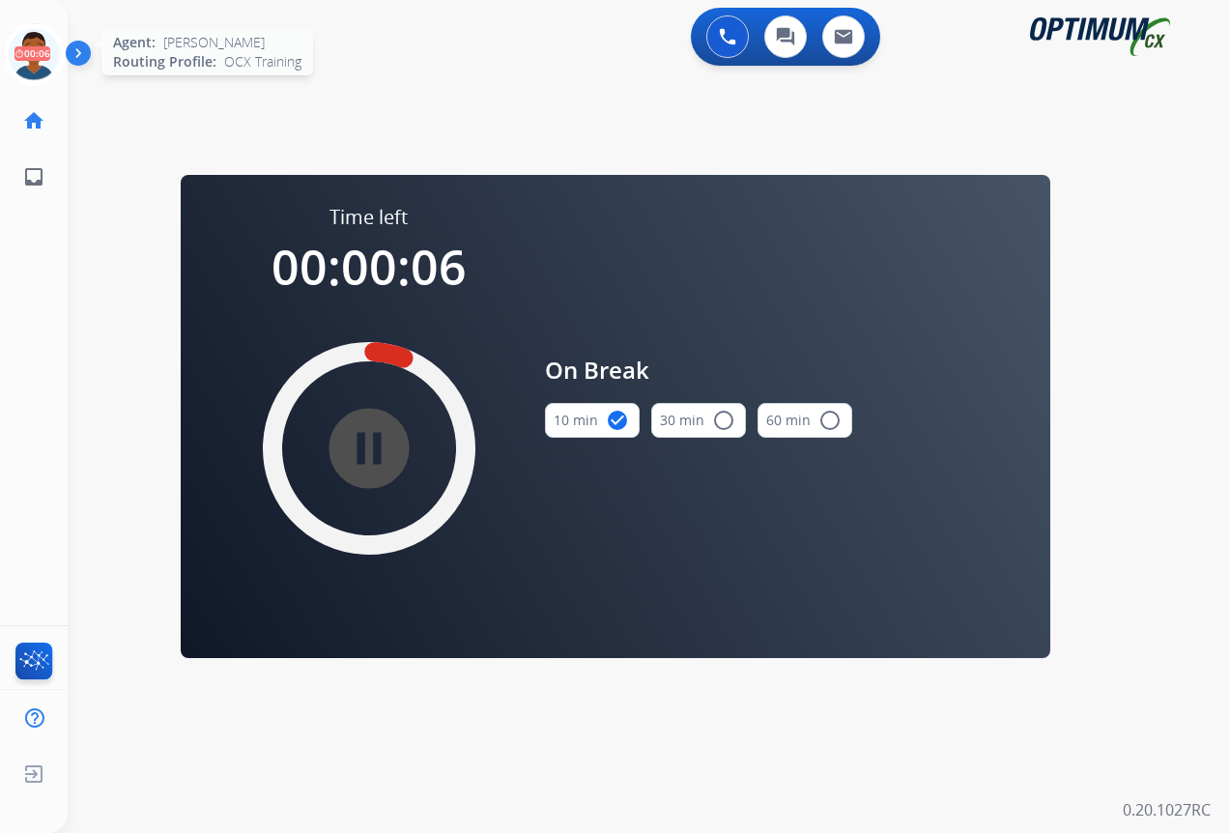
click at [24, 56] on icon at bounding box center [34, 54] width 63 height 63
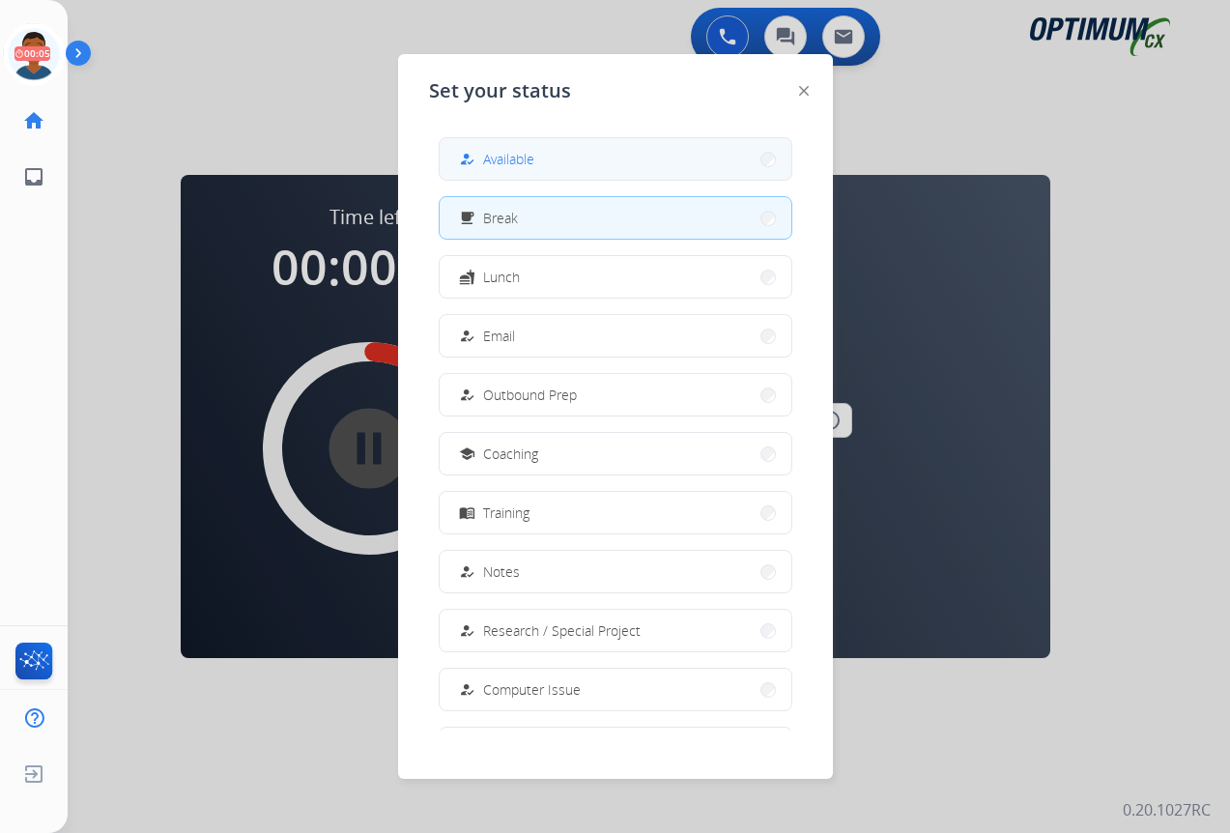
click at [511, 159] on span "Available" at bounding box center [508, 159] width 51 height 20
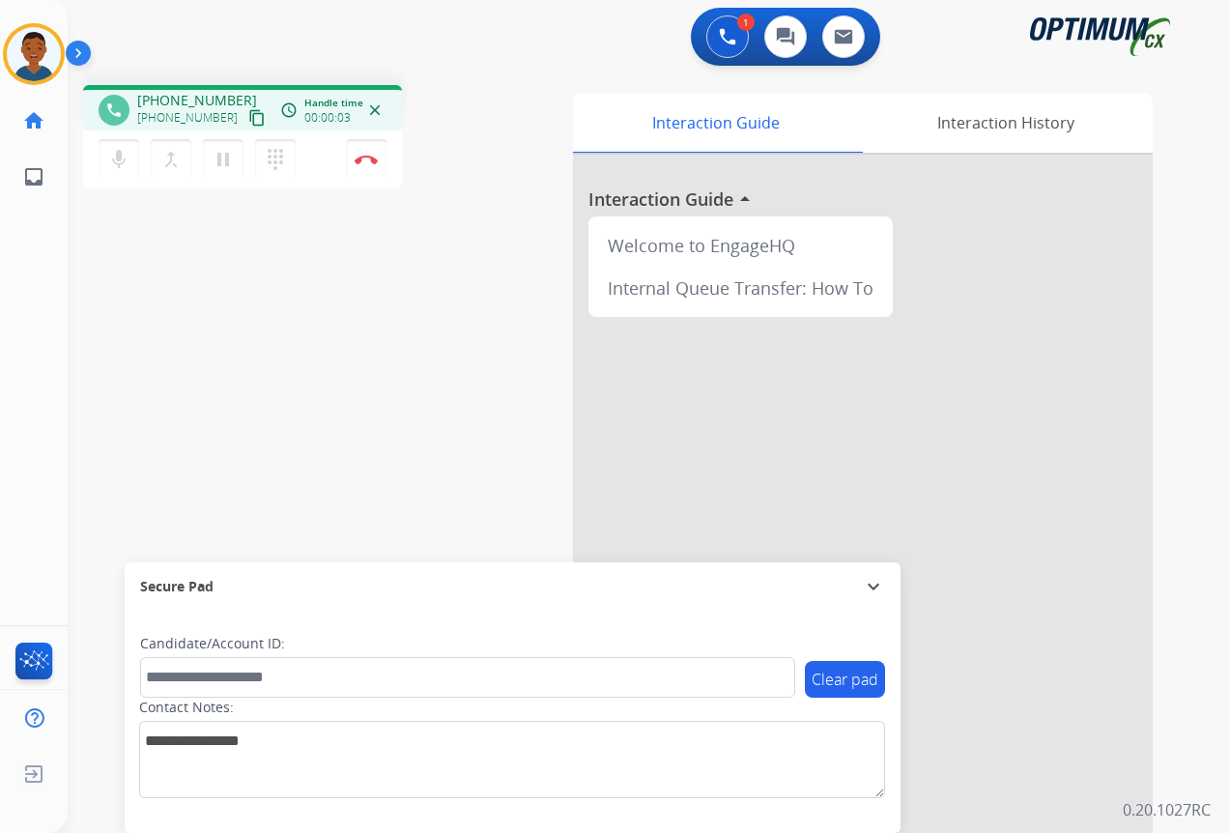
click at [248, 121] on mat-icon "content_copy" at bounding box center [256, 117] width 17 height 17
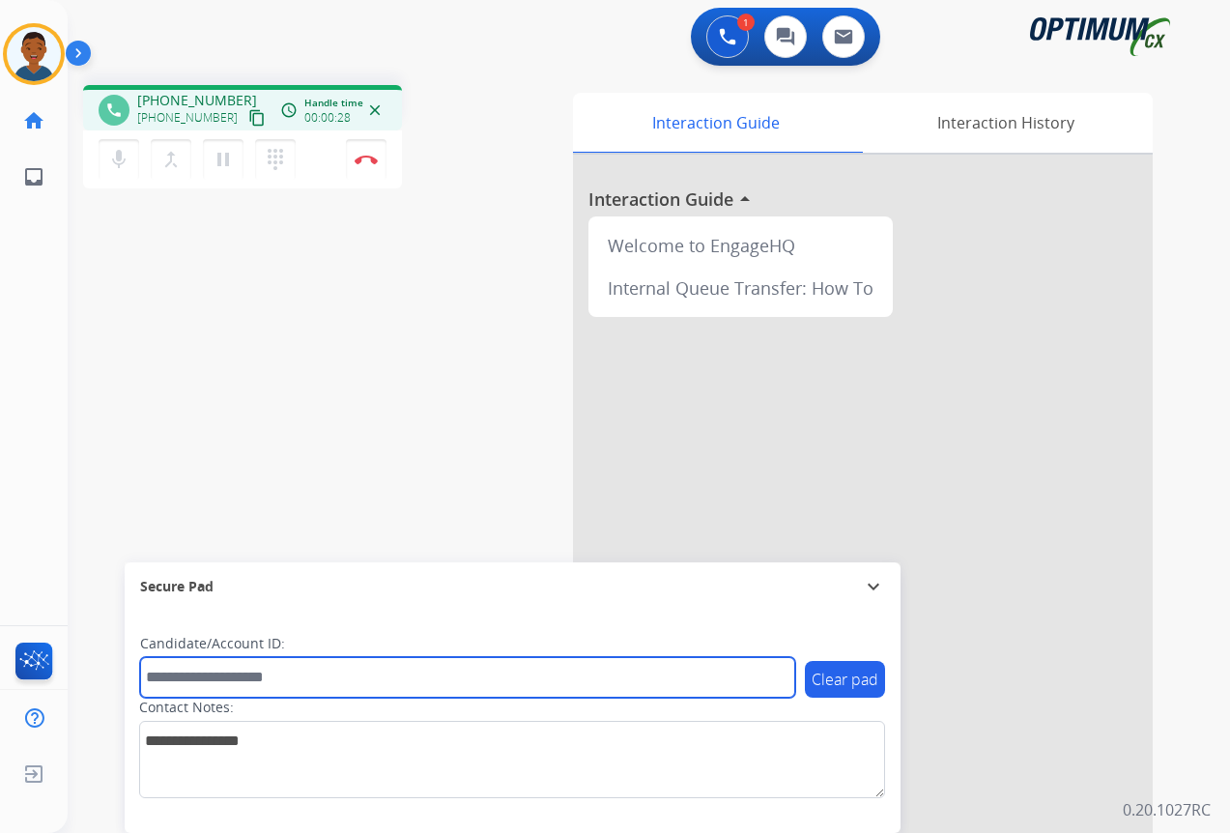
click at [249, 671] on input "text" at bounding box center [467, 677] width 655 height 41
paste input "*******"
type input "*******"
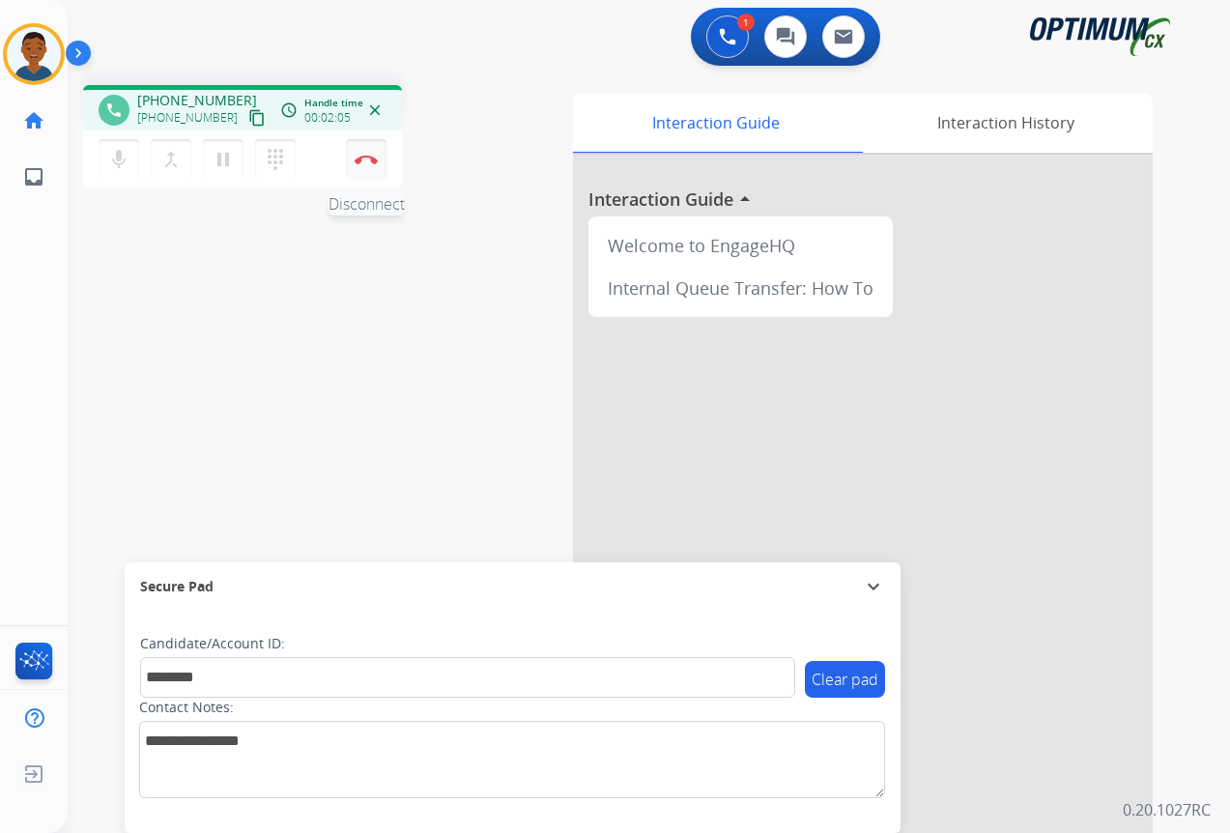
click at [371, 162] on img at bounding box center [366, 160] width 23 height 10
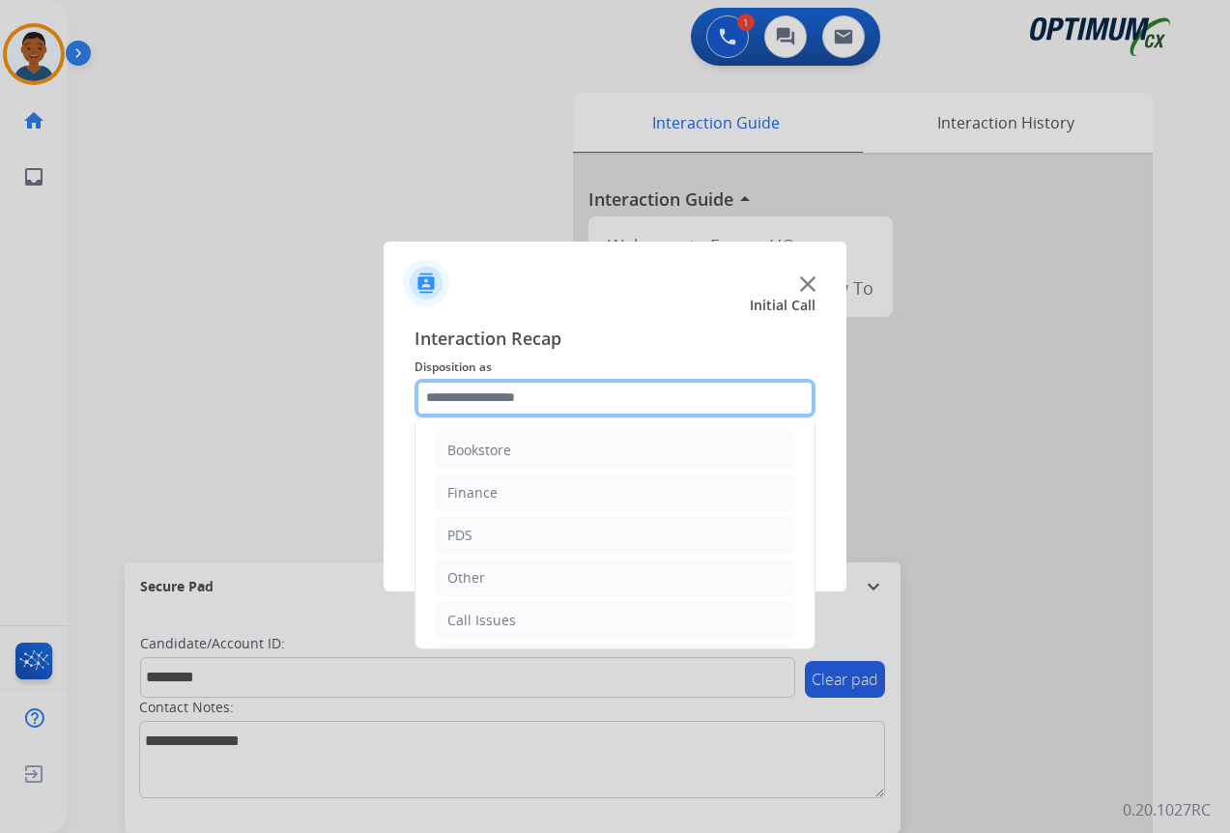
click at [451, 397] on input "text" at bounding box center [615, 398] width 401 height 39
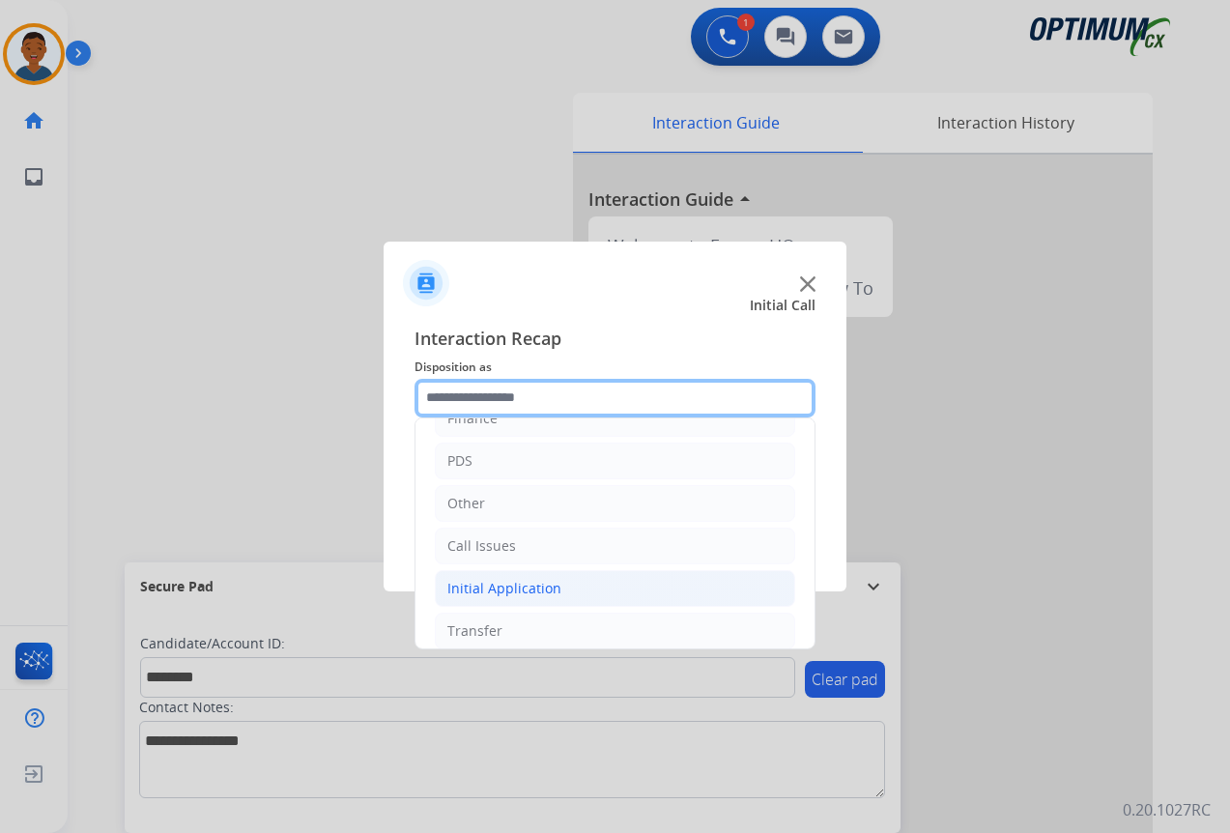
scroll to position [131, 0]
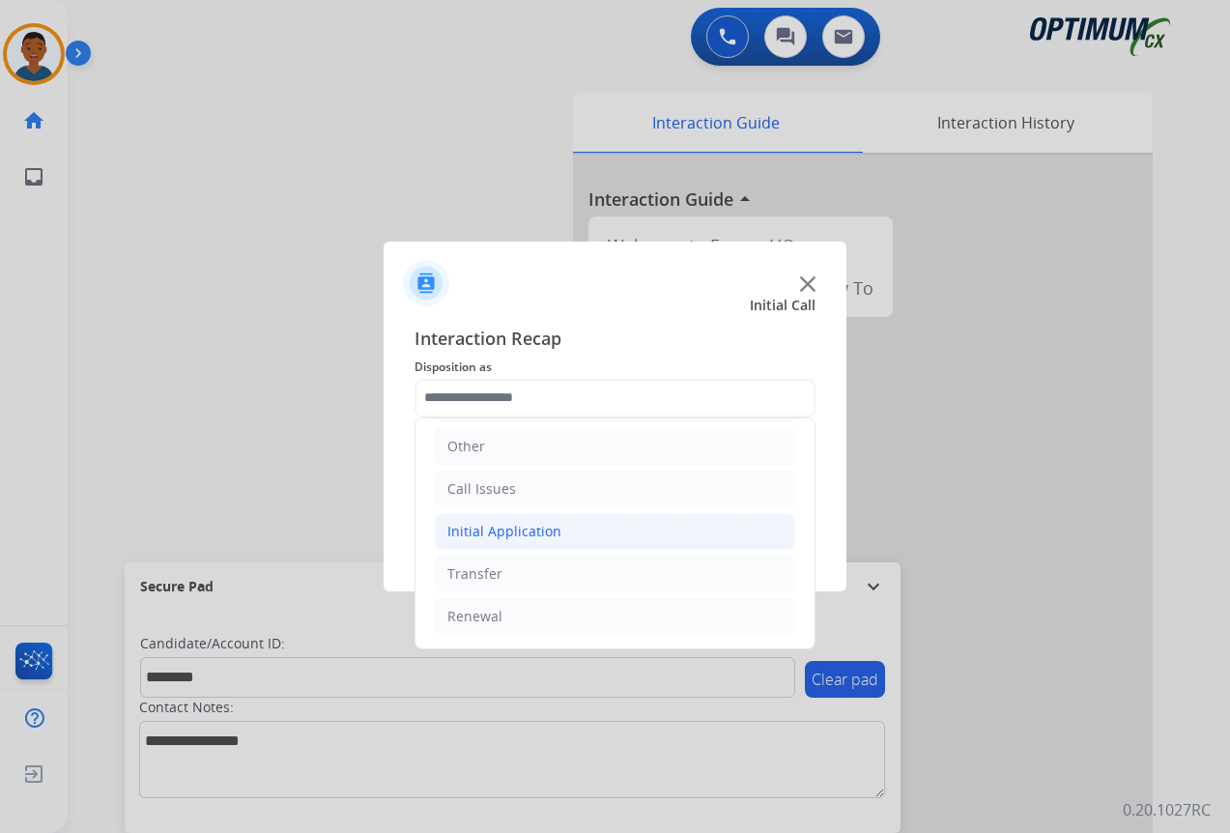
click at [479, 532] on div "Initial Application" at bounding box center [504, 531] width 114 height 19
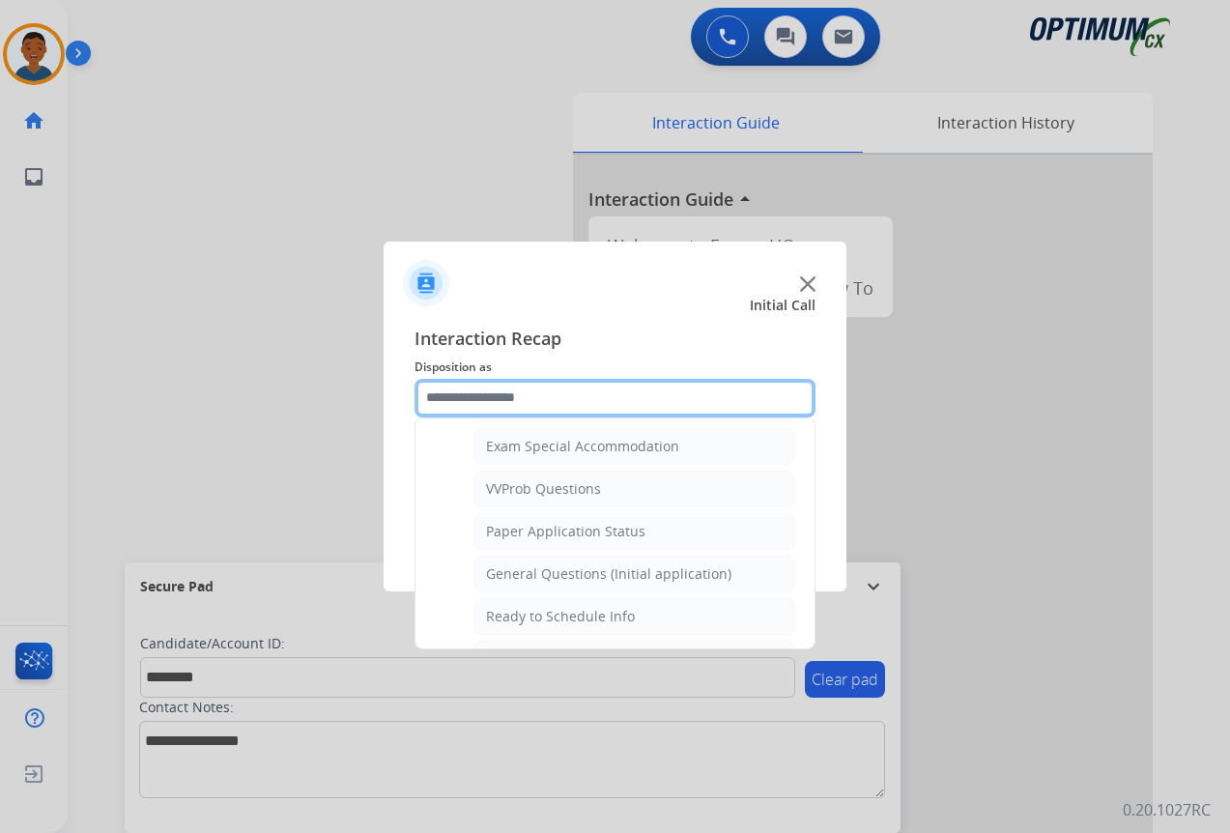
scroll to position [1098, 0]
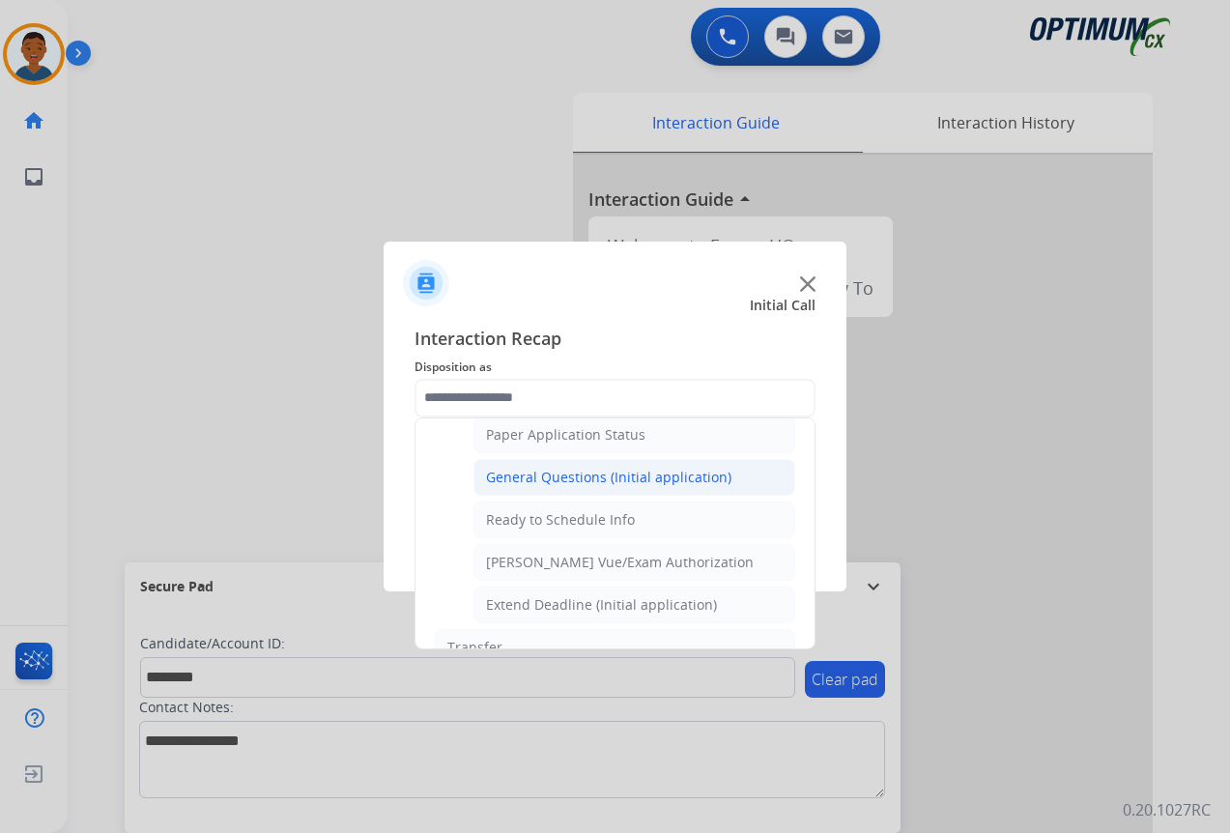
click at [515, 473] on div "General Questions (Initial application)" at bounding box center [608, 477] width 245 height 19
type input "**********"
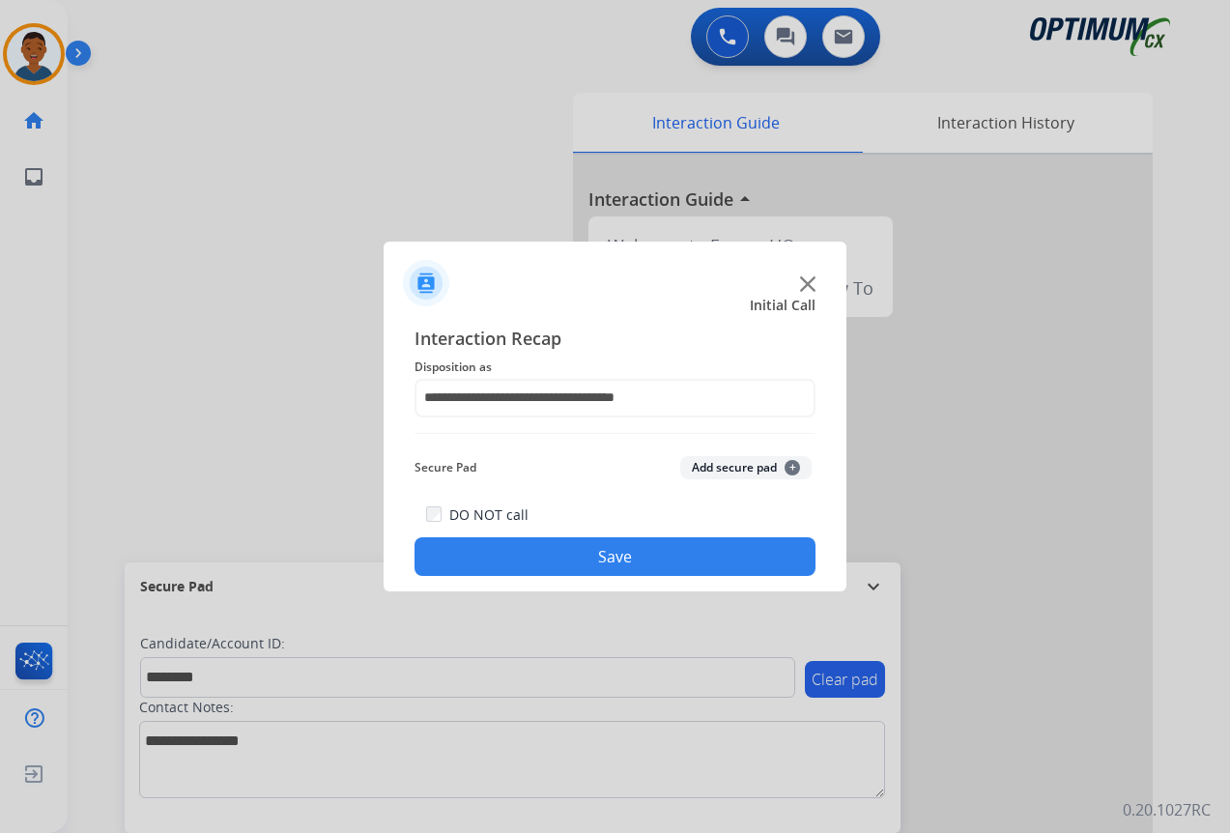
click at [738, 468] on button "Add secure pad +" at bounding box center [745, 467] width 131 height 23
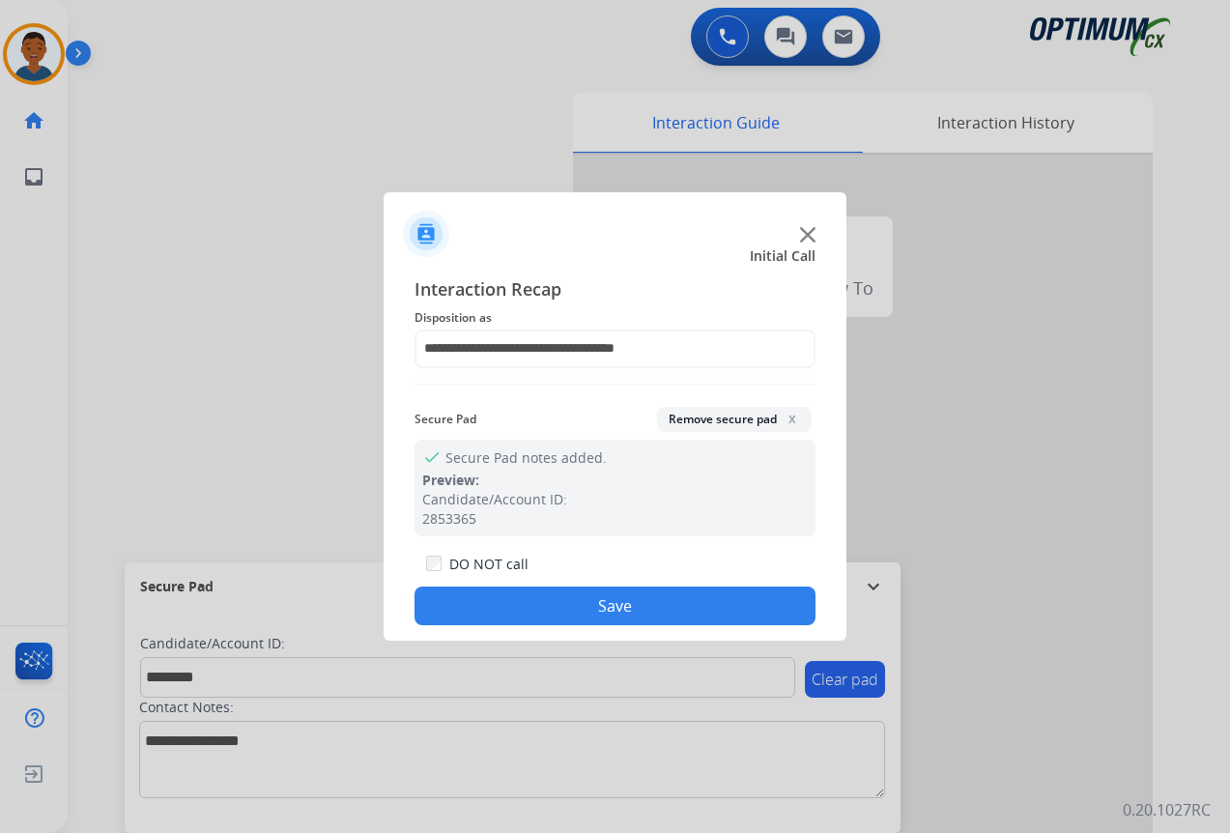
click at [730, 607] on button "Save" at bounding box center [615, 606] width 401 height 39
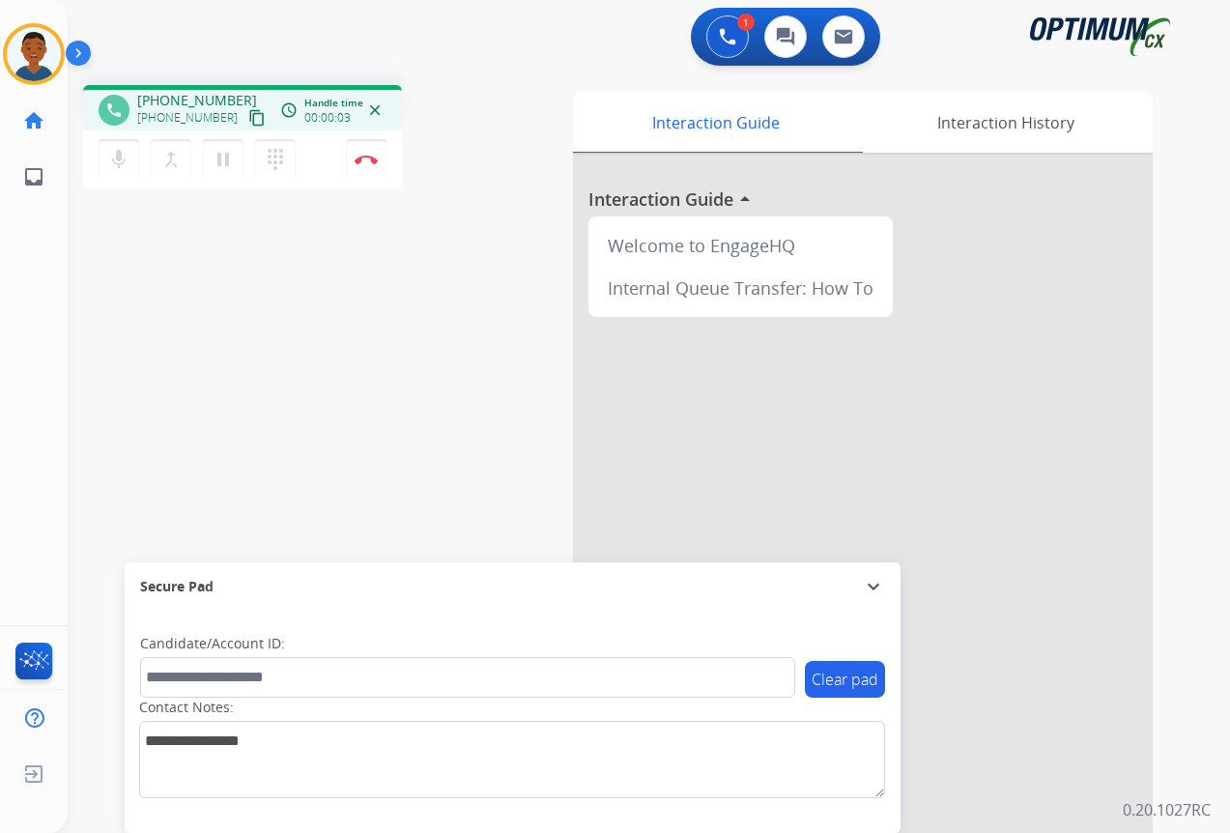
click at [248, 118] on mat-icon "content_copy" at bounding box center [256, 117] width 17 height 17
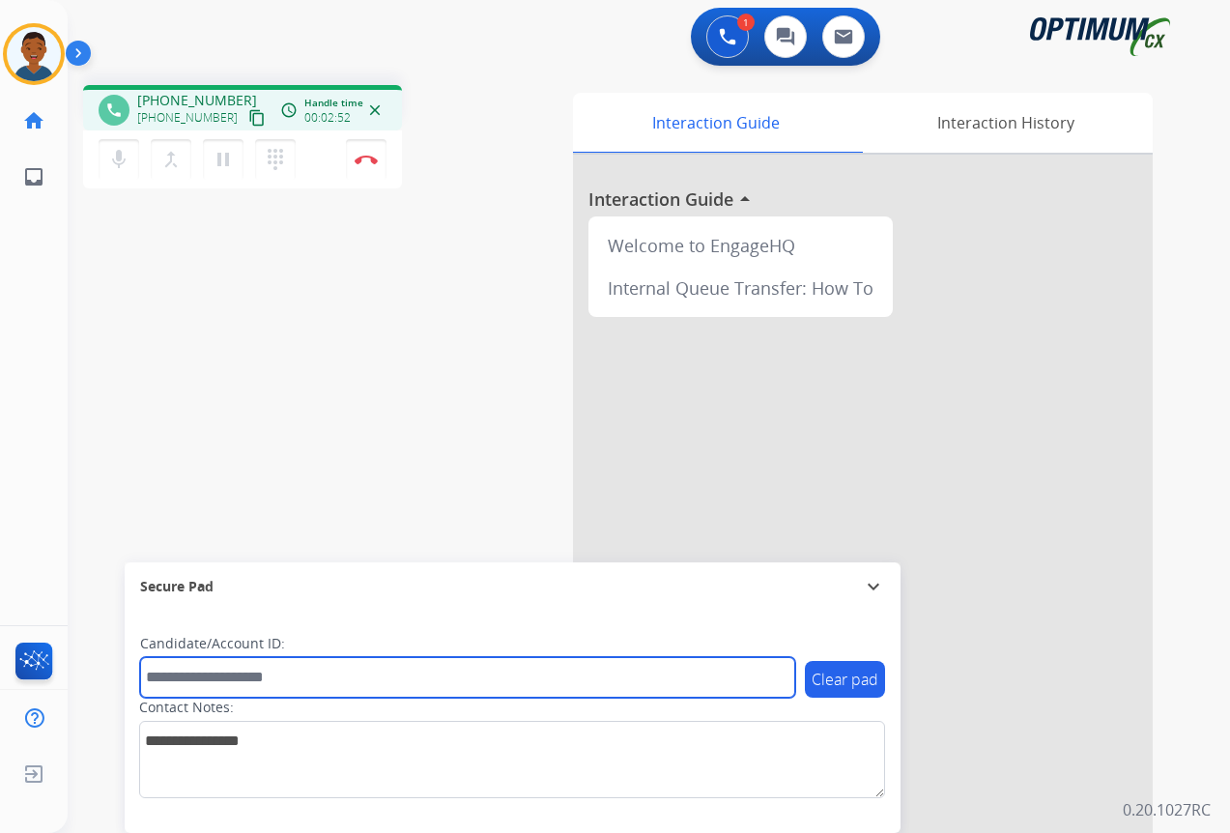
click at [187, 674] on input "text" at bounding box center [467, 677] width 655 height 41
paste input "*******"
type input "*******"
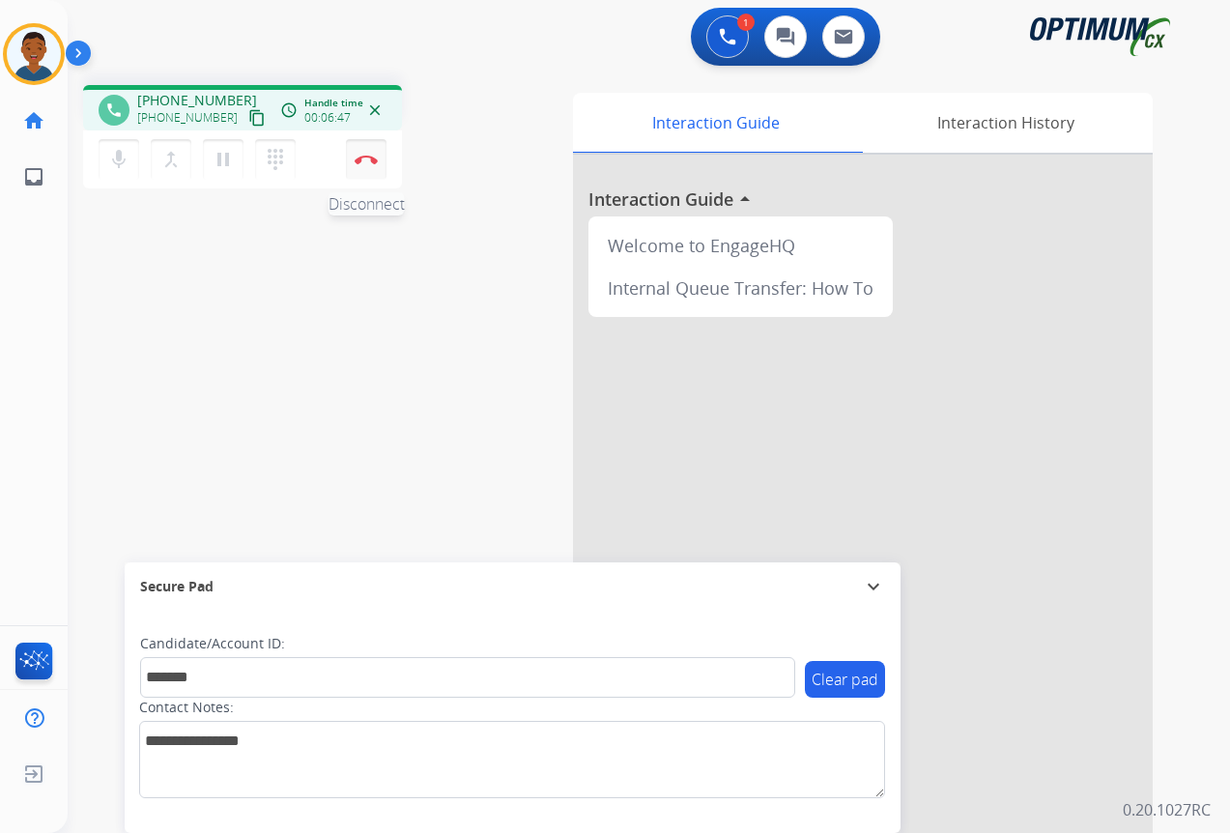
click at [362, 169] on button "Disconnect" at bounding box center [366, 159] width 41 height 41
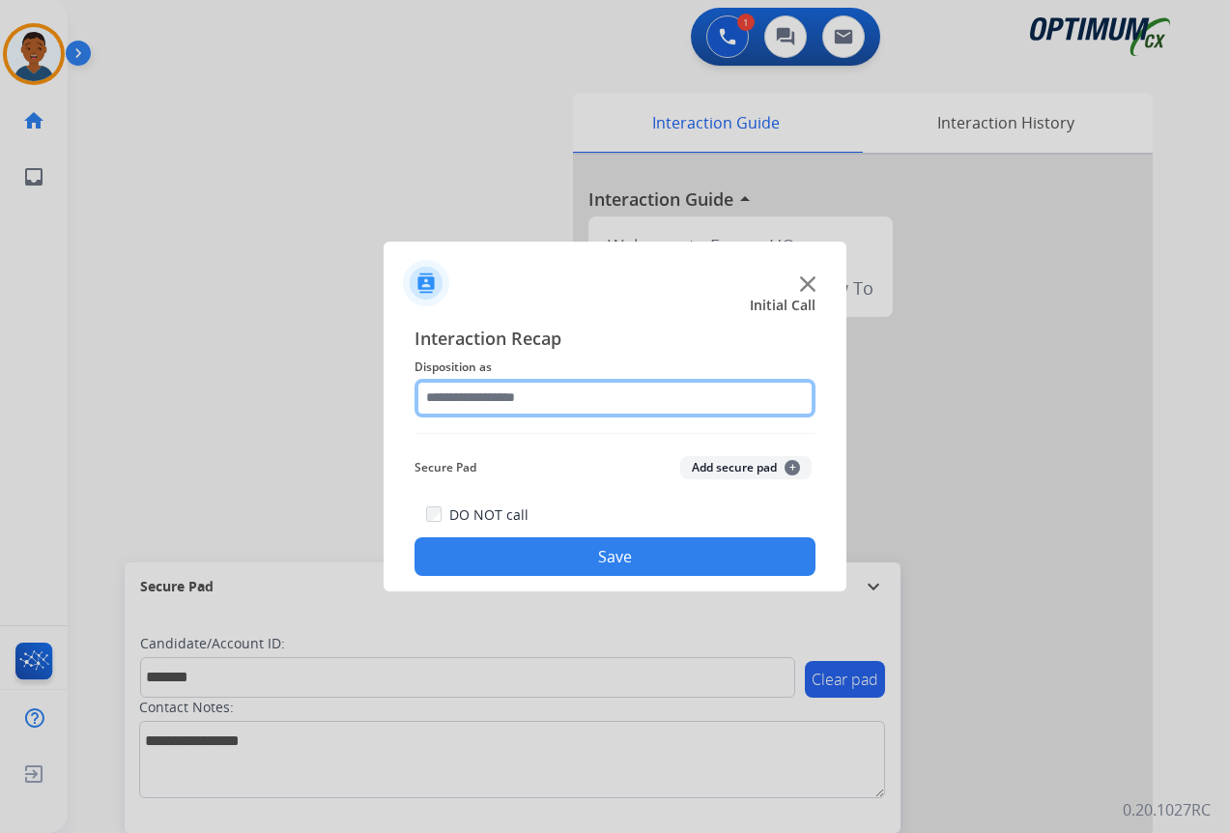
click at [454, 394] on input "text" at bounding box center [615, 398] width 401 height 39
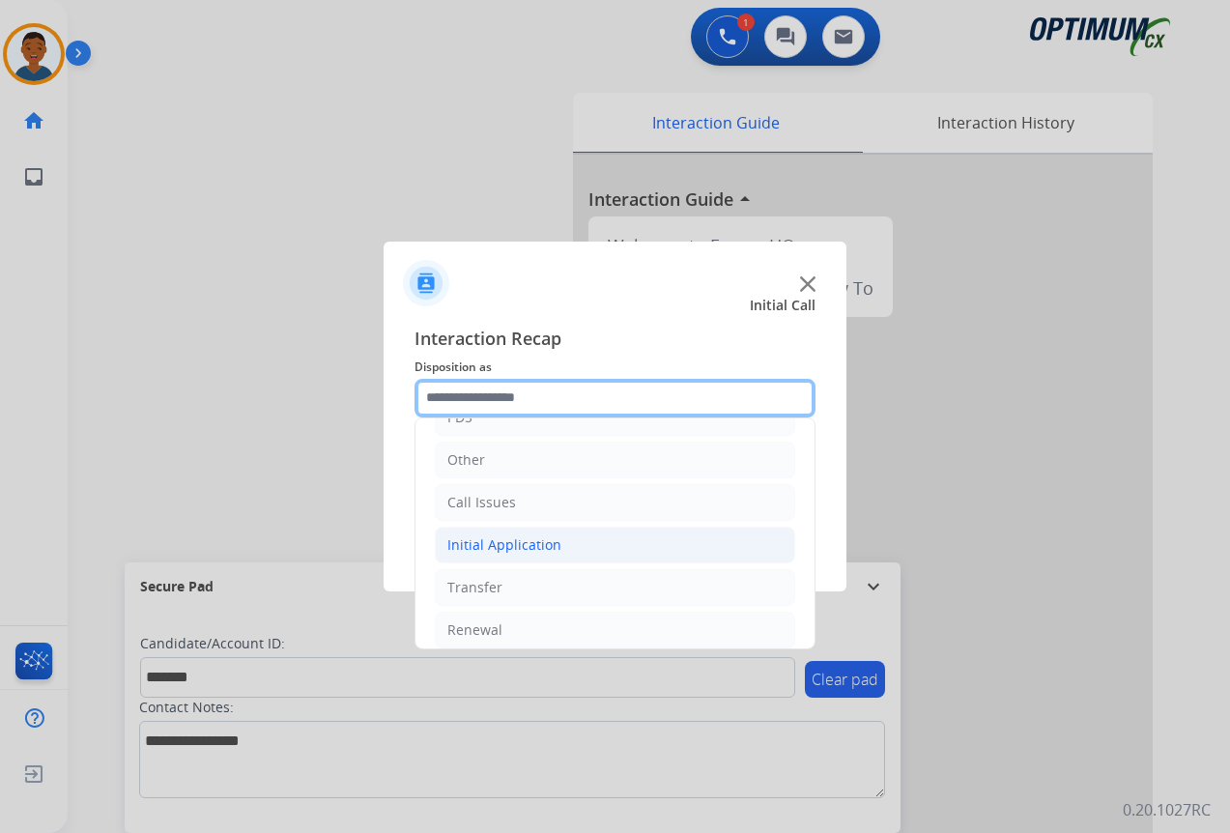
scroll to position [131, 0]
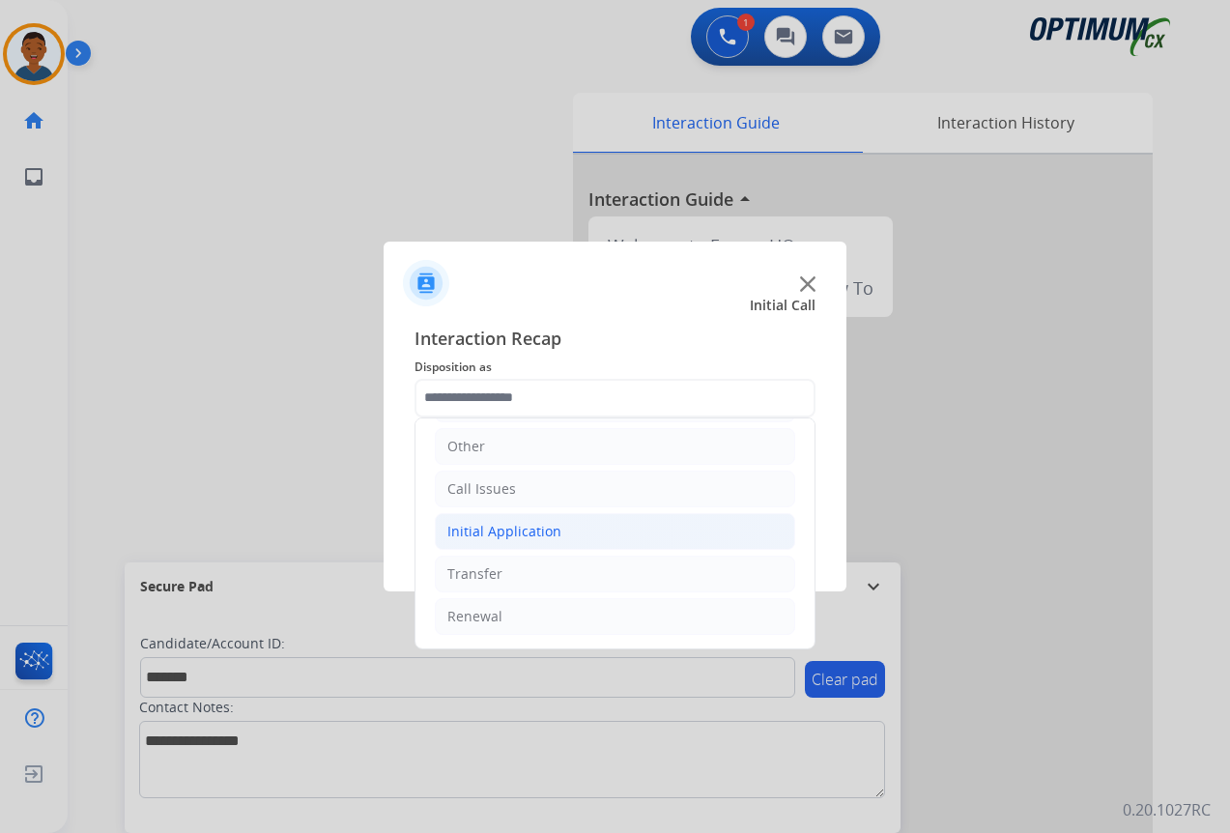
click at [485, 531] on div "Initial Application" at bounding box center [504, 531] width 114 height 19
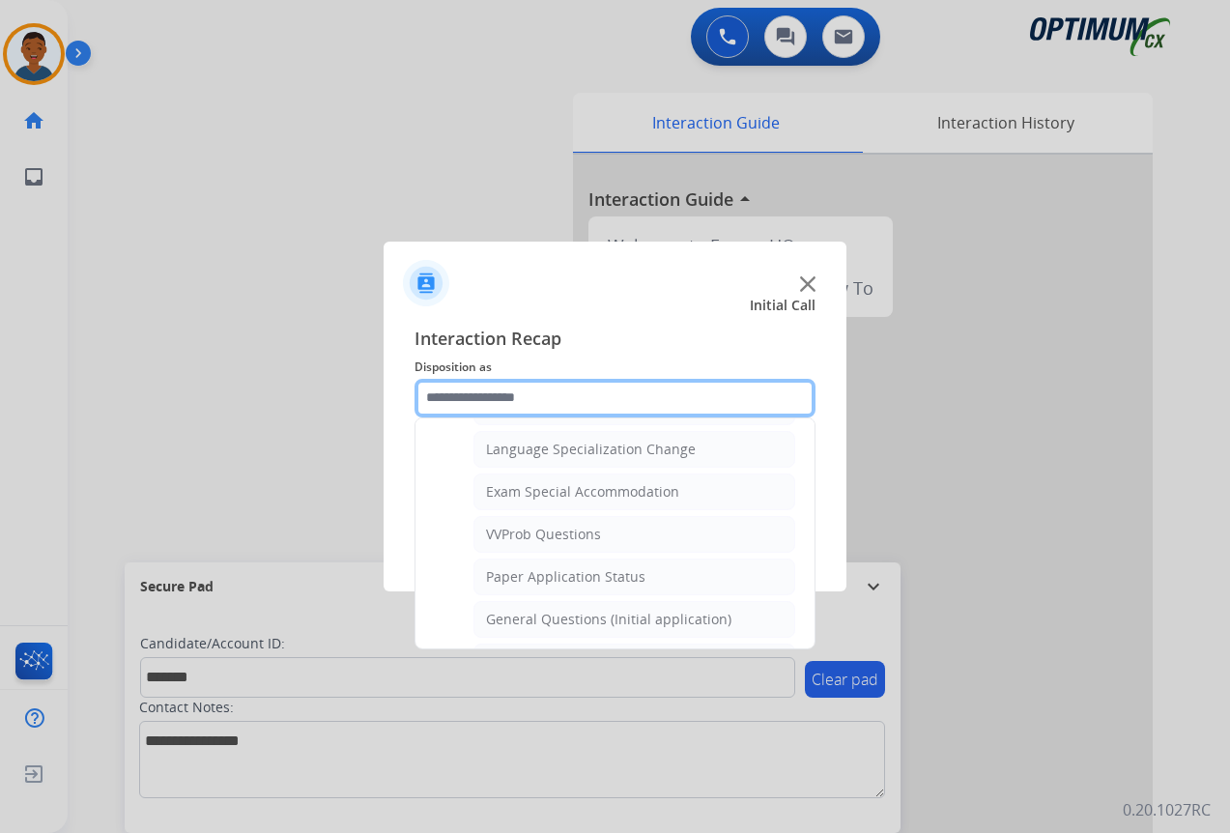
scroll to position [1001, 0]
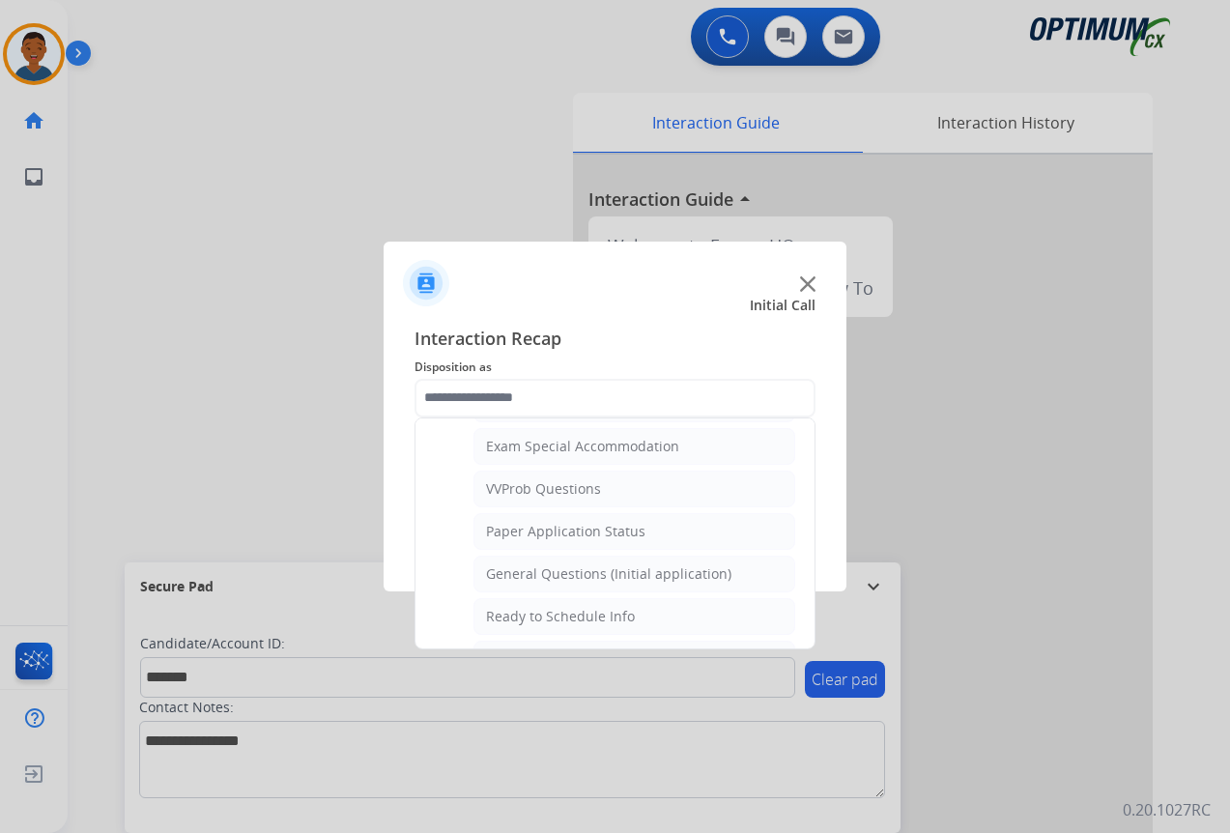
click at [504, 574] on div "General Questions (Initial application)" at bounding box center [608, 573] width 245 height 19
type input "**********"
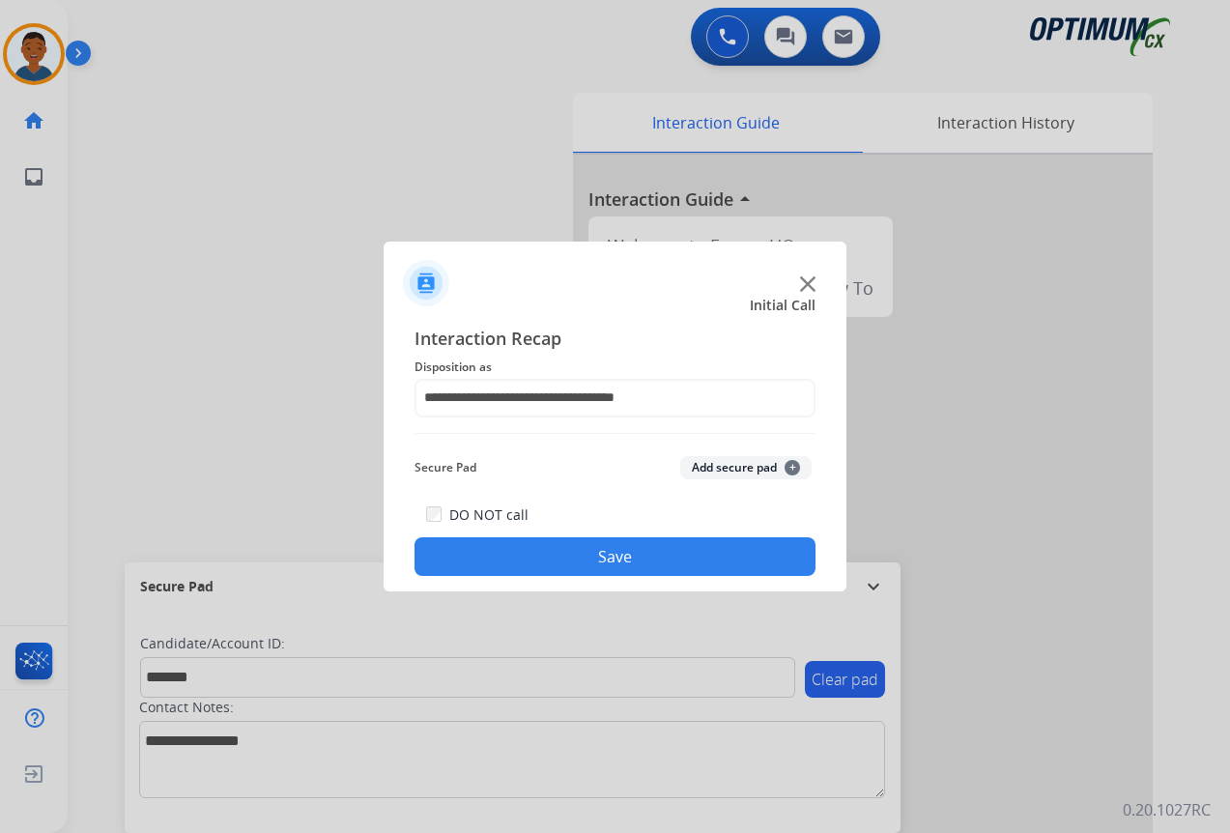
click at [721, 469] on button "Add secure pad +" at bounding box center [745, 467] width 131 height 23
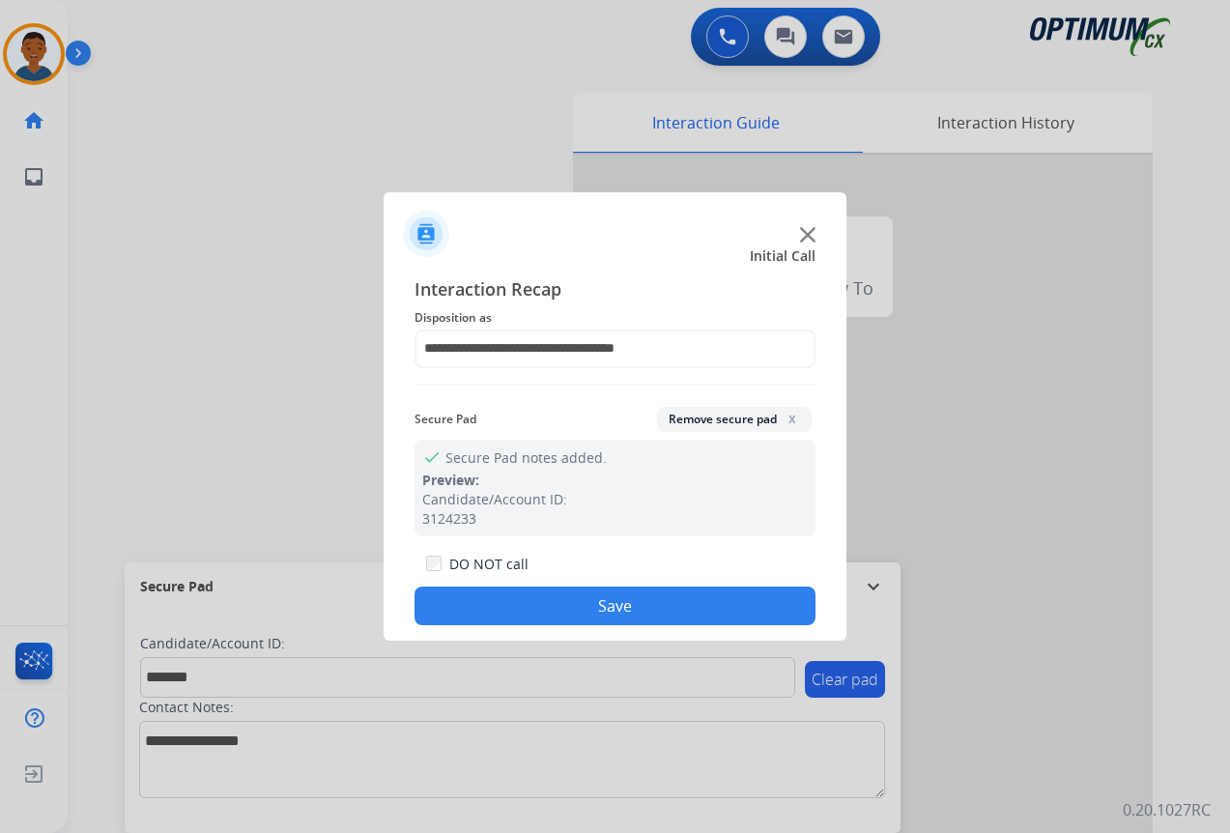
click at [666, 605] on button "Save" at bounding box center [615, 606] width 401 height 39
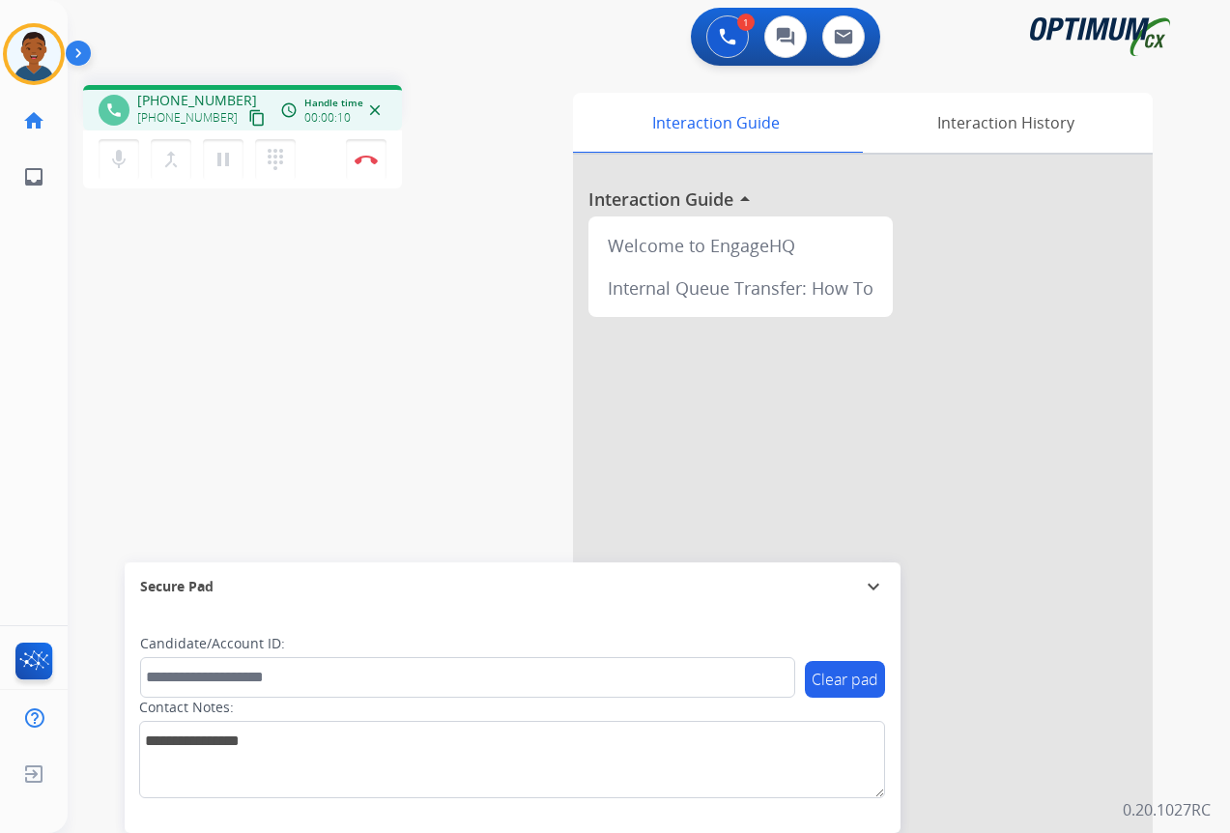
click at [248, 117] on mat-icon "content_copy" at bounding box center [256, 117] width 17 height 17
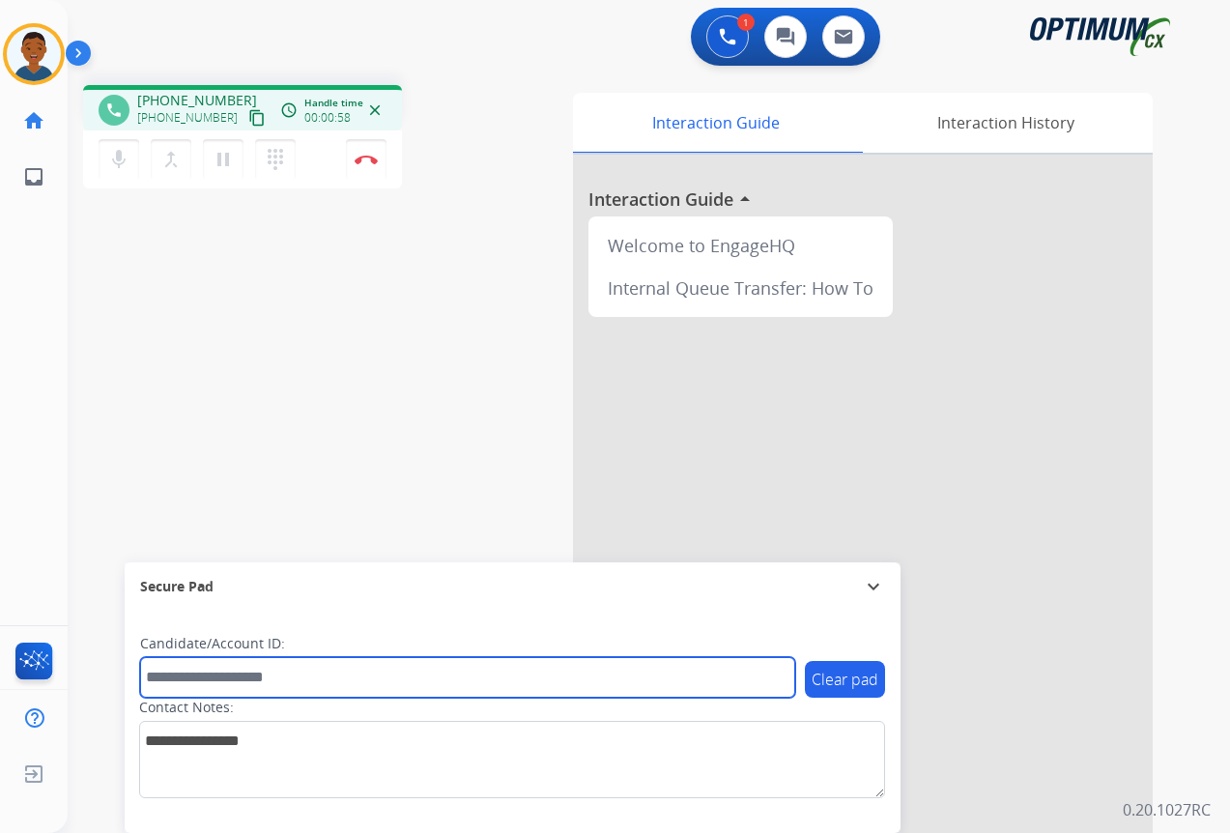
click at [152, 682] on input "text" at bounding box center [467, 677] width 655 height 41
paste input "*******"
type input "*******"
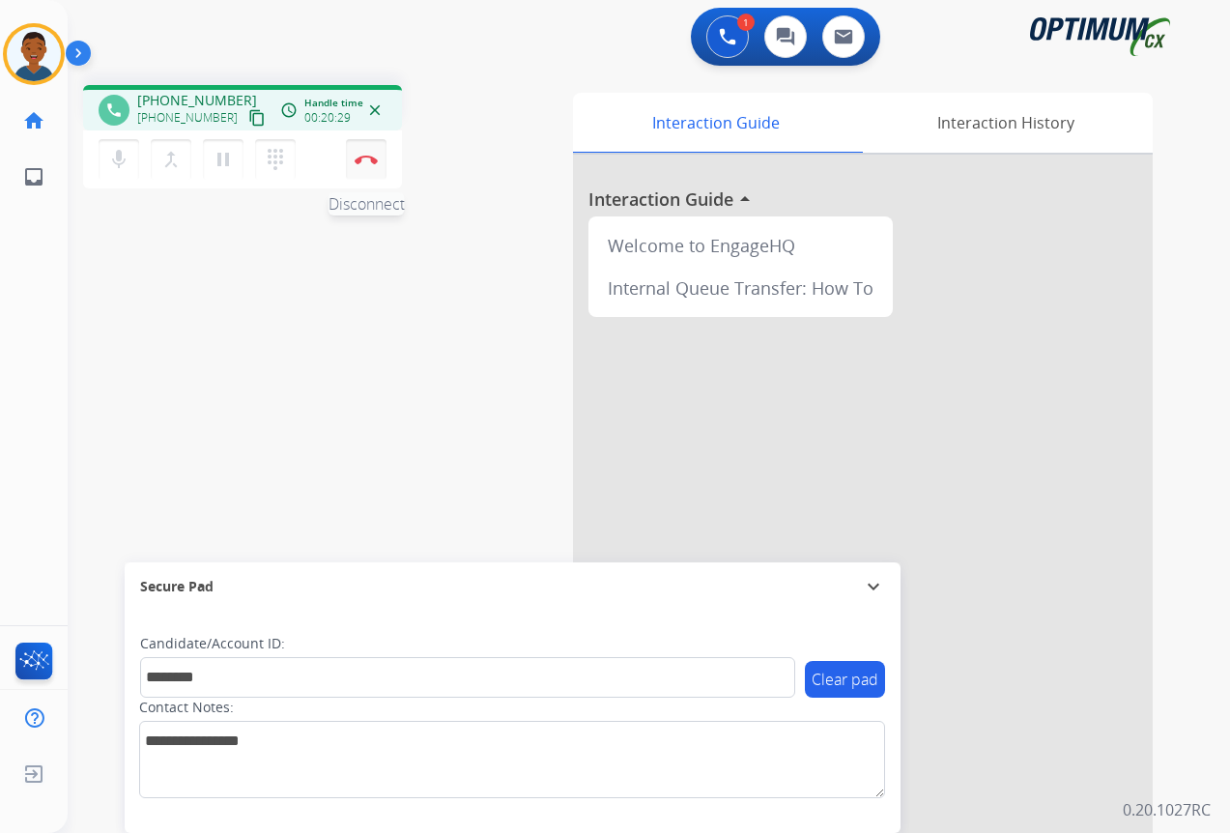
click at [366, 162] on img at bounding box center [366, 160] width 23 height 10
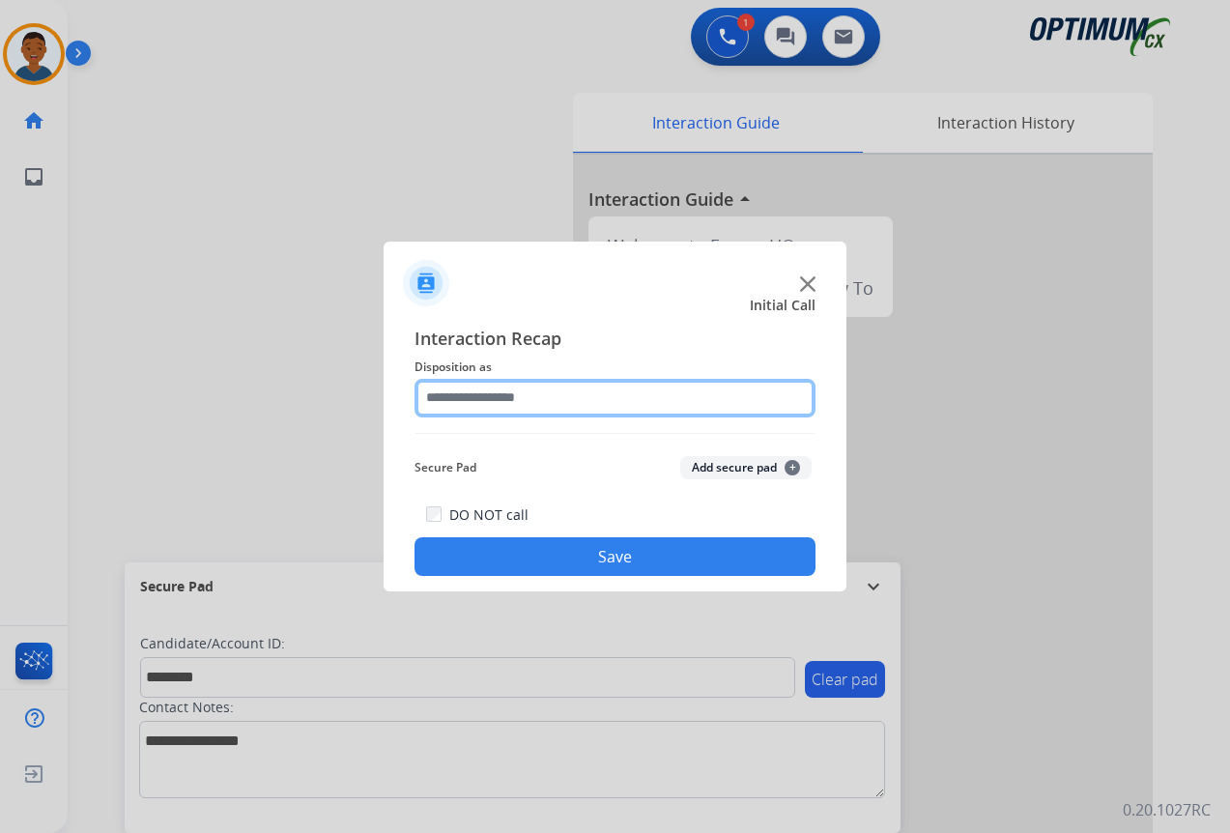
click at [448, 398] on input "text" at bounding box center [615, 398] width 401 height 39
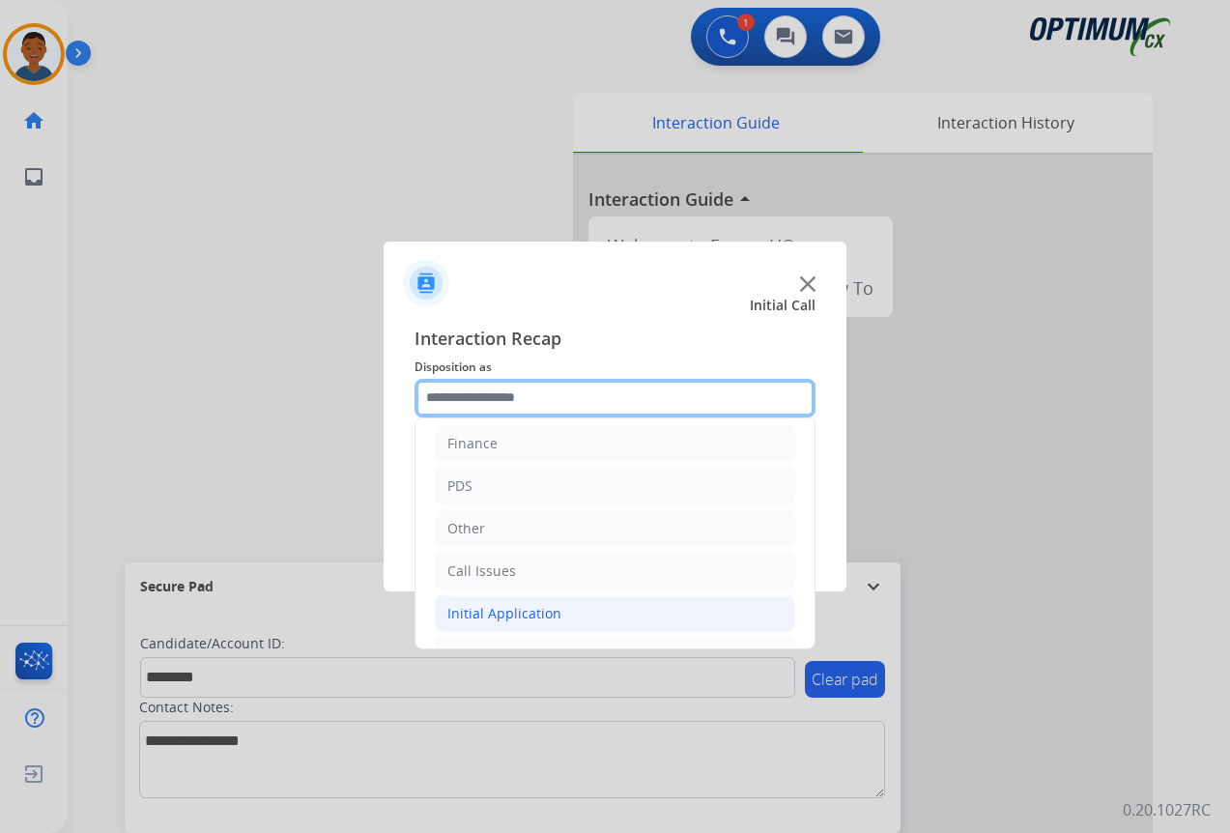
scroll to position [131, 0]
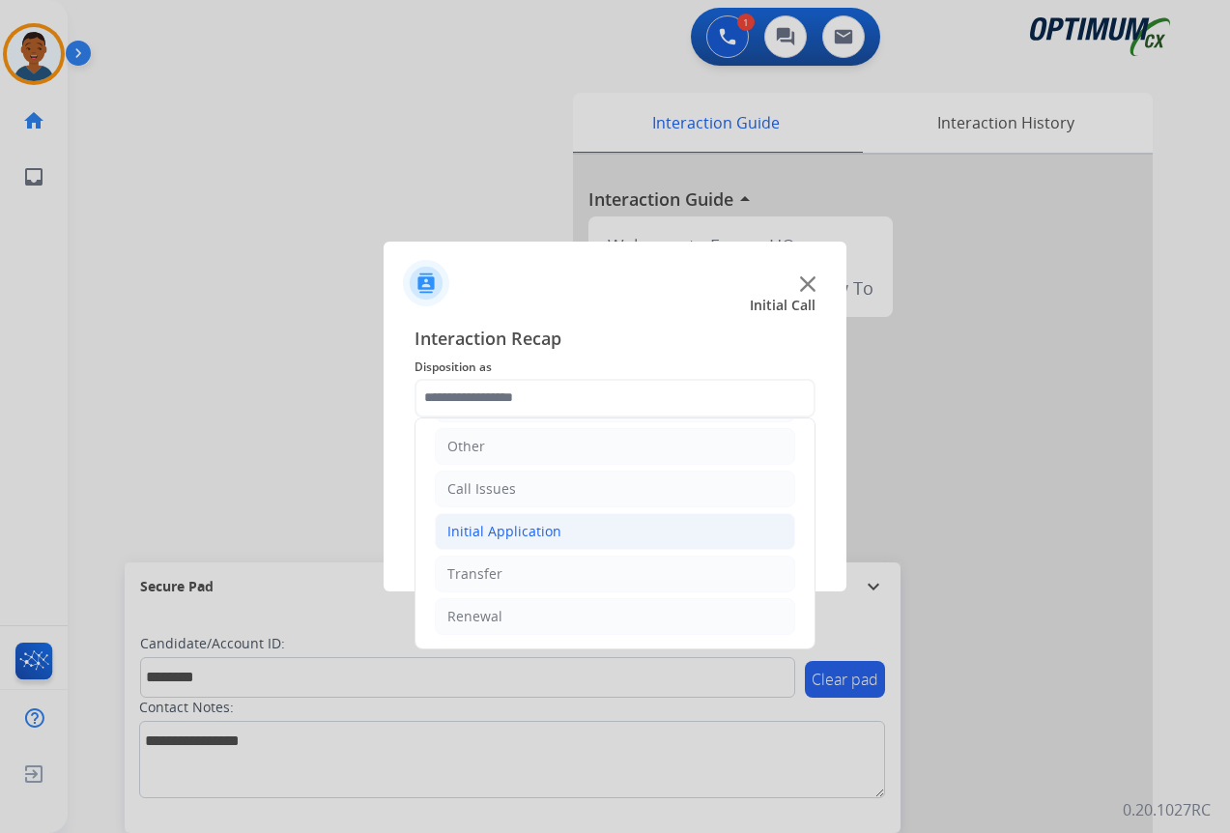
click at [465, 532] on div "Initial Application" at bounding box center [504, 531] width 114 height 19
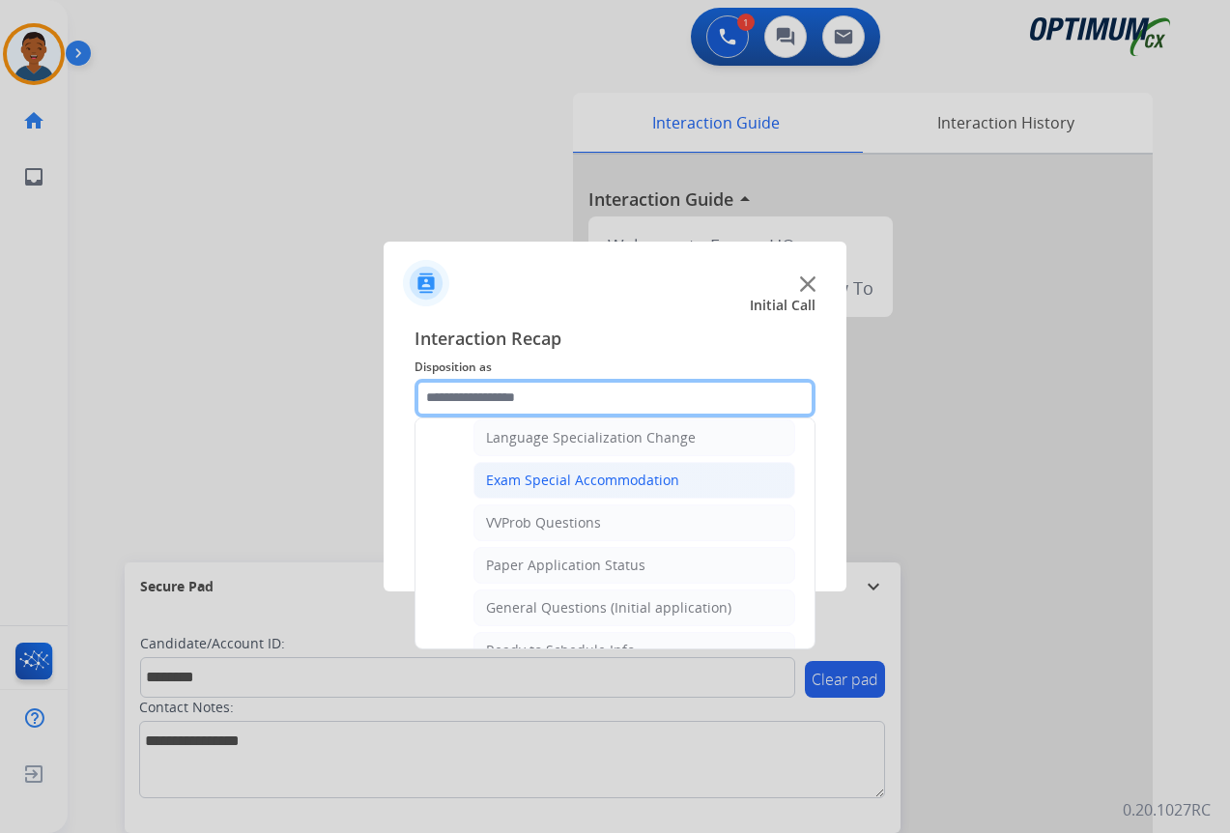
scroll to position [1001, 0]
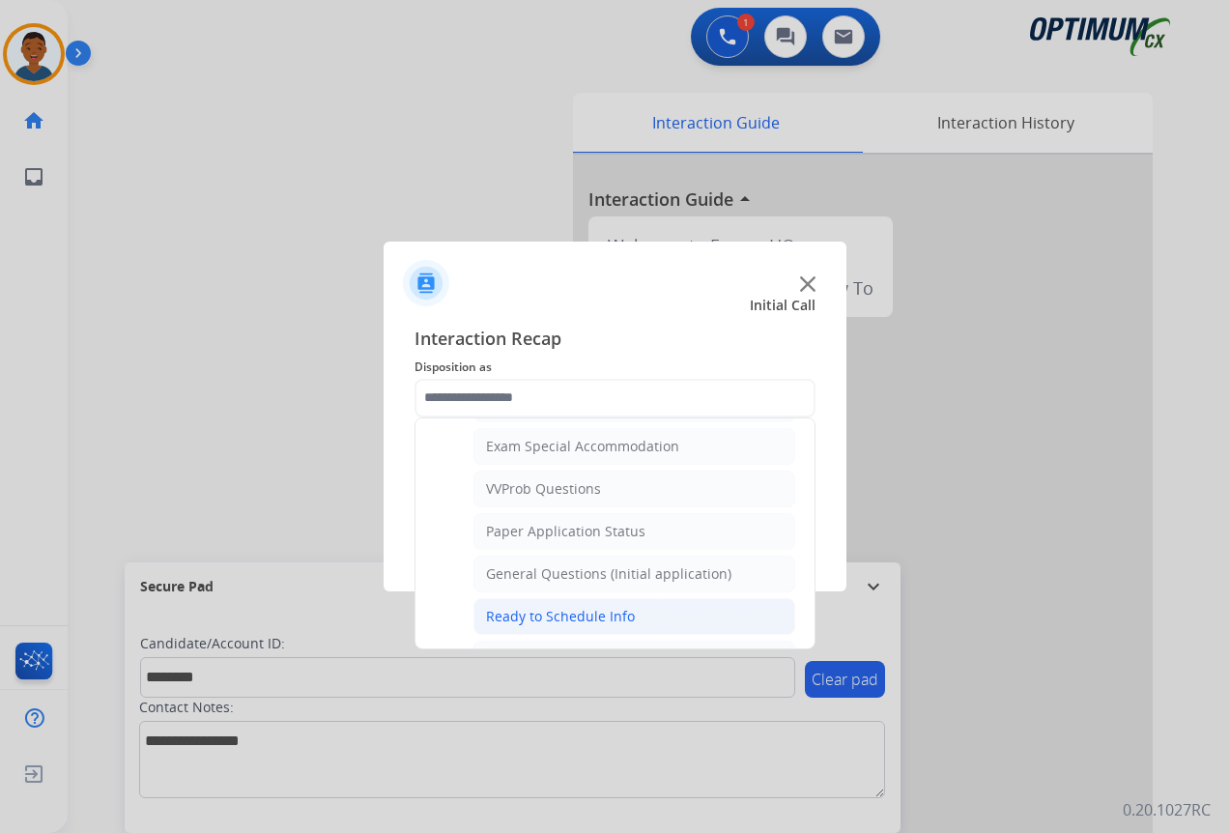
click at [509, 611] on div "Ready to Schedule Info" at bounding box center [560, 616] width 149 height 19
type input "**********"
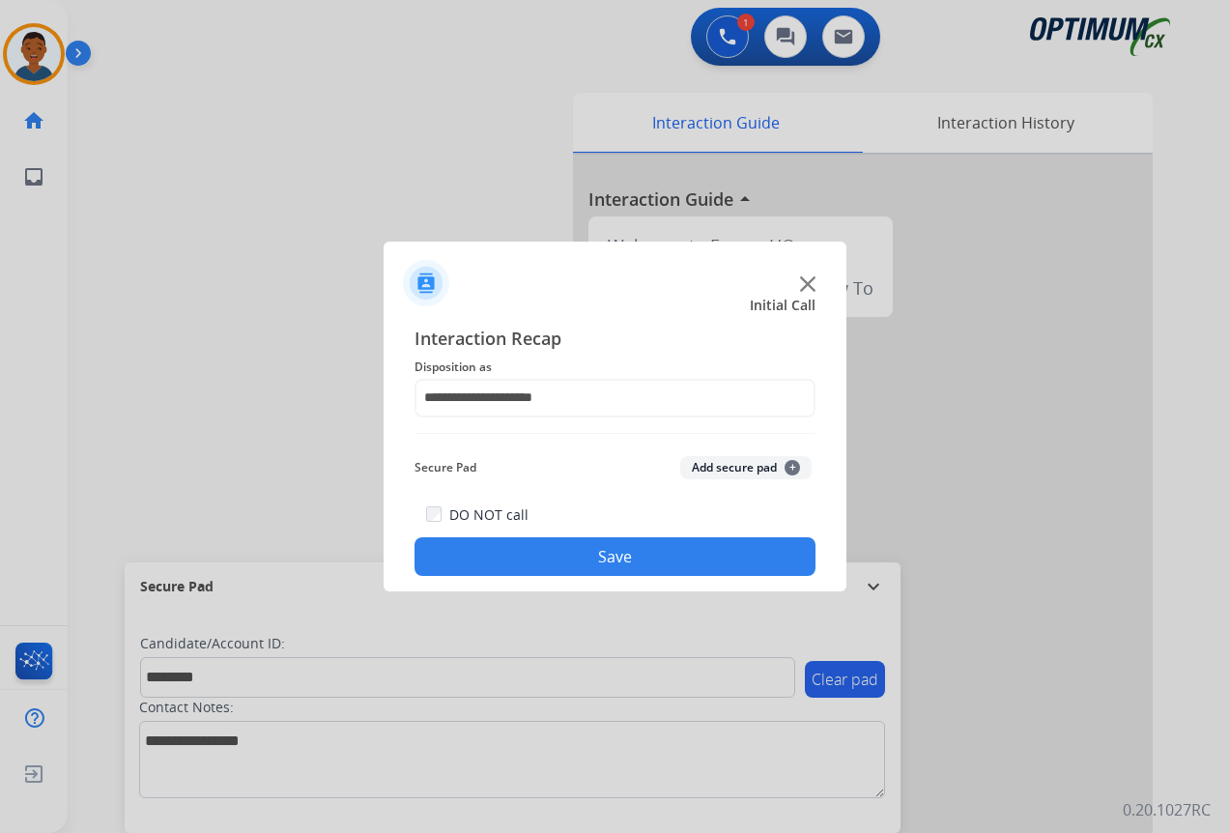
click at [697, 471] on button "Add secure pad +" at bounding box center [745, 467] width 131 height 23
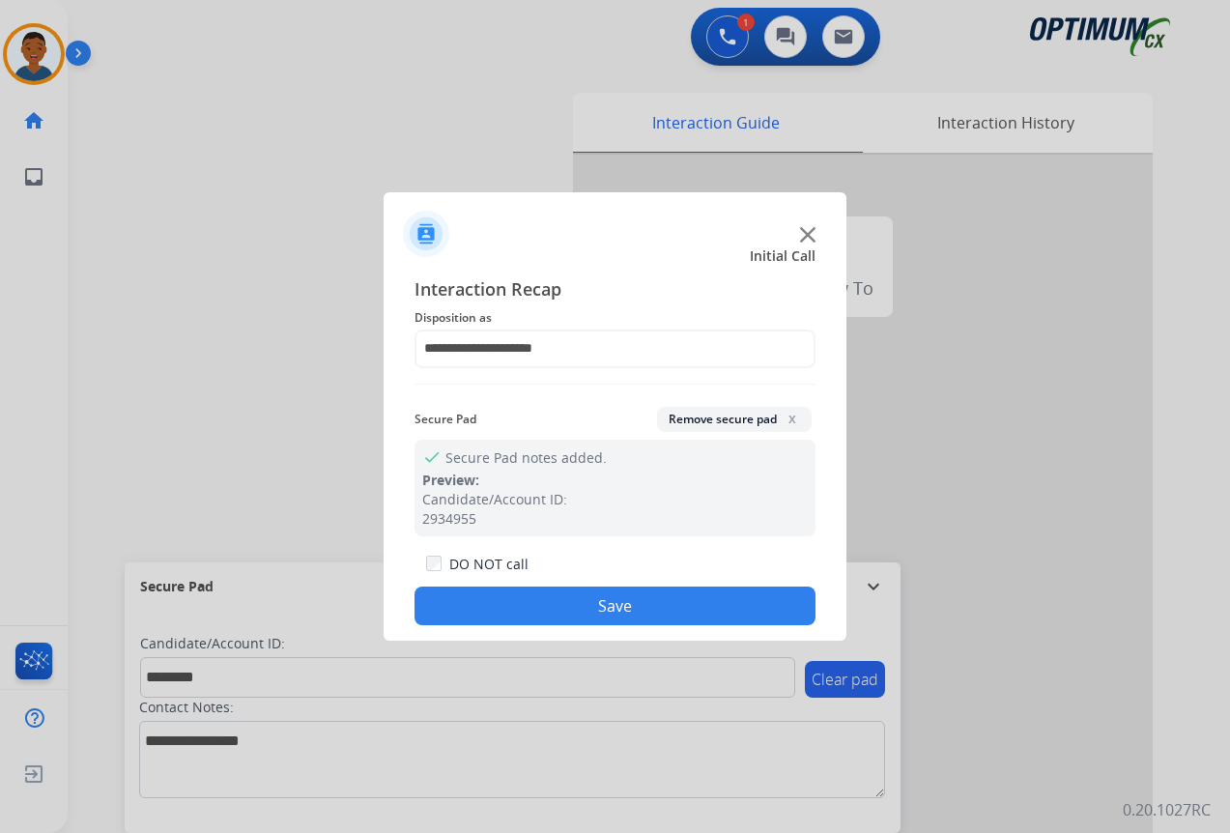
click at [675, 599] on button "Save" at bounding box center [615, 606] width 401 height 39
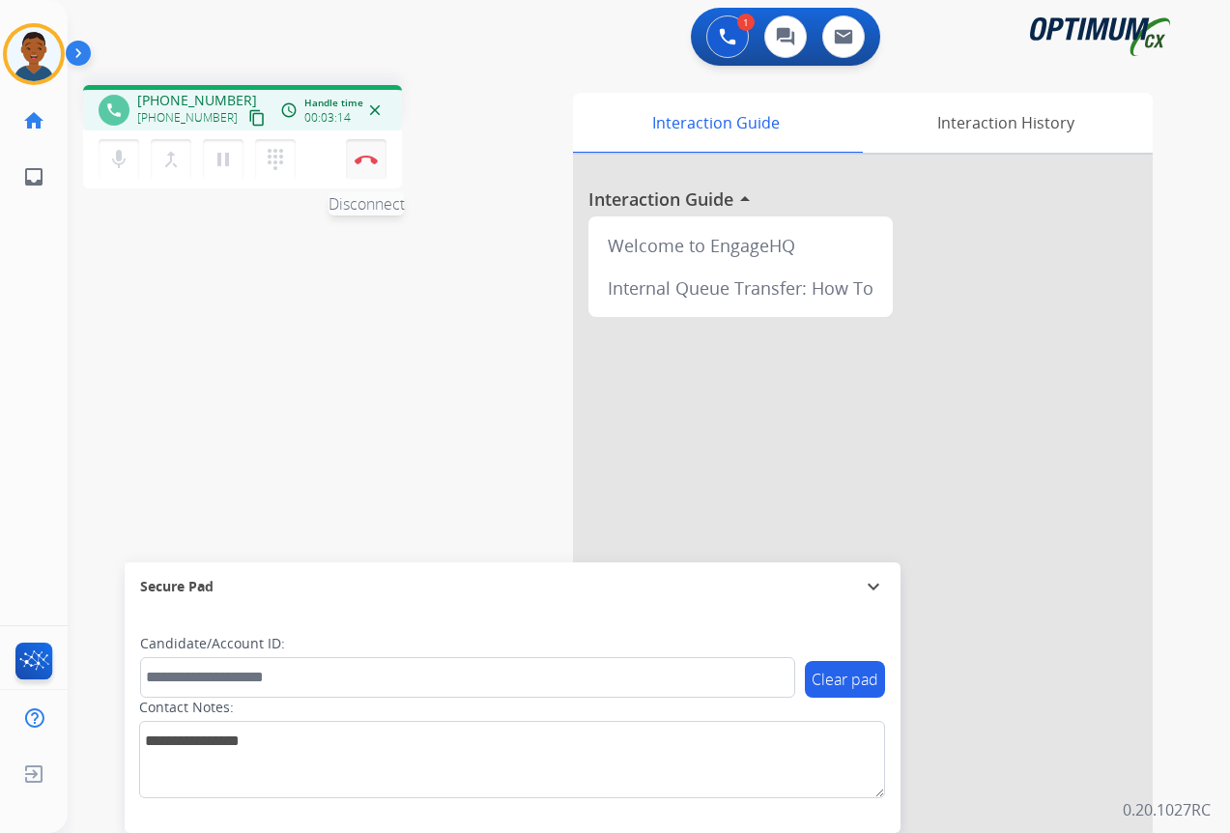
click at [368, 173] on button "Disconnect" at bounding box center [366, 159] width 41 height 41
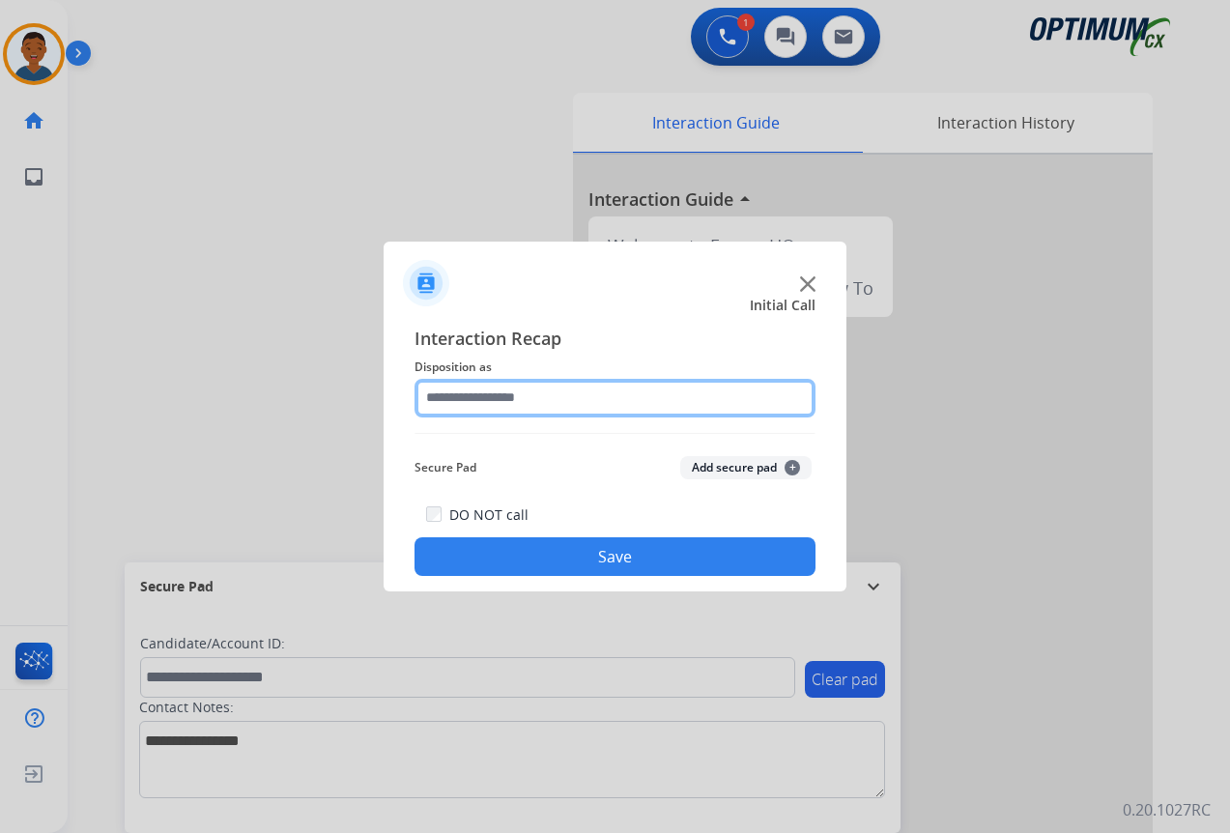
click at [476, 389] on input "text" at bounding box center [615, 398] width 401 height 39
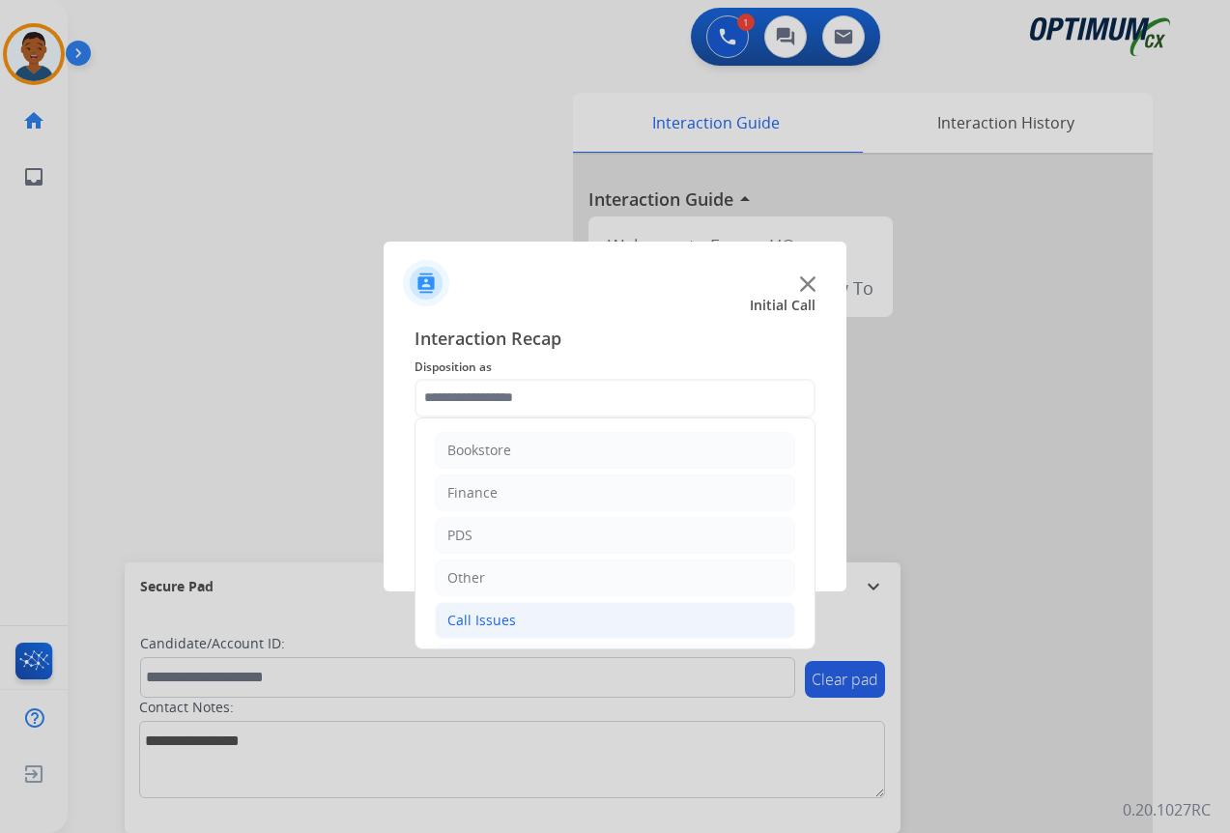
drag, startPoint x: 476, startPoint y: 620, endPoint x: 492, endPoint y: 604, distance: 22.6
click at [476, 619] on div "Call Issues" at bounding box center [481, 620] width 69 height 19
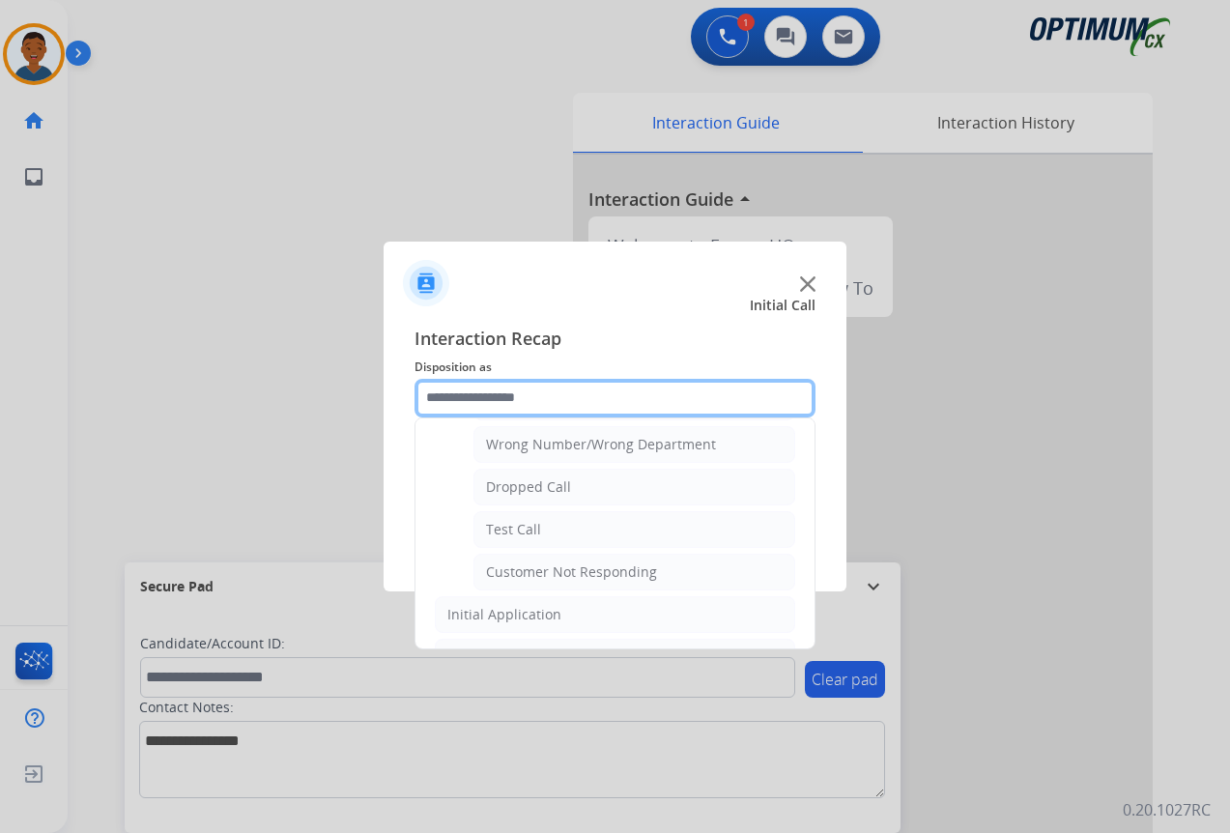
scroll to position [290, 0]
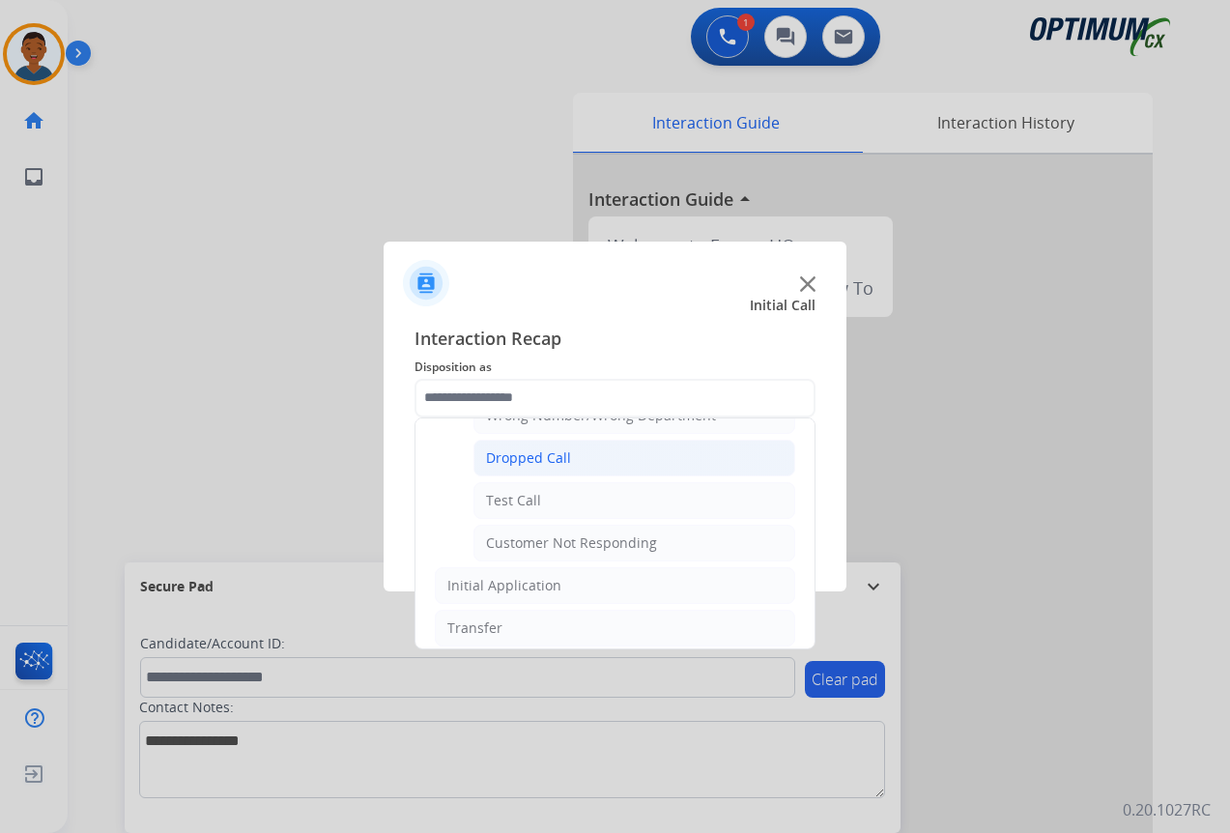
click at [518, 454] on div "Dropped Call" at bounding box center [528, 457] width 85 height 19
type input "**********"
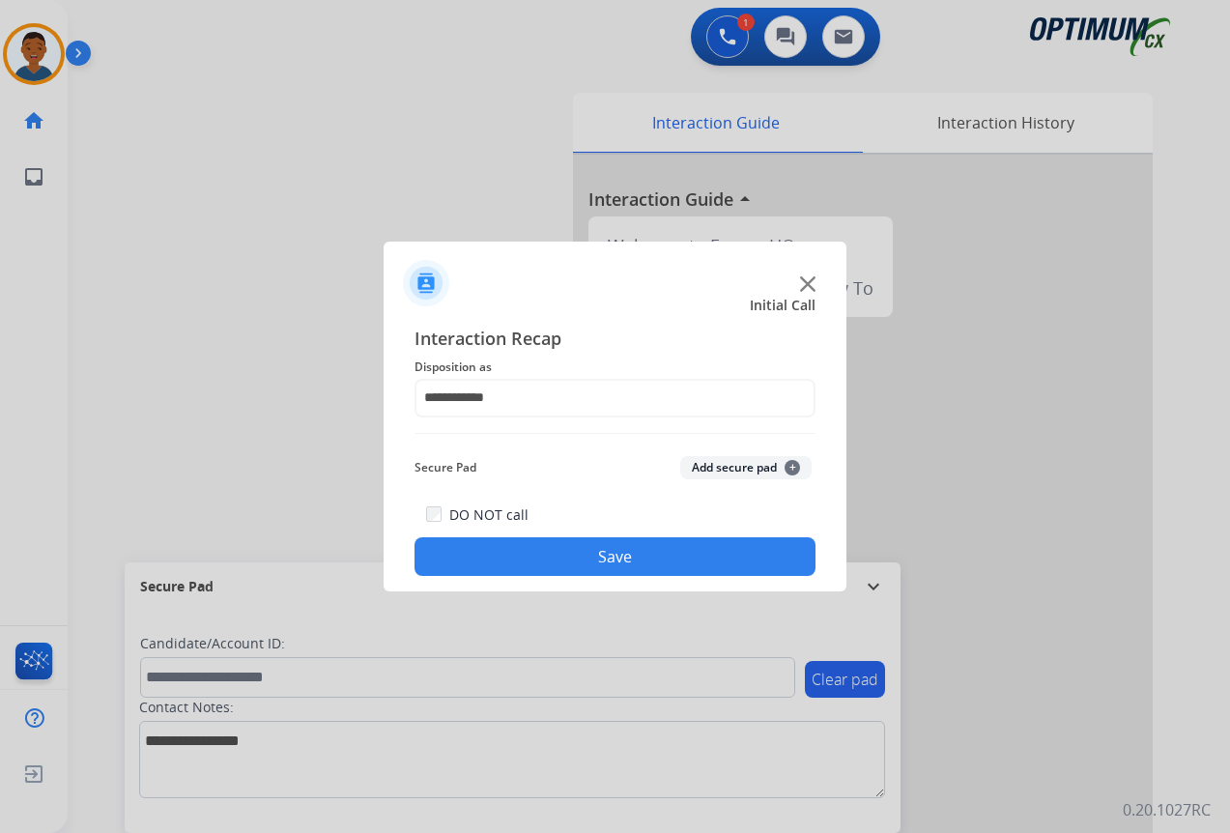
click at [600, 557] on button "Save" at bounding box center [615, 556] width 401 height 39
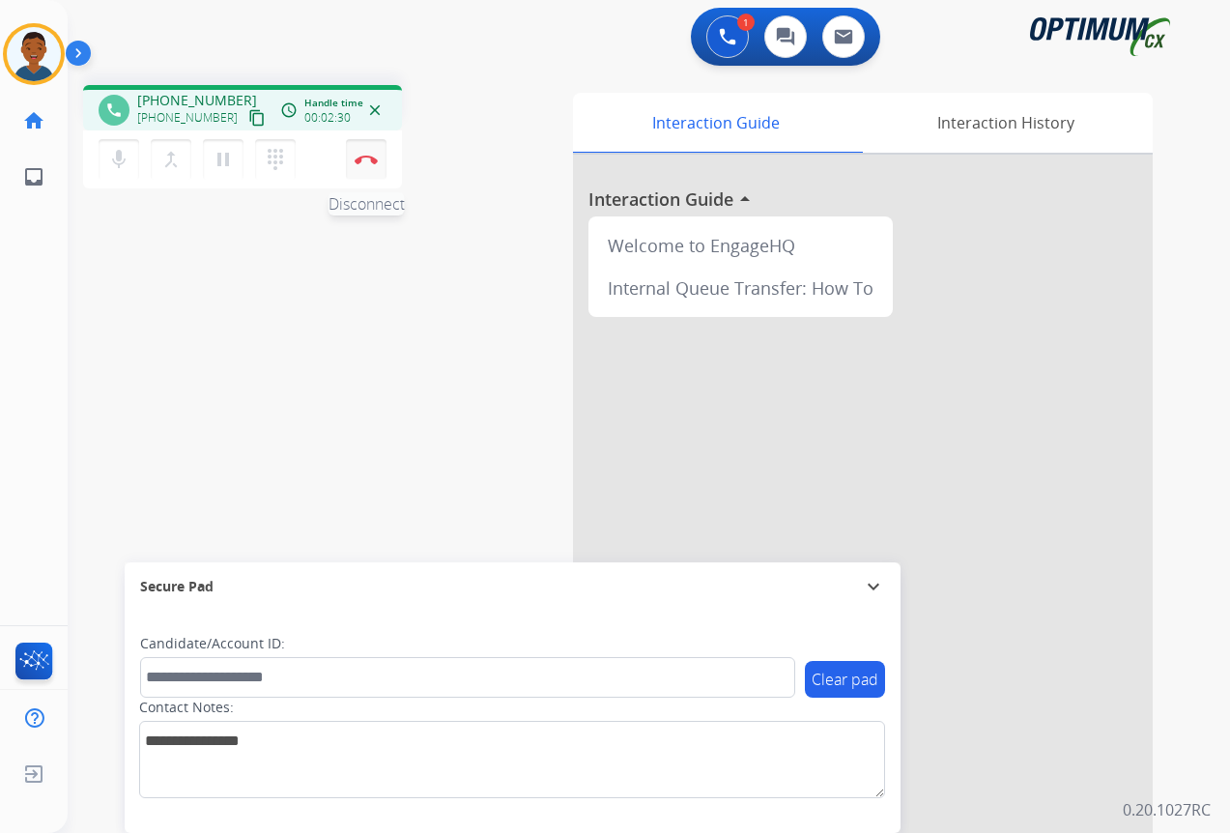
click at [363, 169] on button "Disconnect" at bounding box center [366, 159] width 41 height 41
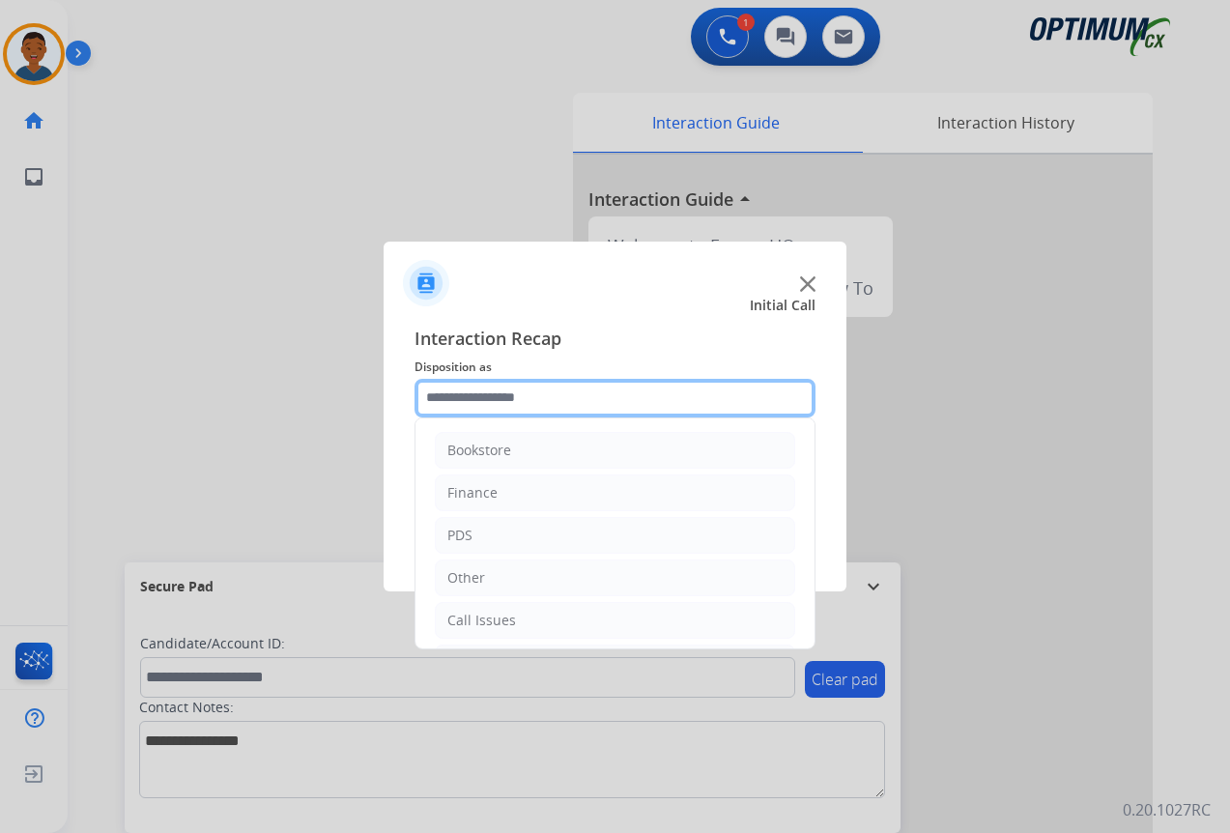
click at [444, 397] on input "text" at bounding box center [615, 398] width 401 height 39
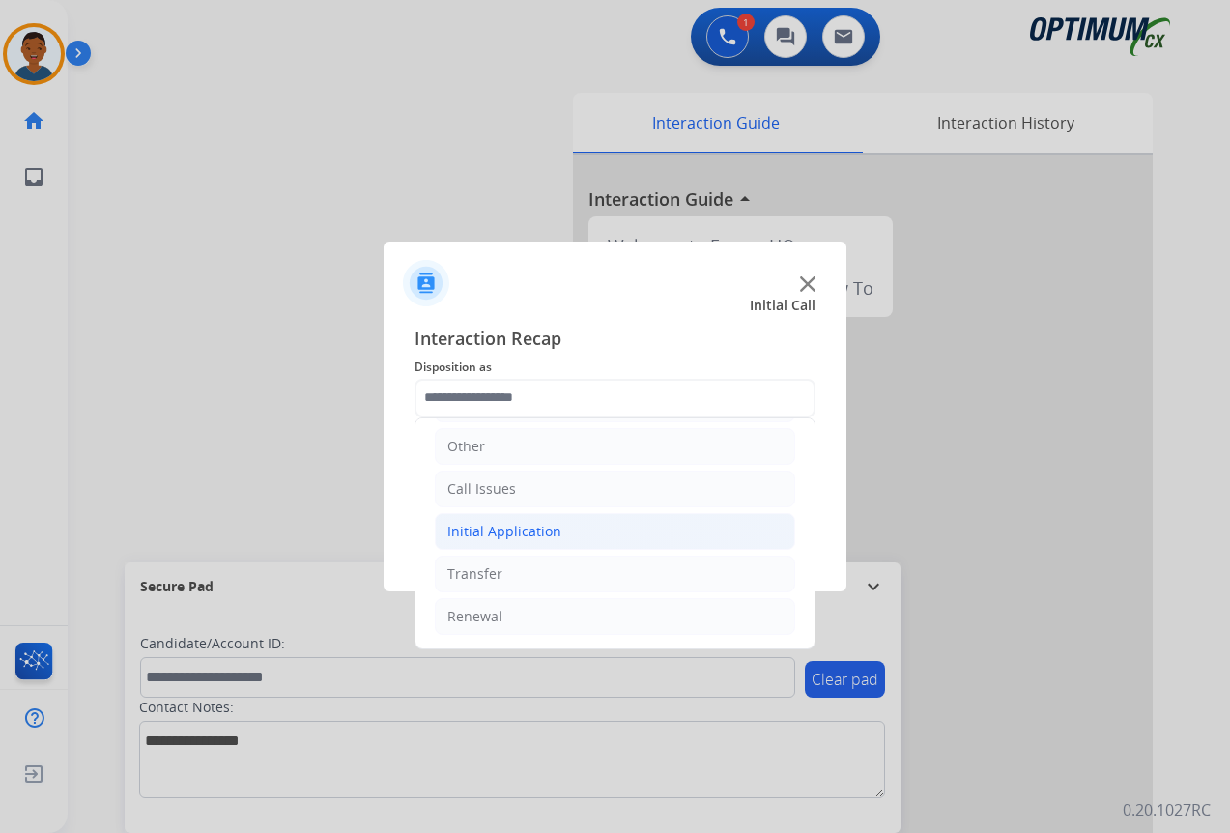
click at [462, 529] on div "Initial Application" at bounding box center [504, 531] width 114 height 19
click at [524, 571] on div "Credential Resend (Initial application)" at bounding box center [608, 573] width 245 height 19
type input "**********"
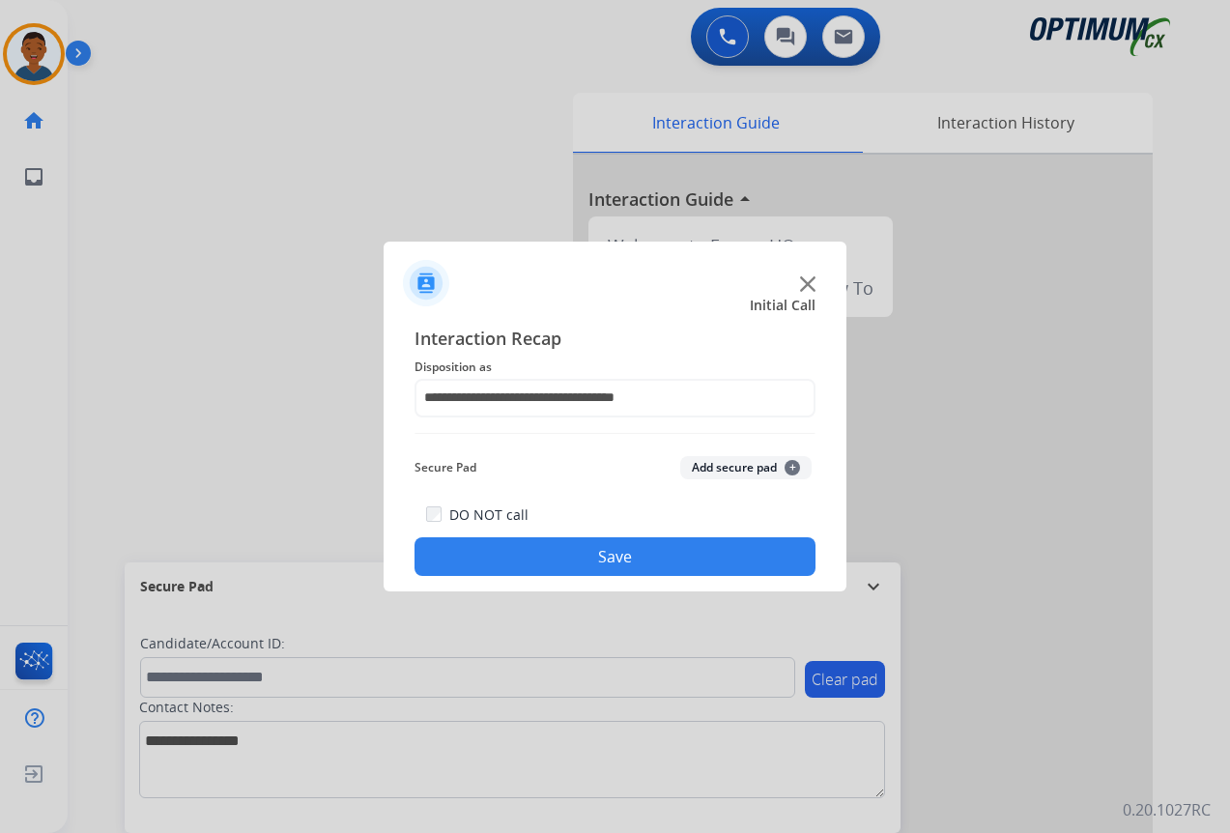
click at [662, 556] on button "Save" at bounding box center [615, 556] width 401 height 39
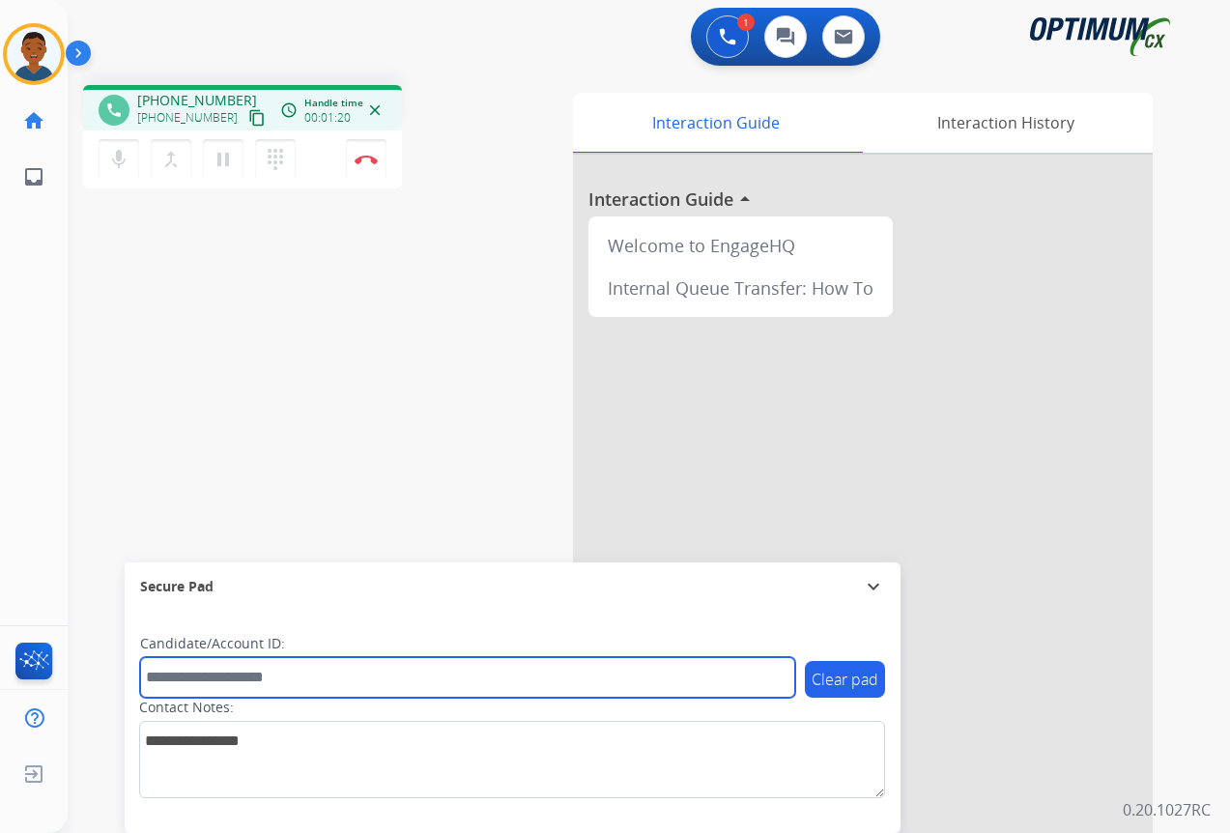
click at [221, 675] on input "text" at bounding box center [467, 677] width 655 height 41
paste input "*******"
type input "*******"
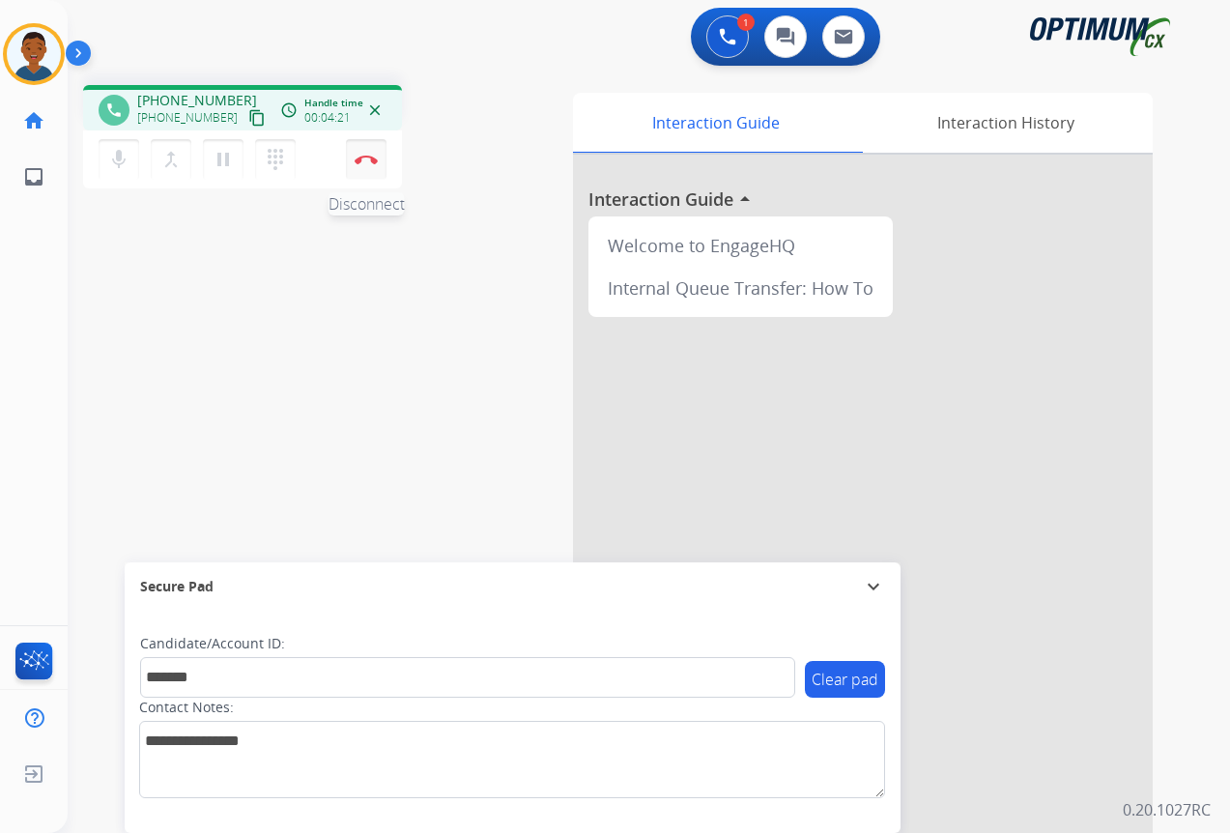
click at [366, 162] on img at bounding box center [366, 160] width 23 height 10
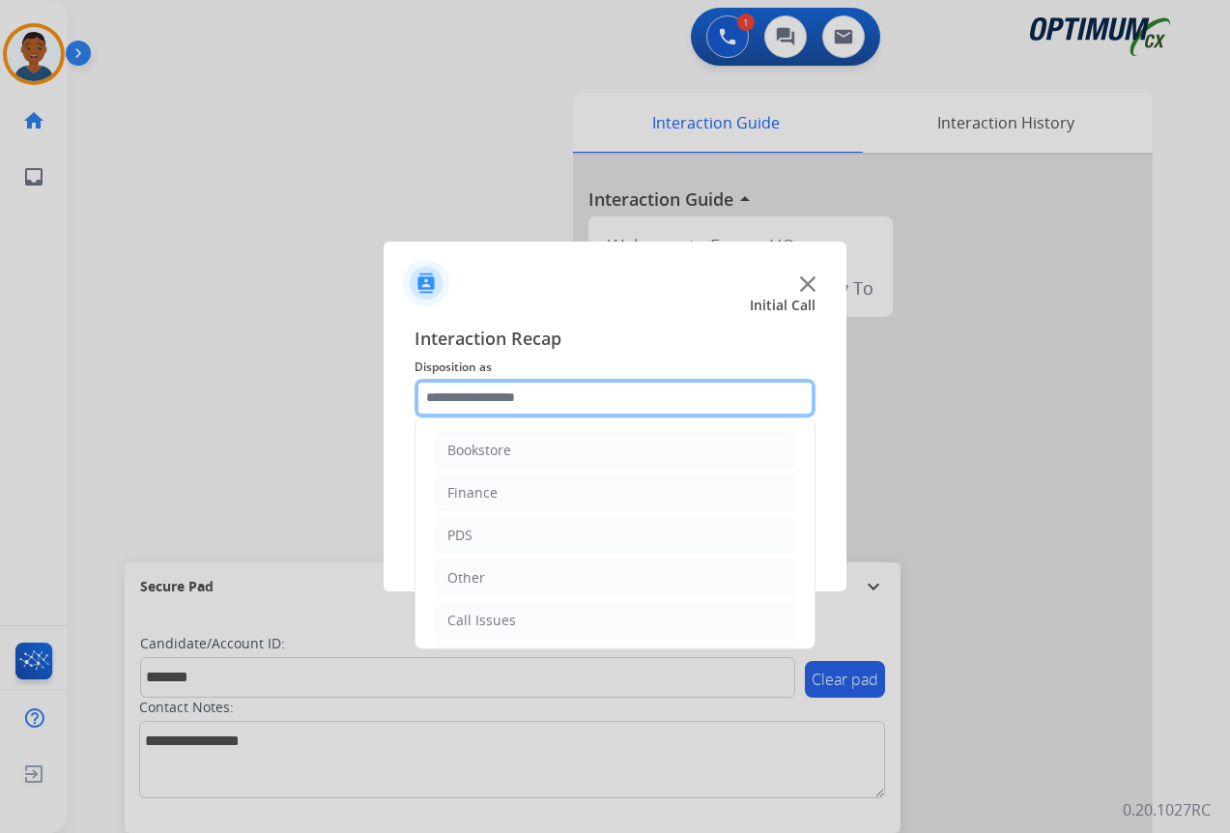
click at [438, 397] on input "text" at bounding box center [615, 398] width 401 height 39
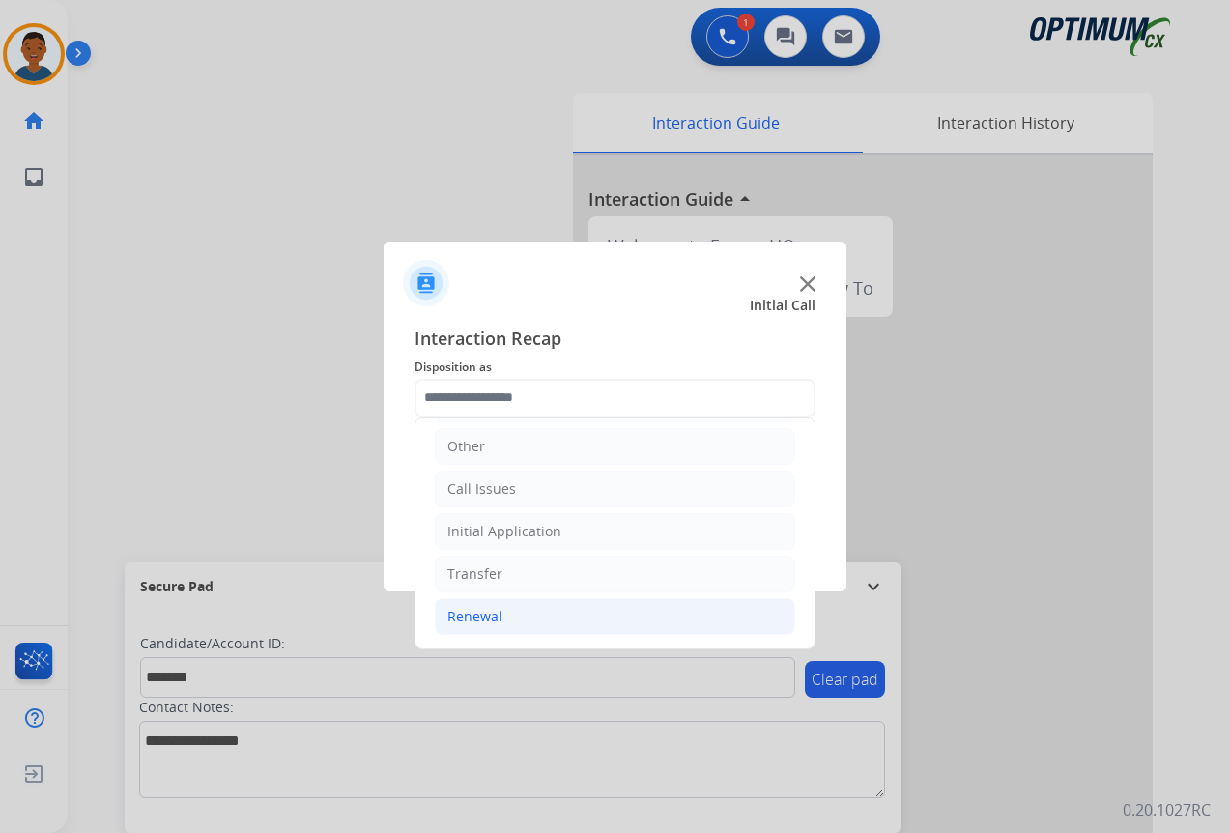
click at [477, 616] on div "Renewal" at bounding box center [474, 616] width 55 height 19
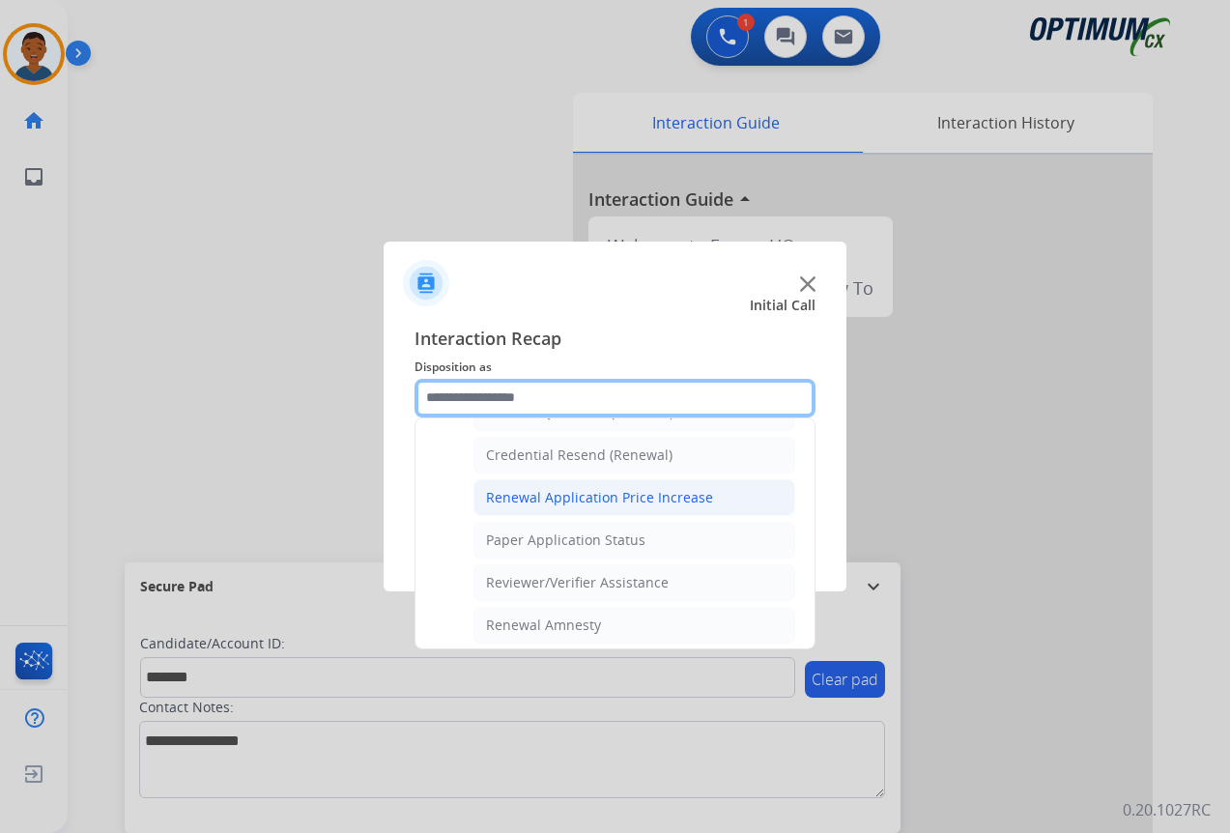
scroll to position [615, 0]
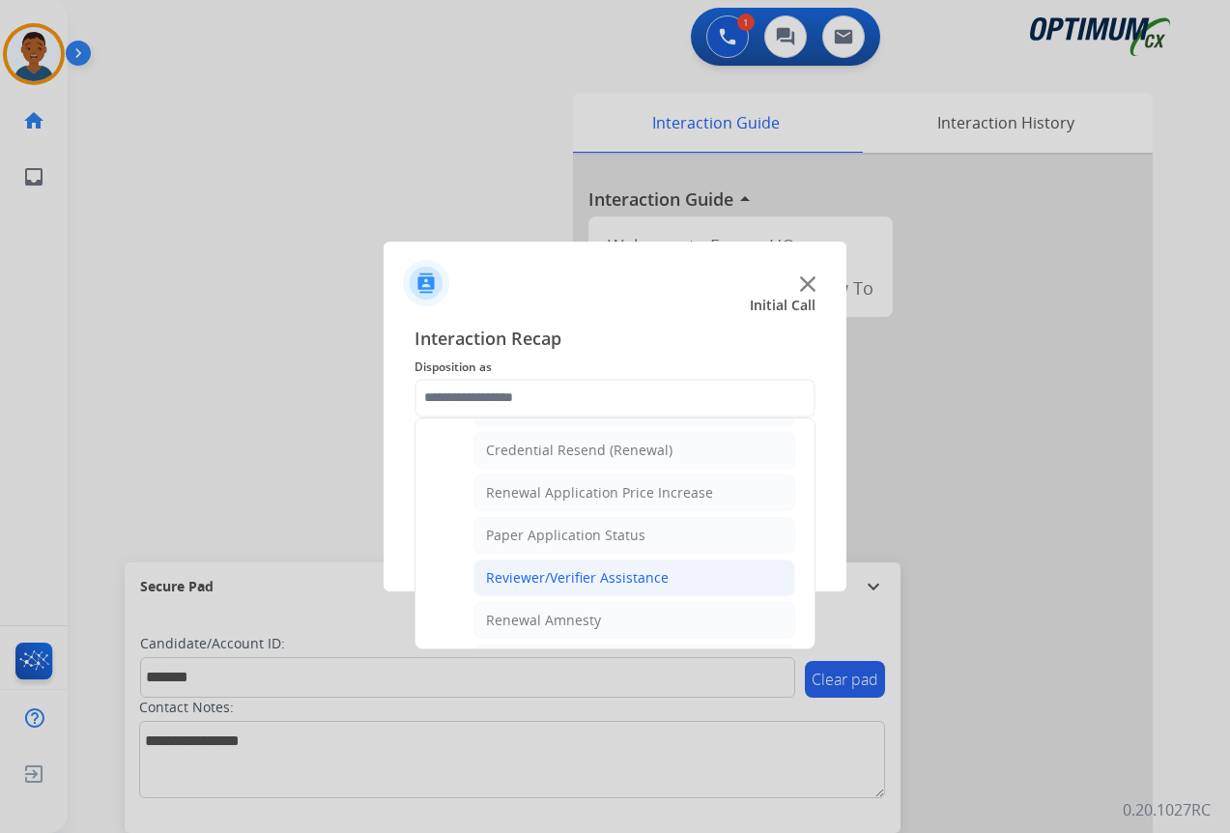
click at [547, 576] on div "Reviewer/Verifier Assistance" at bounding box center [577, 577] width 183 height 19
type input "**********"
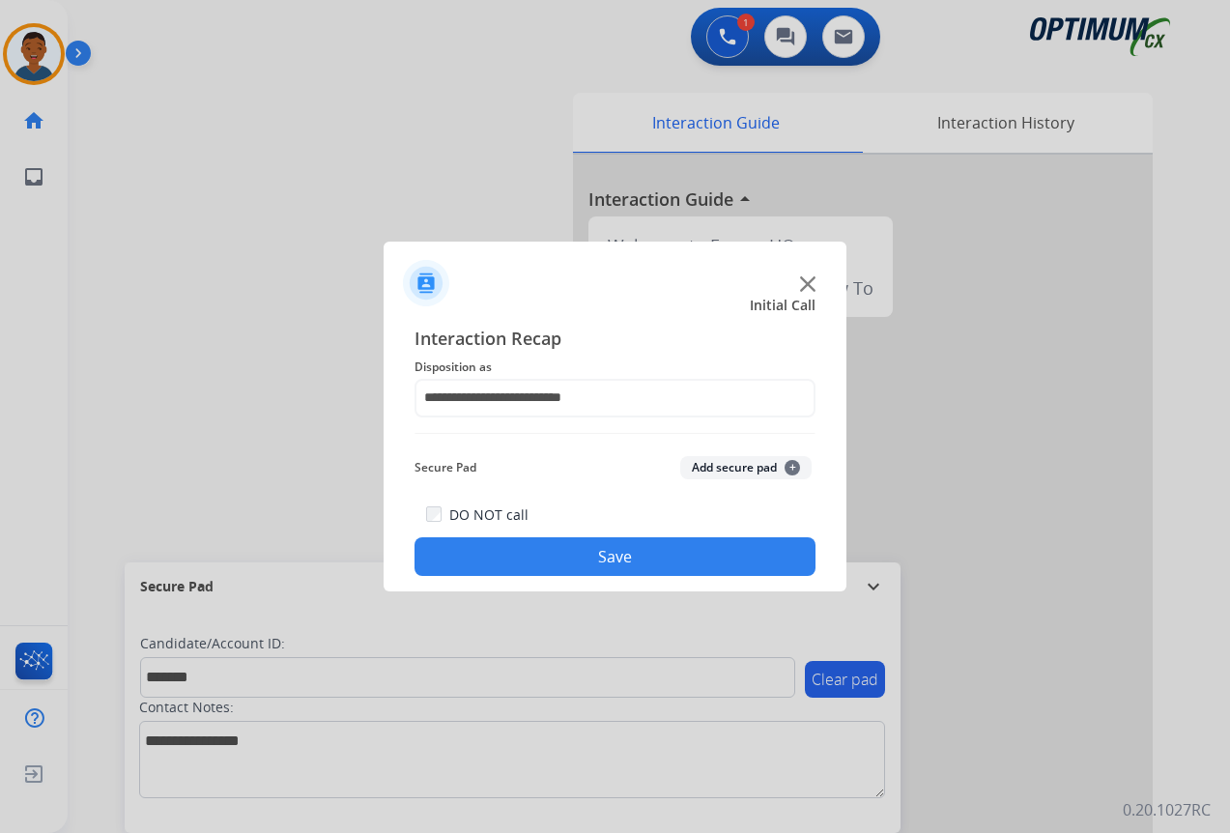
click at [714, 465] on button "Add secure pad +" at bounding box center [745, 467] width 131 height 23
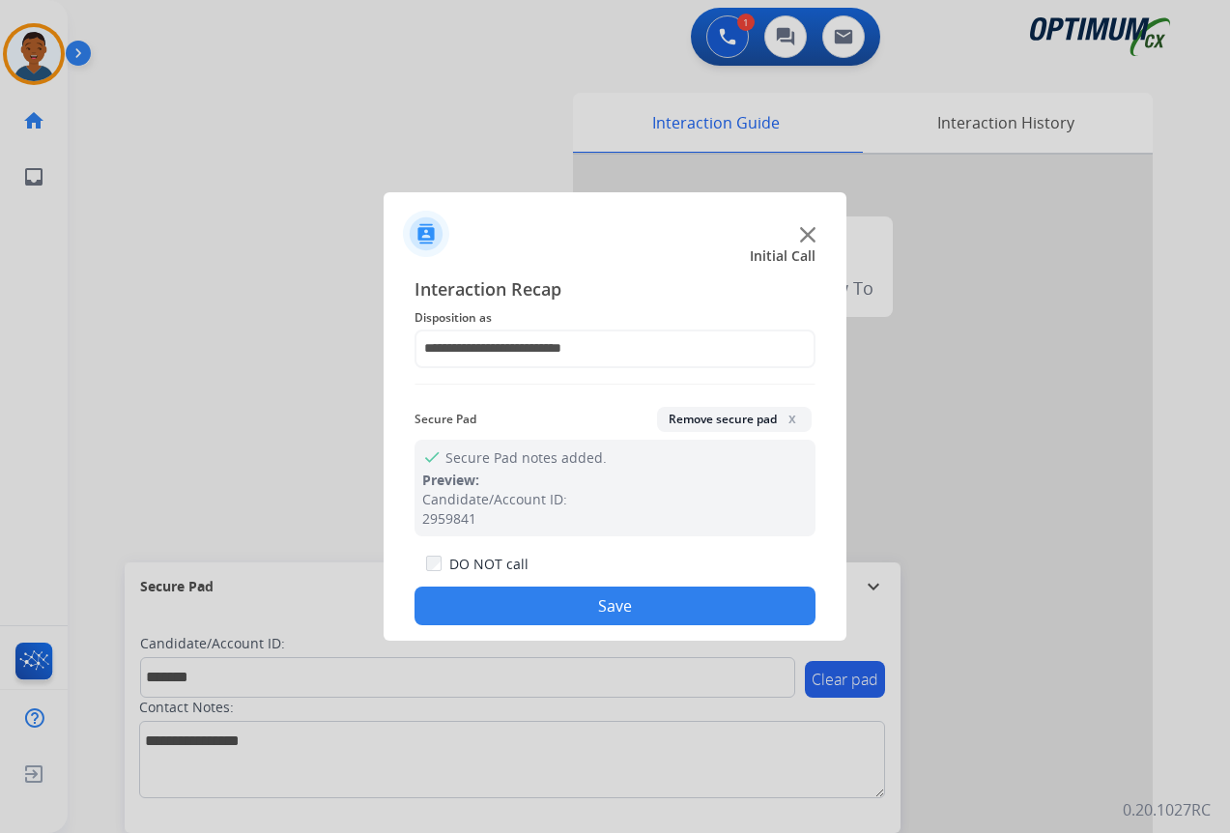
drag, startPoint x: 688, startPoint y: 596, endPoint x: 885, endPoint y: 632, distance: 200.4
click at [688, 597] on button "Save" at bounding box center [615, 606] width 401 height 39
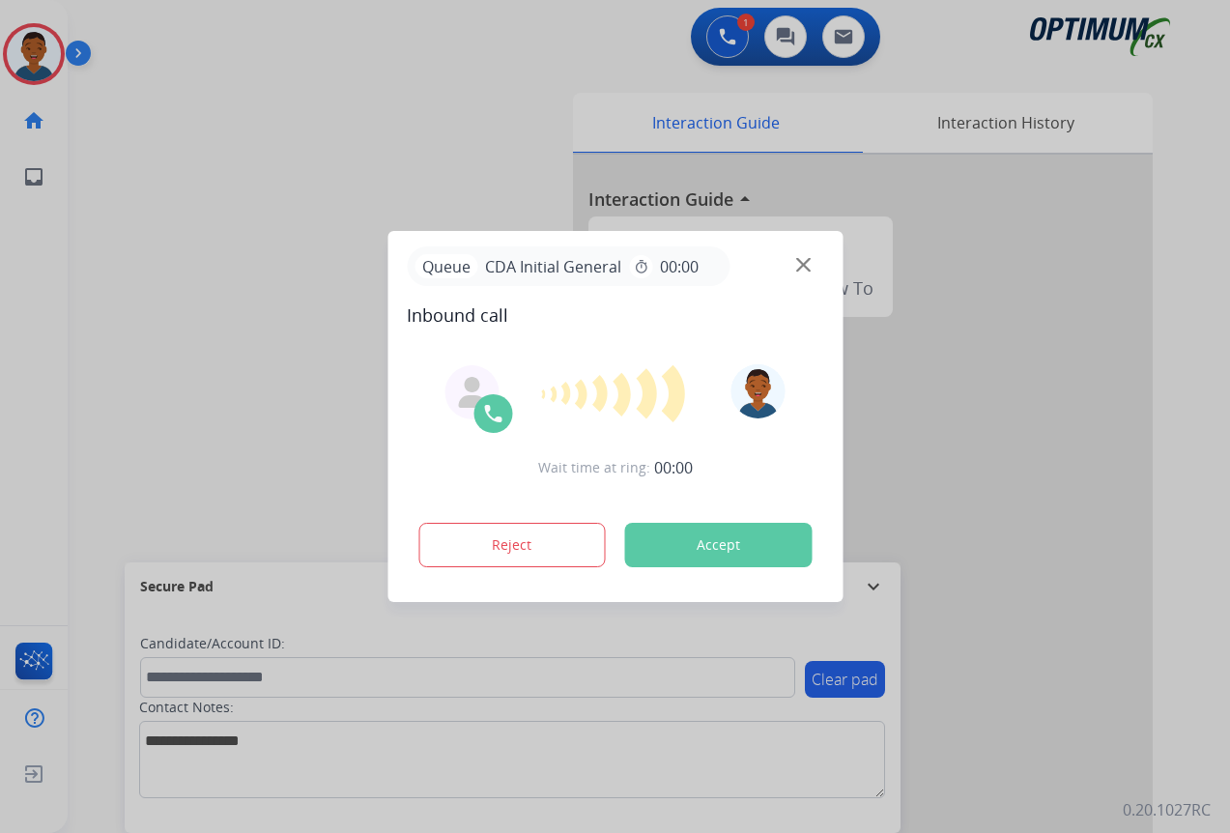
click at [691, 543] on button "Accept" at bounding box center [717, 545] width 187 height 44
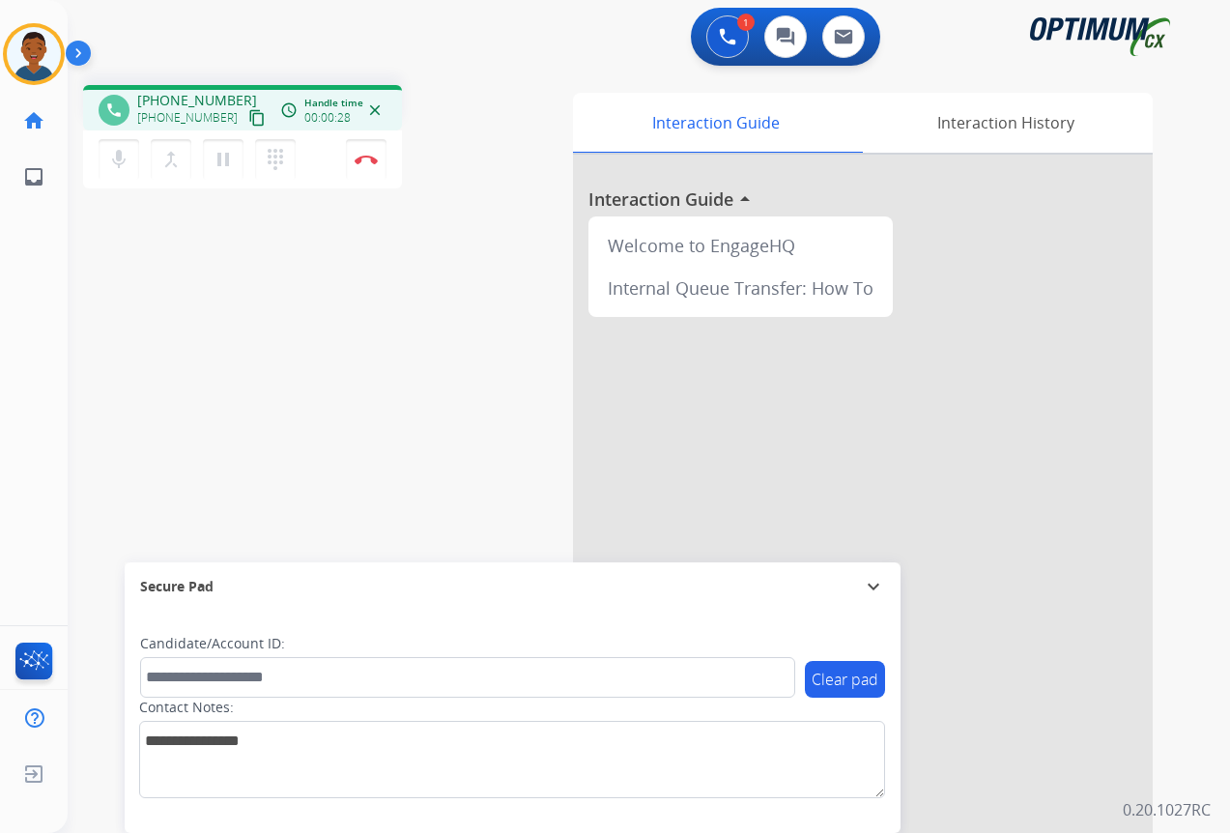
click at [248, 115] on mat-icon "content_copy" at bounding box center [256, 117] width 17 height 17
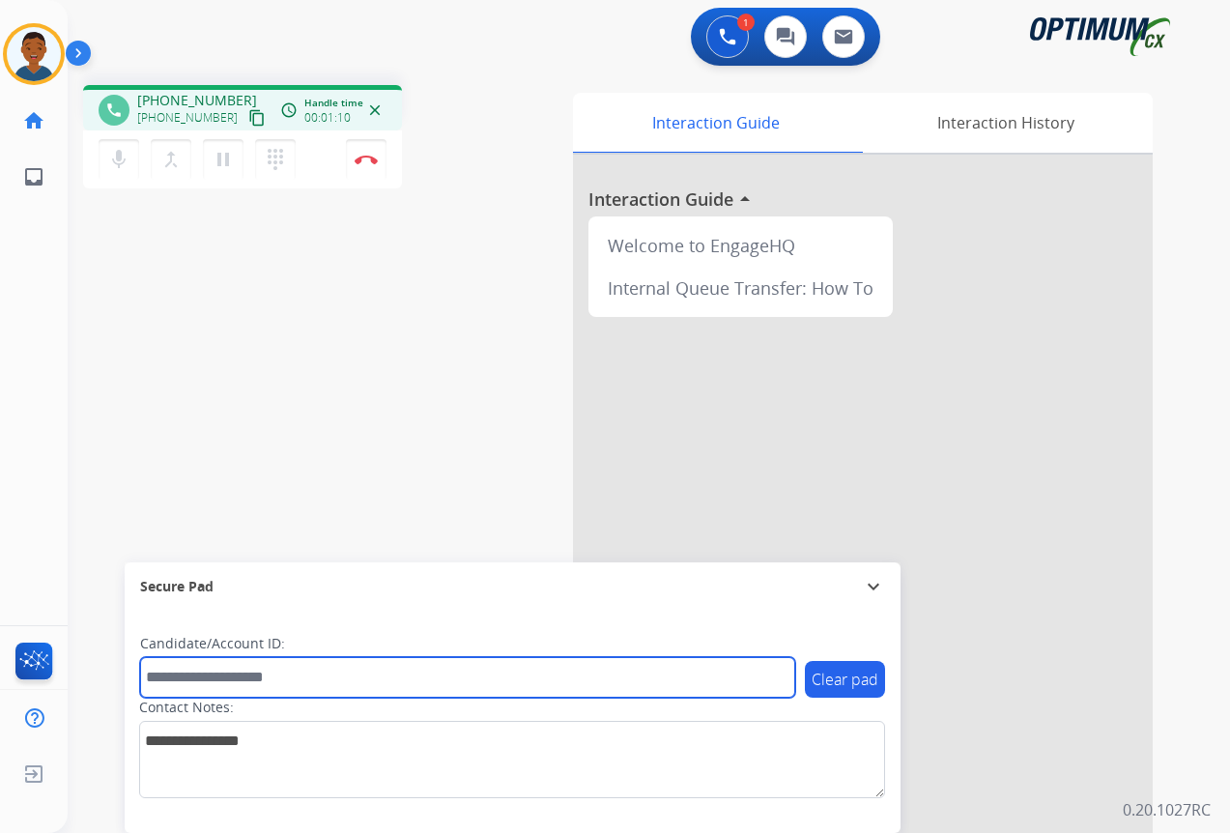
click at [224, 676] on input "text" at bounding box center [467, 677] width 655 height 41
paste input "*******"
type input "*******"
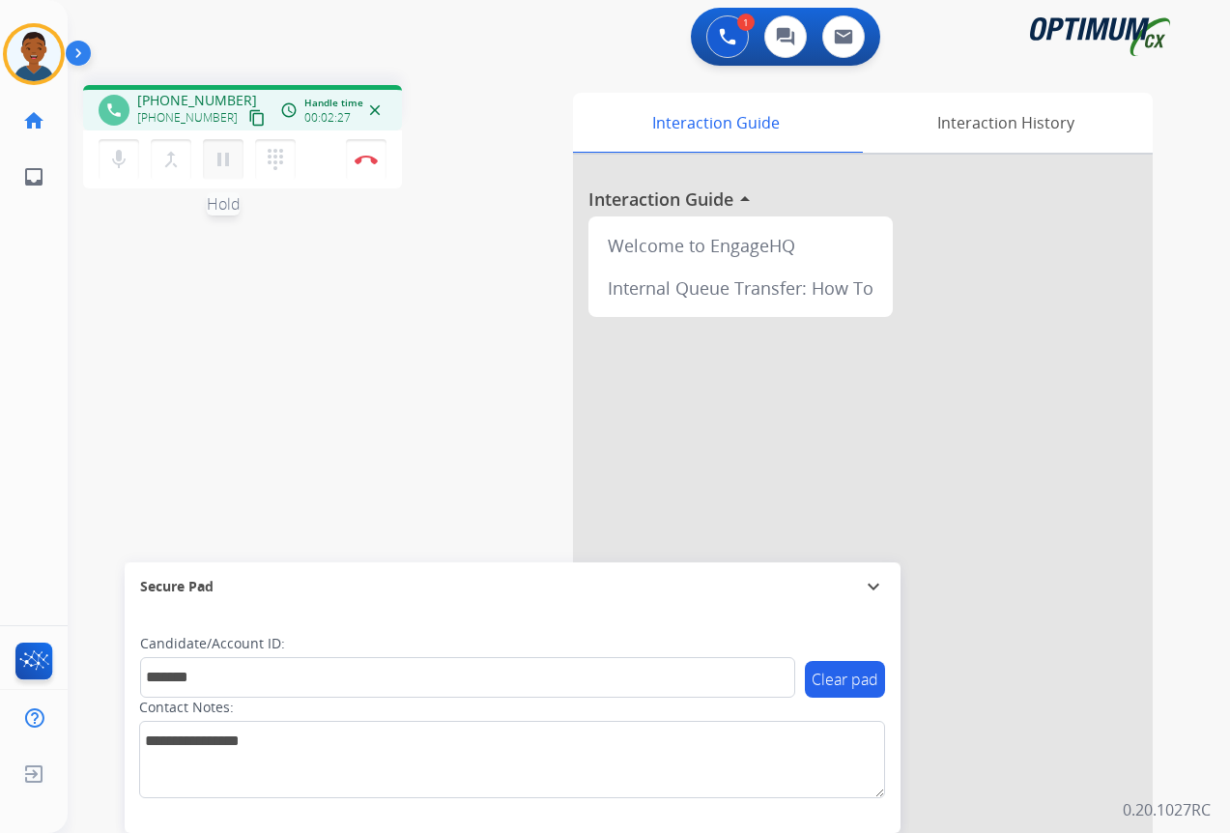
click at [223, 159] on mat-icon "pause" at bounding box center [223, 159] width 23 height 23
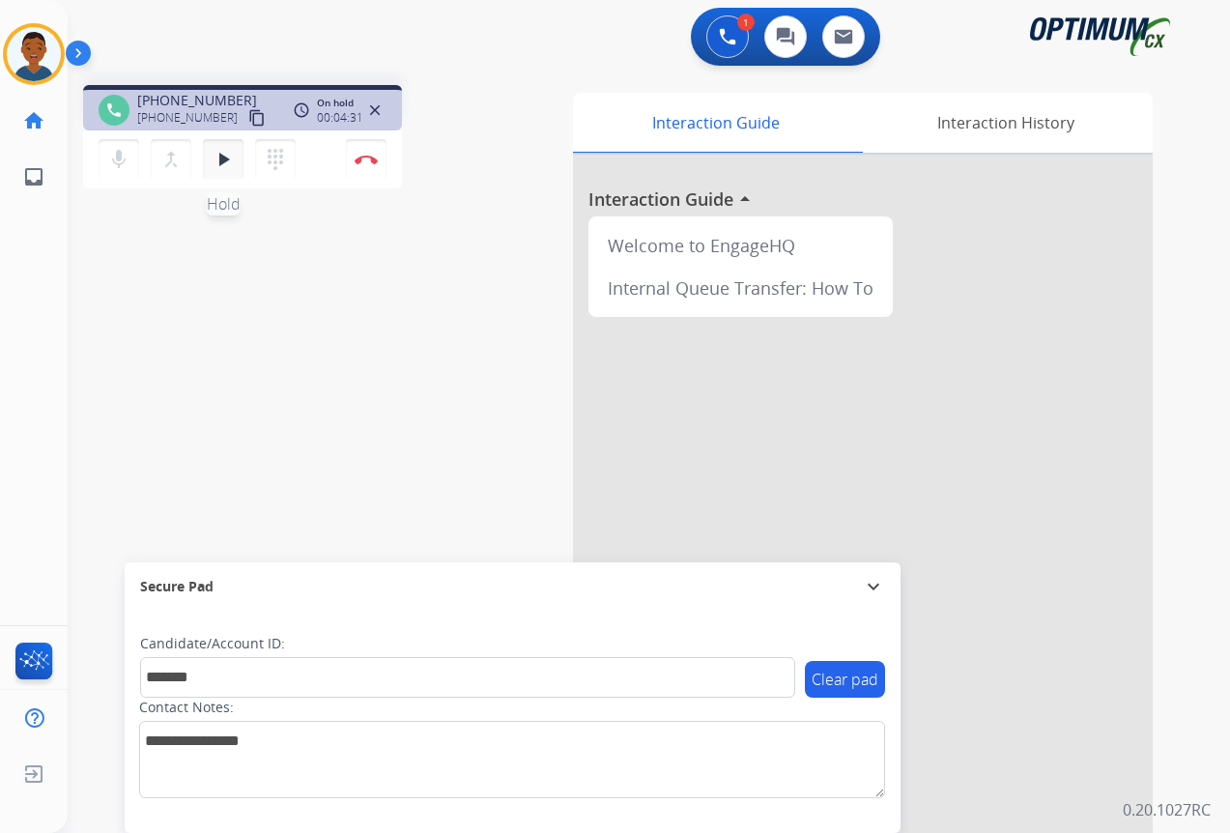
click at [218, 161] on mat-icon "play_arrow" at bounding box center [223, 159] width 23 height 23
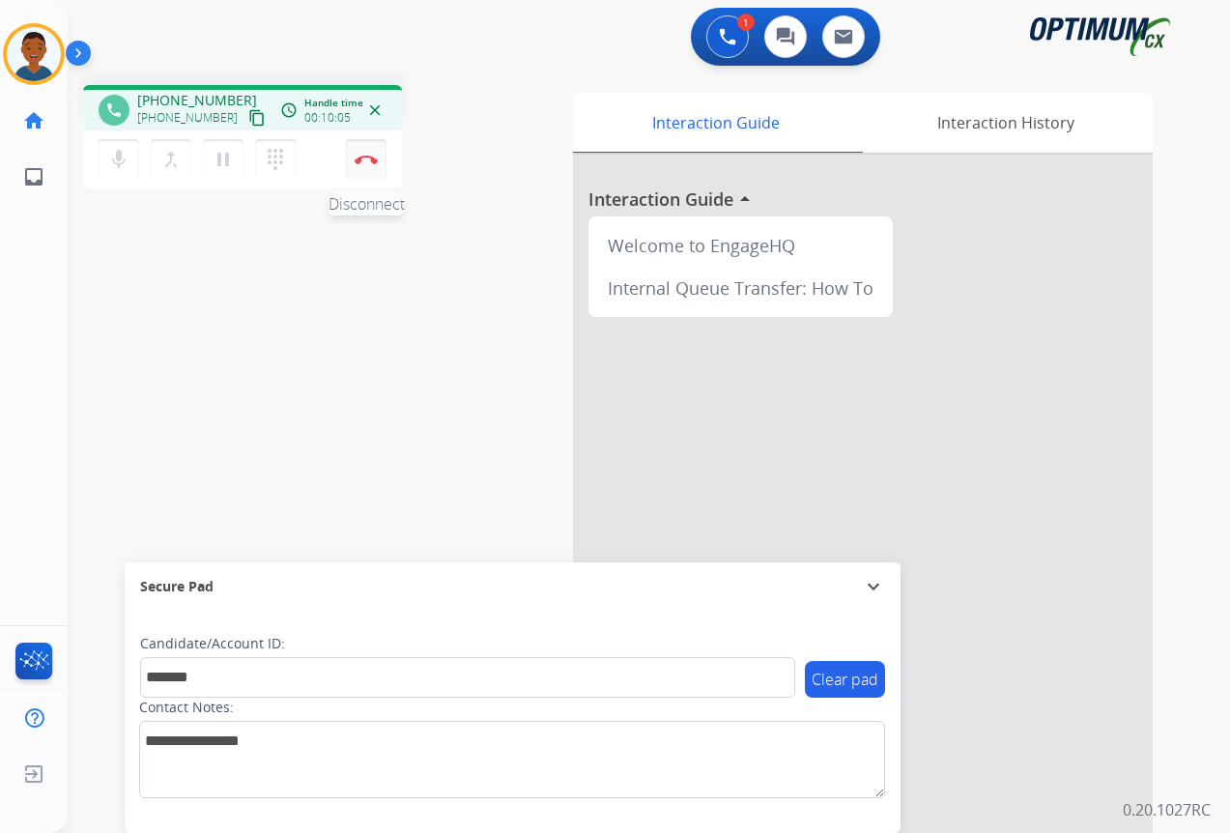
click at [367, 162] on img at bounding box center [366, 160] width 23 height 10
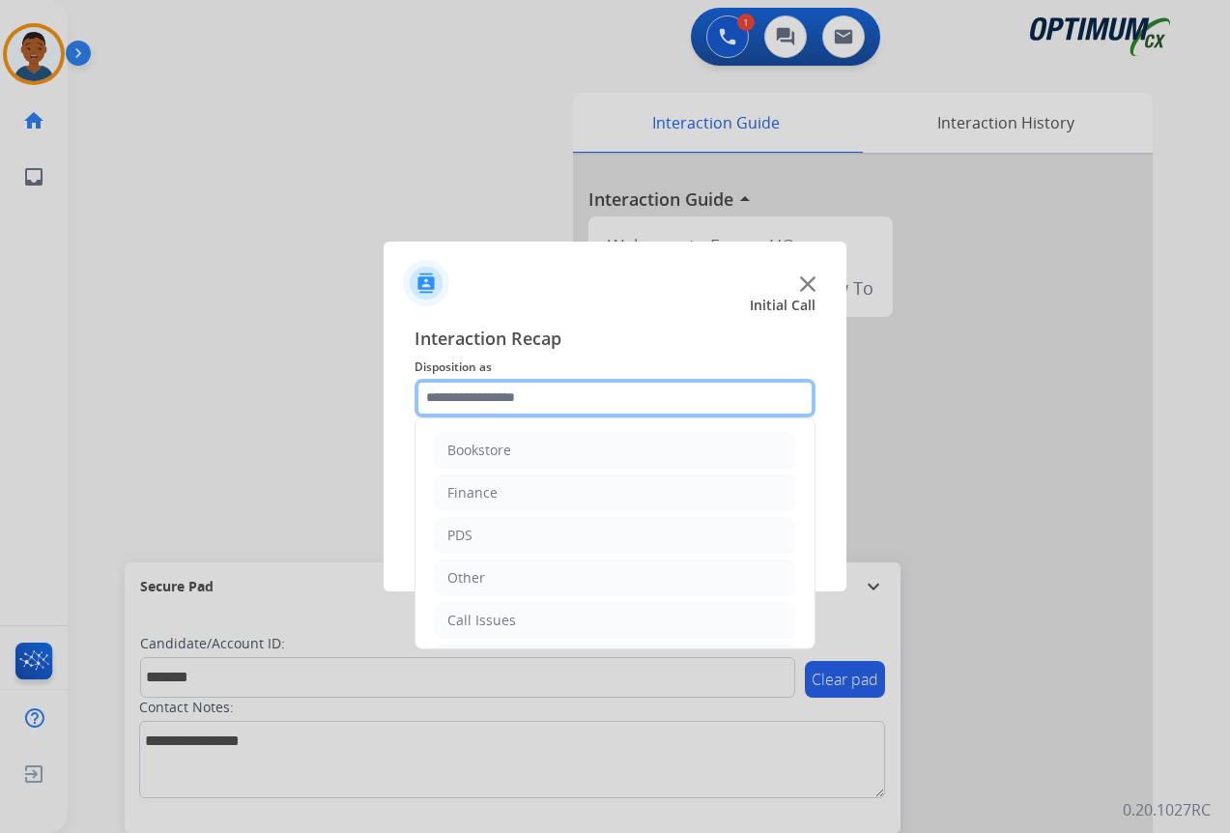
click at [441, 396] on input "text" at bounding box center [615, 398] width 401 height 39
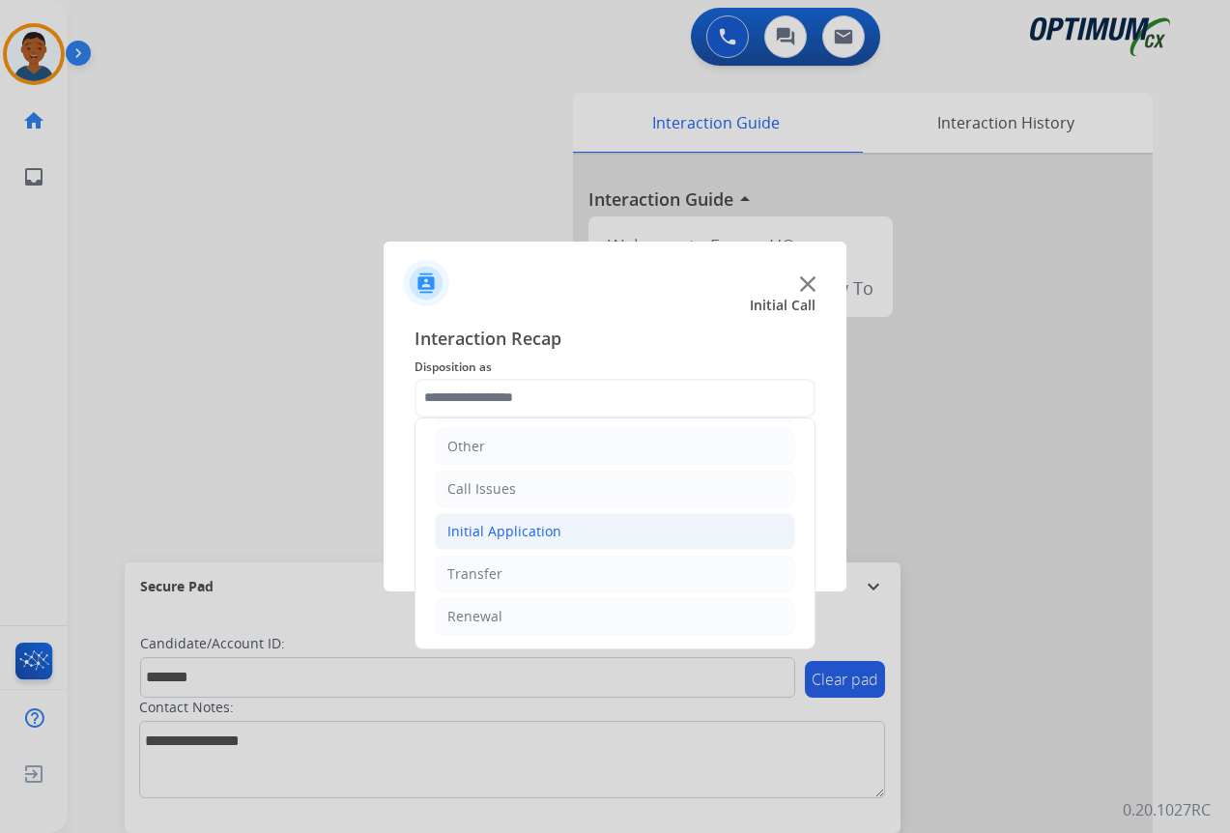
click at [465, 537] on div "Initial Application" at bounding box center [504, 531] width 114 height 19
click at [498, 614] on div "Appeals" at bounding box center [512, 616] width 52 height 19
type input "*******"
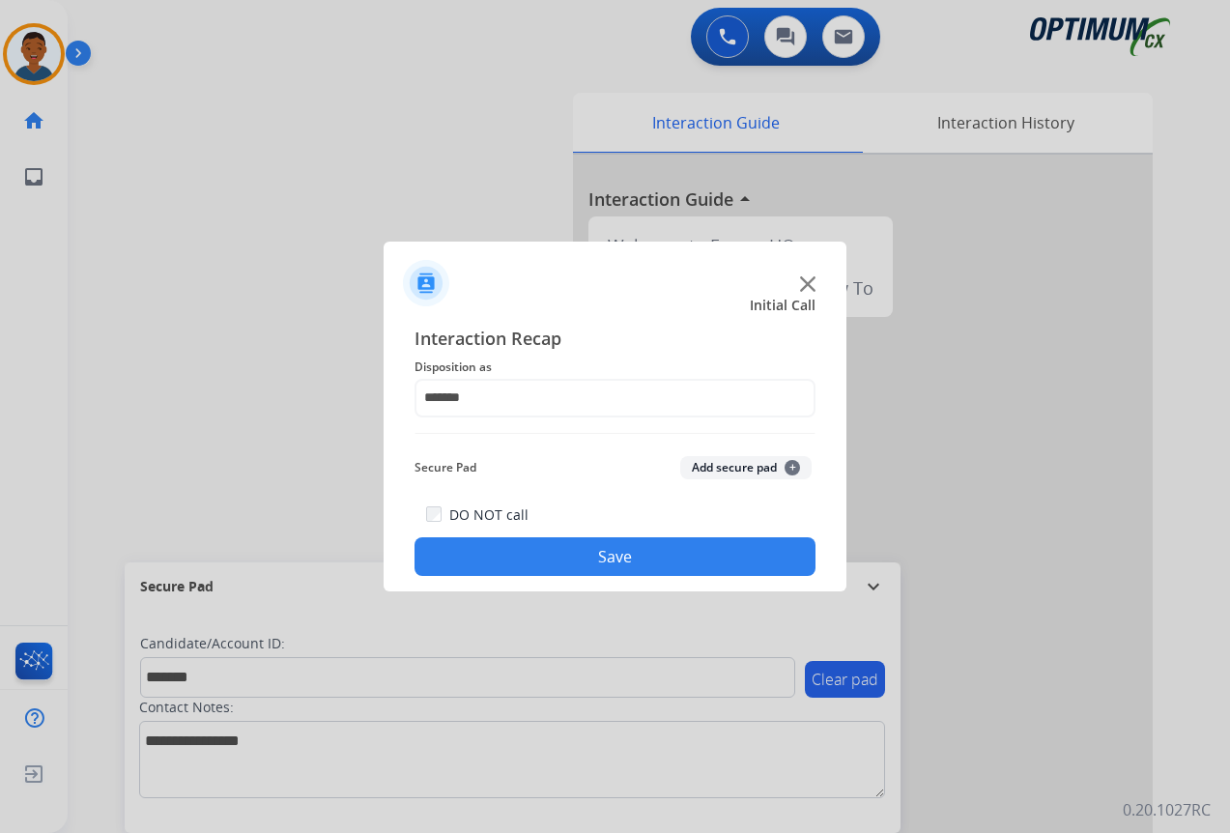
click at [706, 465] on button "Add secure pad +" at bounding box center [745, 467] width 131 height 23
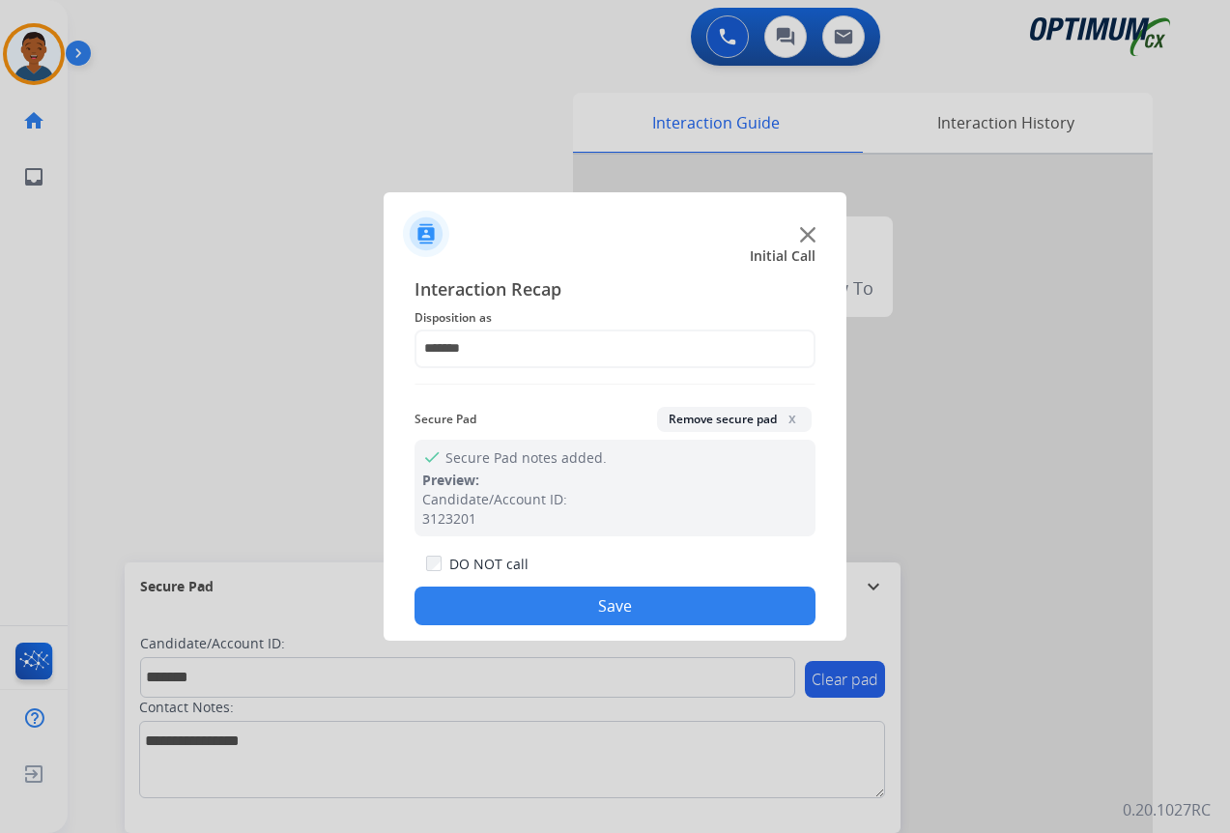
click at [686, 594] on button "Save" at bounding box center [615, 606] width 401 height 39
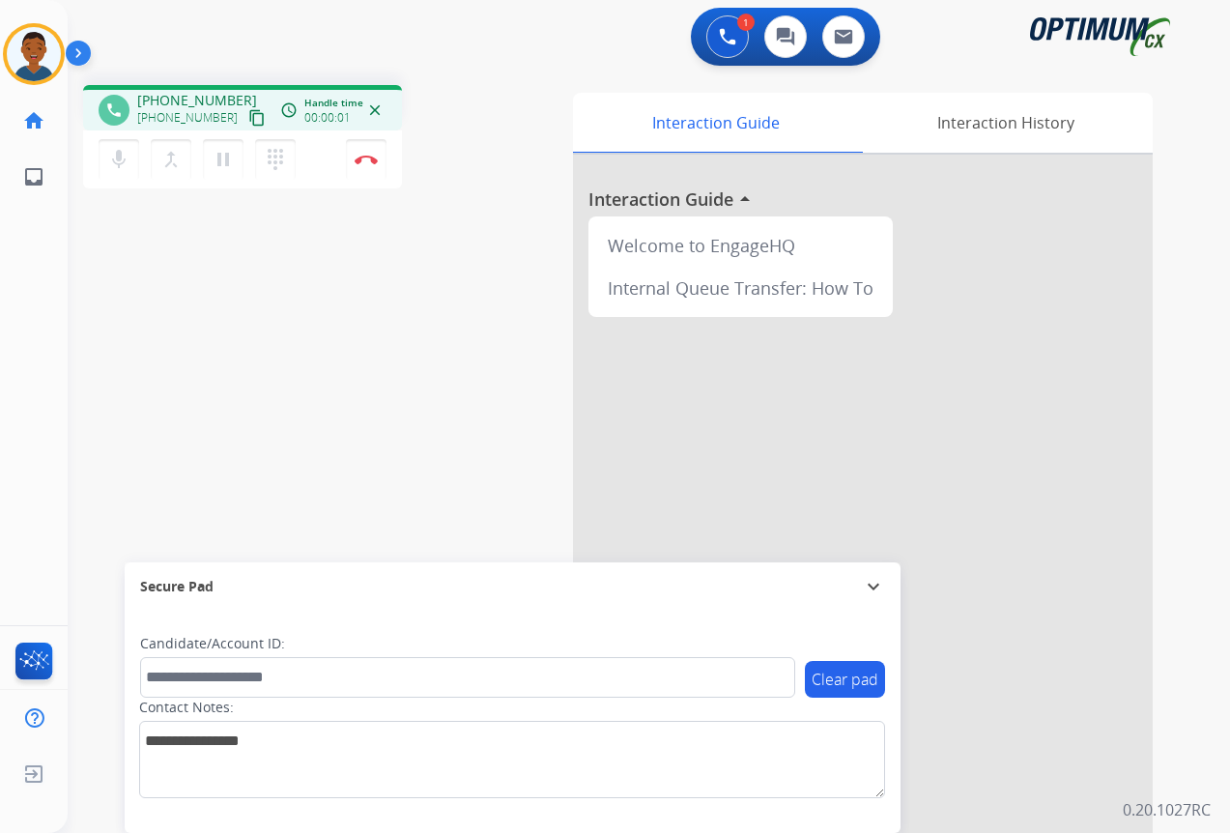
click at [248, 119] on mat-icon "content_copy" at bounding box center [256, 117] width 17 height 17
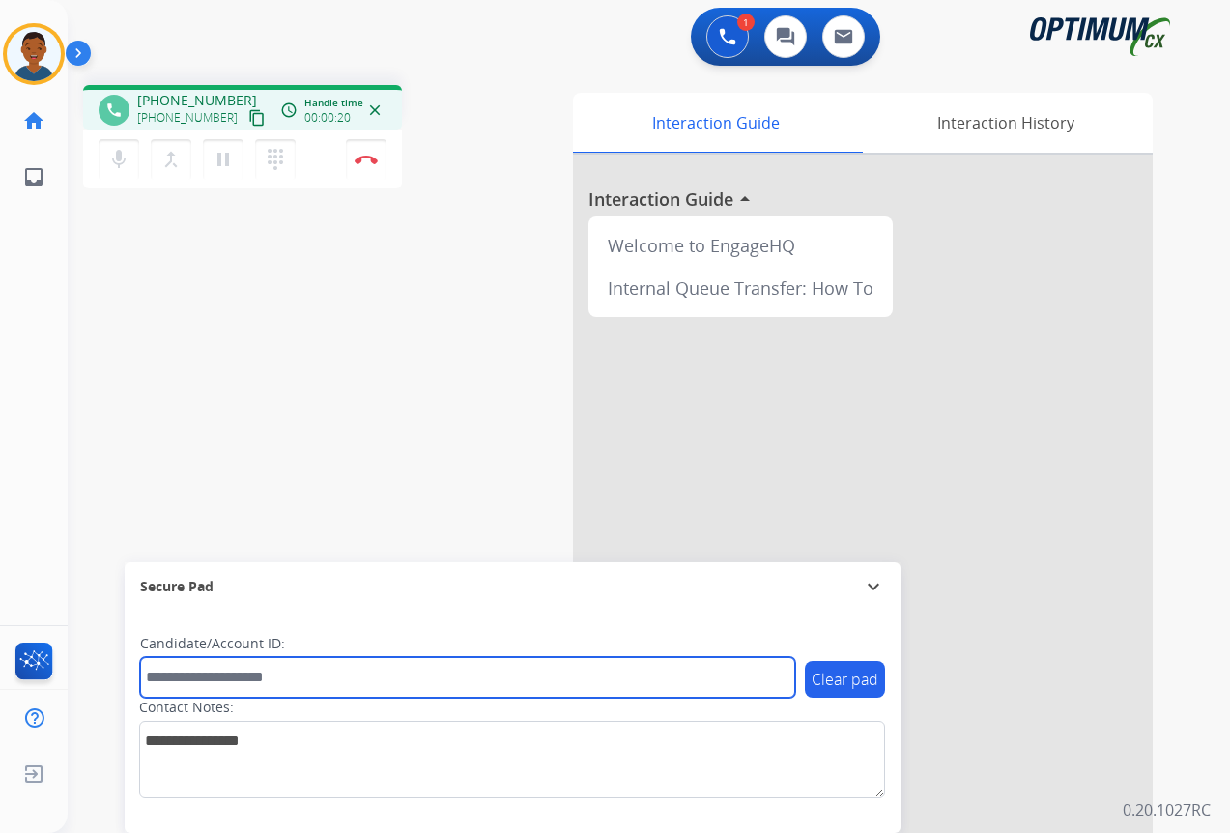
click at [235, 679] on input "text" at bounding box center [467, 677] width 655 height 41
paste input "*******"
type input "*******"
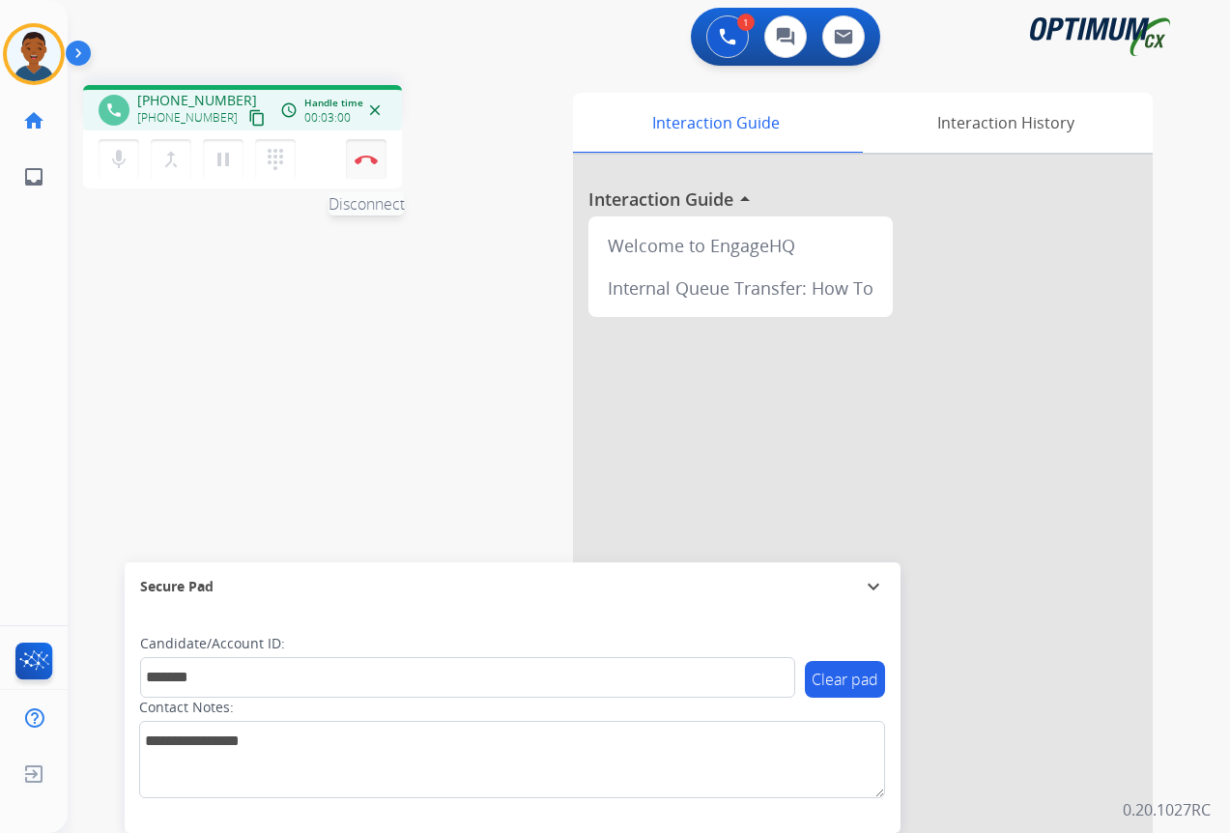
click at [362, 157] on img at bounding box center [366, 160] width 23 height 10
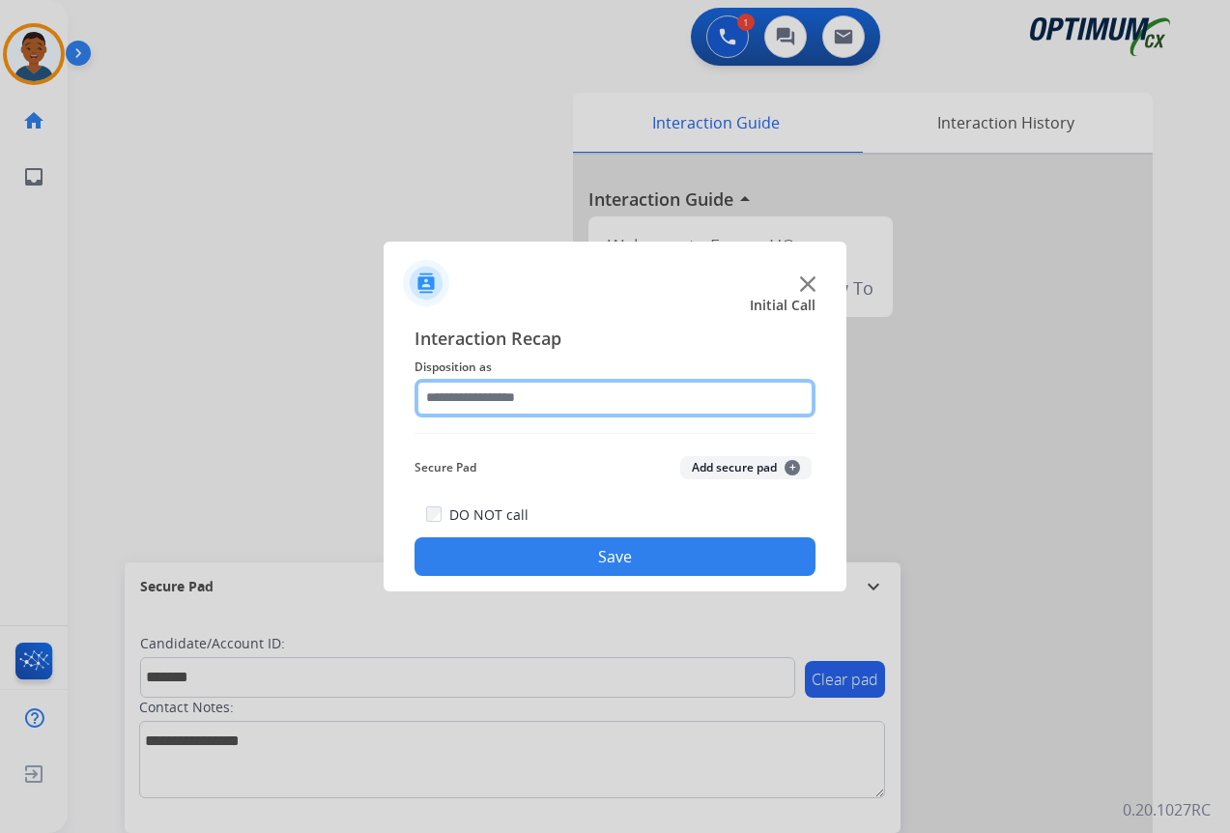
click at [472, 395] on input "text" at bounding box center [615, 398] width 401 height 39
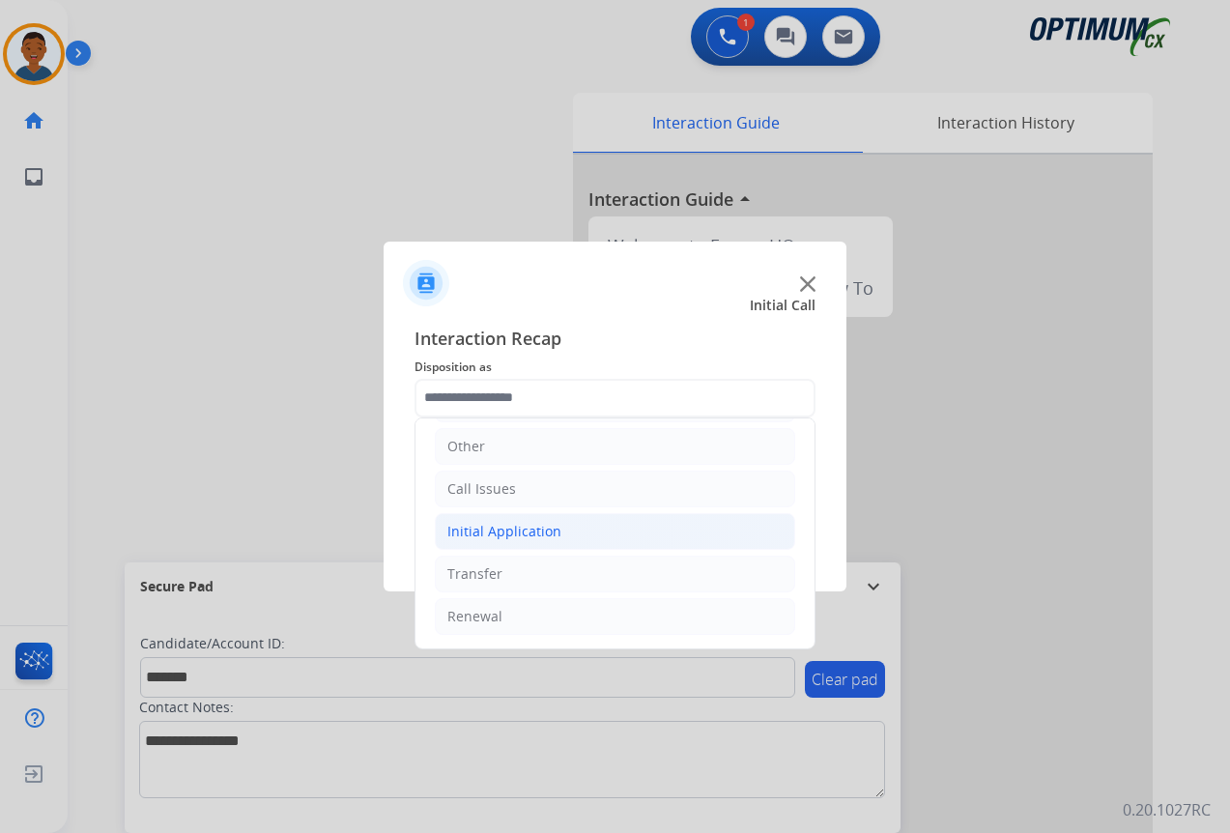
click at [464, 533] on div "Initial Application" at bounding box center [504, 531] width 114 height 19
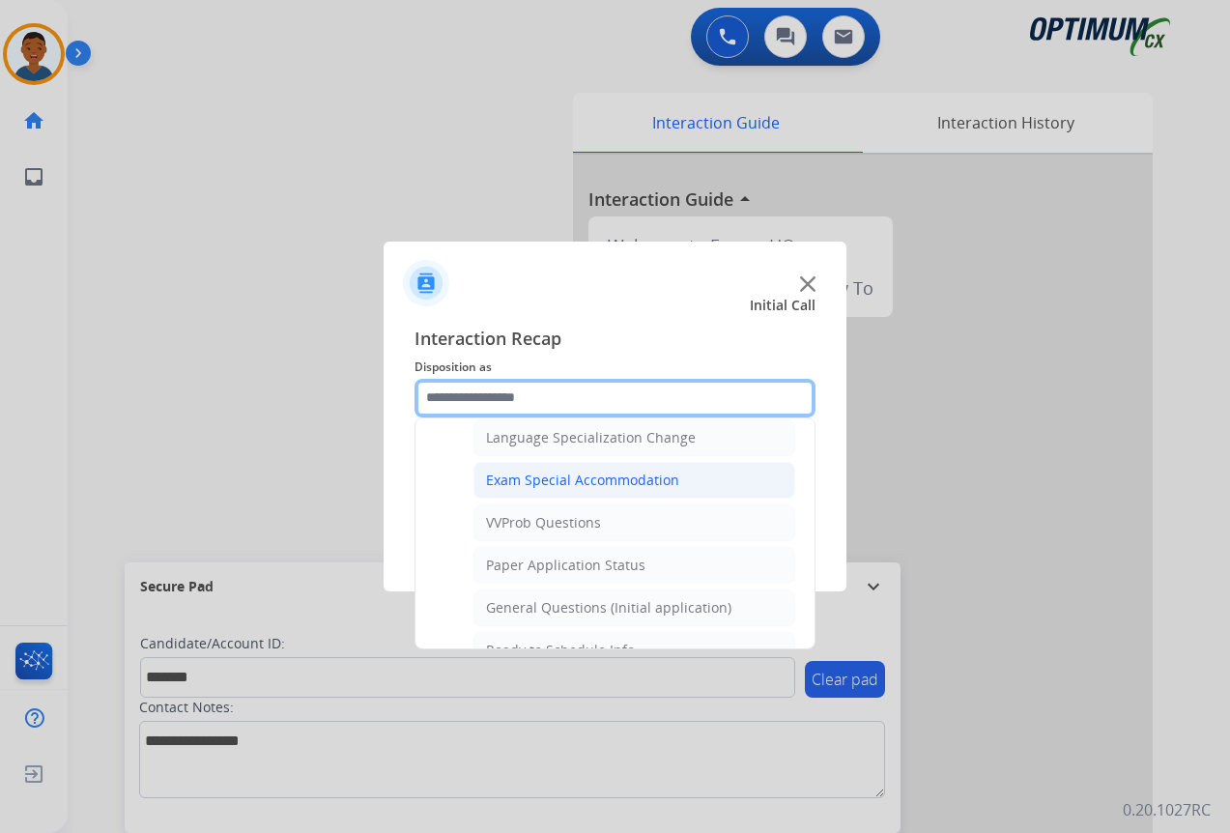
scroll to position [1001, 0]
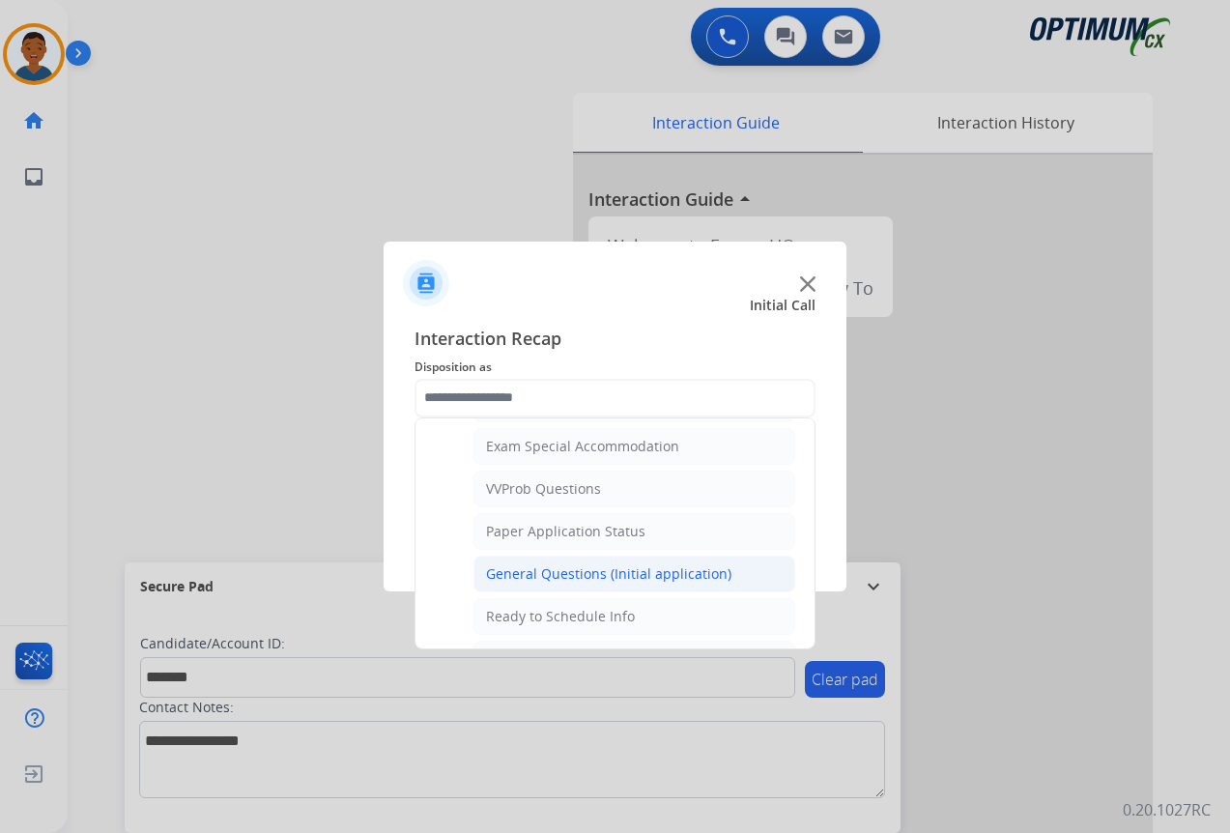
click at [511, 570] on div "General Questions (Initial application)" at bounding box center [608, 573] width 245 height 19
type input "**********"
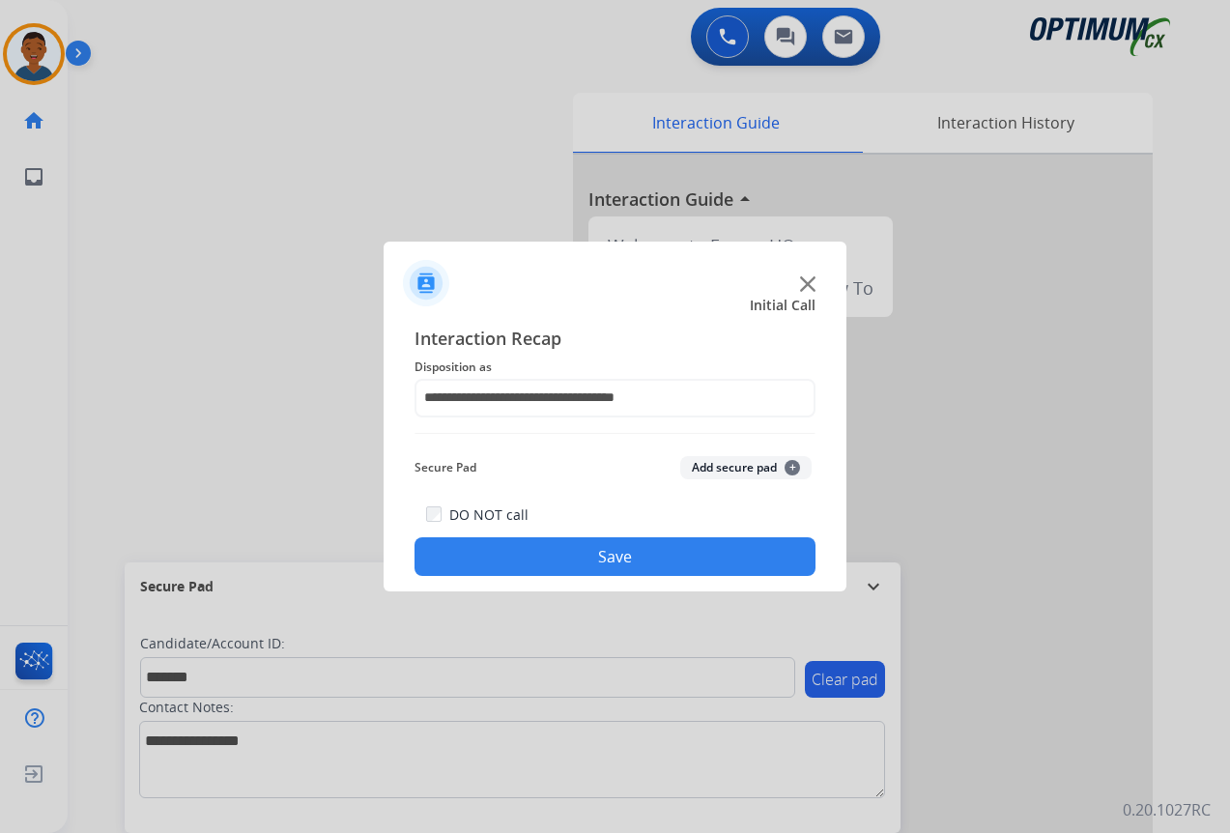
click at [701, 466] on button "Add secure pad +" at bounding box center [745, 467] width 131 height 23
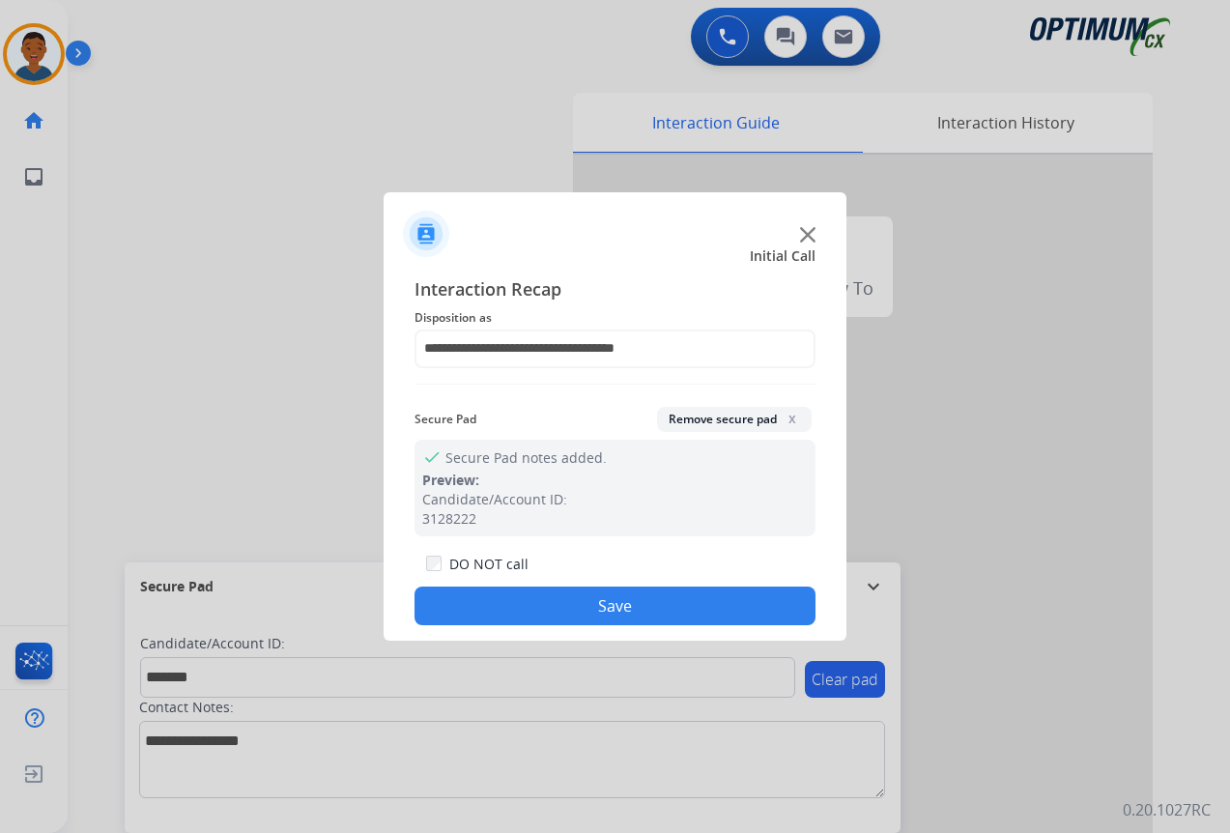
click at [662, 596] on button "Save" at bounding box center [615, 606] width 401 height 39
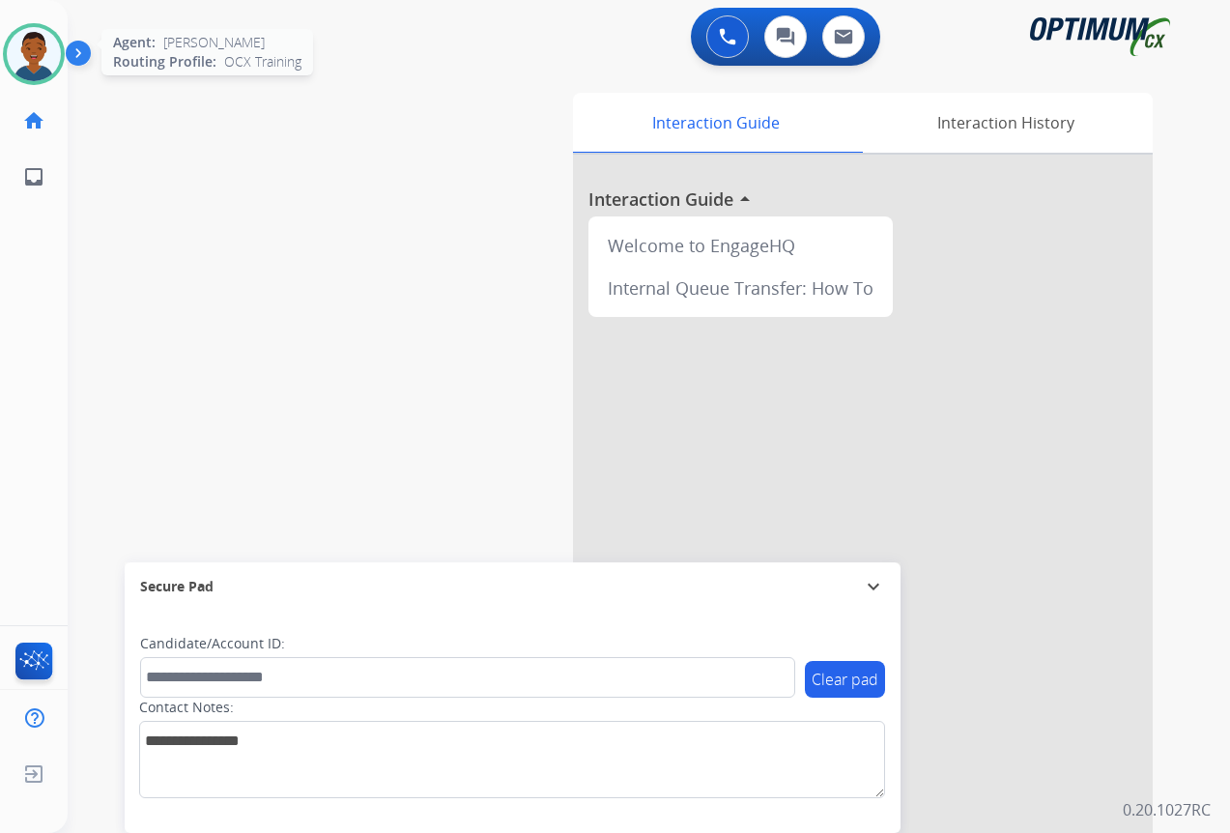
click at [41, 64] on img at bounding box center [34, 54] width 54 height 54
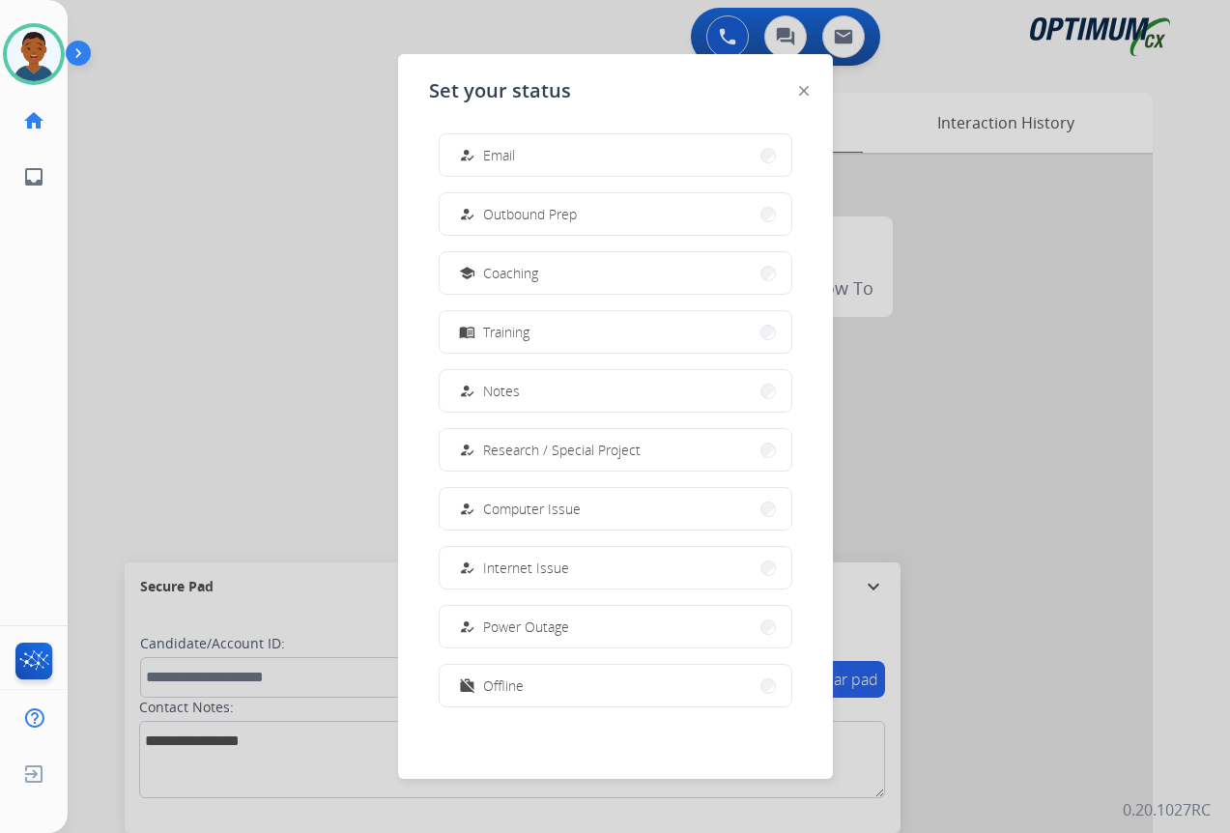
scroll to position [183, 0]
click at [521, 686] on span "Offline" at bounding box center [503, 684] width 41 height 20
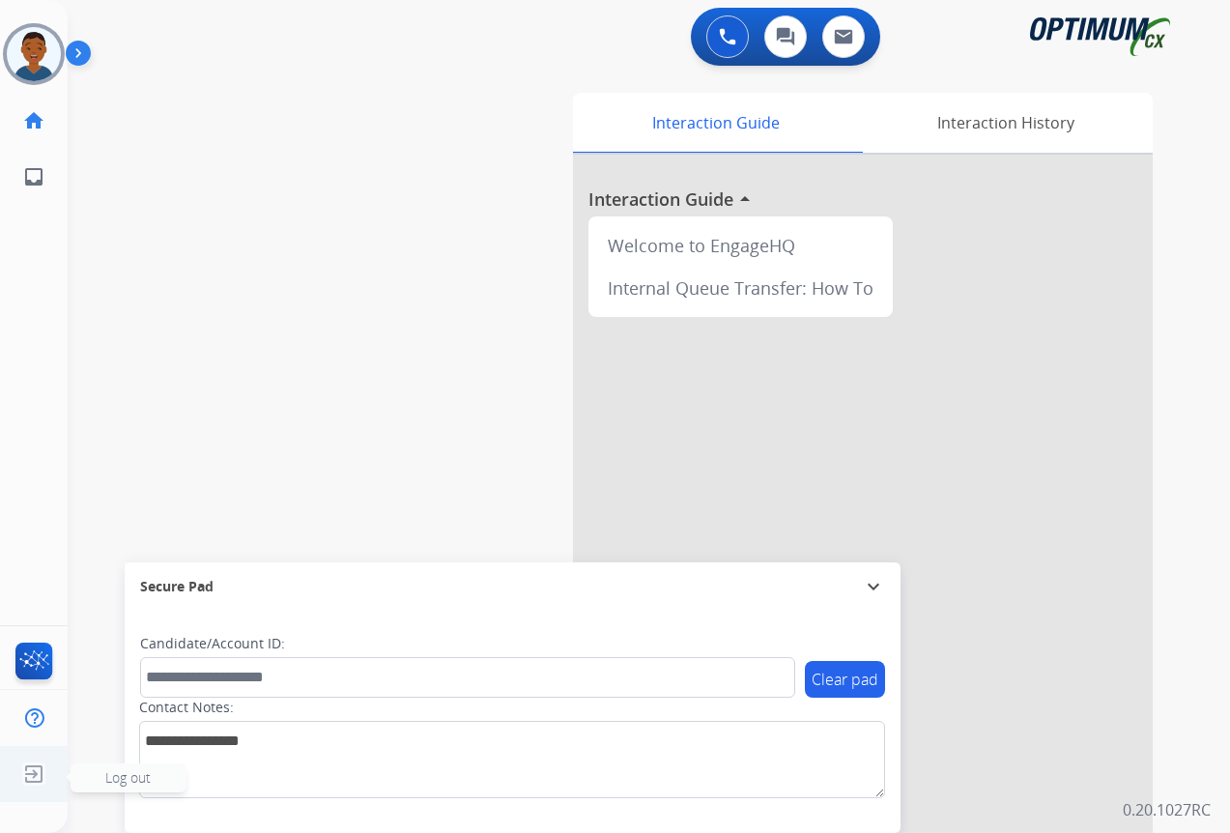
click at [31, 772] on img at bounding box center [33, 774] width 35 height 37
